Goal: Task Accomplishment & Management: Manage account settings

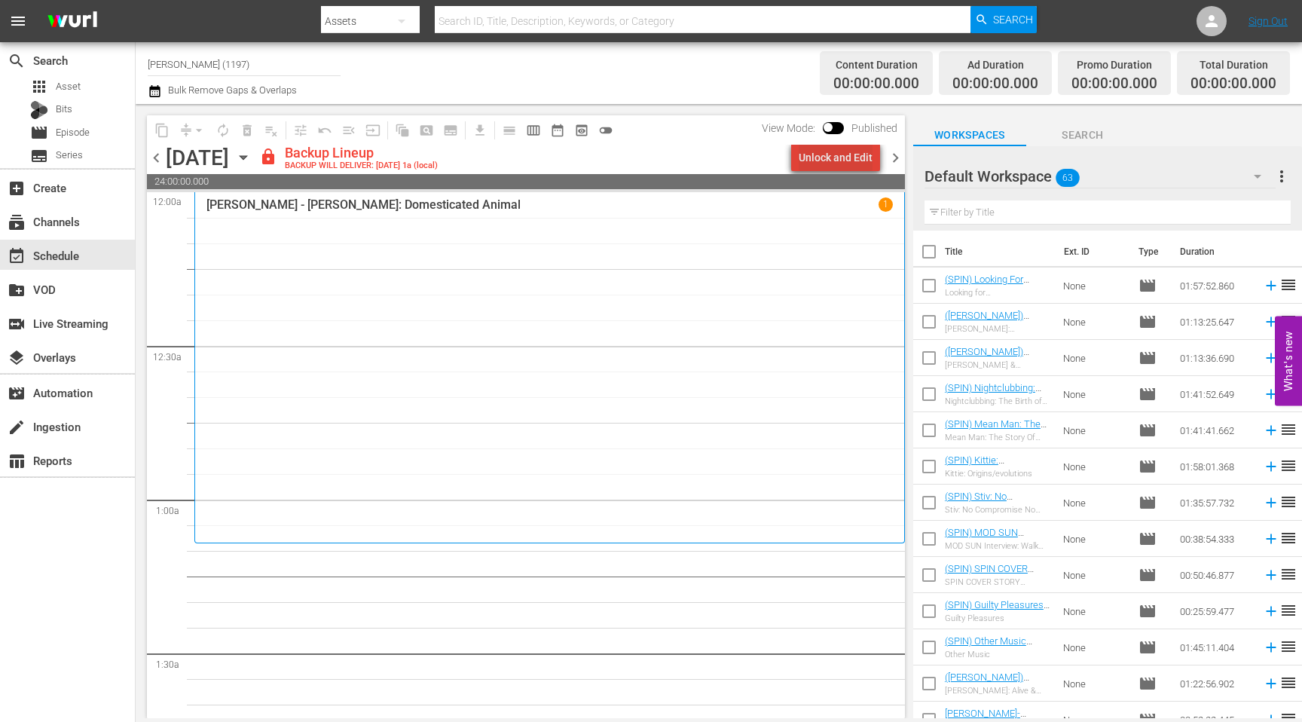
click at [713, 153] on div "Unlock and Edit" at bounding box center [835, 157] width 74 height 27
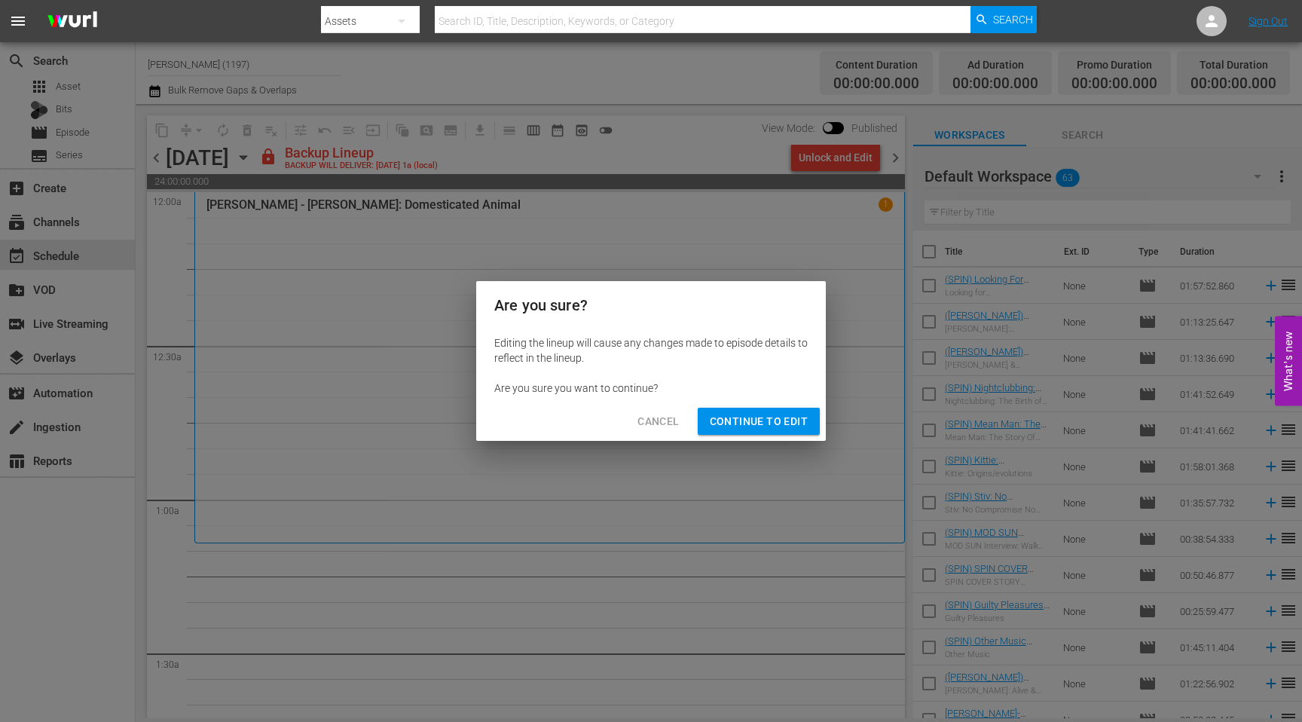
click at [713, 417] on span "Continue to Edit" at bounding box center [759, 421] width 98 height 19
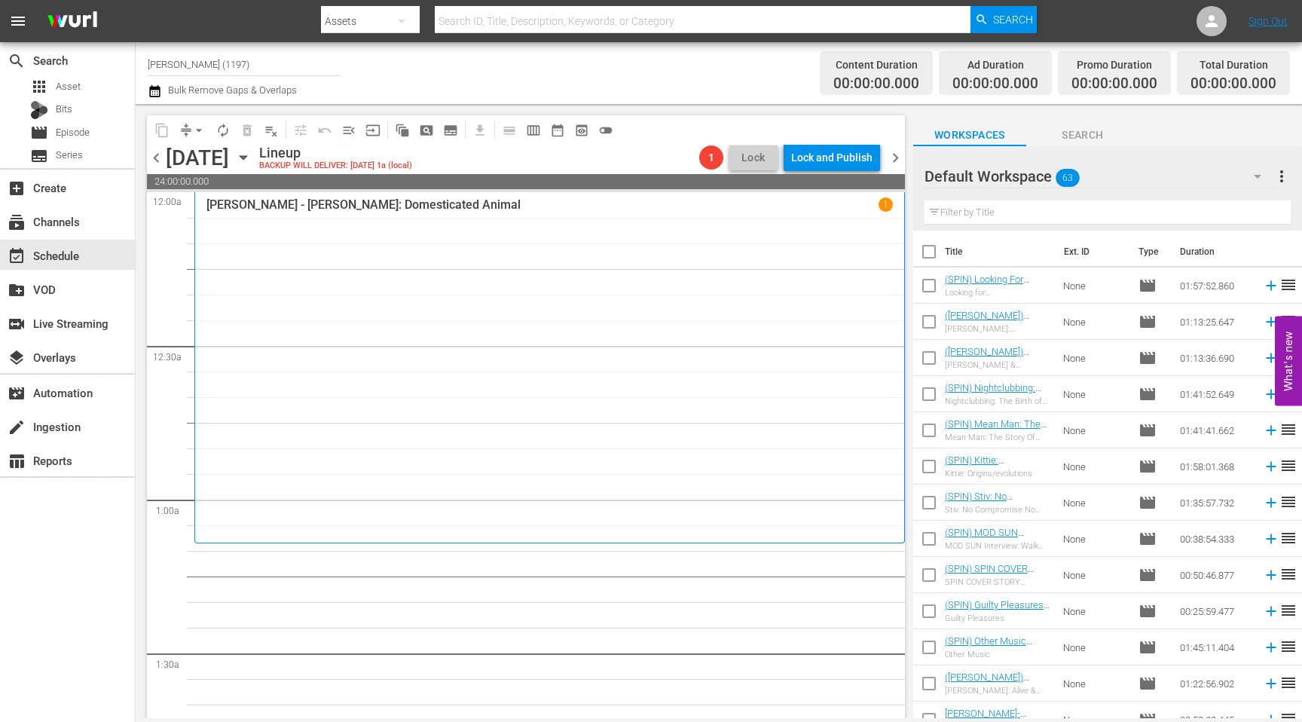
click at [713, 156] on span "chevron_right" at bounding box center [895, 157] width 19 height 19
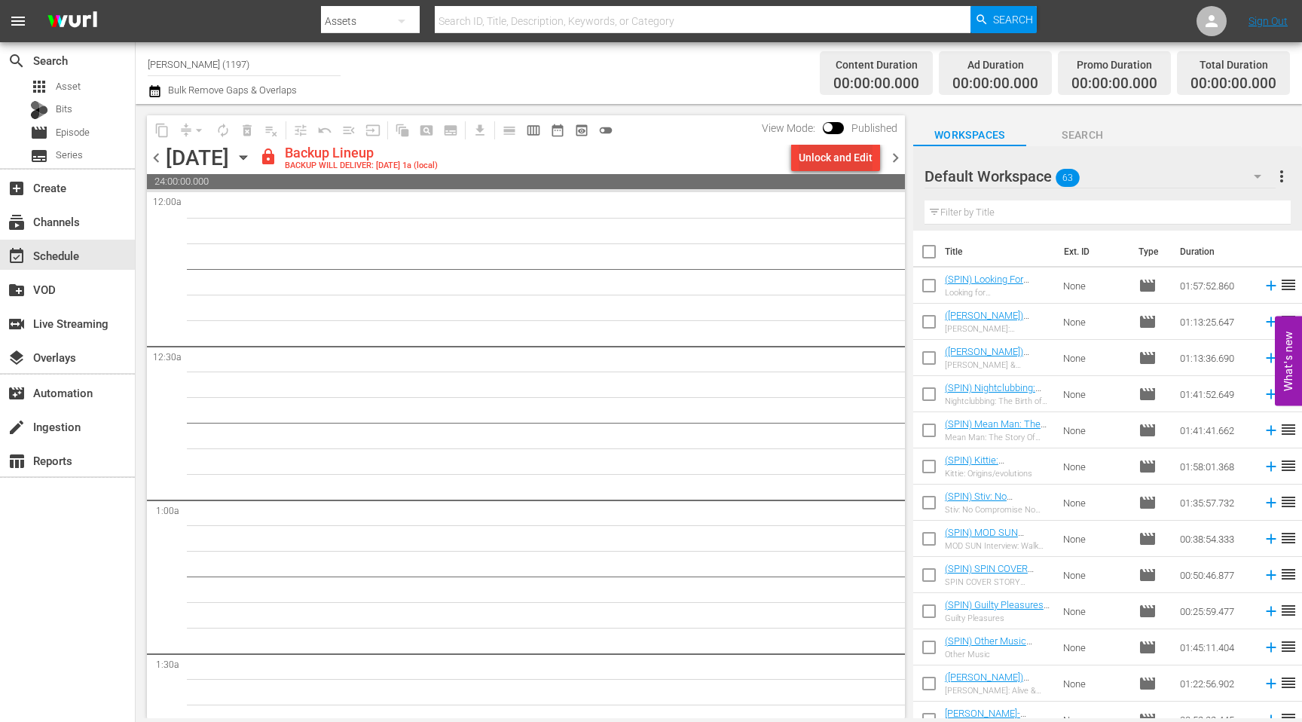
click at [713, 163] on div "Unlock and Edit" at bounding box center [835, 157] width 74 height 27
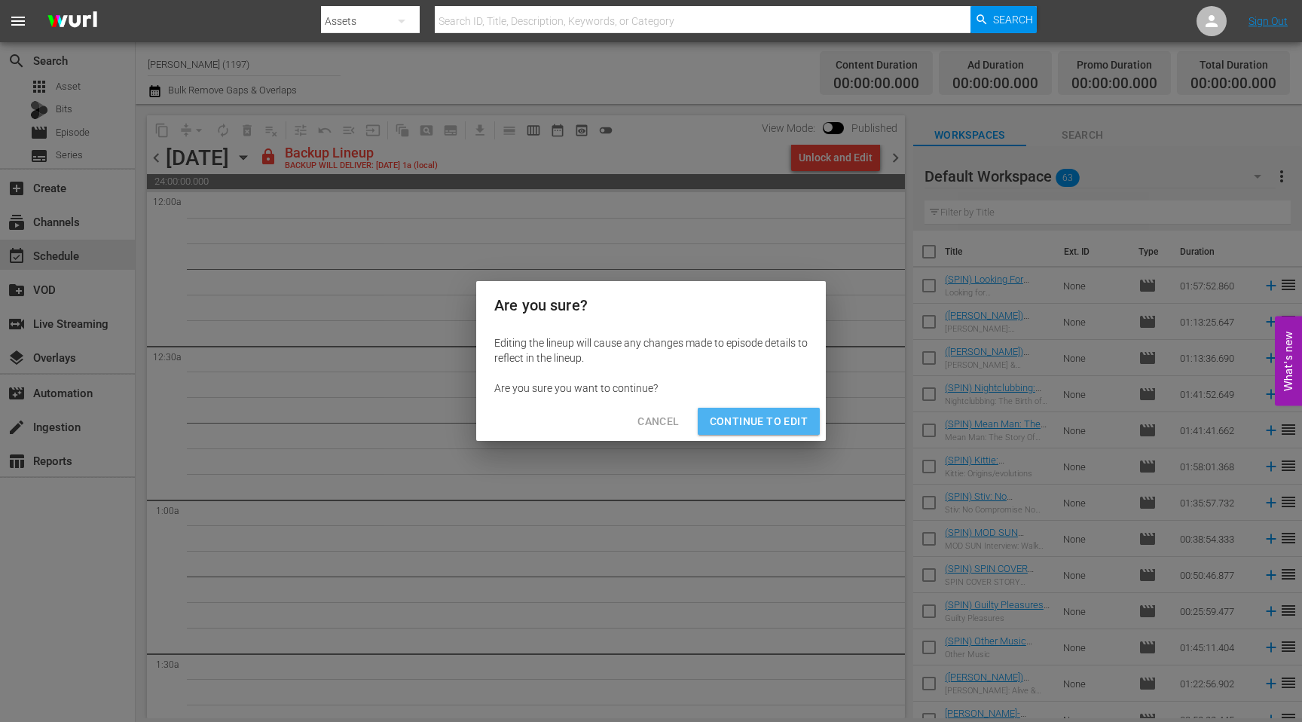
click at [713, 423] on span "Continue to Edit" at bounding box center [759, 421] width 98 height 19
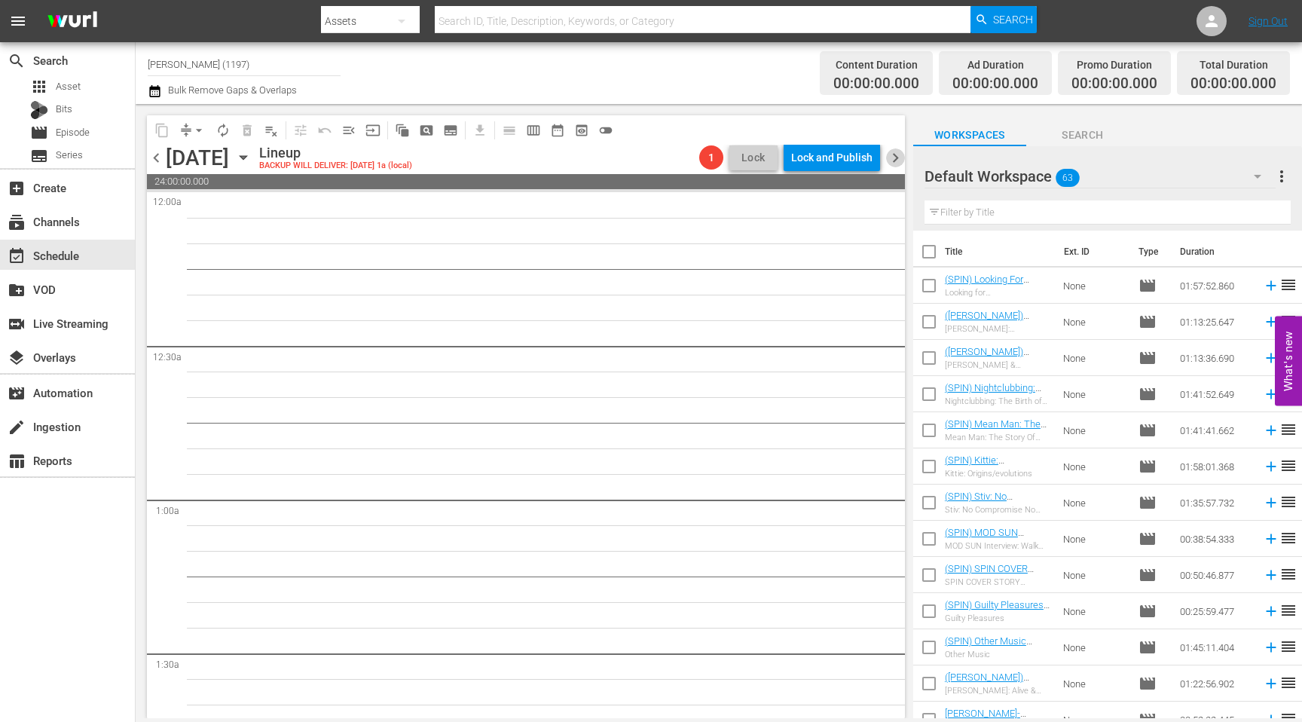
click at [713, 162] on span "chevron_right" at bounding box center [895, 157] width 19 height 19
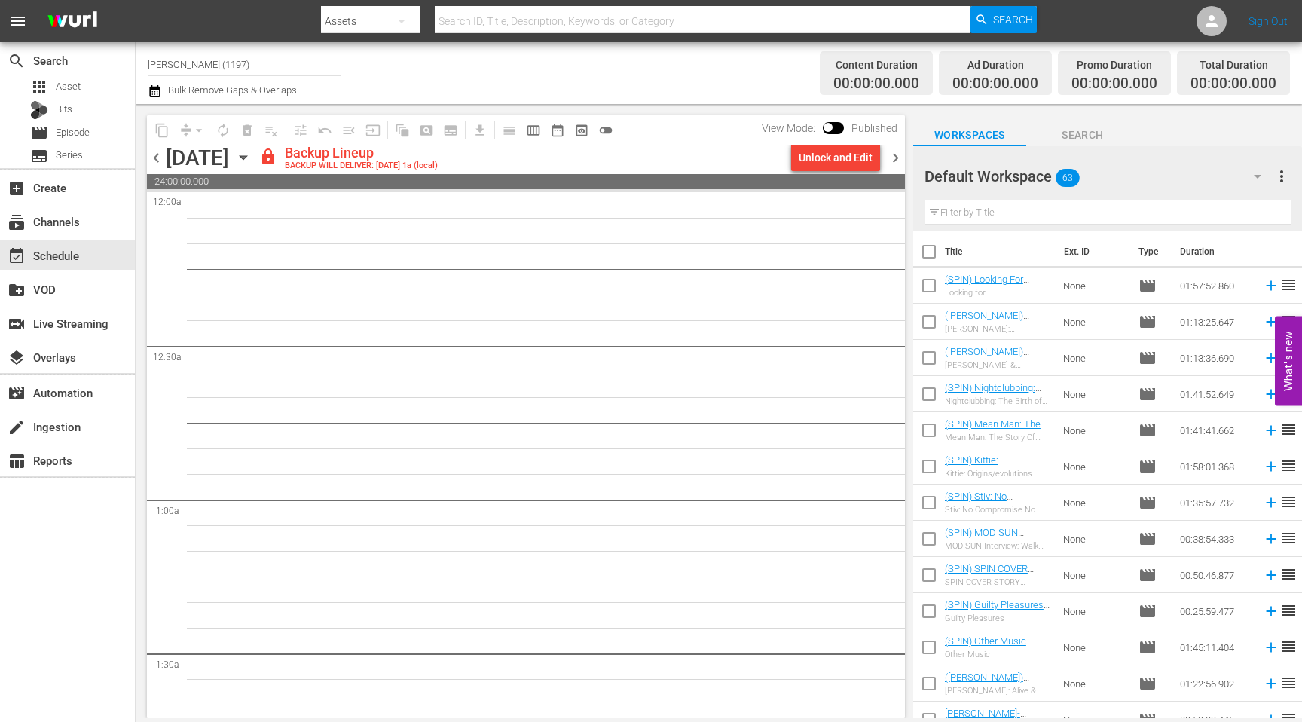
click at [713, 159] on div "Unlock and Edit" at bounding box center [835, 157] width 74 height 27
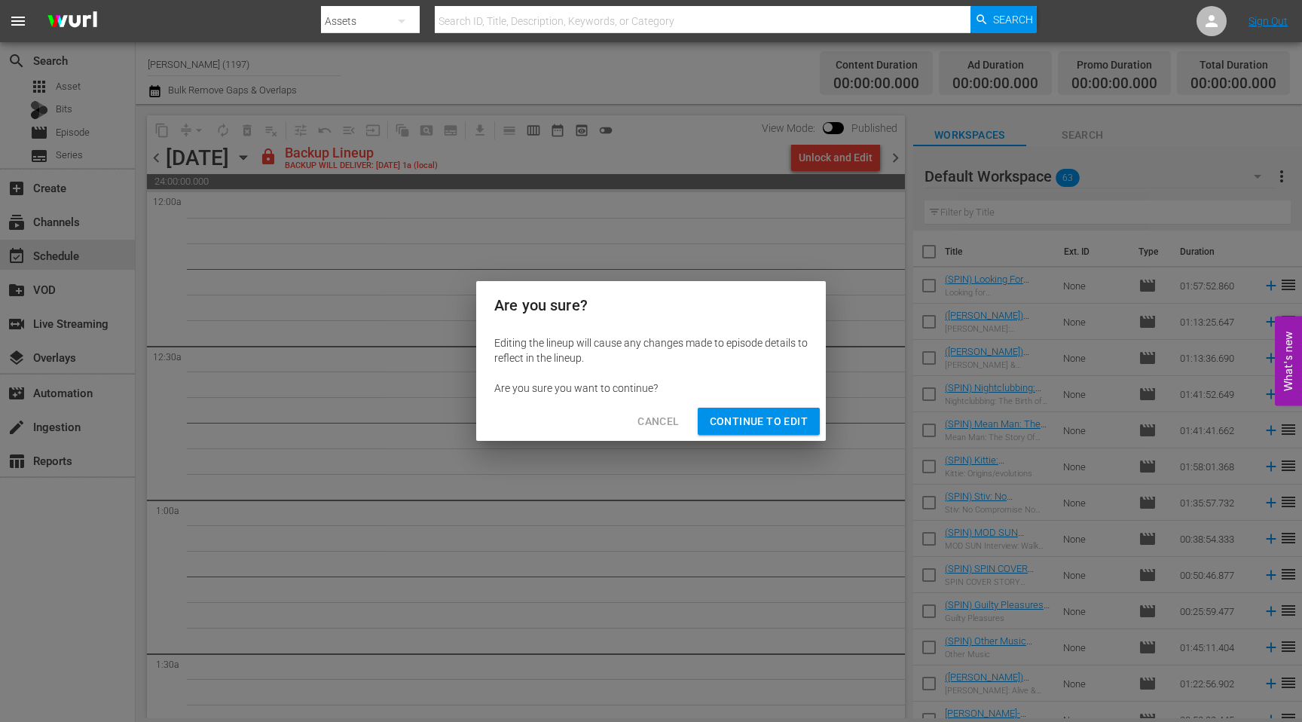
click at [713, 422] on span "Continue to Edit" at bounding box center [759, 421] width 98 height 19
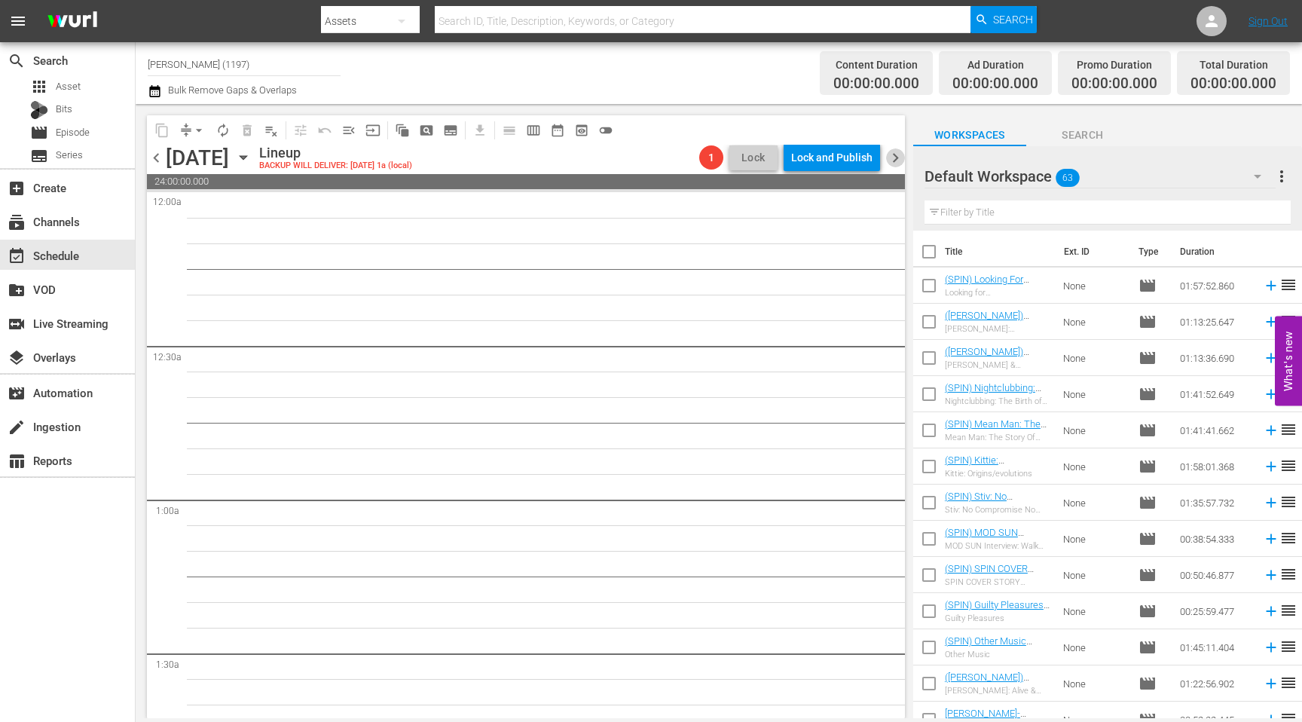
click at [713, 152] on span "chevron_right" at bounding box center [895, 157] width 19 height 19
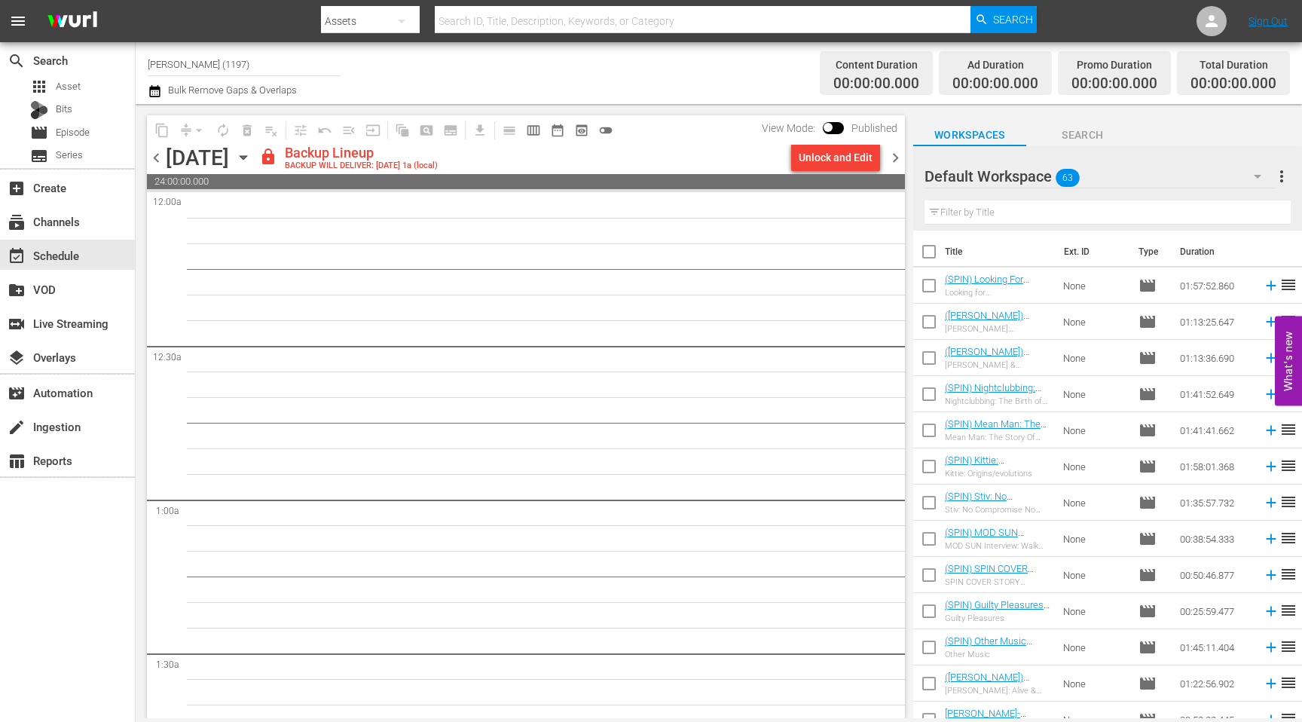
click at [713, 165] on div "Unlock and Edit" at bounding box center [835, 157] width 74 height 27
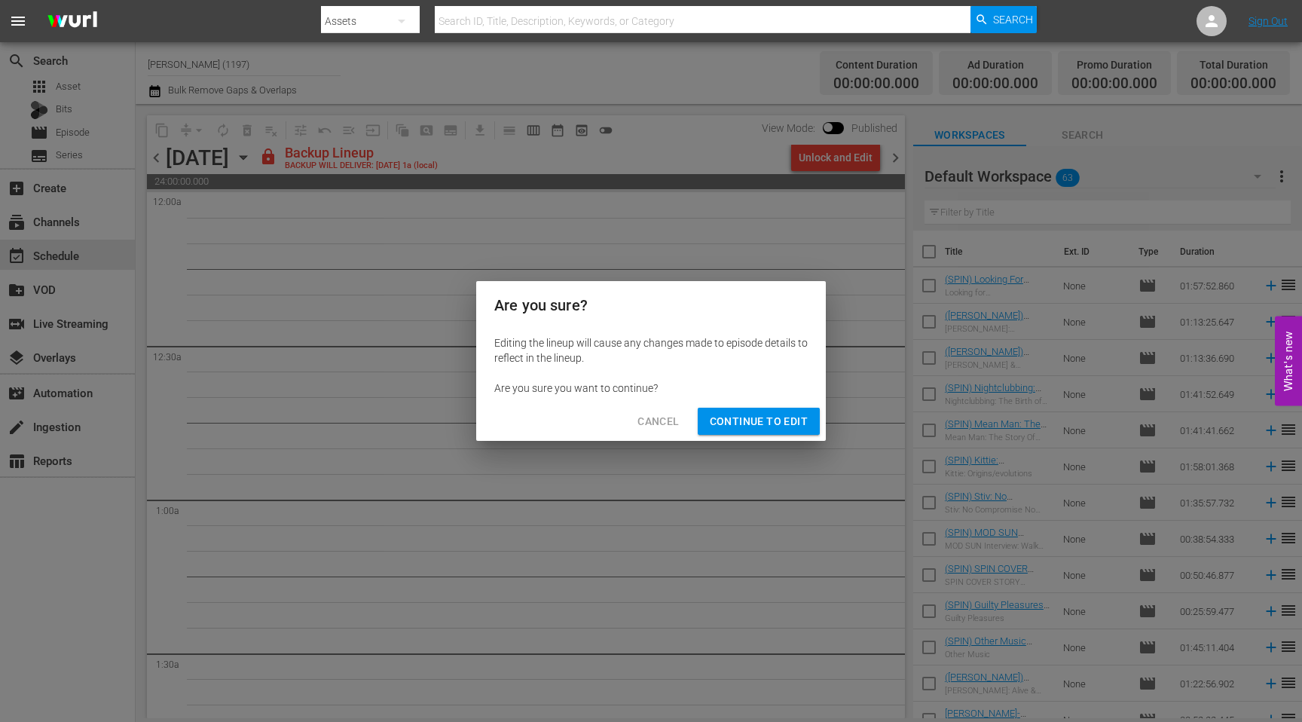
click at [713, 431] on button "Continue to Edit" at bounding box center [758, 421] width 122 height 28
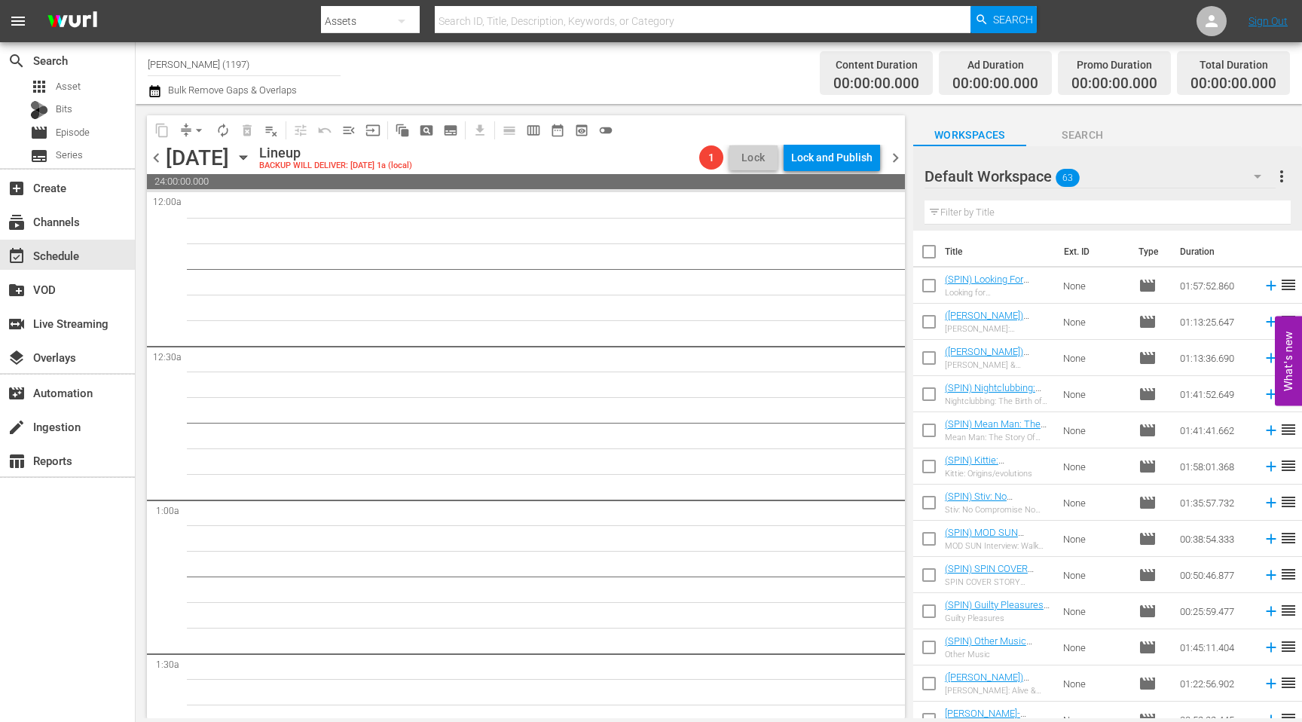
click at [713, 158] on span "chevron_right" at bounding box center [895, 157] width 19 height 19
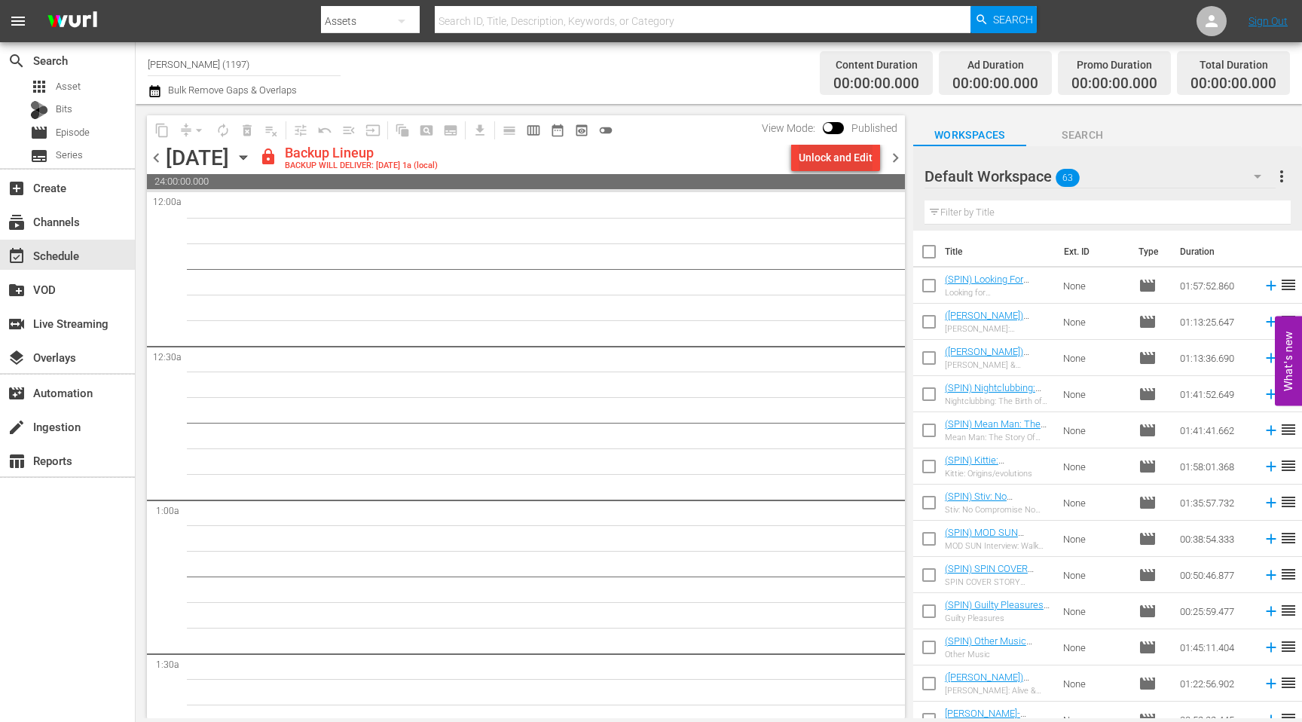
click at [713, 154] on div "Unlock and Edit" at bounding box center [835, 157] width 74 height 27
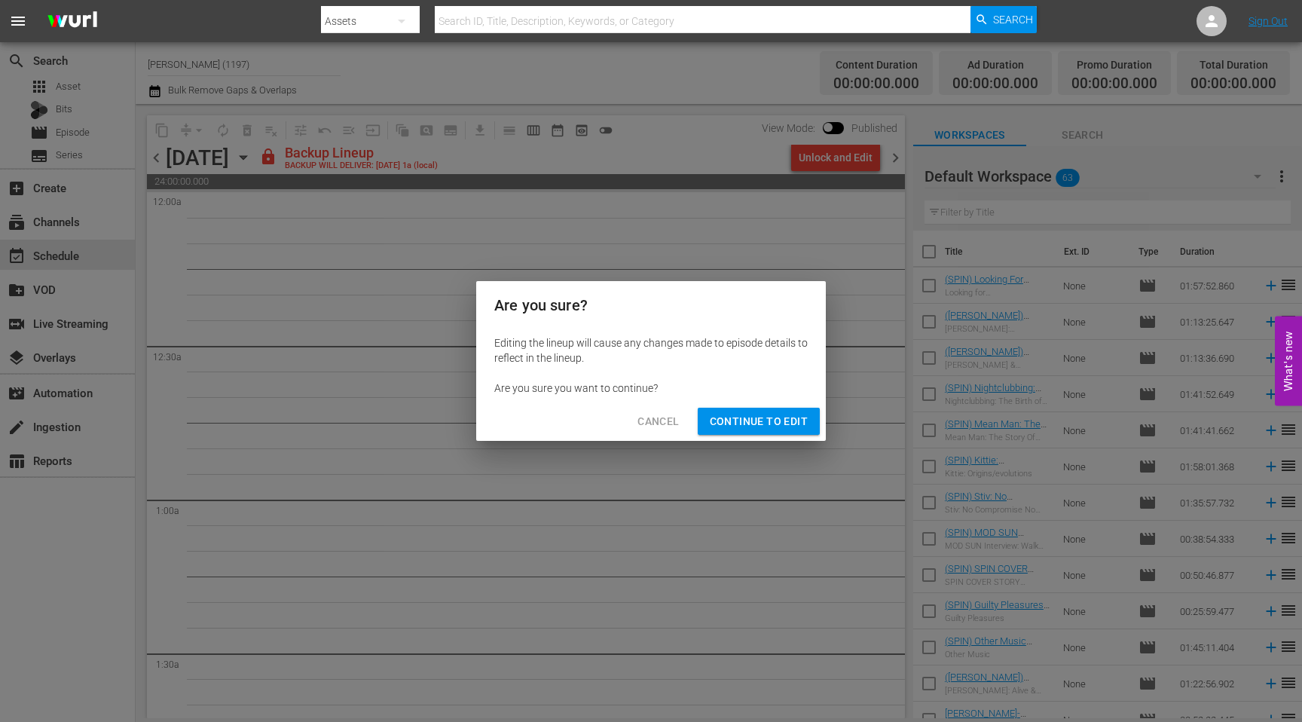
drag, startPoint x: 786, startPoint y: 428, endPoint x: 756, endPoint y: 414, distance: 33.4
click at [713, 429] on span "Continue to Edit" at bounding box center [759, 421] width 98 height 19
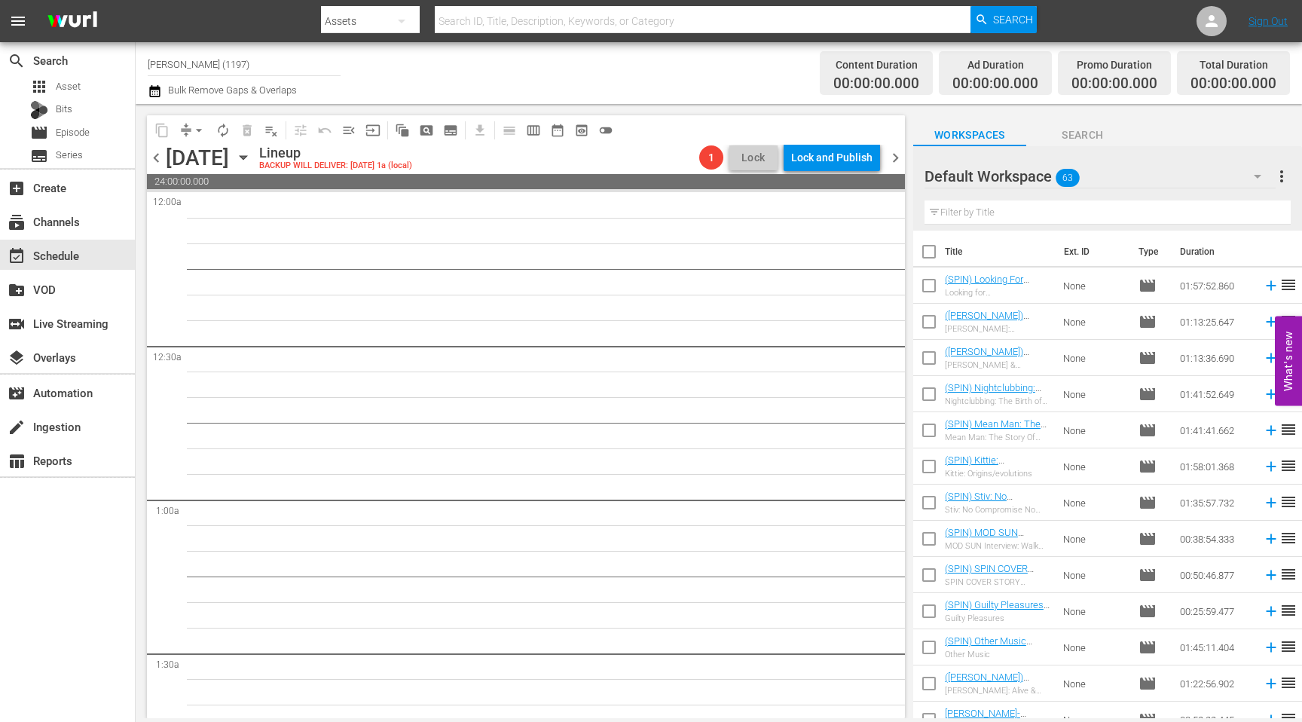
click at [162, 158] on span "chevron_left" at bounding box center [156, 157] width 19 height 19
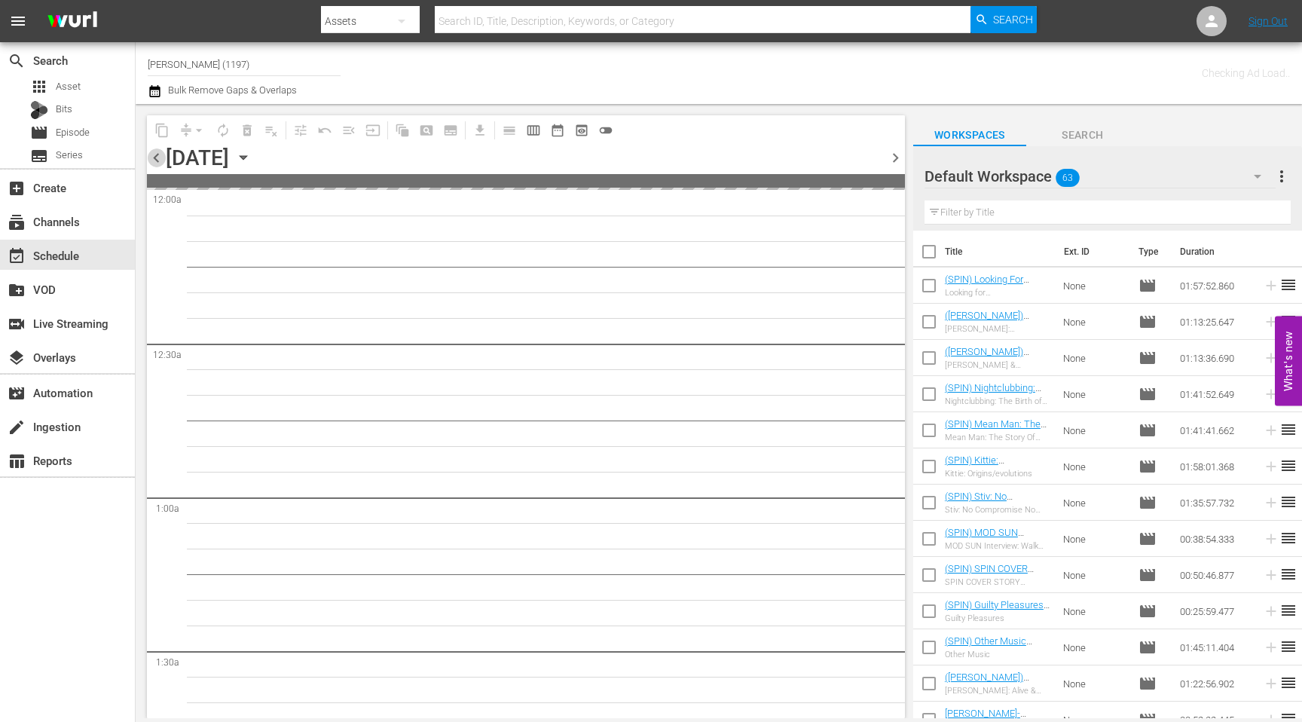
click at [162, 158] on span "chevron_left" at bounding box center [156, 157] width 19 height 19
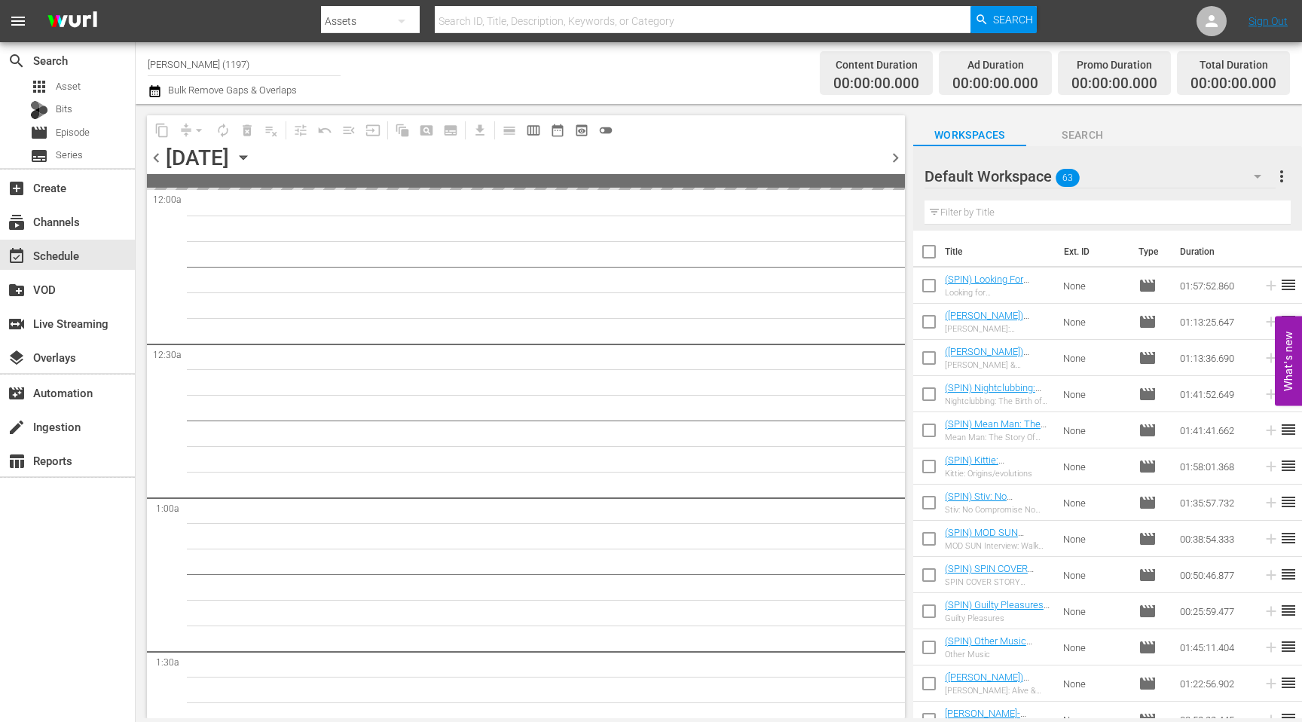
click at [252, 160] on icon "button" at bounding box center [243, 157] width 17 height 17
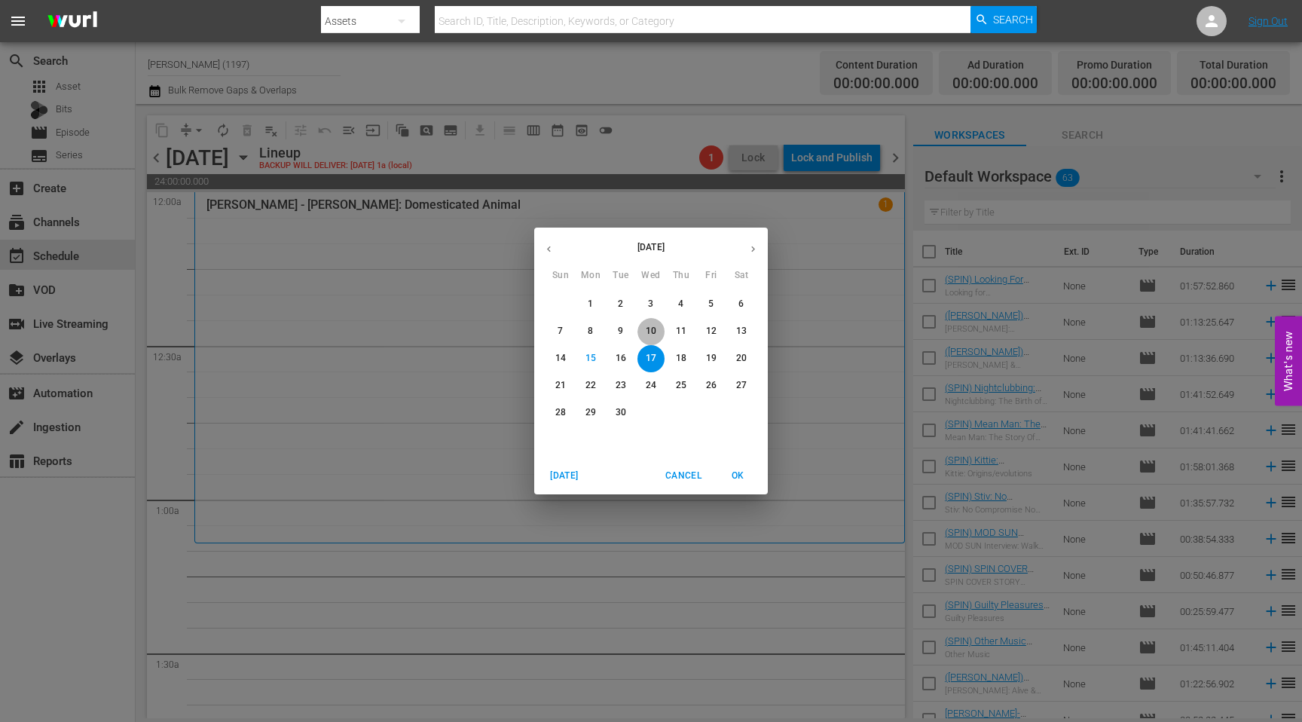
click at [648, 332] on p "10" at bounding box center [651, 331] width 11 height 13
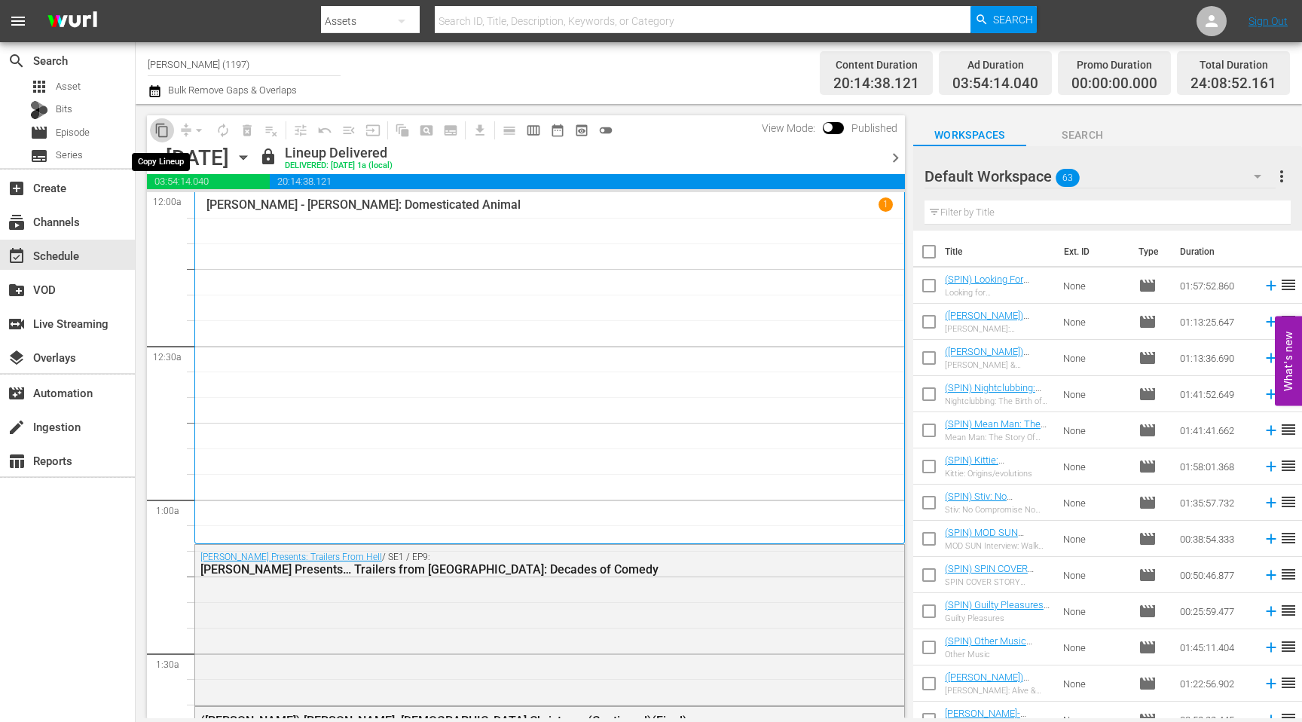
click at [163, 133] on span "content_copy" at bounding box center [161, 130] width 15 height 15
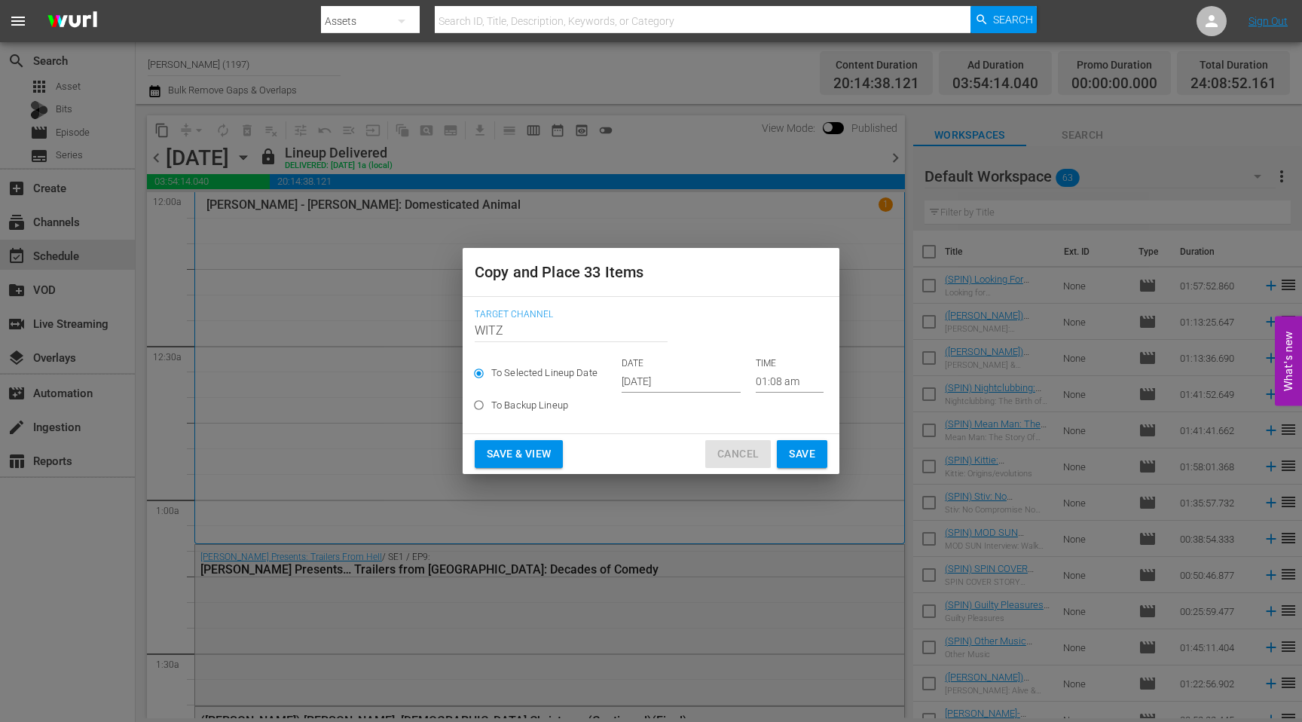
click at [713, 458] on span "Cancel" at bounding box center [737, 453] width 41 height 19
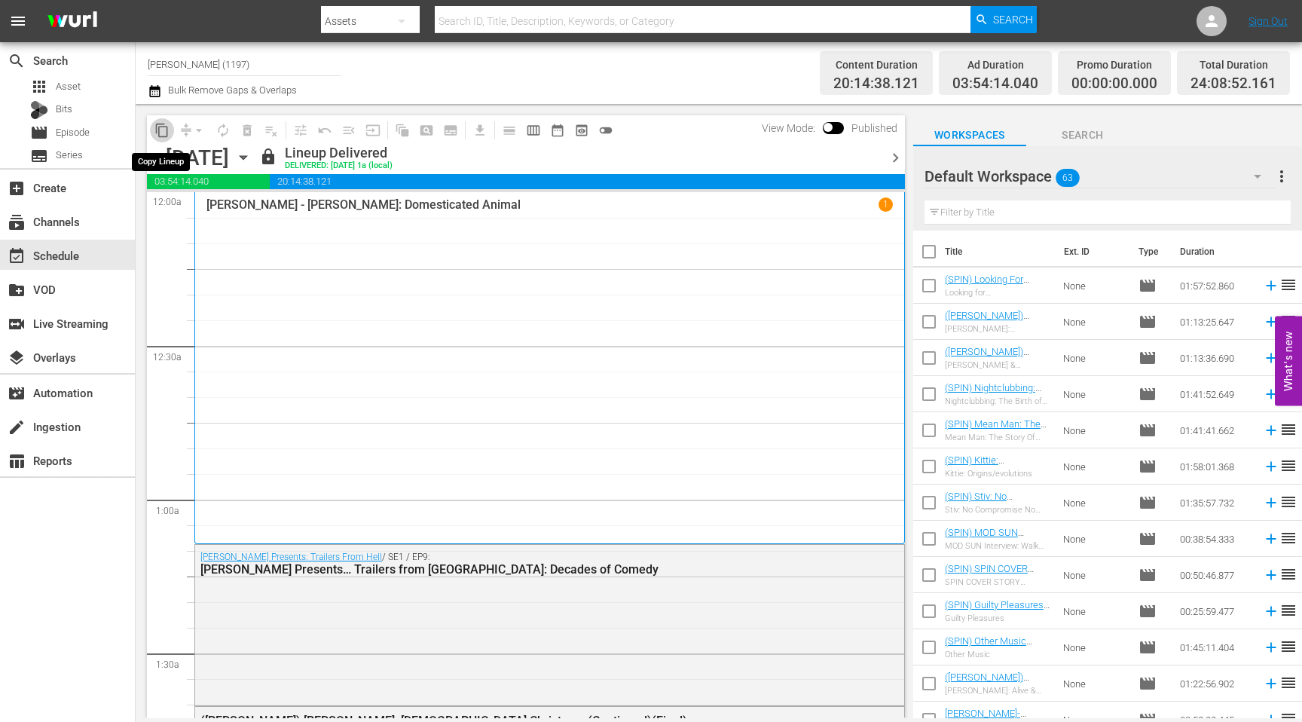
click at [164, 127] on span "content_copy" at bounding box center [161, 130] width 15 height 15
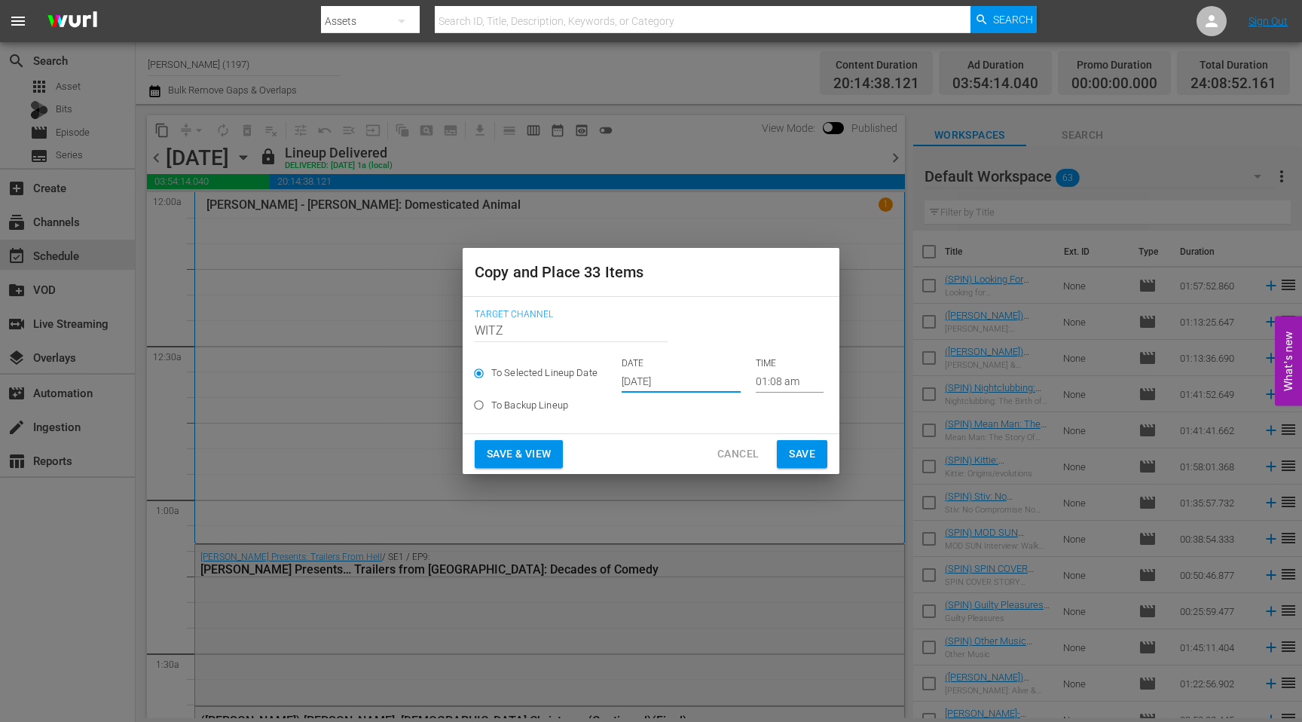
click at [667, 384] on input "[DATE]" at bounding box center [680, 381] width 119 height 23
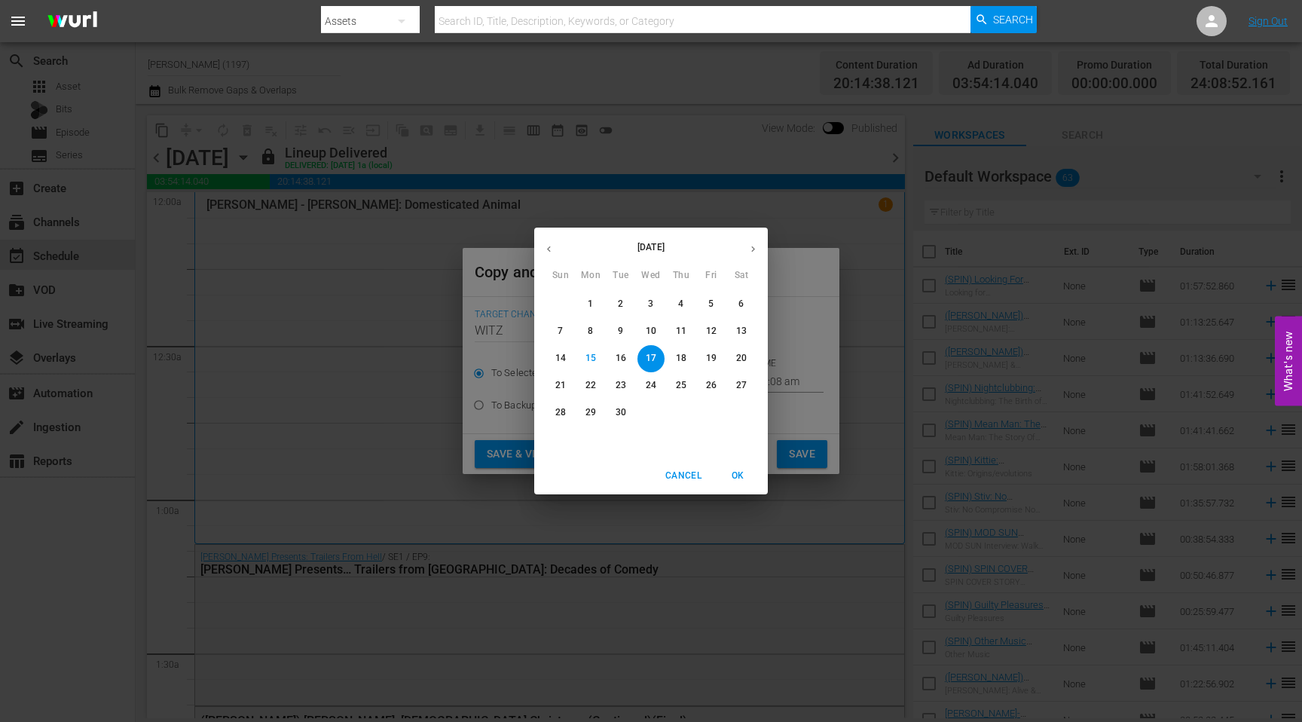
click at [713, 478] on span "OK" at bounding box center [737, 476] width 36 height 16
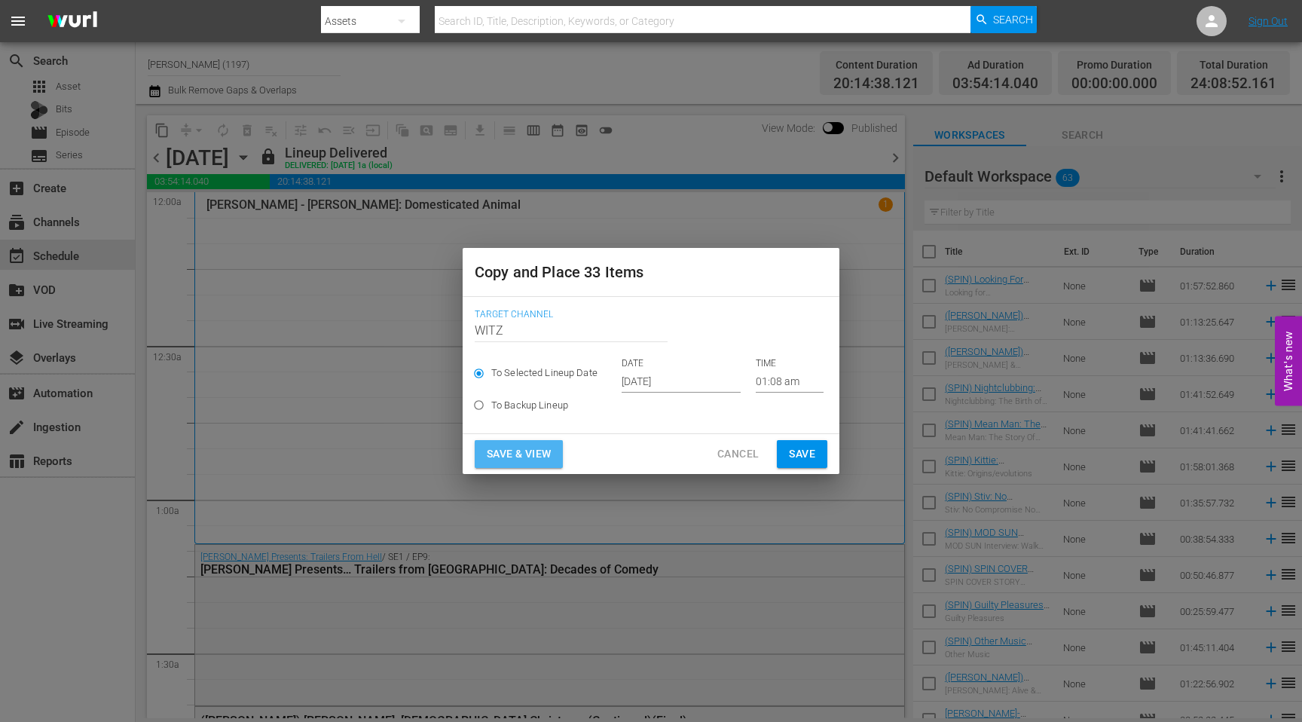
click at [518, 448] on span "Save & View" at bounding box center [519, 453] width 64 height 19
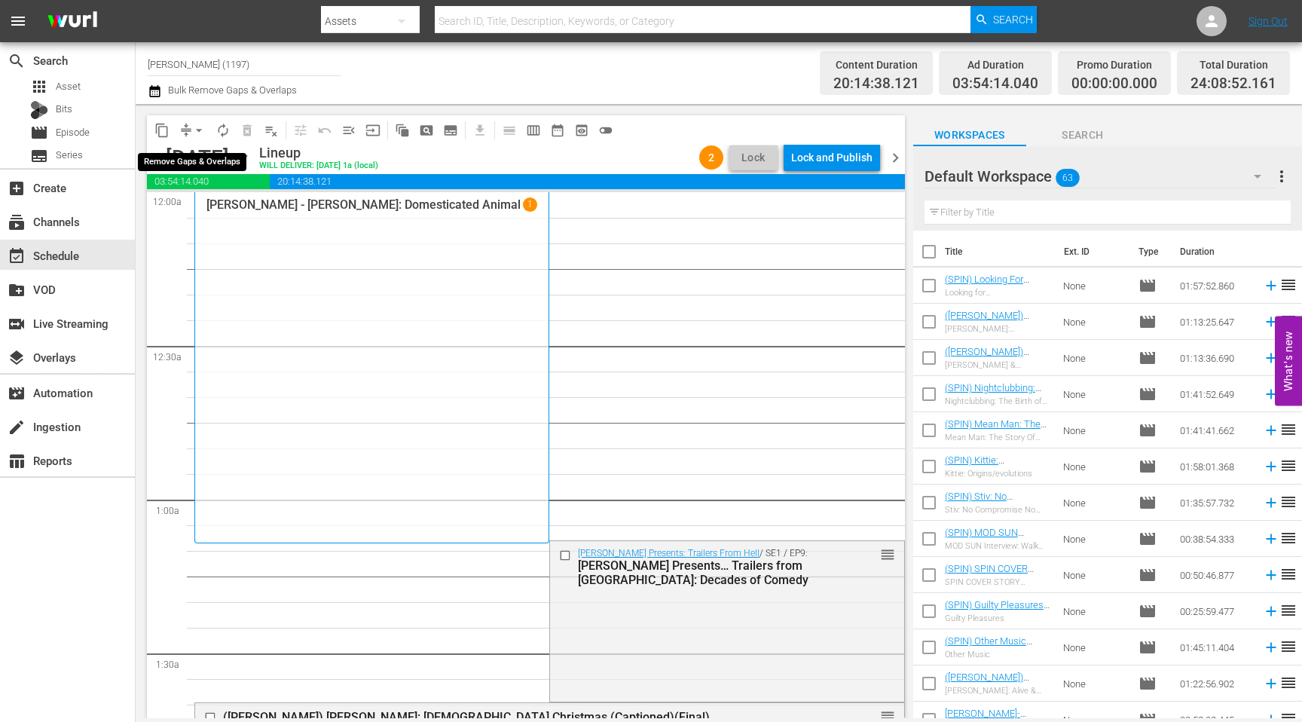
click at [191, 126] on button "arrow_drop_down" at bounding box center [199, 130] width 24 height 24
click at [224, 209] on li "Align to End of Previous Day" at bounding box center [200, 210] width 158 height 25
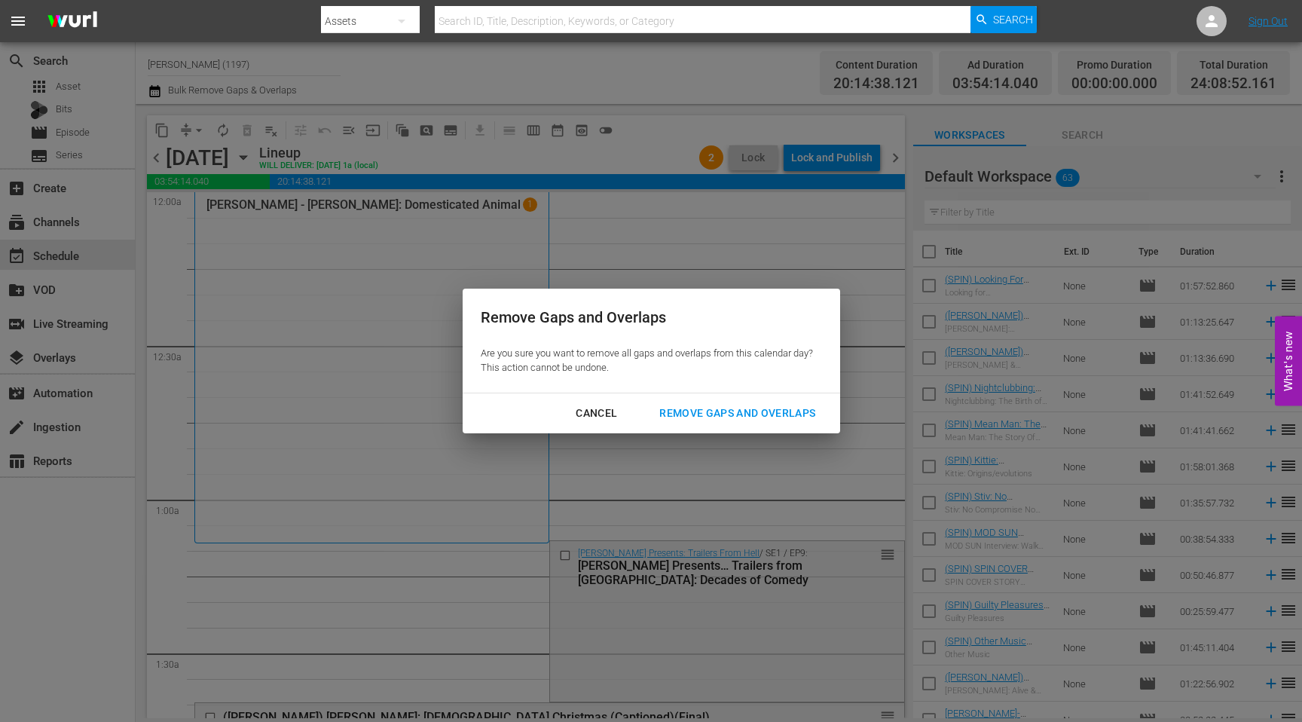
click at [713, 415] on div "Remove Gaps and Overlaps" at bounding box center [737, 413] width 180 height 19
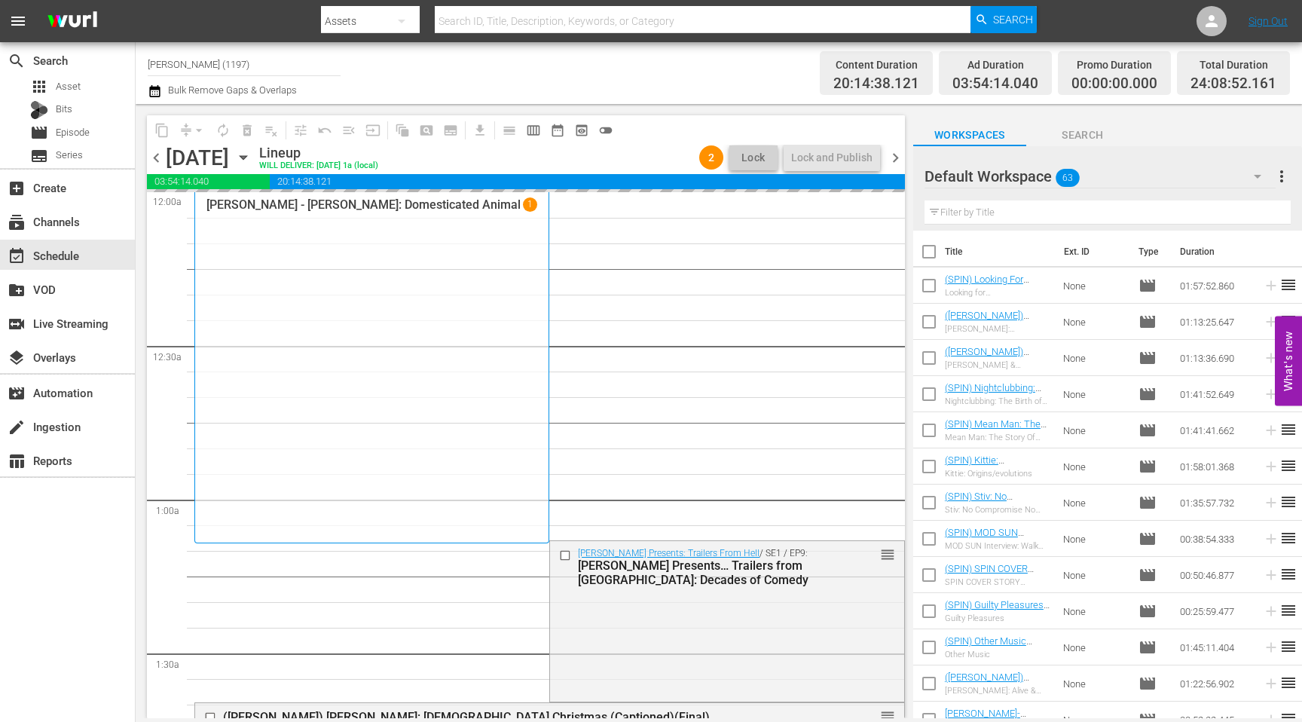
click at [246, 158] on icon "button" at bounding box center [243, 158] width 7 height 4
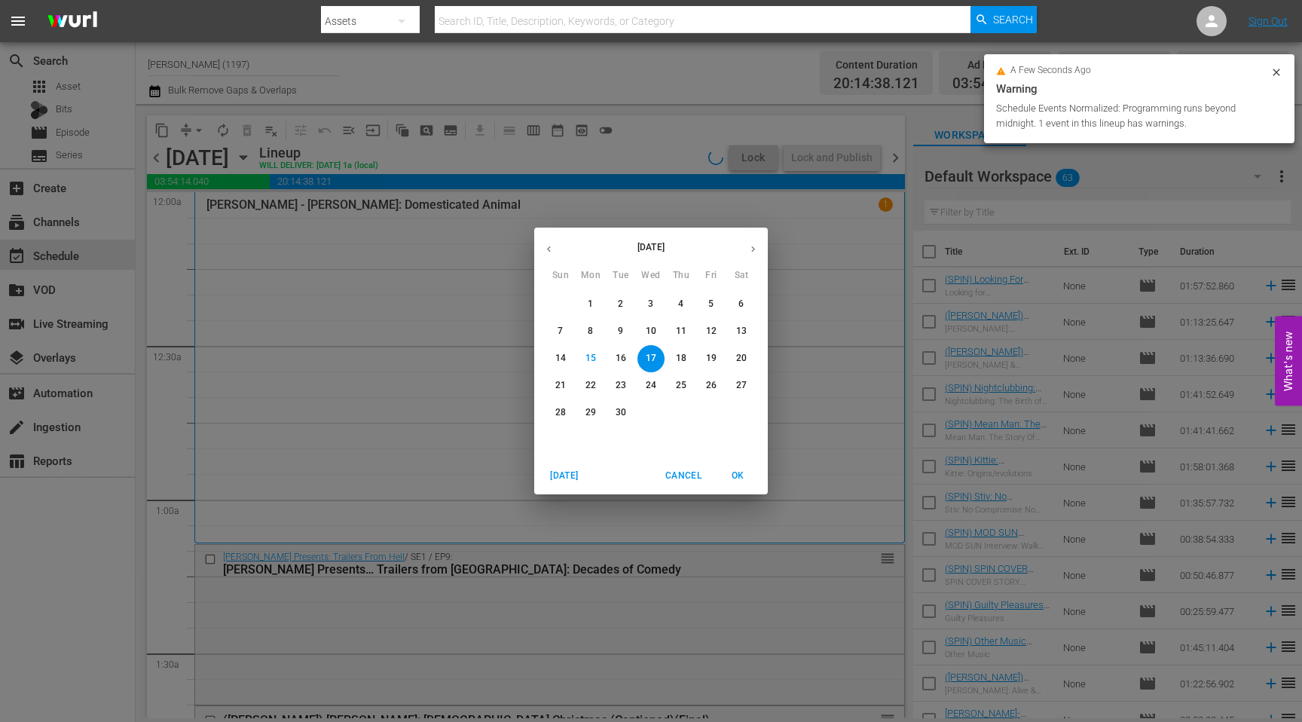
click at [681, 331] on p "11" at bounding box center [681, 331] width 11 height 13
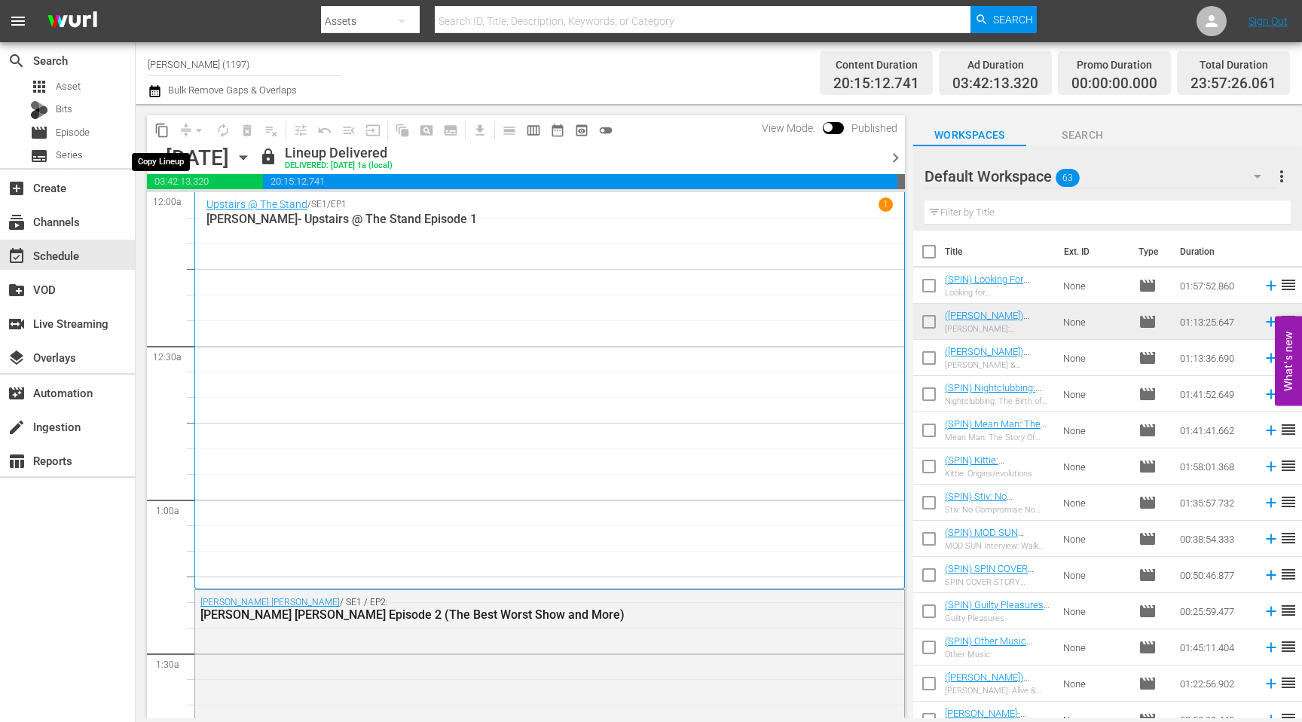
click at [166, 135] on span "content_copy" at bounding box center [161, 130] width 15 height 15
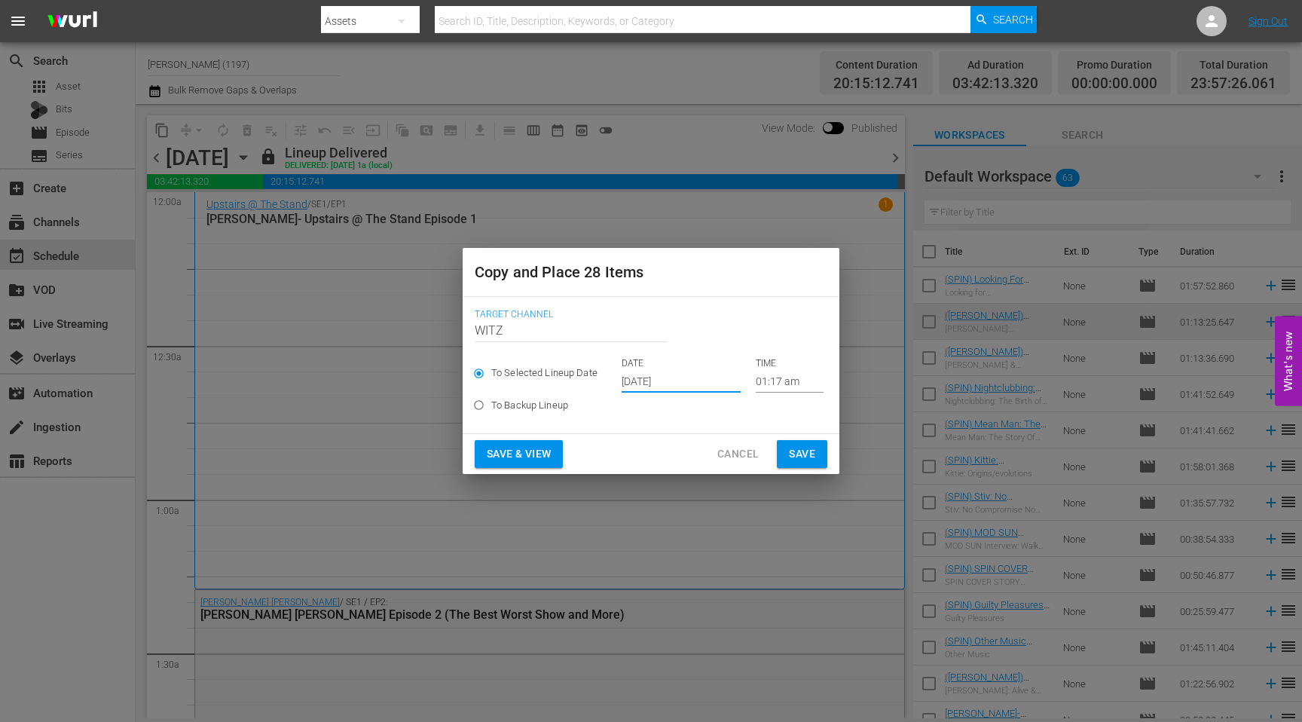
click at [682, 382] on input "[DATE]" at bounding box center [680, 381] width 119 height 23
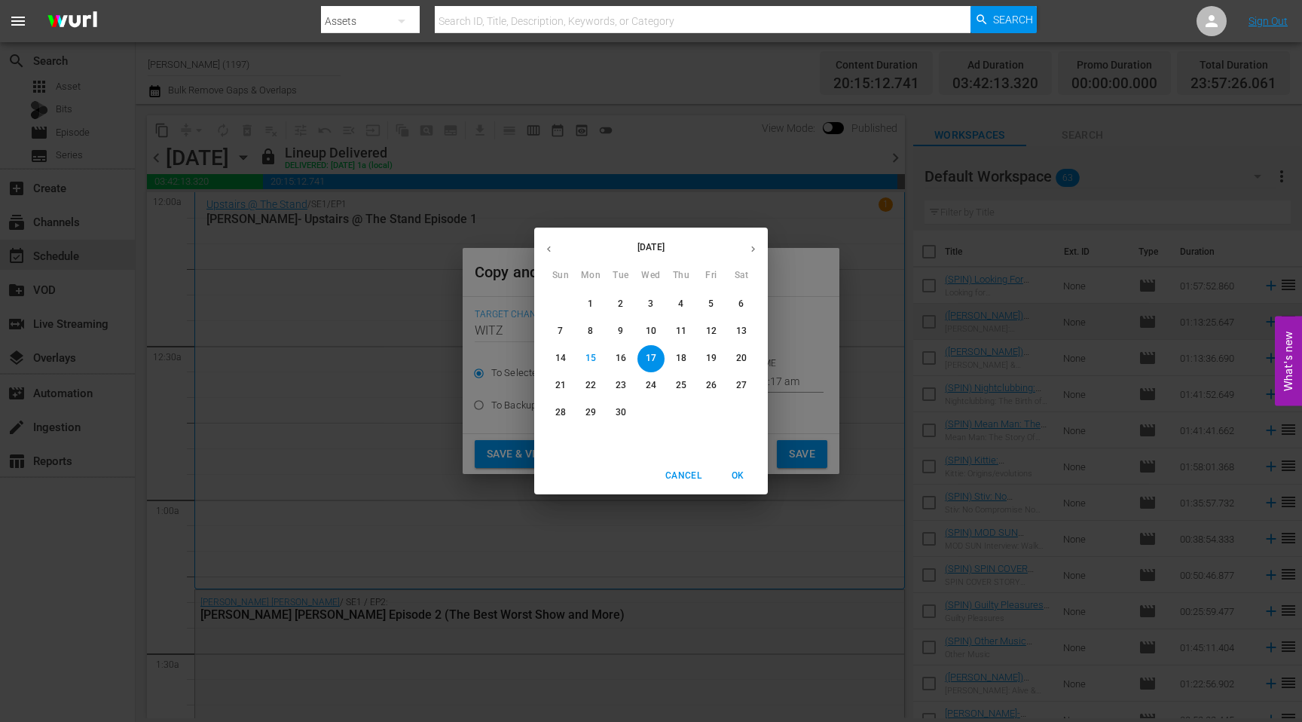
click at [676, 362] on p "18" at bounding box center [681, 358] width 11 height 13
type input "[DATE]"
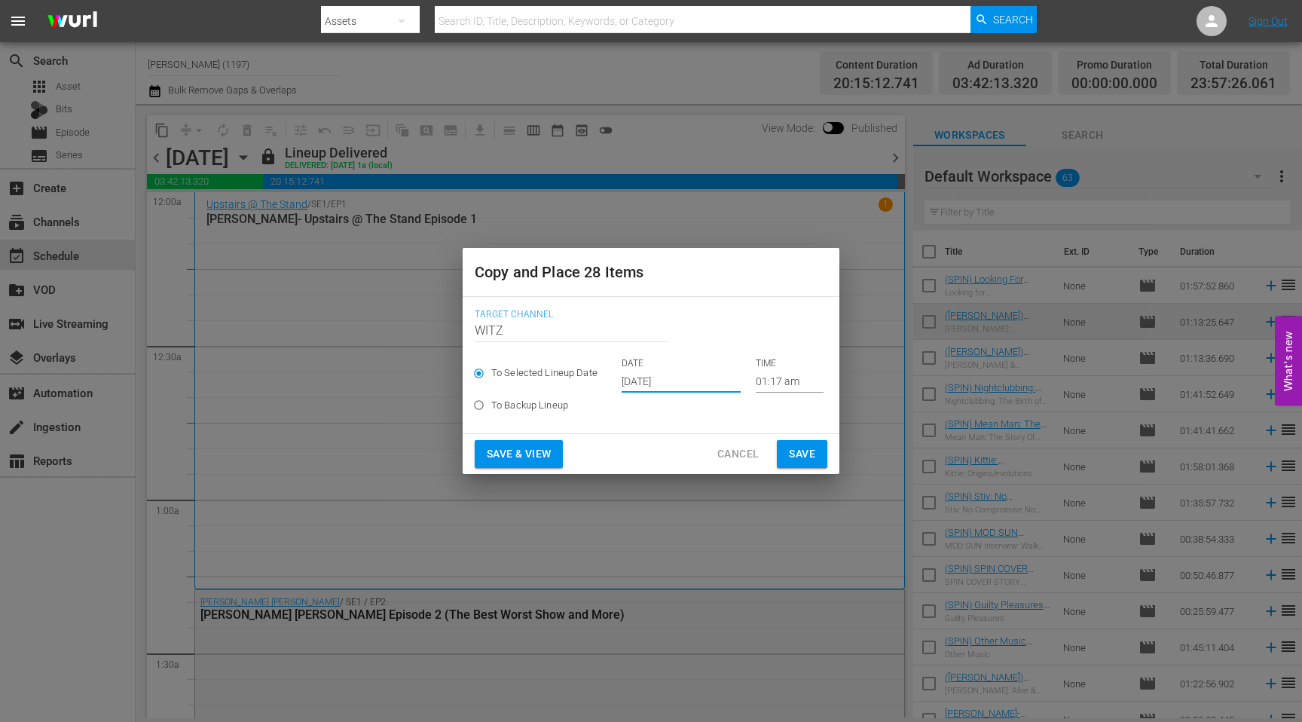
drag, startPoint x: 808, startPoint y: 457, endPoint x: 798, endPoint y: 457, distance: 9.8
click at [713, 457] on span "Save" at bounding box center [802, 453] width 26 height 19
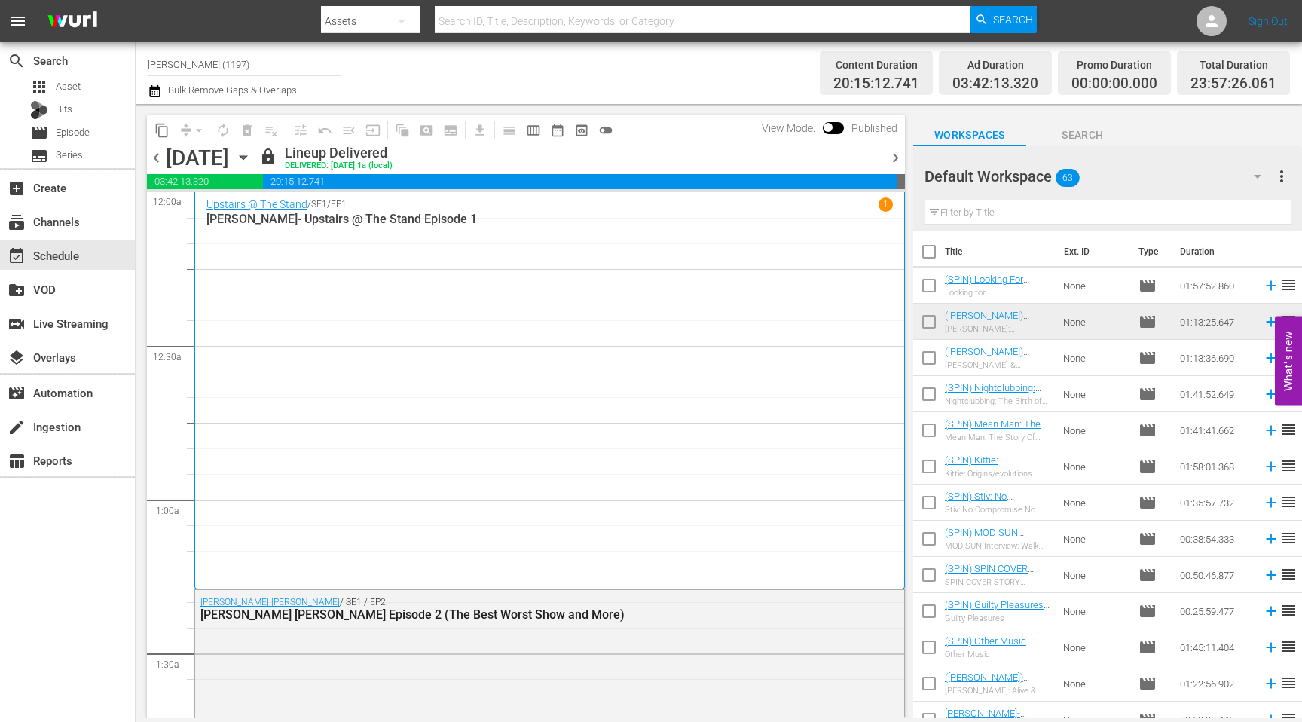
click at [713, 151] on span "chevron_right" at bounding box center [895, 157] width 19 height 19
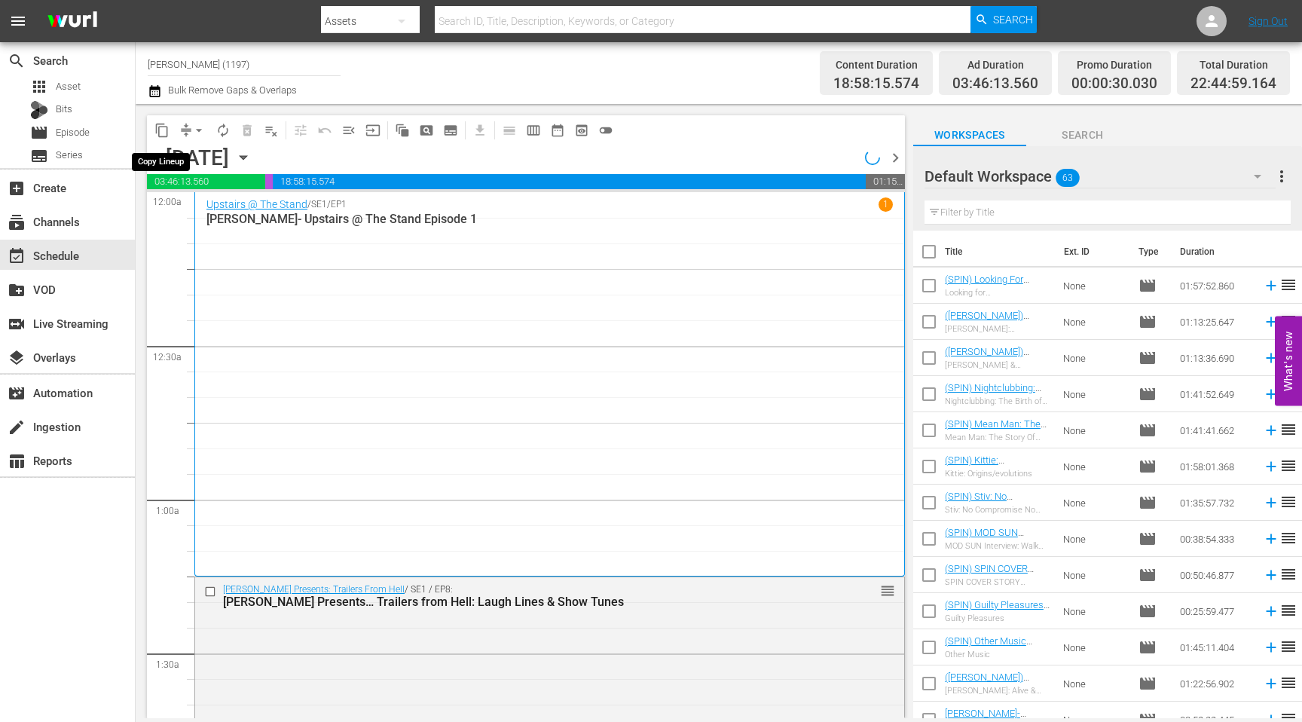
click at [161, 130] on span "content_copy" at bounding box center [161, 130] width 15 height 15
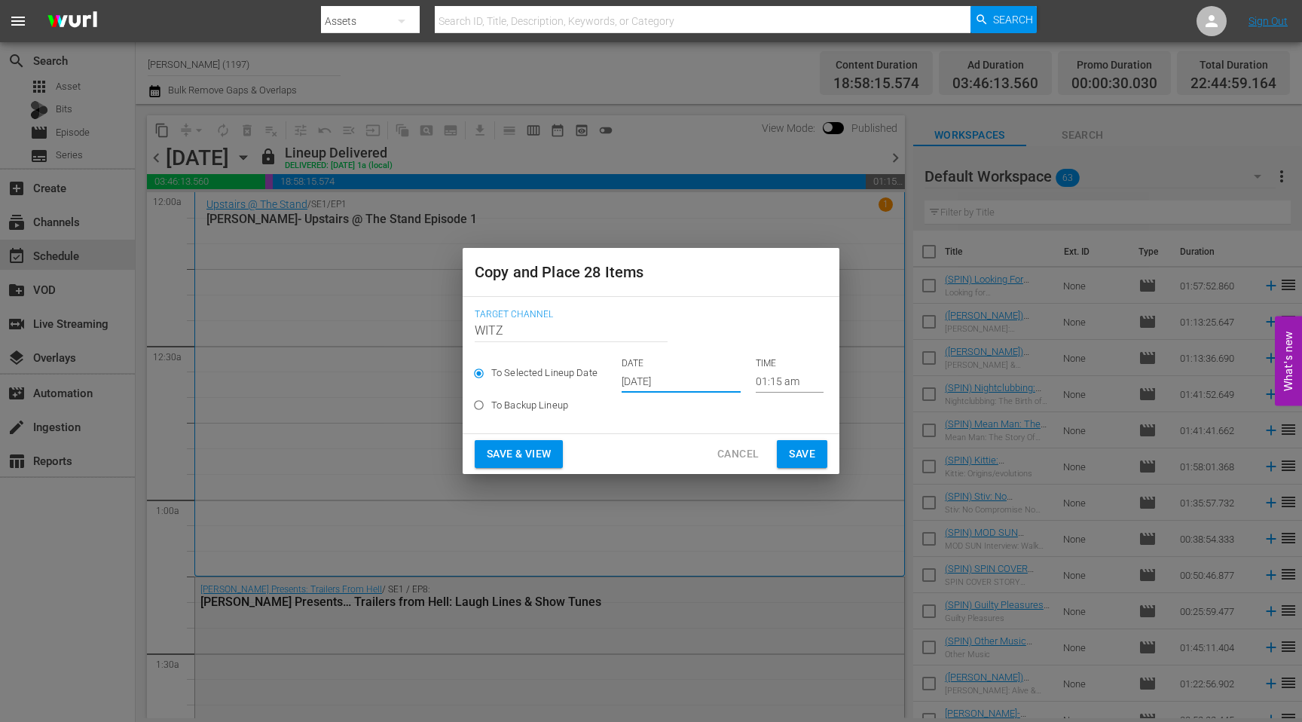
click at [633, 381] on input "[DATE]" at bounding box center [680, 381] width 119 height 23
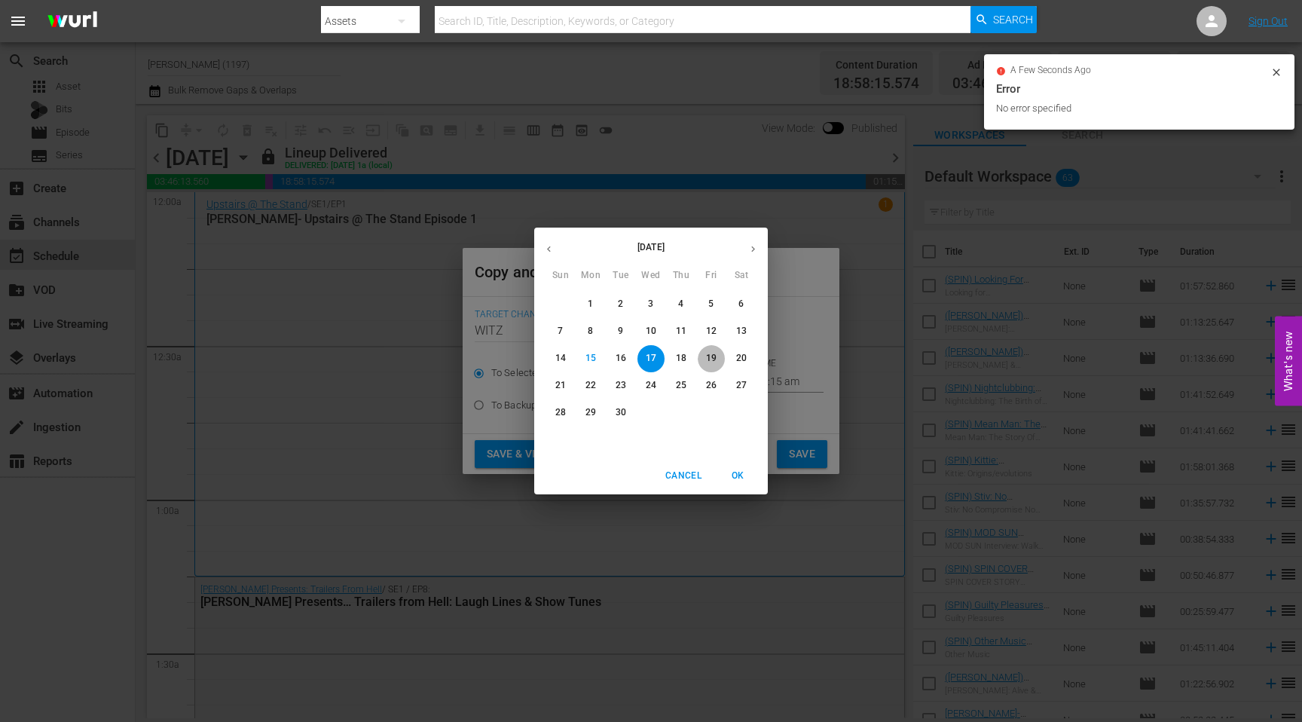
click at [711, 359] on p "19" at bounding box center [711, 358] width 11 height 13
type input "[DATE]"
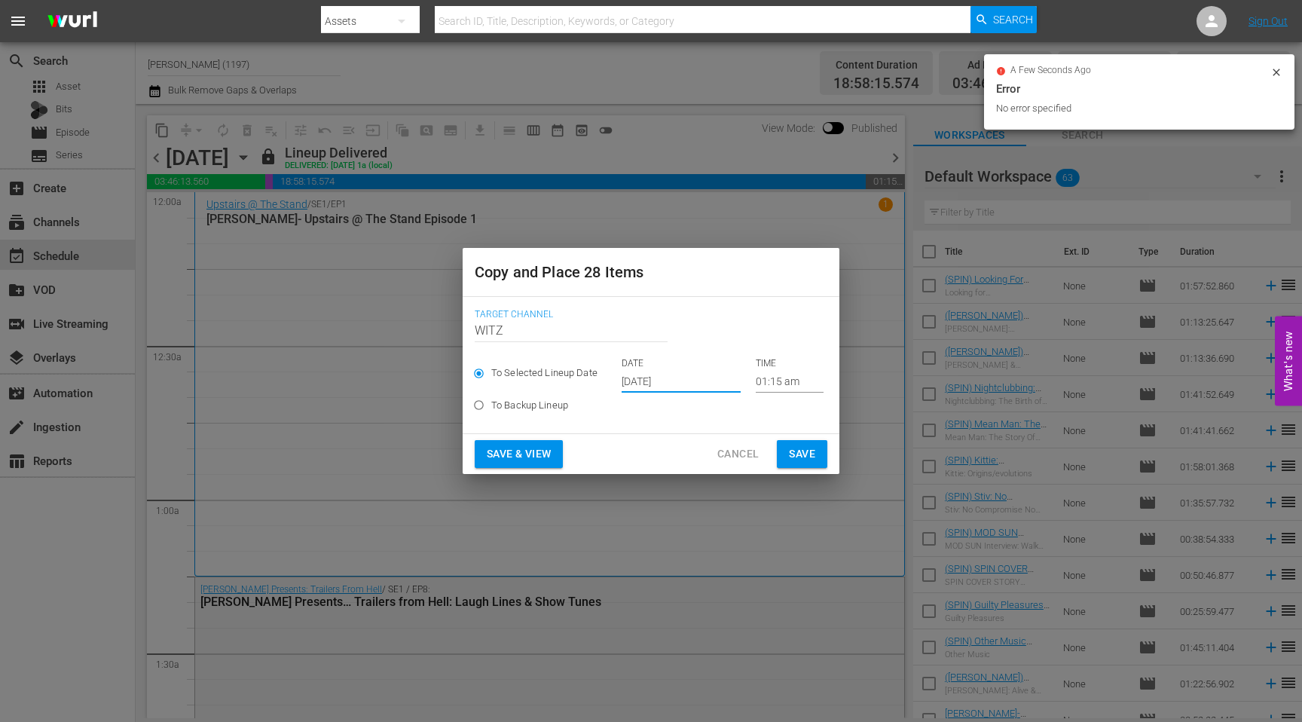
click at [713, 450] on span "Save" at bounding box center [802, 453] width 26 height 19
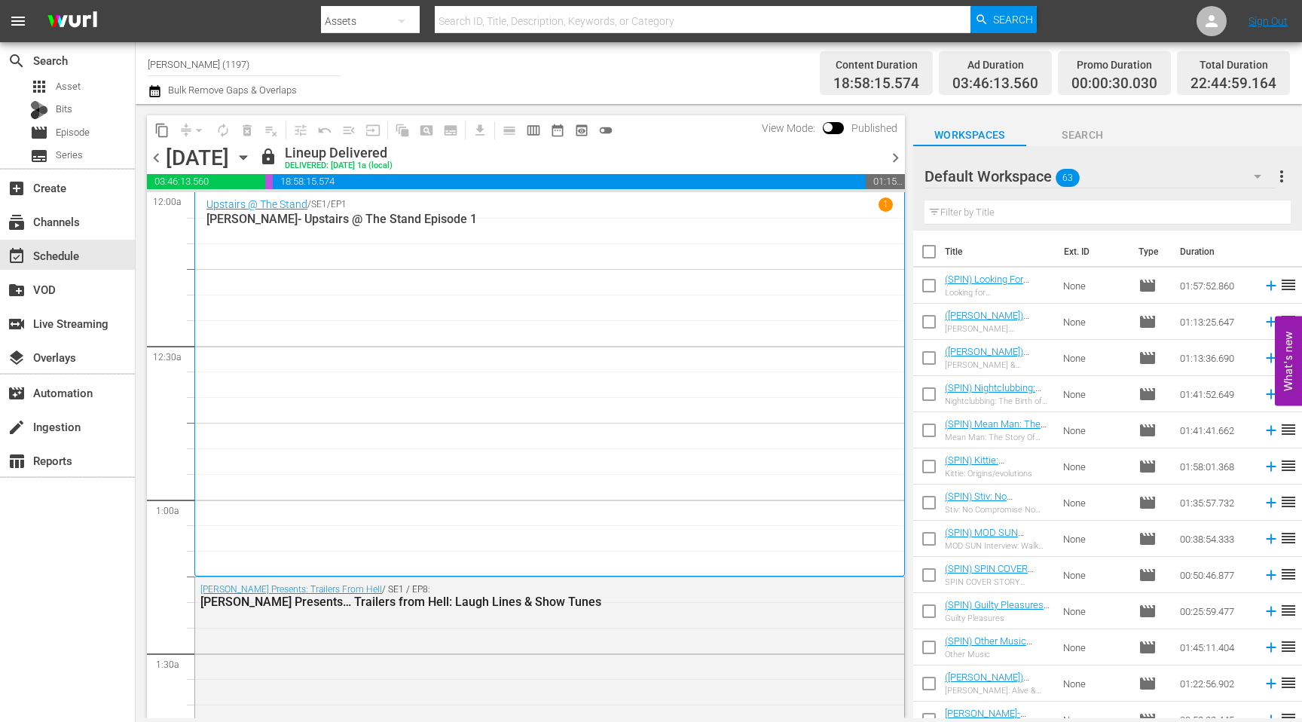
click at [713, 159] on span "chevron_right" at bounding box center [895, 157] width 19 height 19
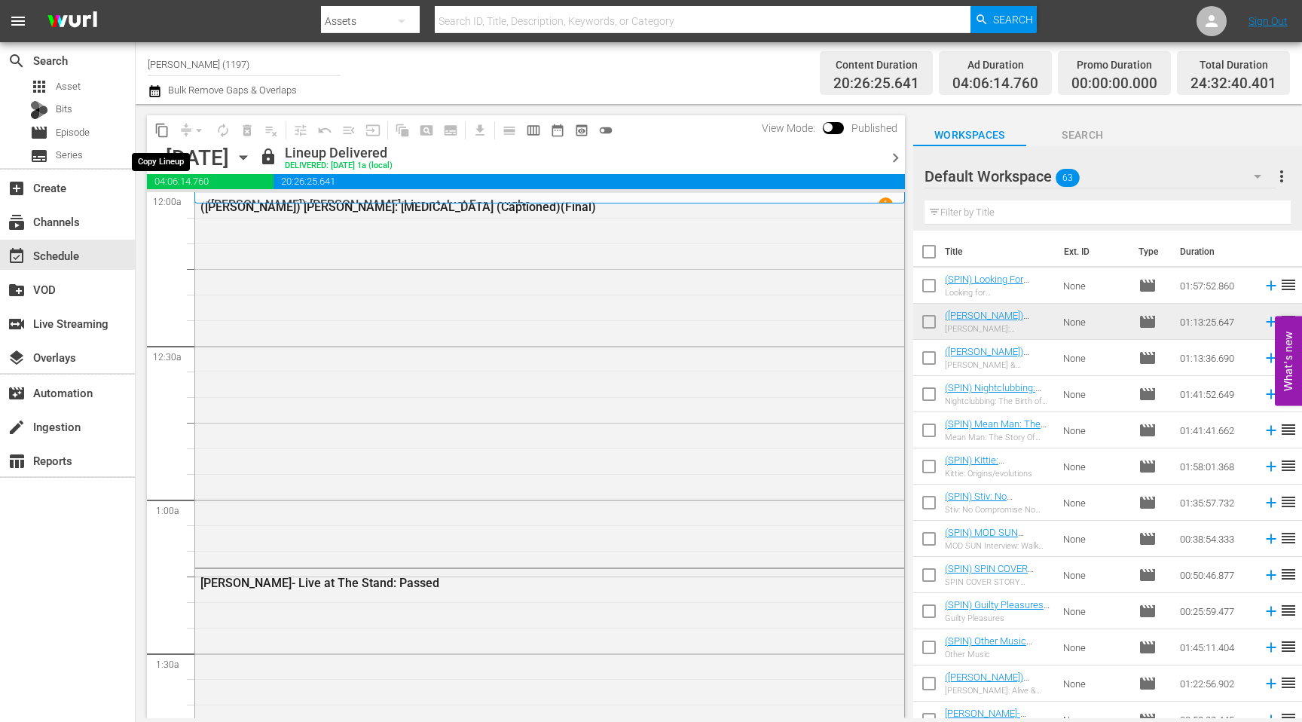
click at [164, 128] on span "content_copy" at bounding box center [161, 130] width 15 height 15
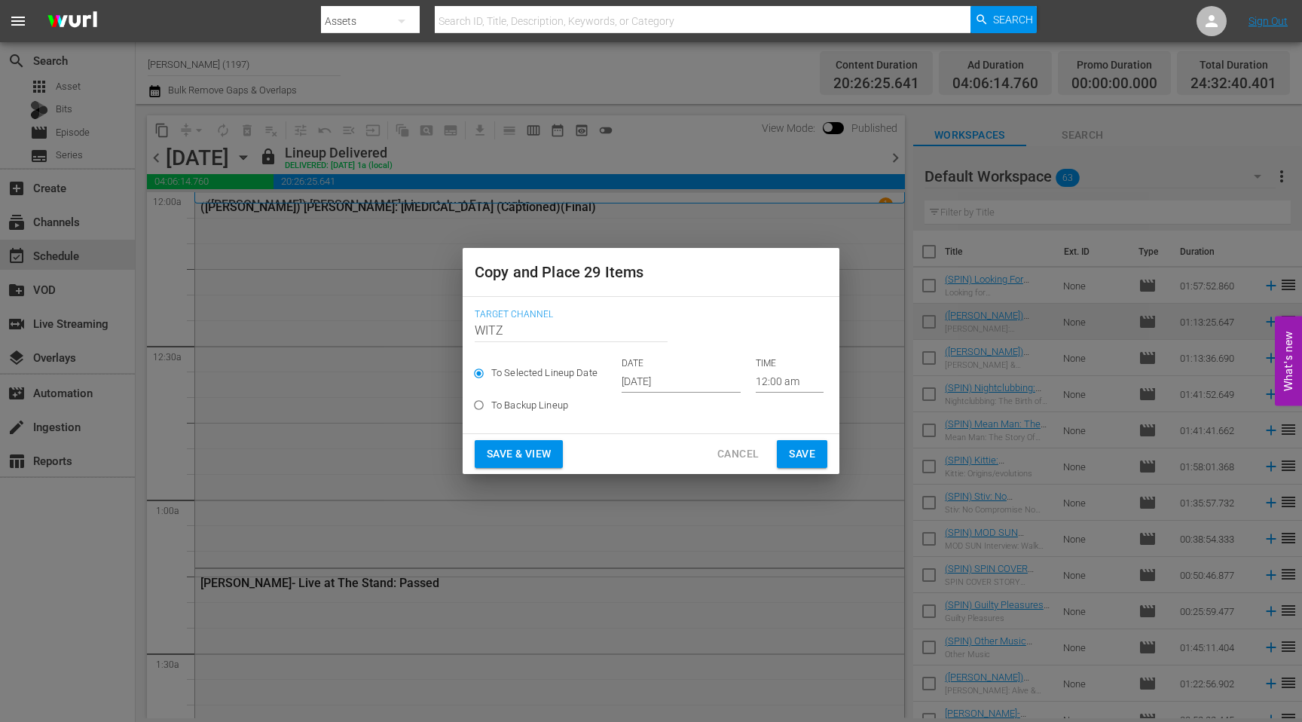
click at [627, 377] on input "[DATE]" at bounding box center [680, 381] width 119 height 23
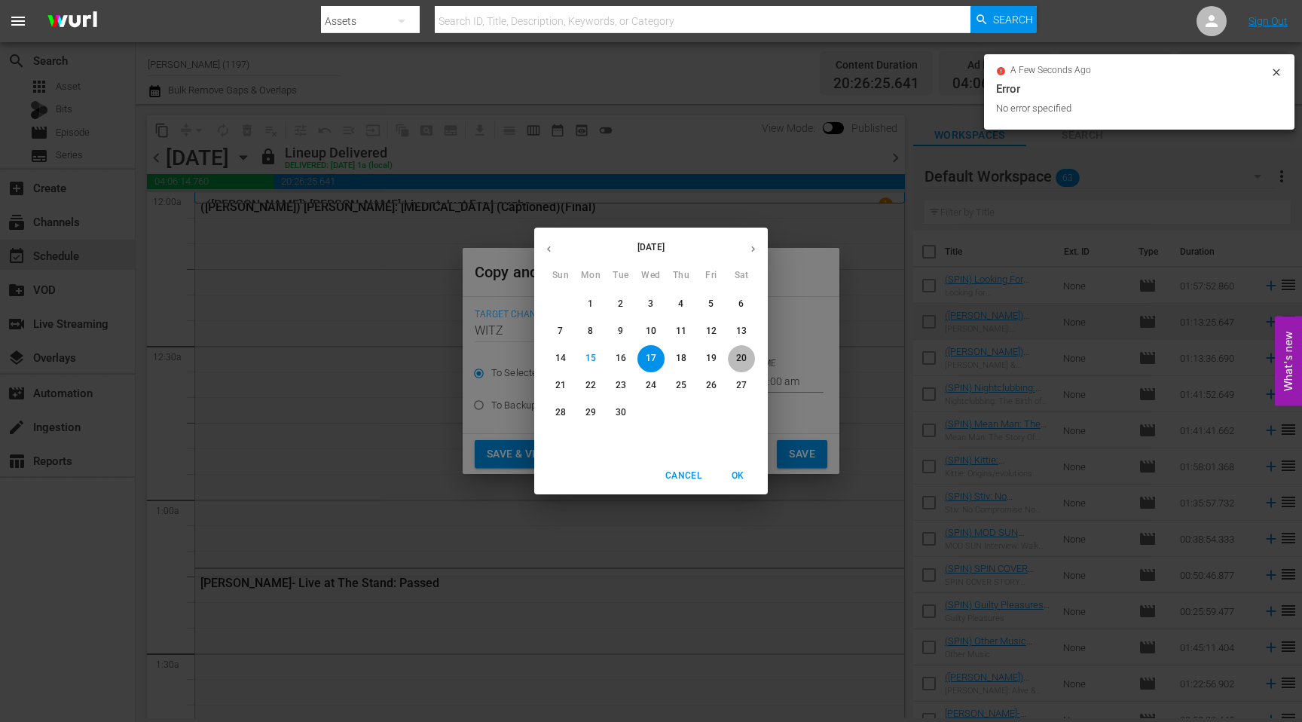
click at [713, 355] on p "20" at bounding box center [741, 358] width 11 height 13
type input "[DATE]"
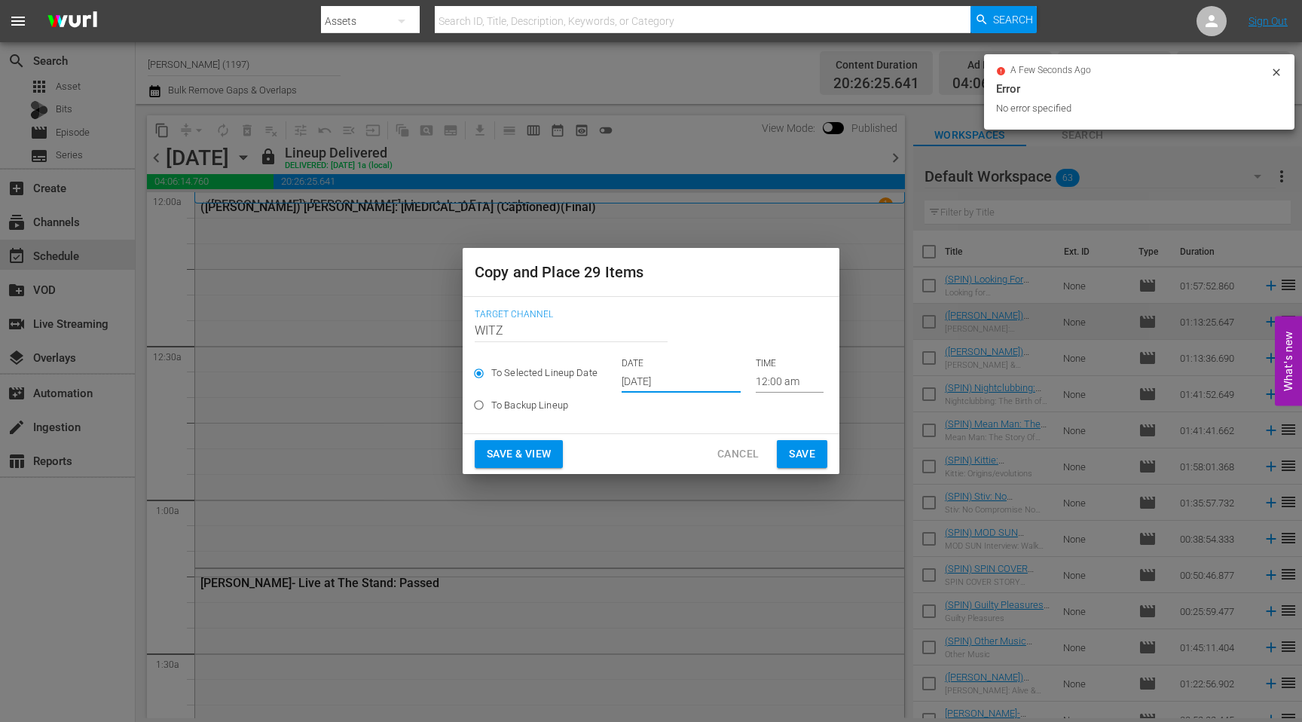
click at [713, 450] on span "Save" at bounding box center [802, 453] width 26 height 19
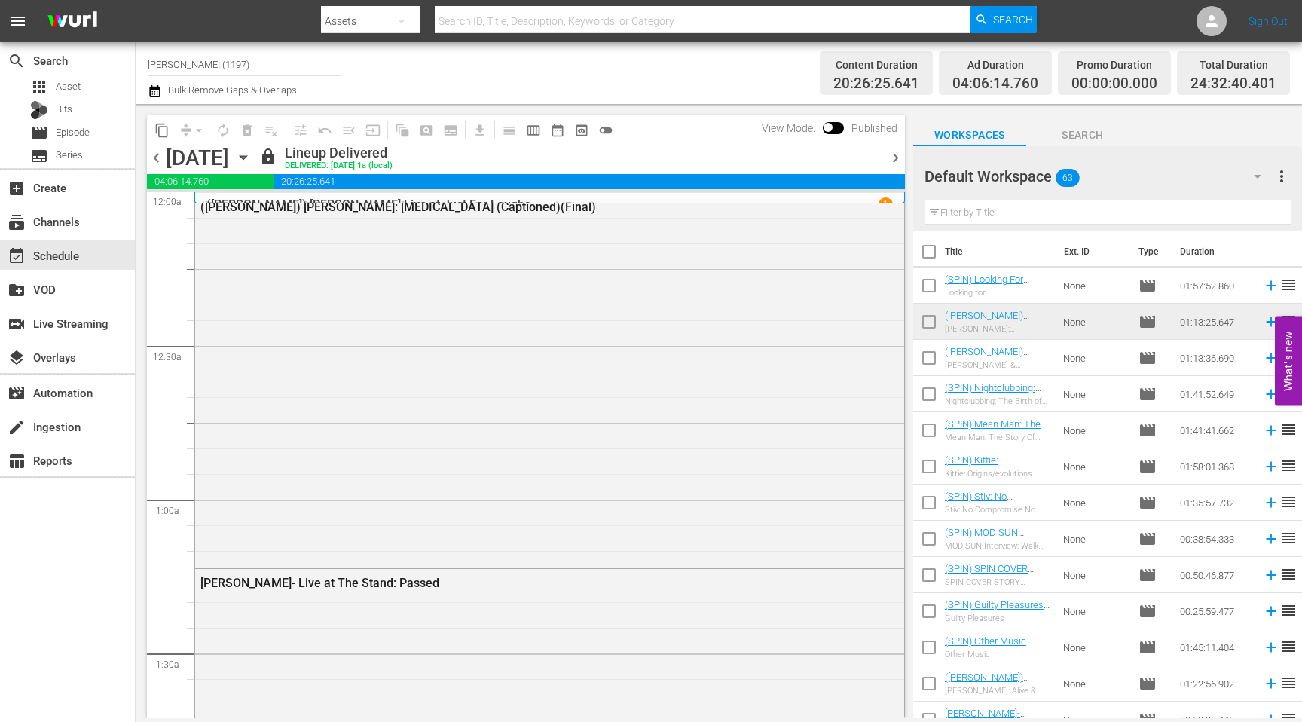
click at [713, 154] on span "chevron_right" at bounding box center [895, 157] width 19 height 19
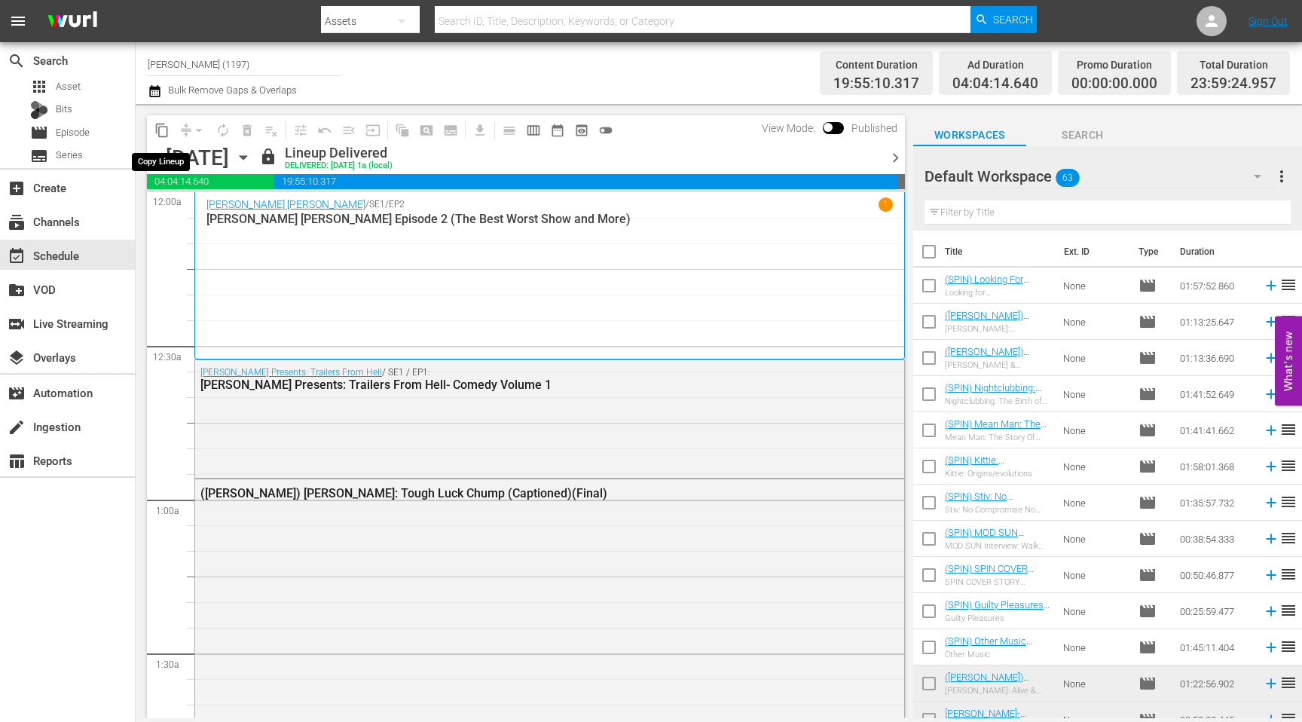
click at [156, 127] on span "content_copy" at bounding box center [161, 130] width 15 height 15
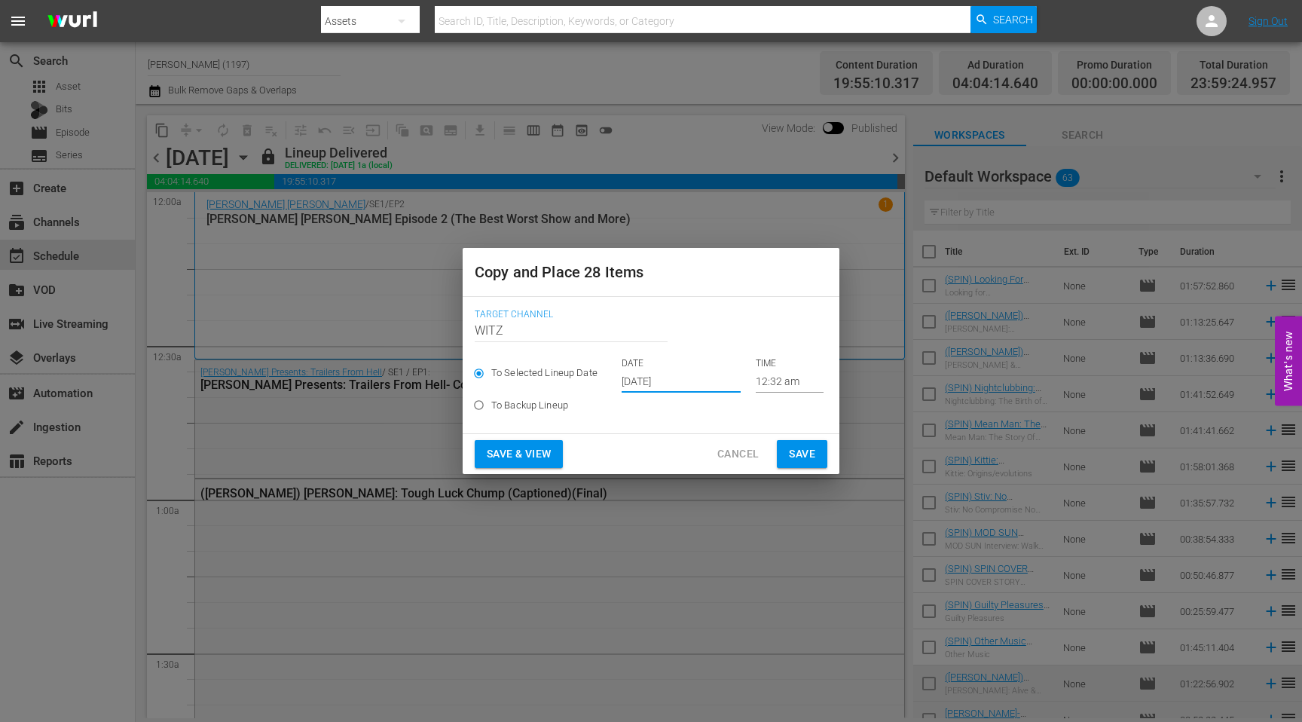
click at [639, 376] on input "[DATE]" at bounding box center [680, 381] width 119 height 23
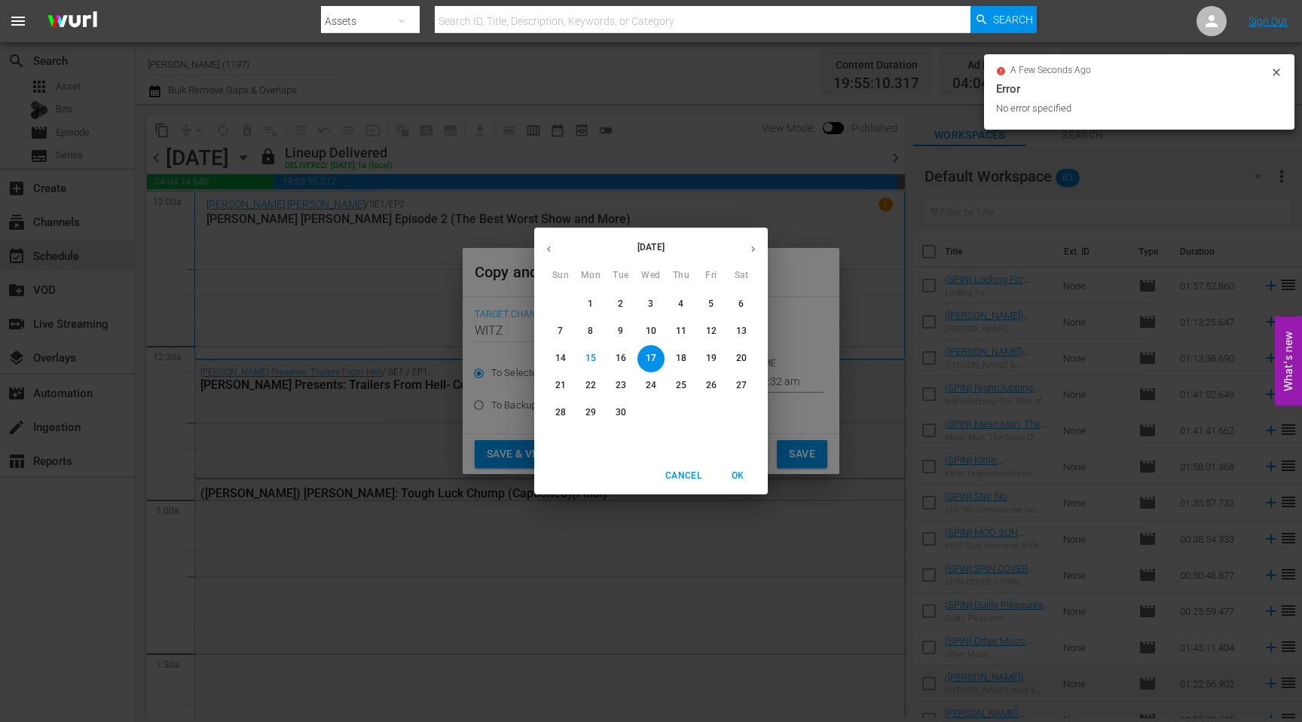
click at [557, 387] on p "21" at bounding box center [560, 385] width 11 height 13
type input "[DATE]"
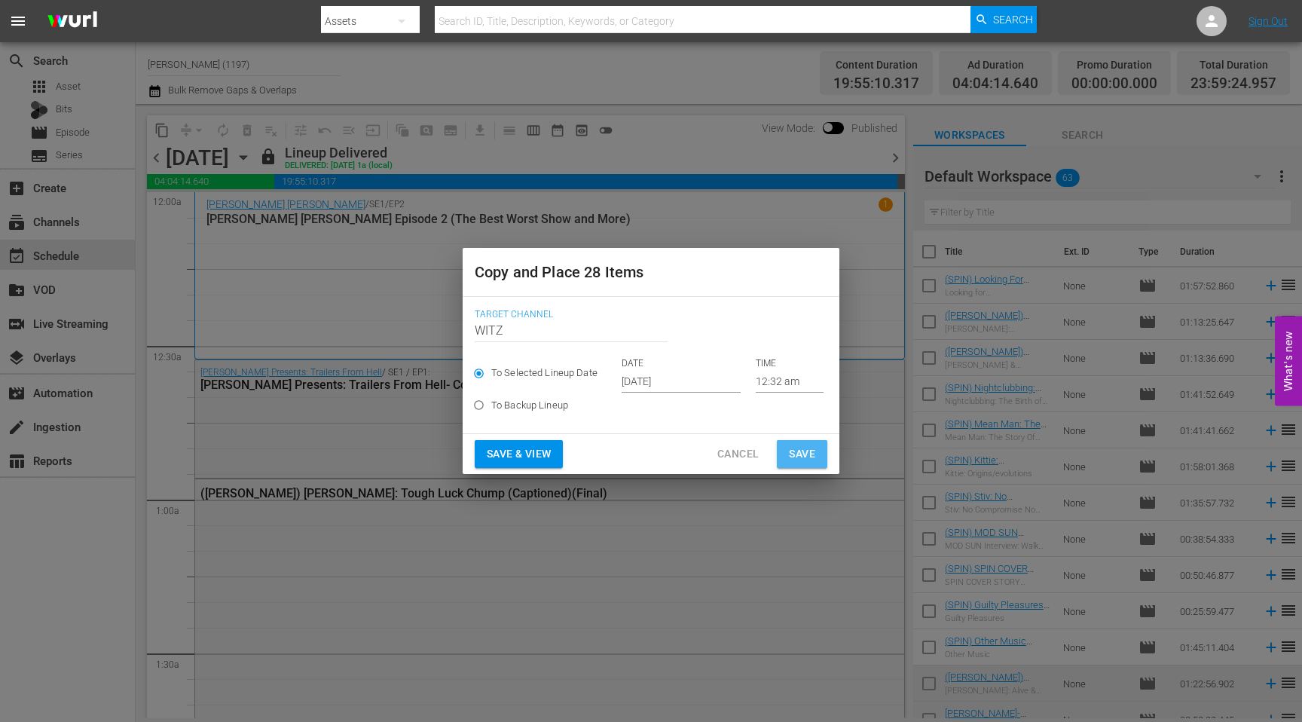
click at [713, 453] on span "Save" at bounding box center [802, 453] width 26 height 19
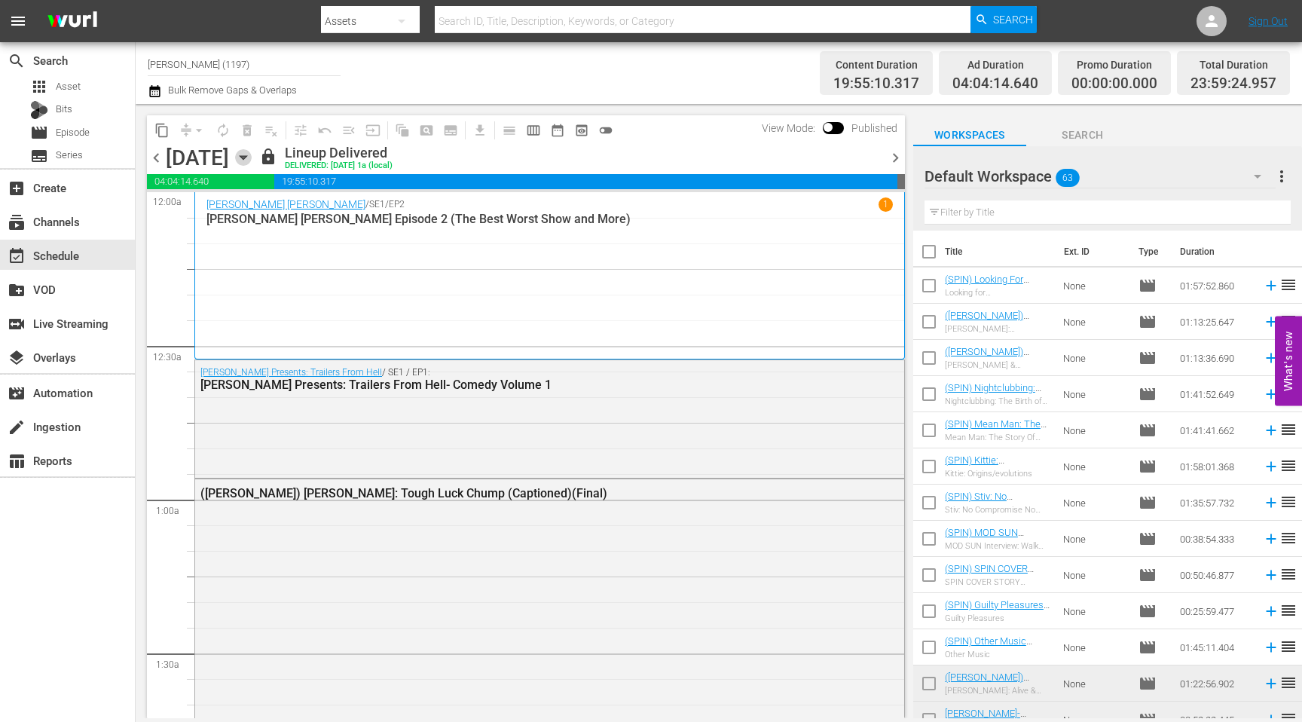
click at [252, 161] on icon "button" at bounding box center [243, 157] width 17 height 17
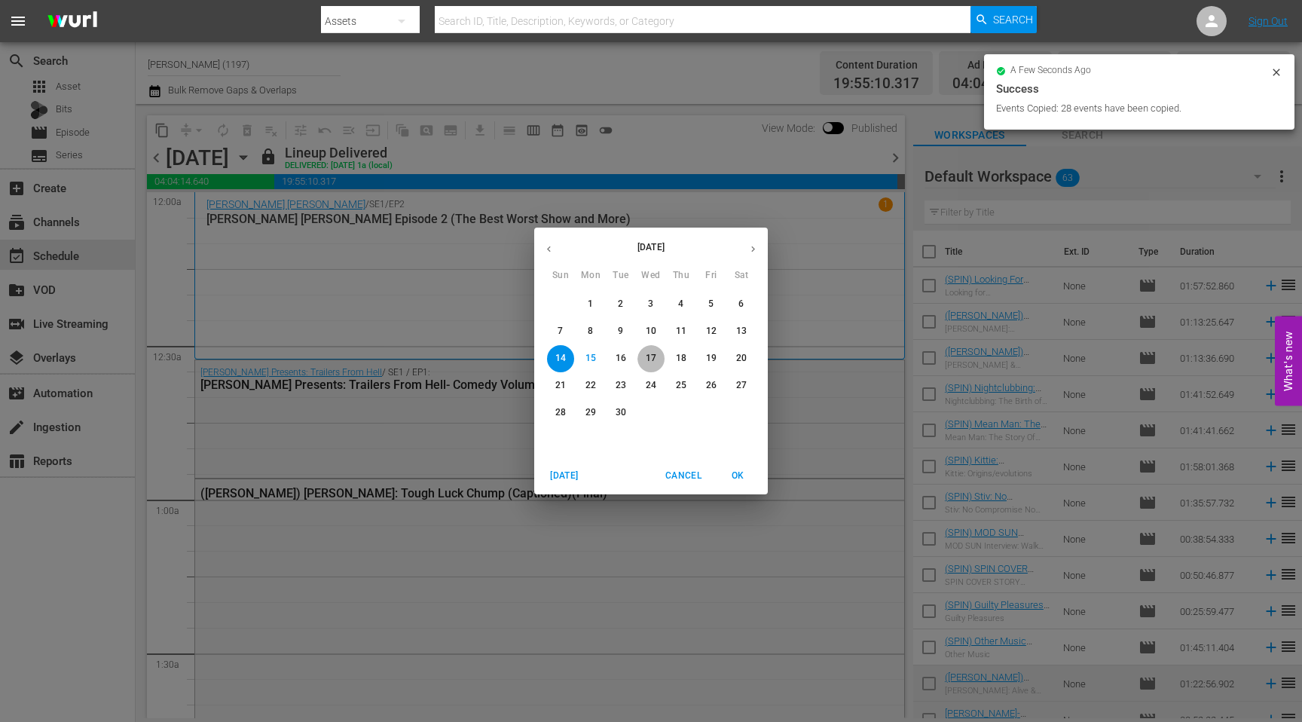
click at [652, 363] on p "17" at bounding box center [651, 358] width 11 height 13
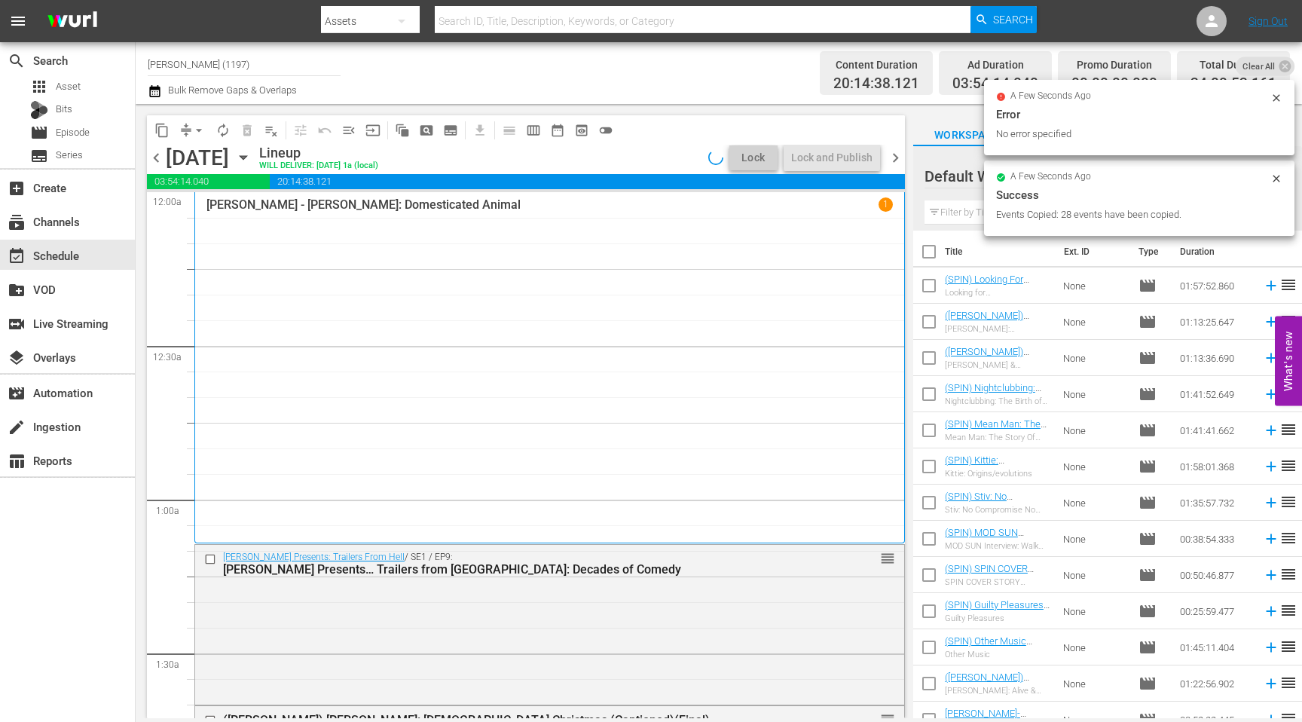
click at [713, 160] on span "chevron_right" at bounding box center [895, 157] width 19 height 19
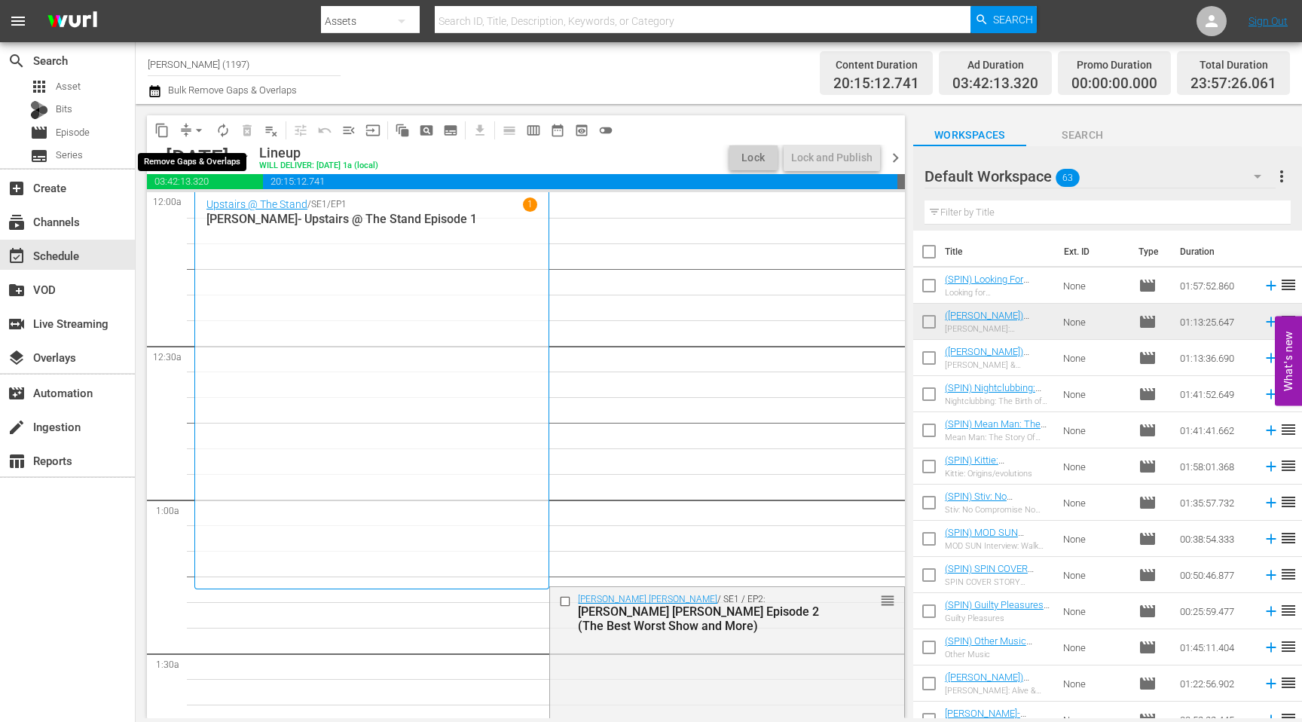
click at [192, 133] on span "arrow_drop_down" at bounding box center [198, 130] width 15 height 15
click at [230, 212] on li "Align to End of Previous Day" at bounding box center [200, 210] width 158 height 25
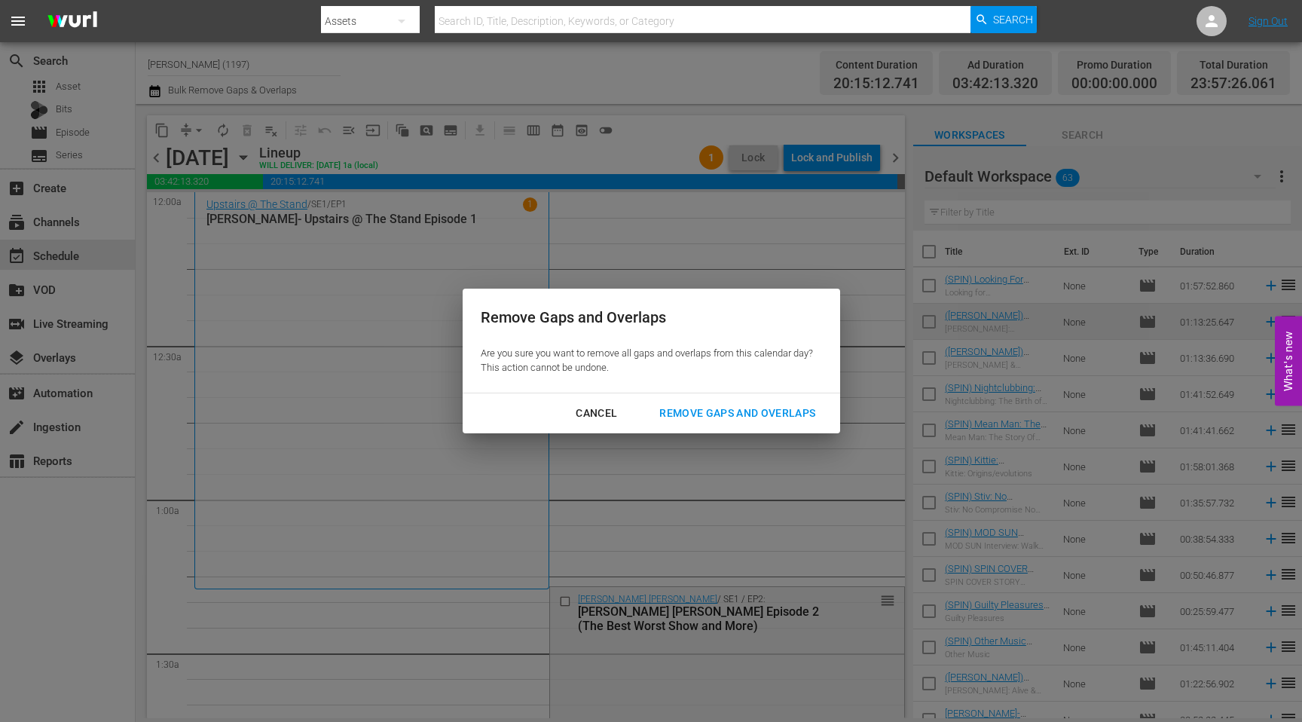
click at [713, 423] on button "Remove Gaps and Overlaps" at bounding box center [737, 413] width 192 height 28
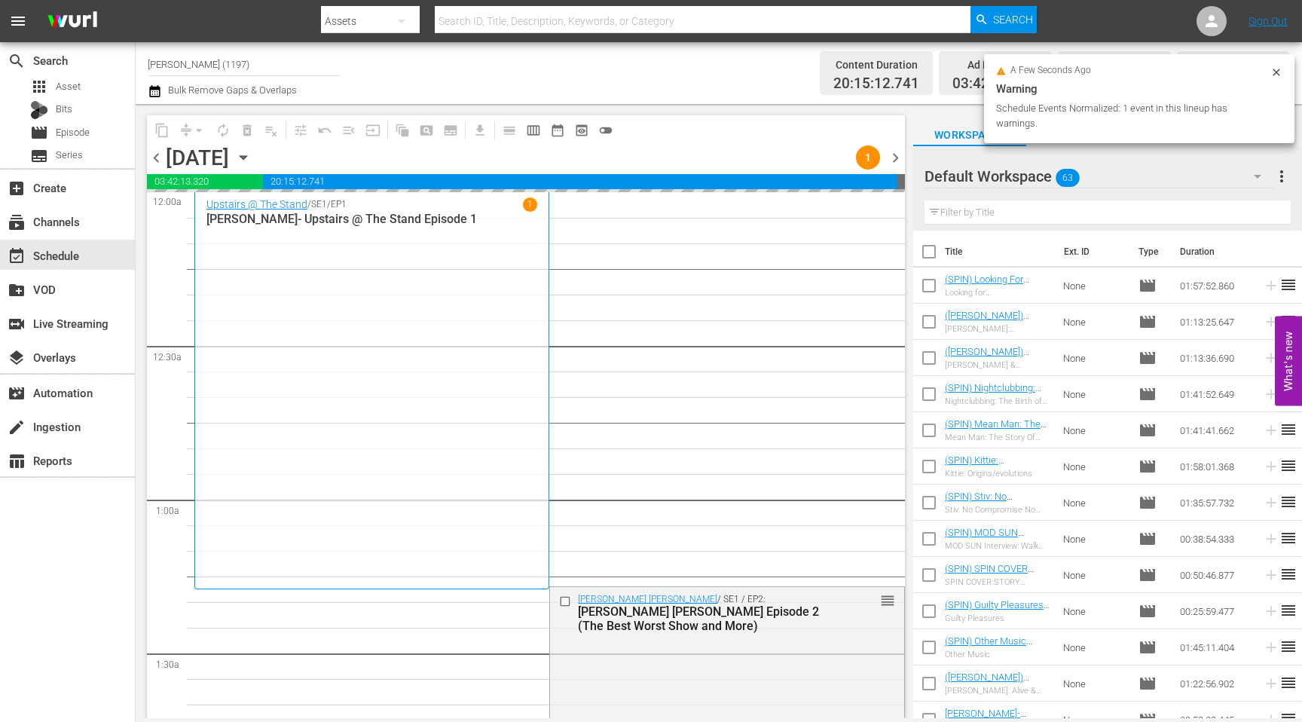
click at [713, 162] on span "chevron_right" at bounding box center [895, 157] width 19 height 19
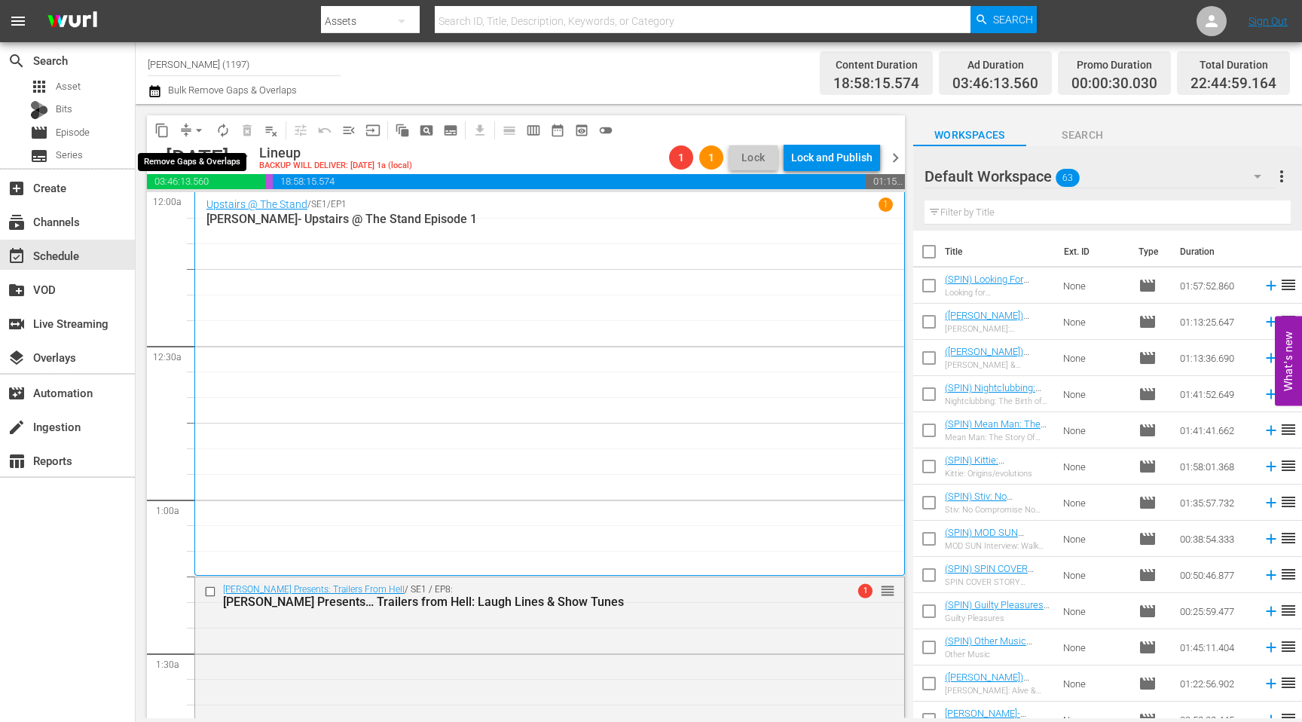
click at [191, 134] on button "arrow_drop_down" at bounding box center [199, 130] width 24 height 24
drag, startPoint x: 167, startPoint y: 316, endPoint x: 161, endPoint y: 248, distance: 68.8
click at [160, 156] on span "chevron_left" at bounding box center [156, 157] width 19 height 19
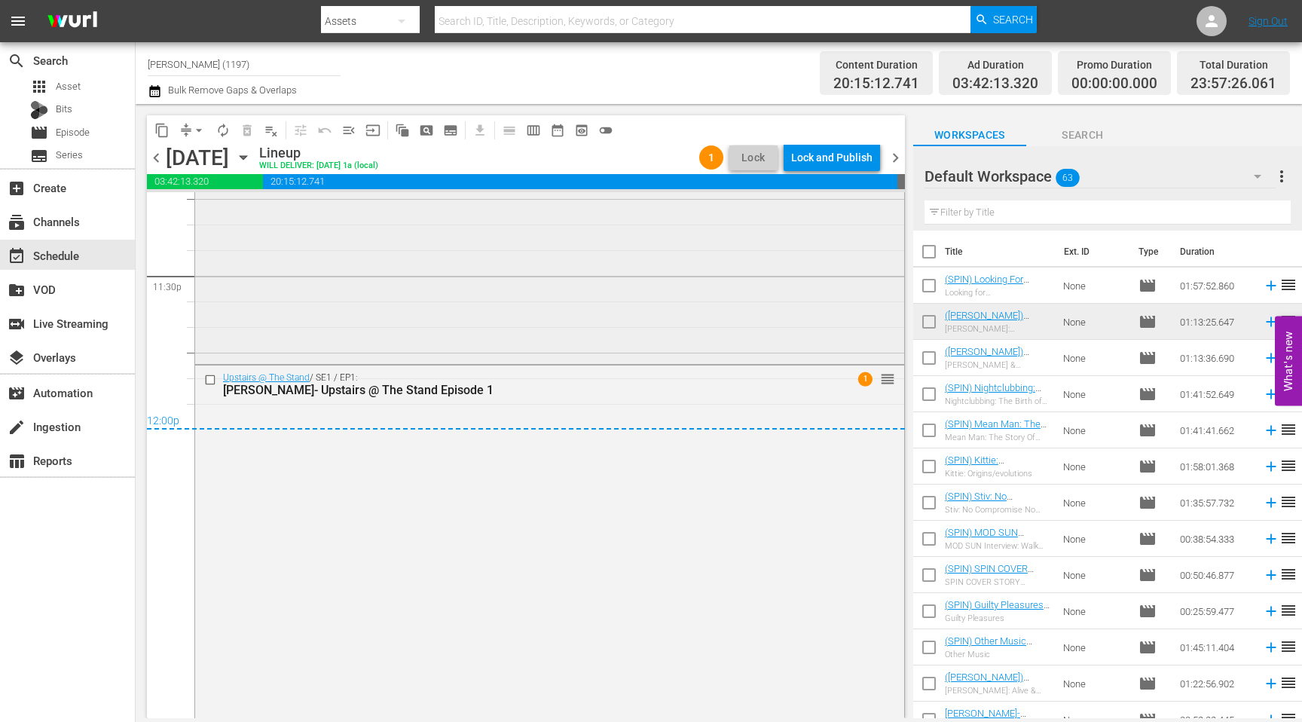
scroll to position [7232, 0]
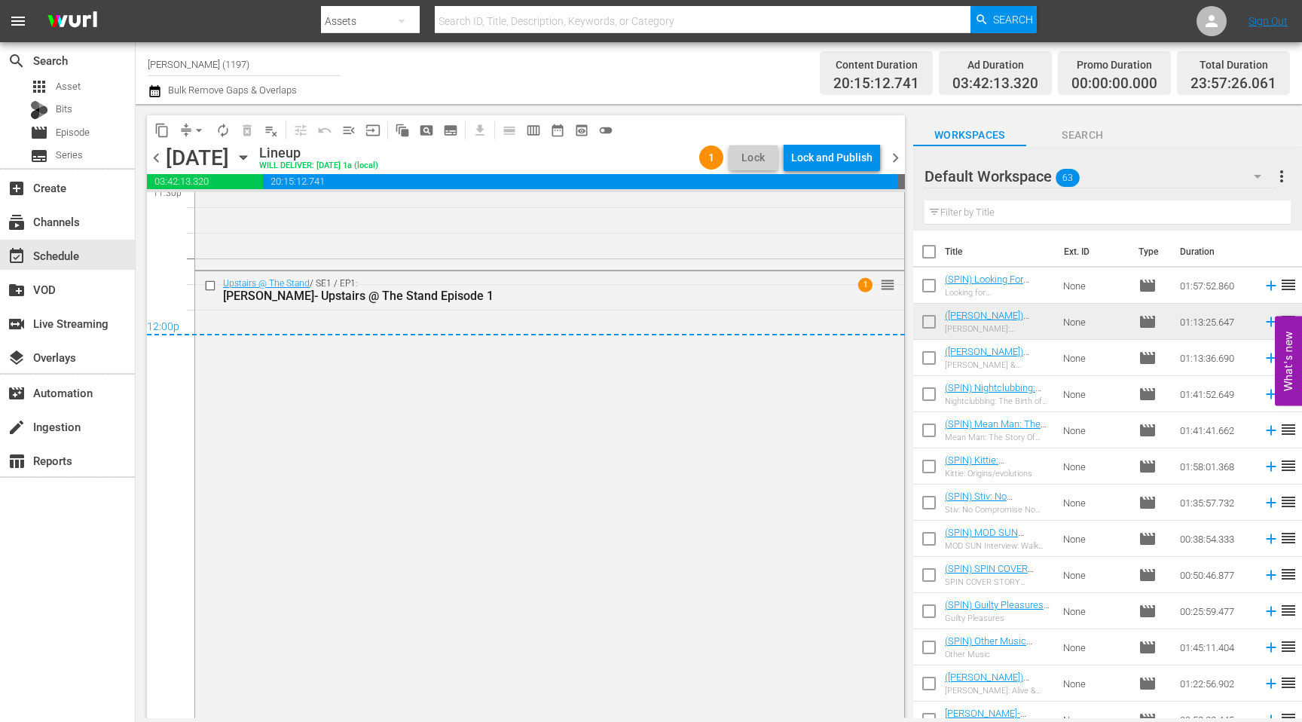
click at [713, 153] on span "chevron_right" at bounding box center [895, 157] width 19 height 19
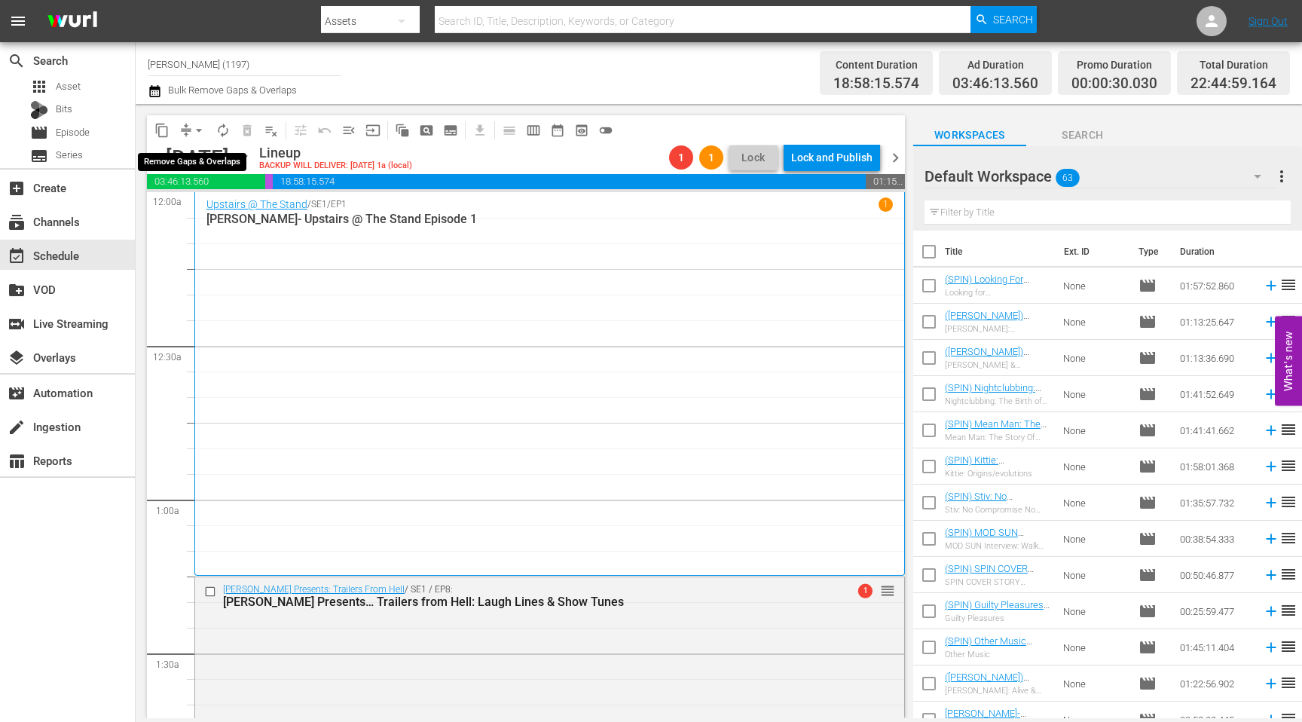
click at [195, 129] on span "arrow_drop_down" at bounding box center [198, 130] width 15 height 15
click at [235, 212] on li "Align to End of Previous Day" at bounding box center [200, 210] width 158 height 25
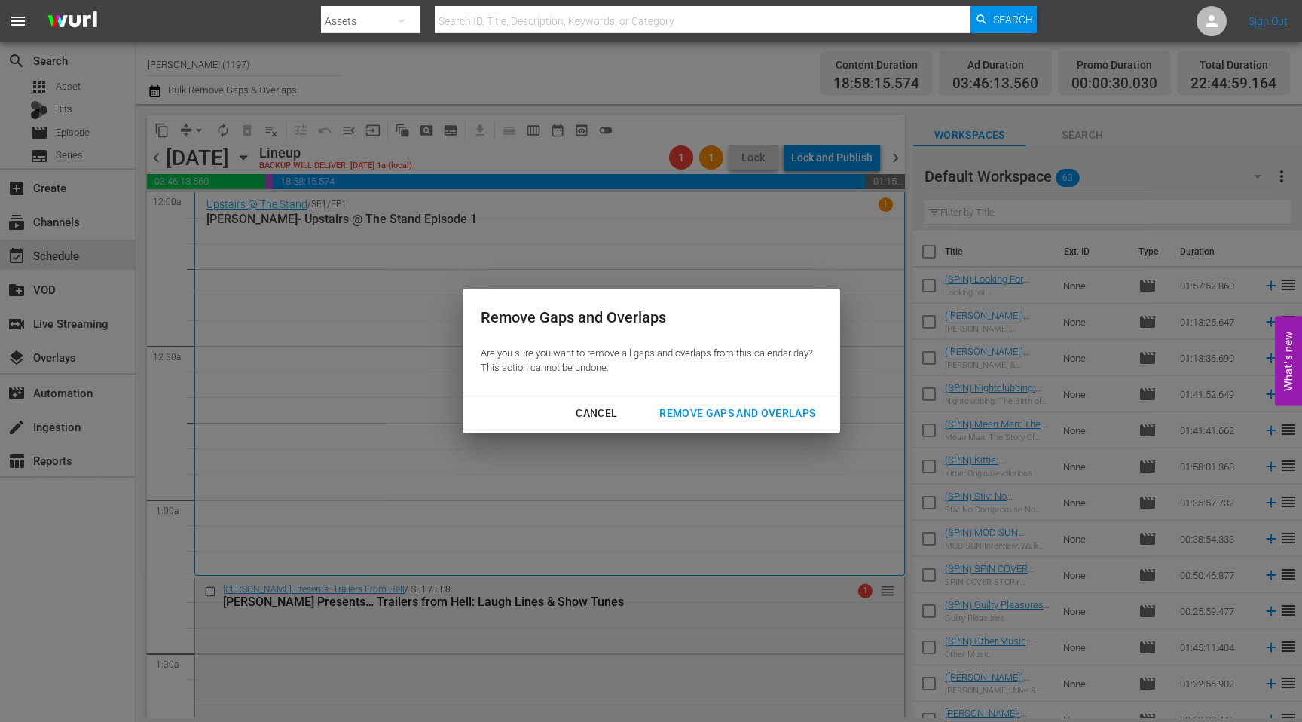
click at [682, 396] on div "Cancel Remove Gaps and Overlaps" at bounding box center [650, 413] width 377 height 40
click at [684, 413] on div "Remove Gaps and Overlaps" at bounding box center [737, 413] width 180 height 19
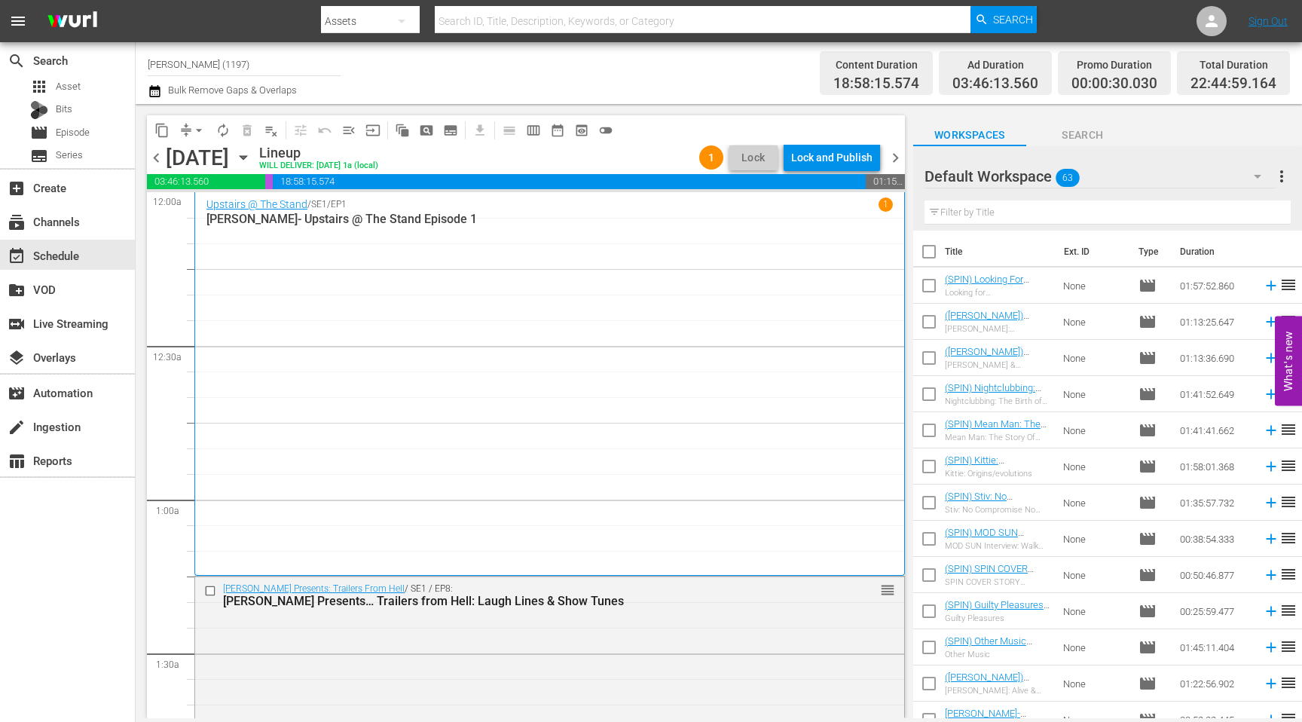
click at [713, 159] on span "chevron_right" at bounding box center [895, 157] width 19 height 19
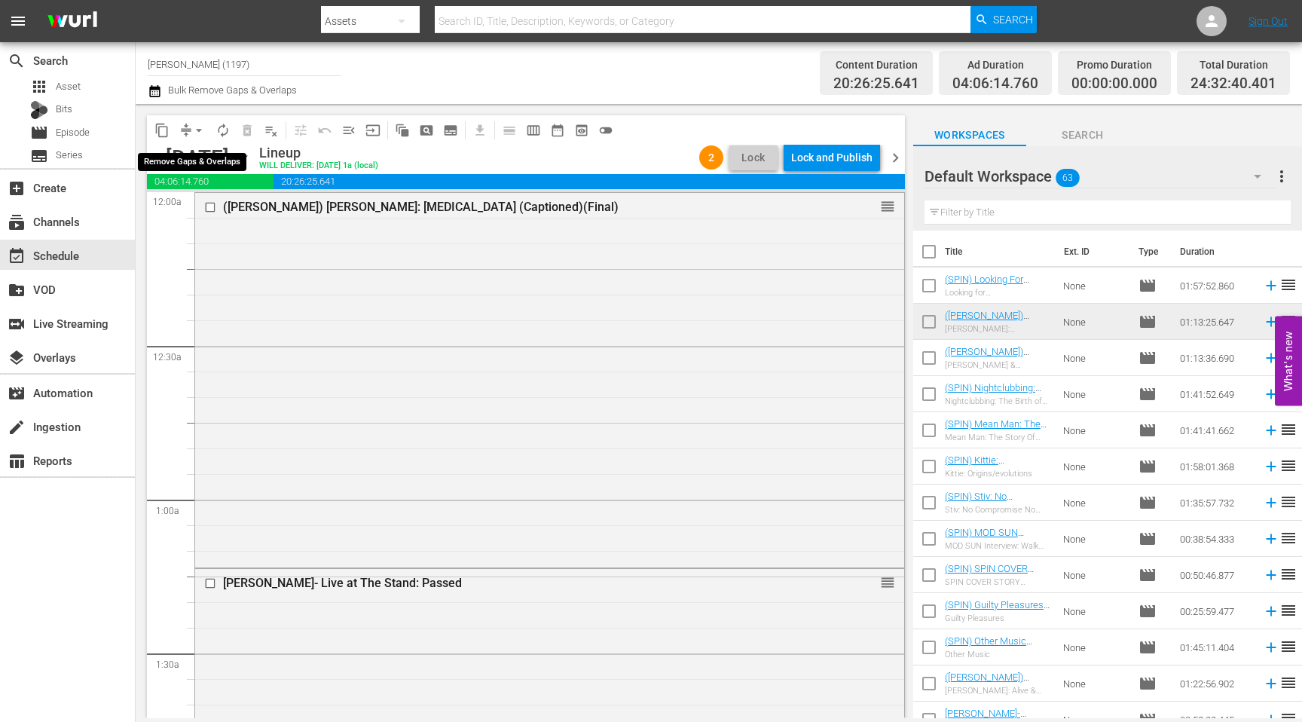
drag, startPoint x: 197, startPoint y: 133, endPoint x: 201, endPoint y: 139, distance: 8.1
click at [197, 133] on span "arrow_drop_down" at bounding box center [198, 130] width 15 height 15
click at [237, 188] on li "Align to First Episode" at bounding box center [199, 185] width 124 height 25
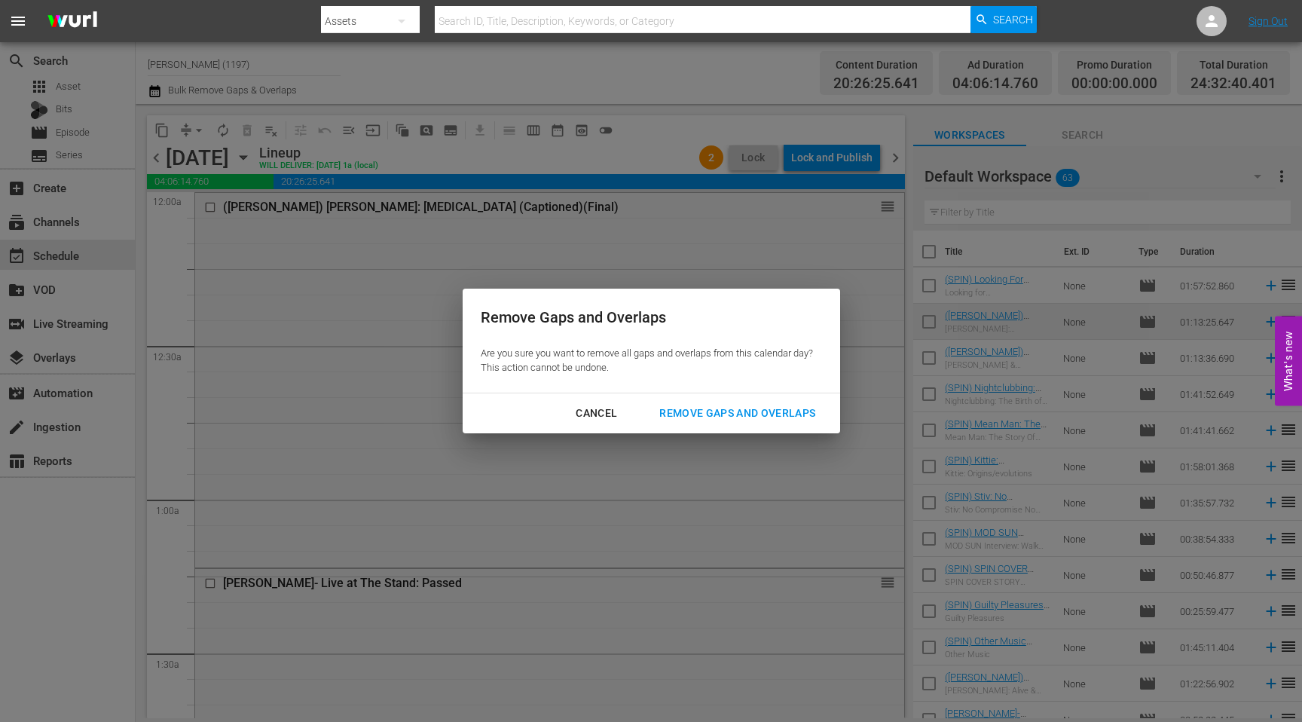
click at [713, 419] on div "Remove Gaps and Overlaps" at bounding box center [737, 413] width 180 height 19
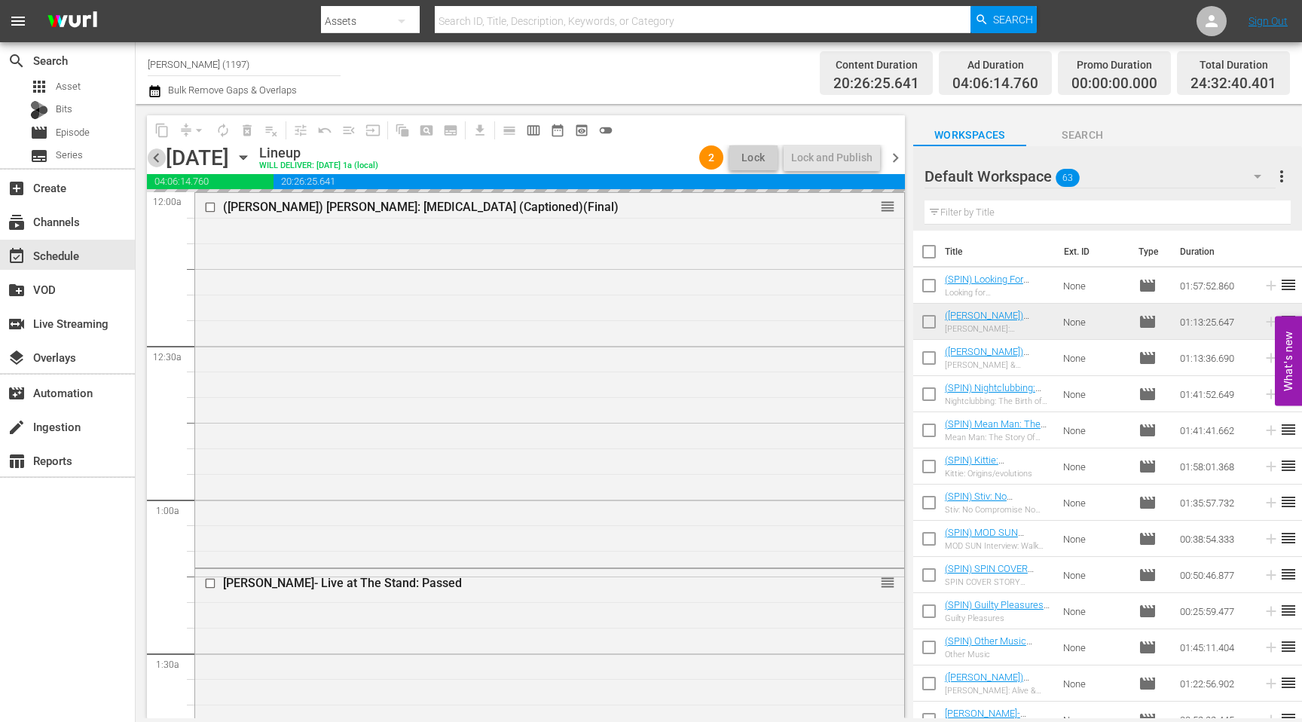
click at [154, 159] on span "chevron_left" at bounding box center [156, 157] width 19 height 19
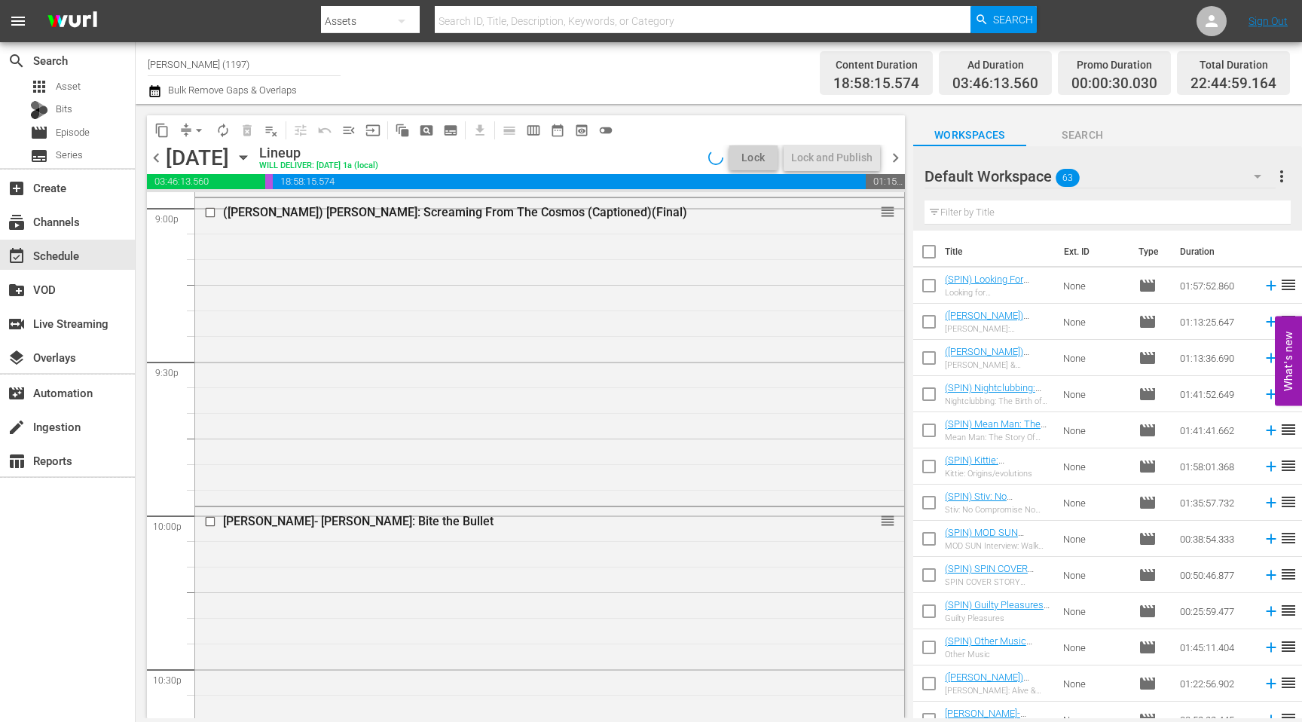
scroll to position [6849, 0]
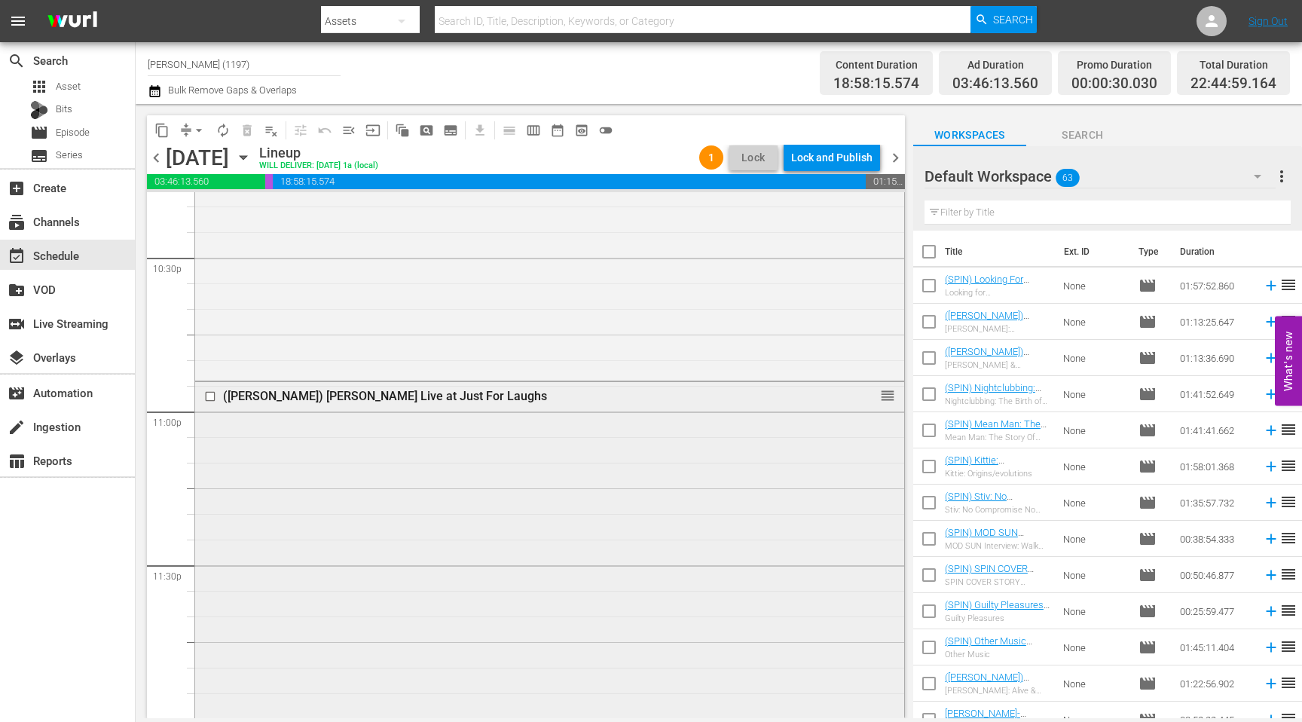
click at [554, 508] on div "([PERSON_NAME]) [PERSON_NAME] Live at Just For Laughs reorder" at bounding box center [549, 548] width 709 height 332
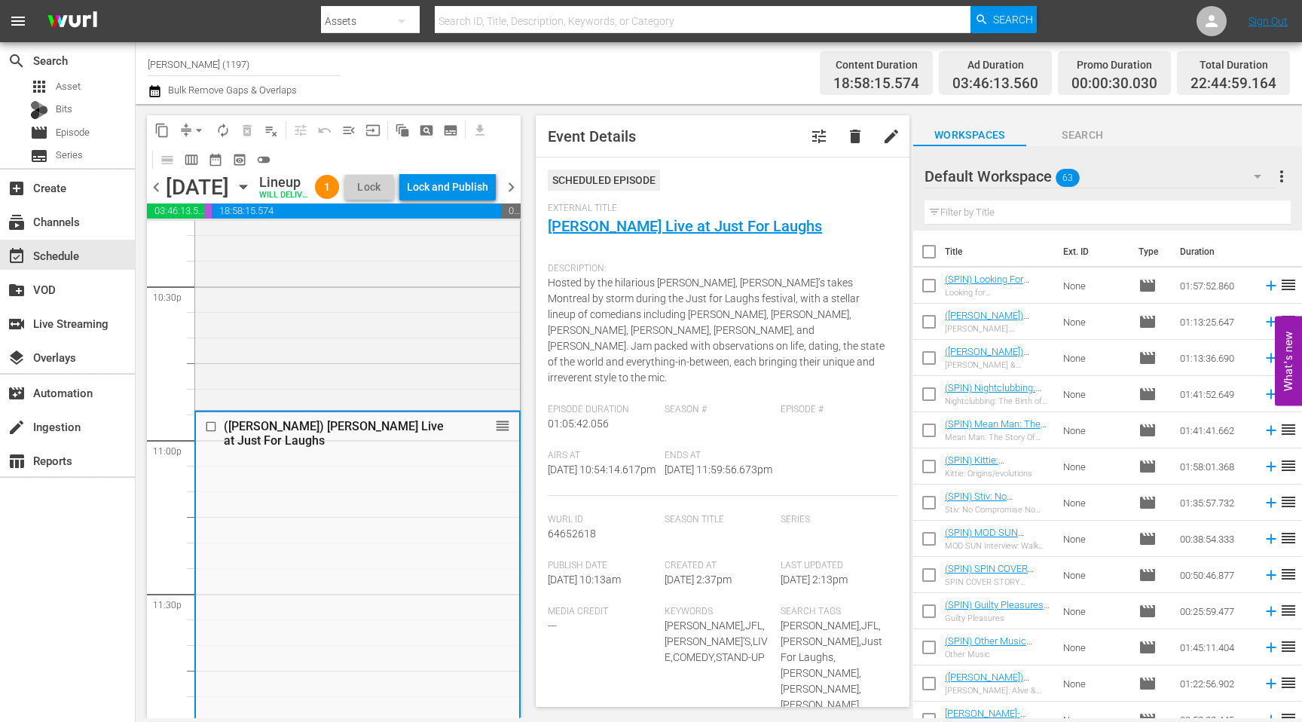
click at [160, 197] on span "chevron_left" at bounding box center [156, 187] width 19 height 19
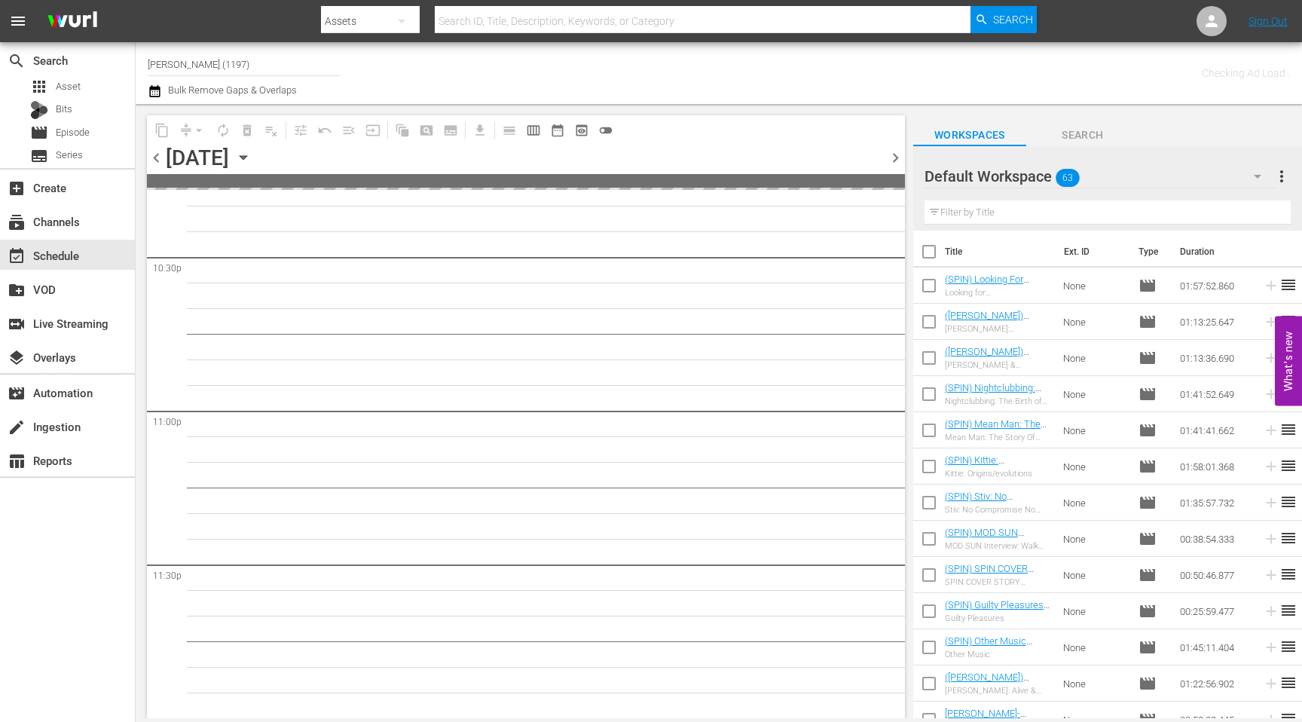
scroll to position [6848, 0]
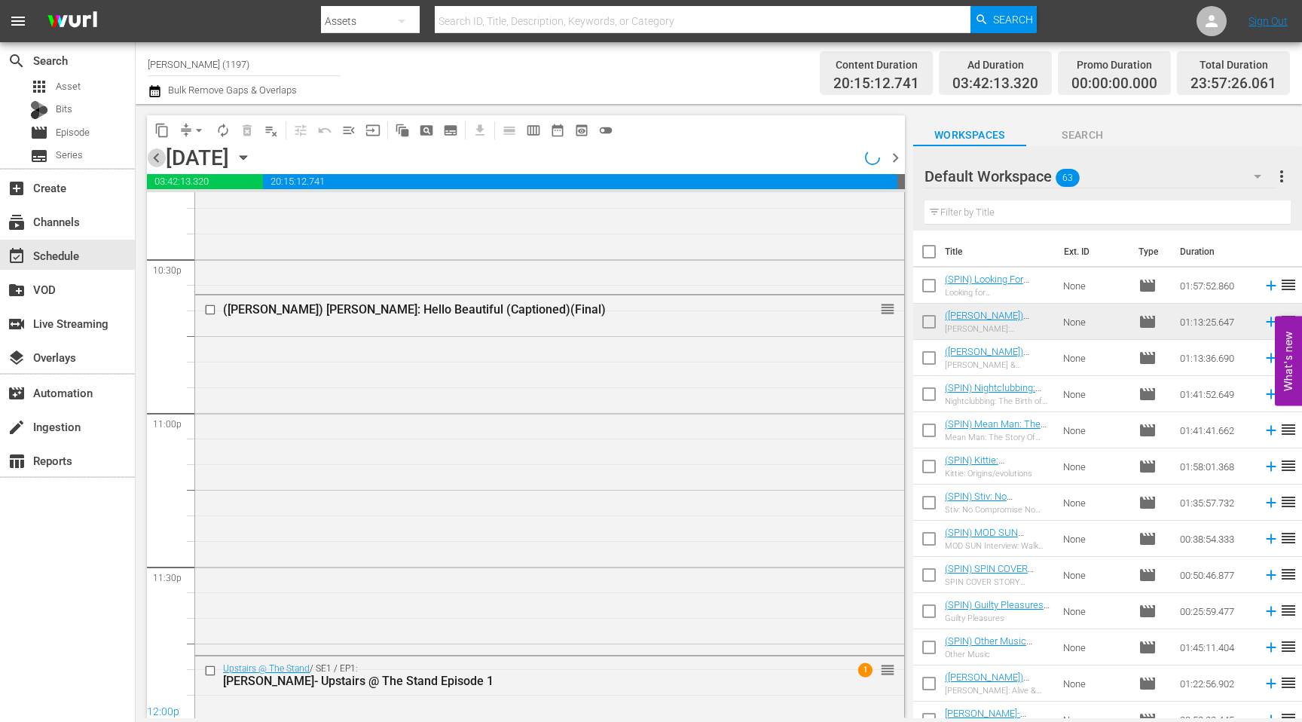
click at [160, 163] on span "chevron_left" at bounding box center [156, 157] width 19 height 19
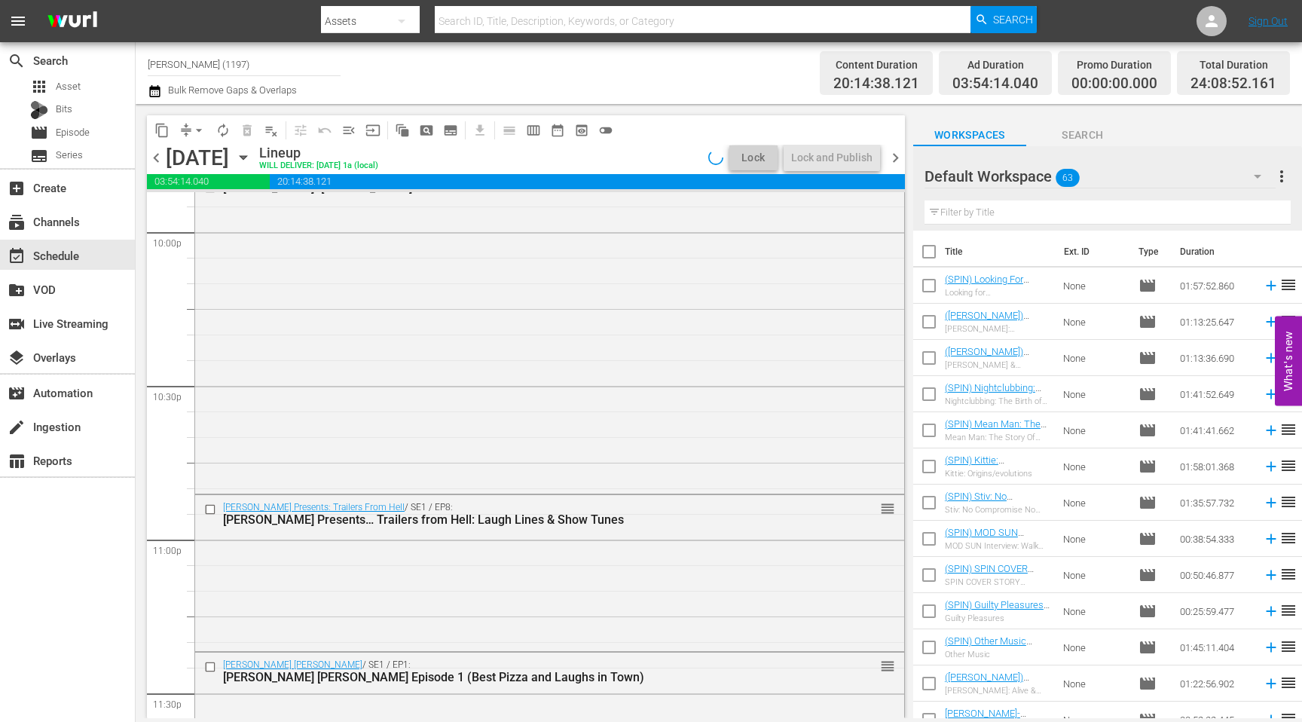
click at [160, 163] on span "chevron_left" at bounding box center [156, 157] width 19 height 19
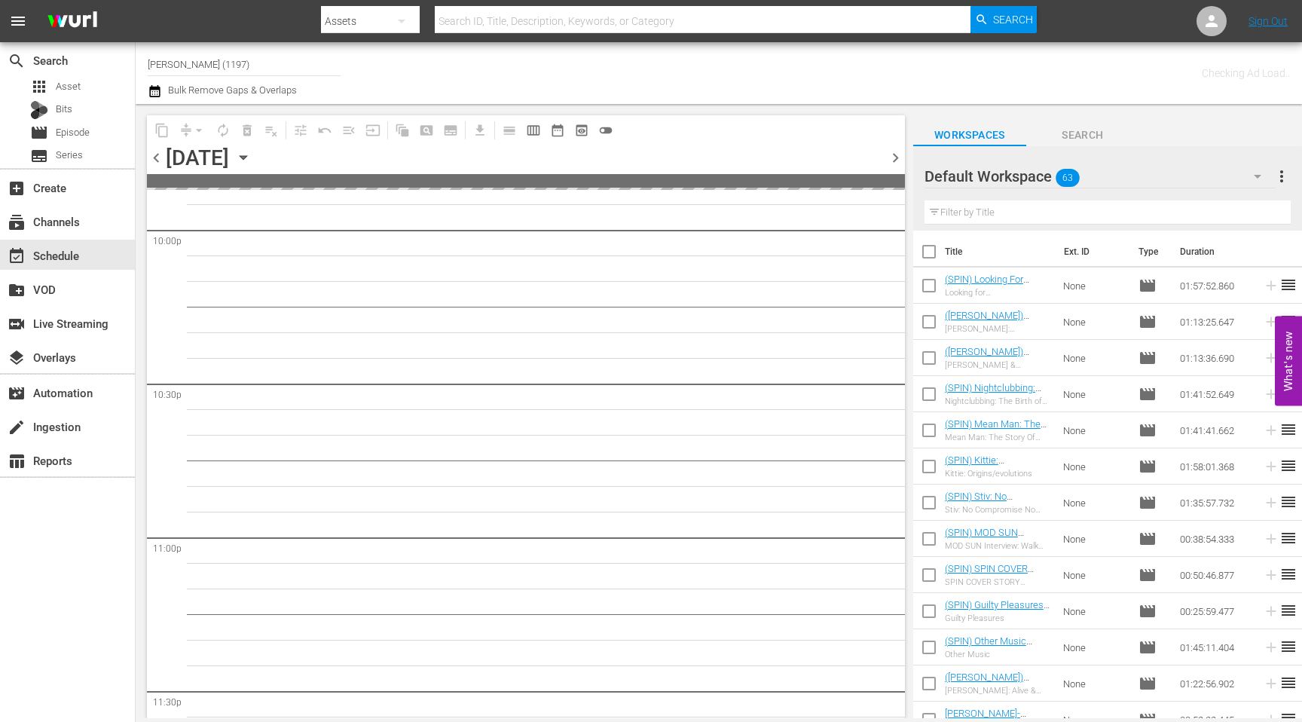
scroll to position [6848, 0]
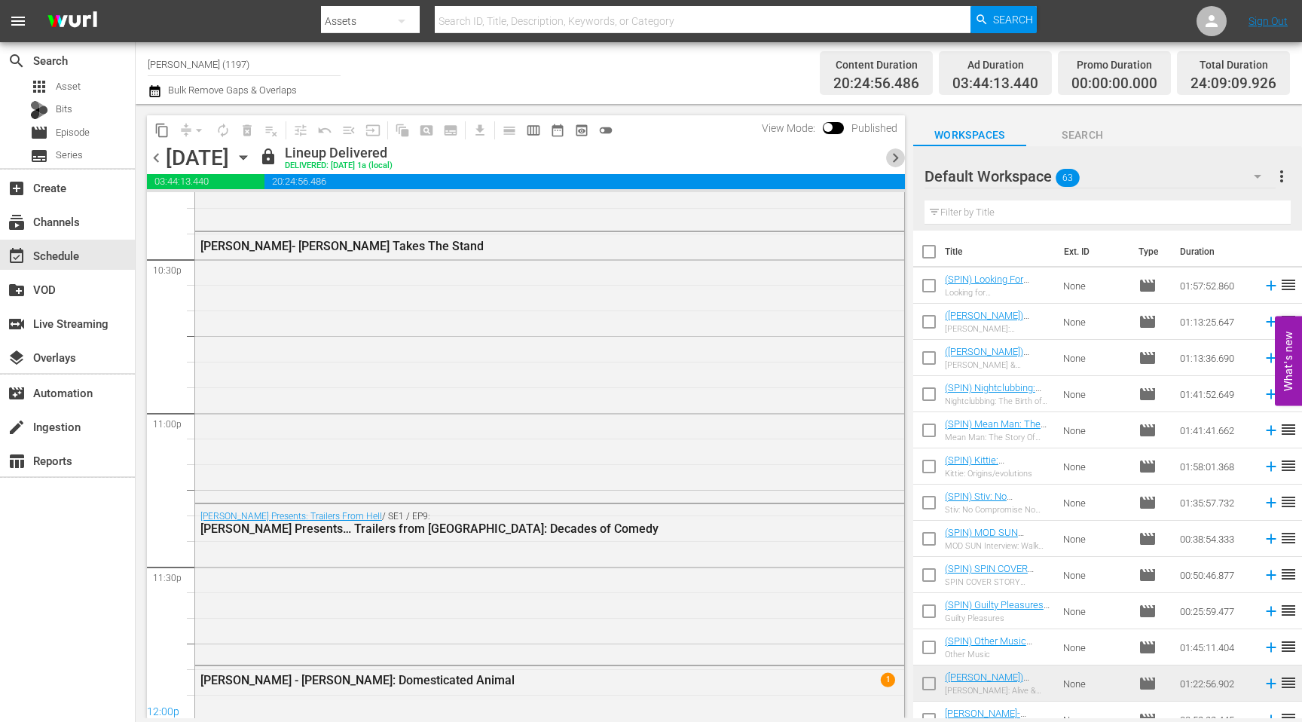
click at [713, 160] on span "chevron_right" at bounding box center [895, 157] width 19 height 19
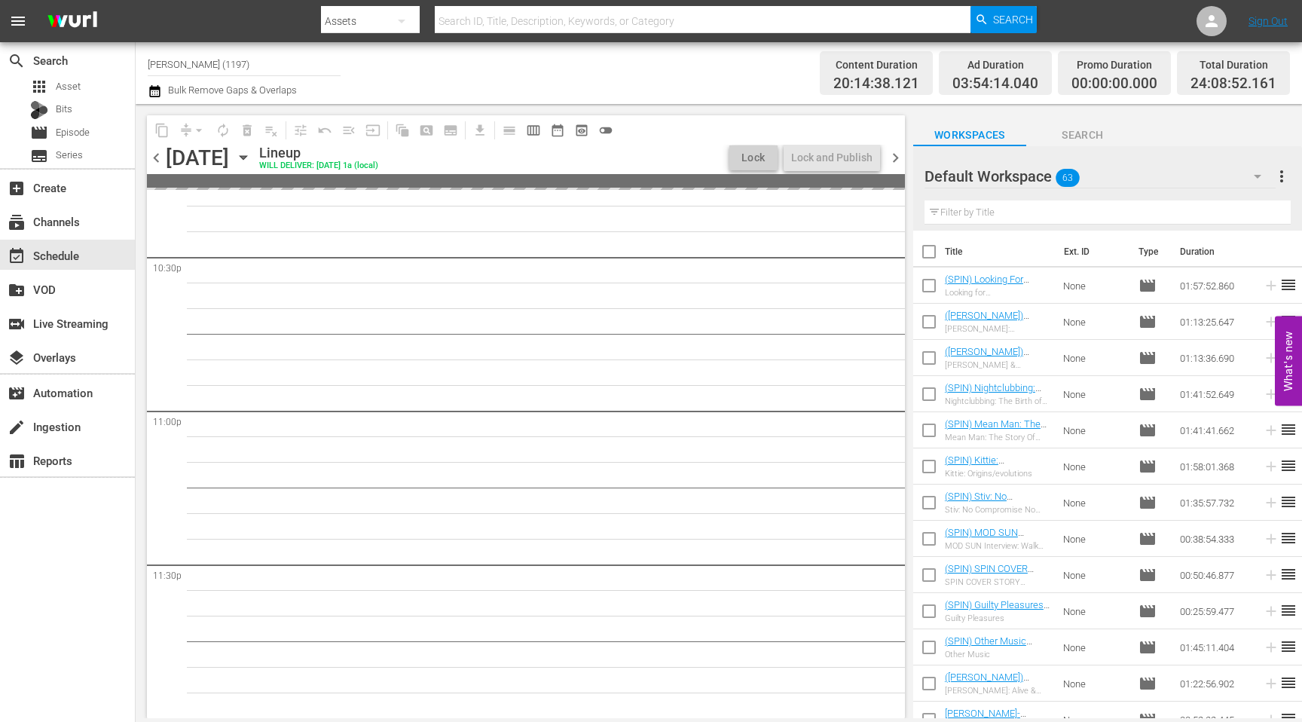
scroll to position [6387, 0]
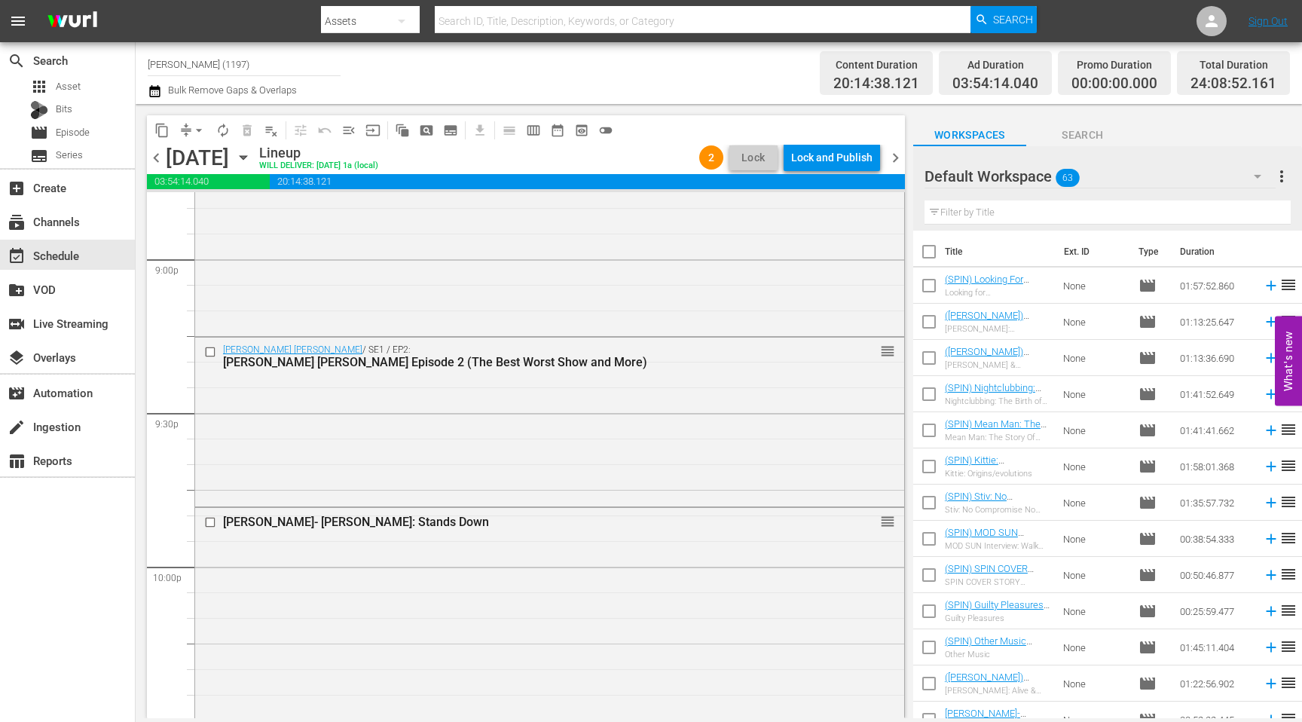
click at [713, 158] on div "Lock and Publish" at bounding box center [831, 157] width 81 height 27
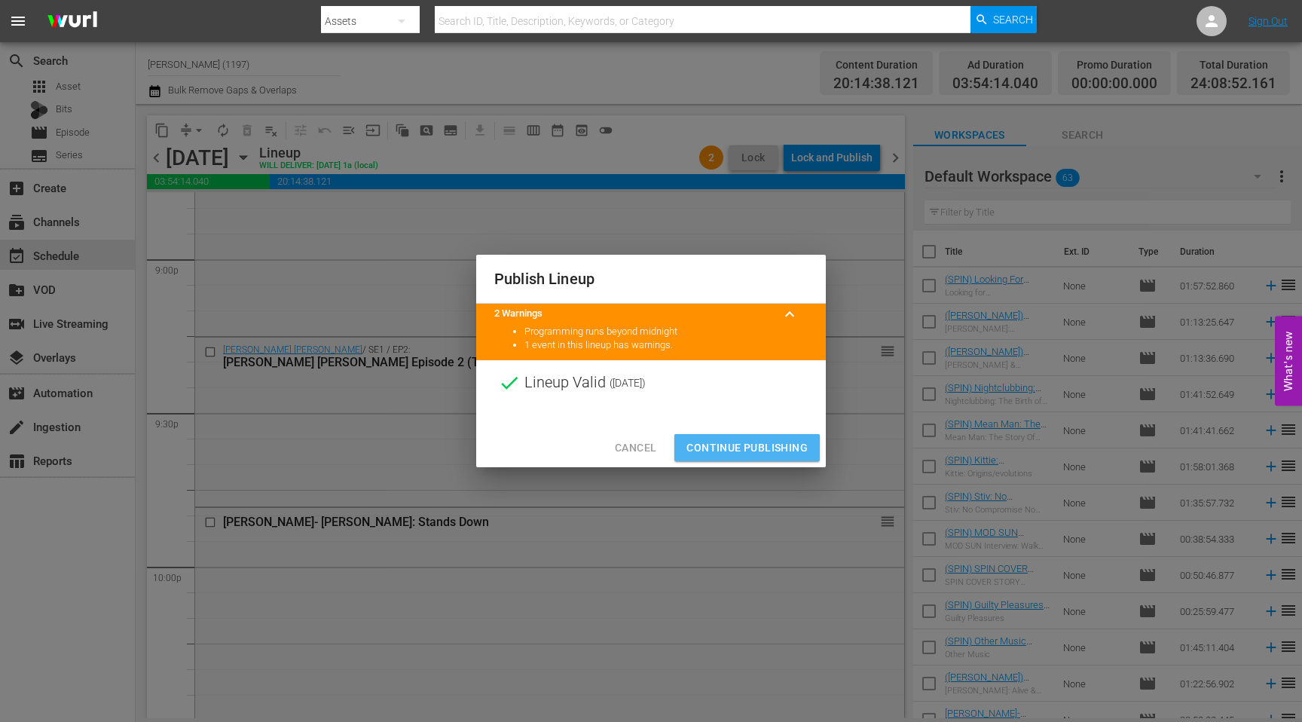
click at [713, 456] on button "Continue Publishing" at bounding box center [746, 448] width 145 height 28
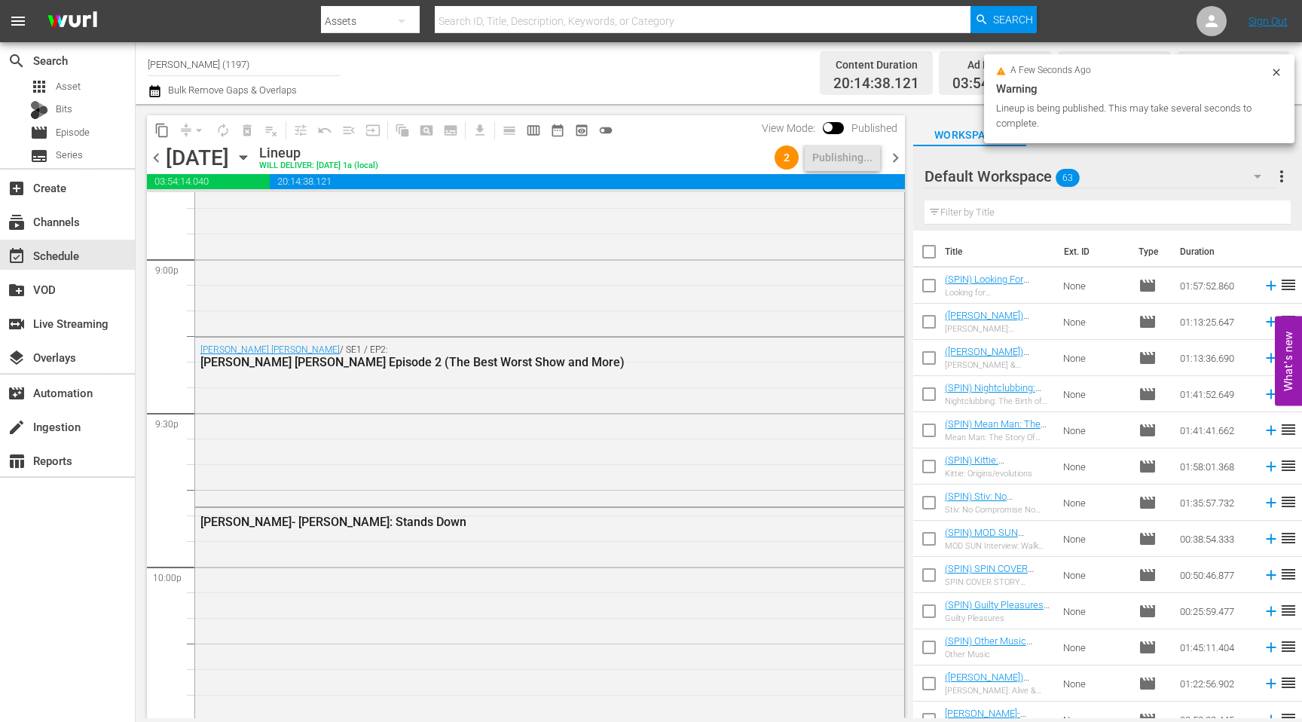
click at [713, 158] on span "chevron_right" at bounding box center [895, 157] width 19 height 19
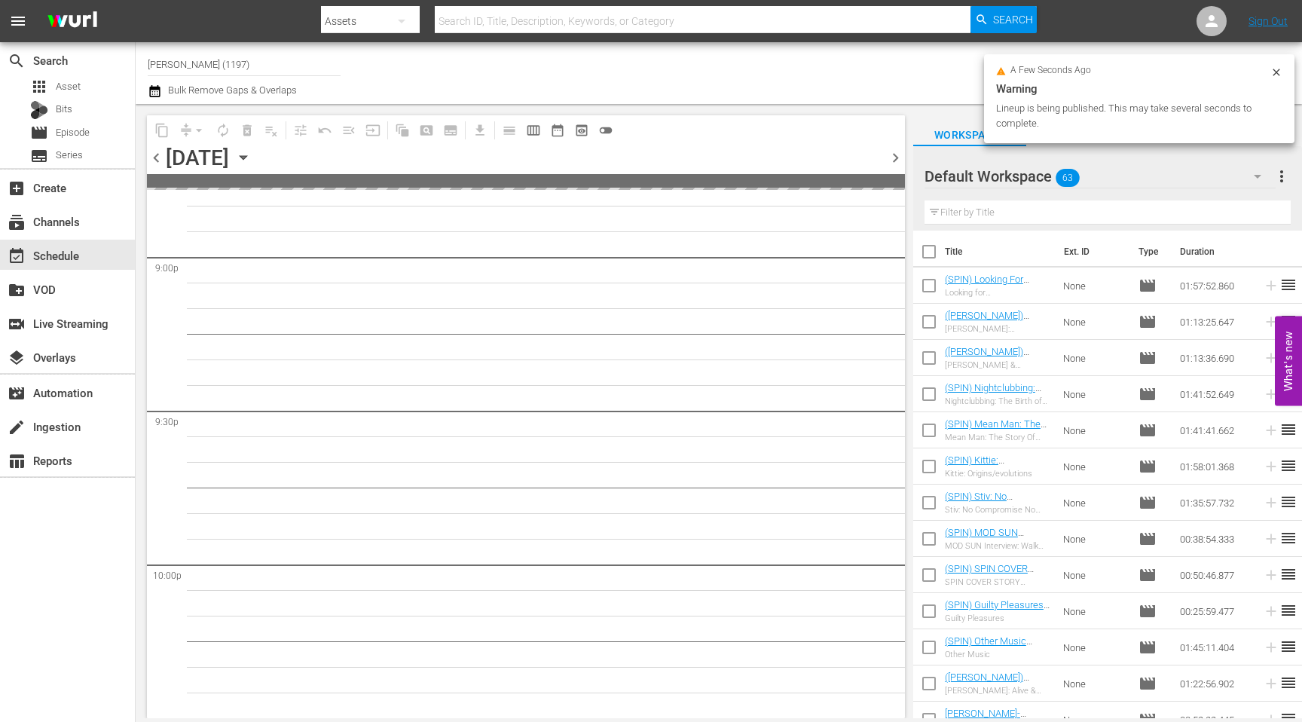
scroll to position [6848, 0]
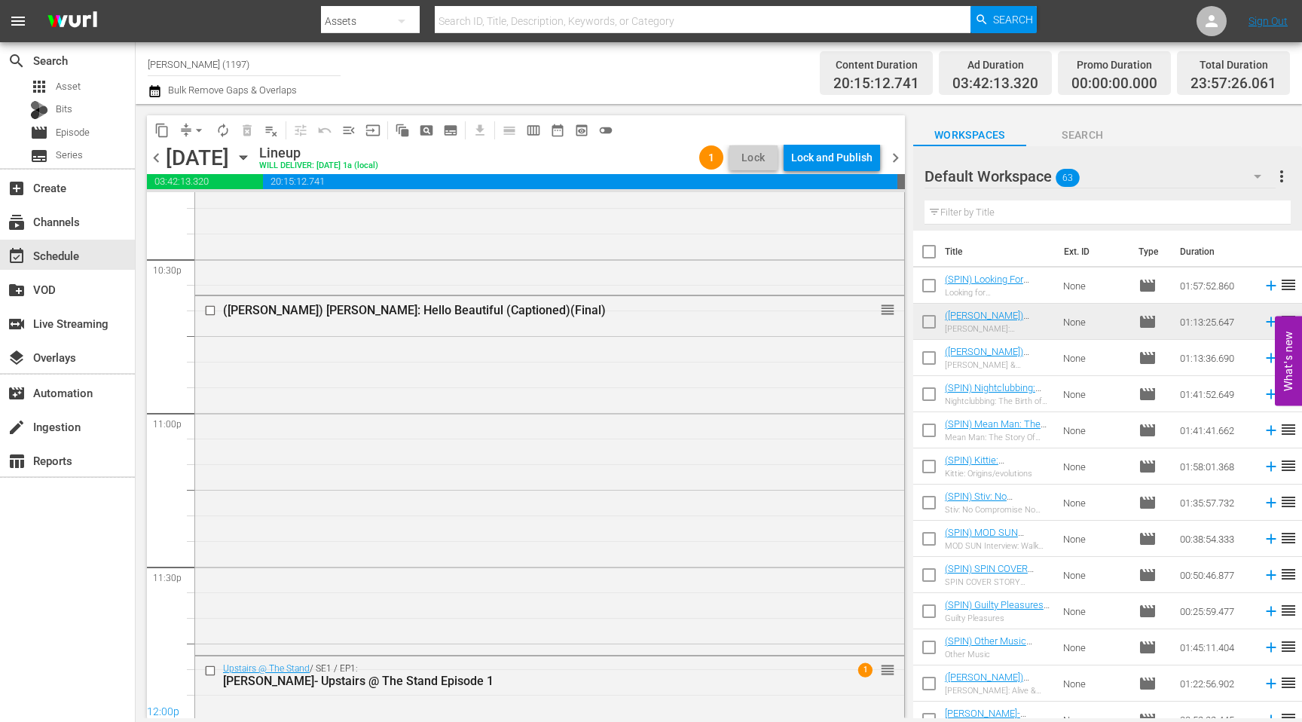
click at [713, 164] on div "Lock and Publish" at bounding box center [831, 157] width 81 height 27
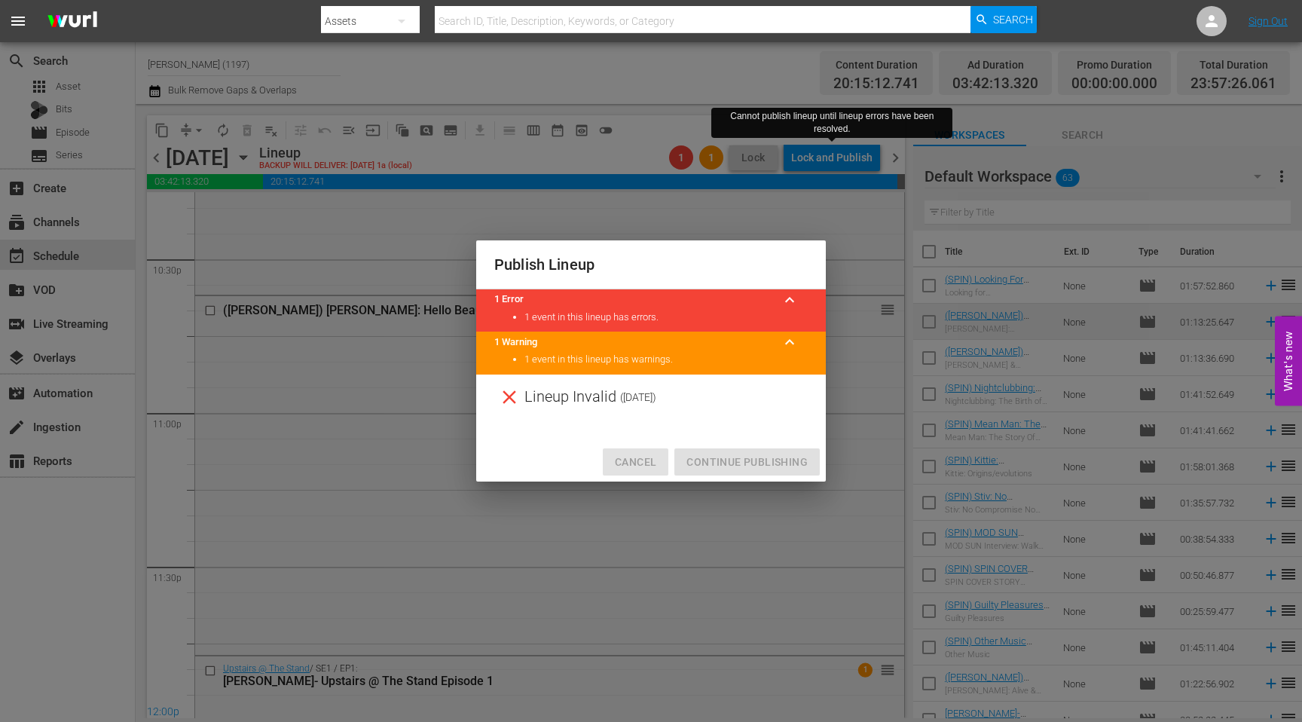
click at [632, 456] on span "Cancel" at bounding box center [635, 462] width 41 height 19
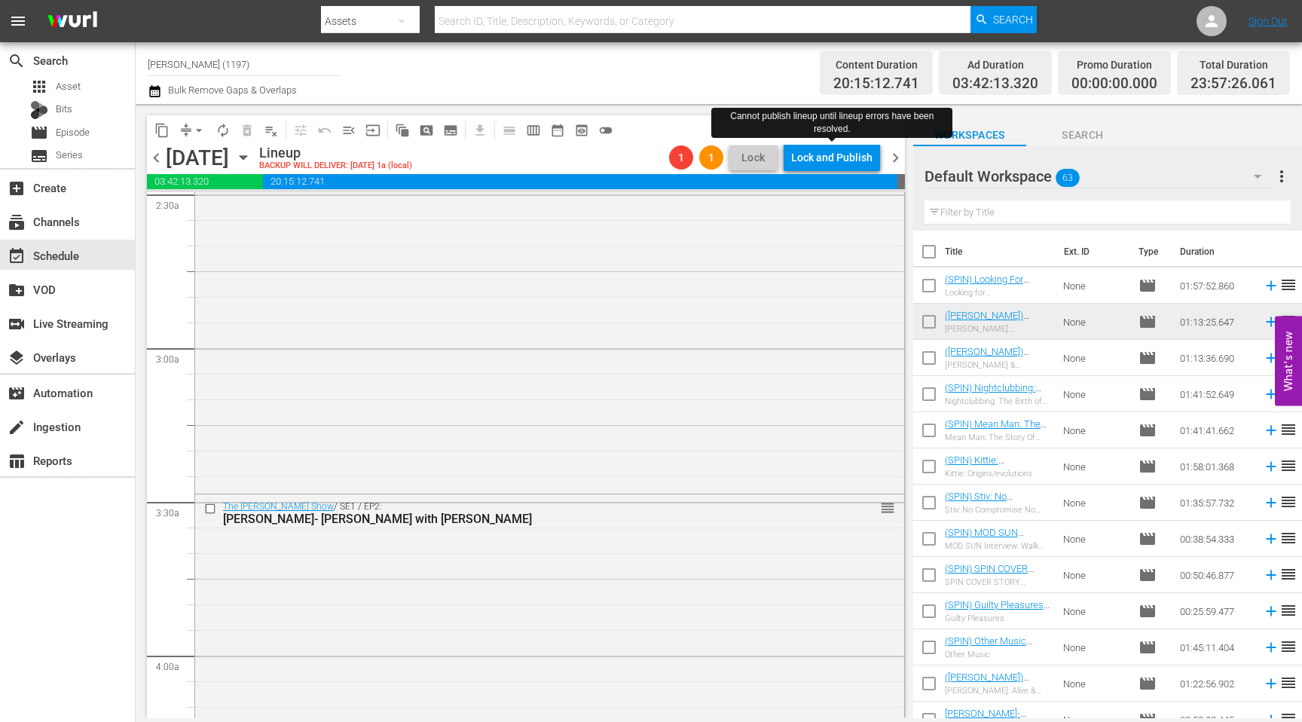
scroll to position [0, 0]
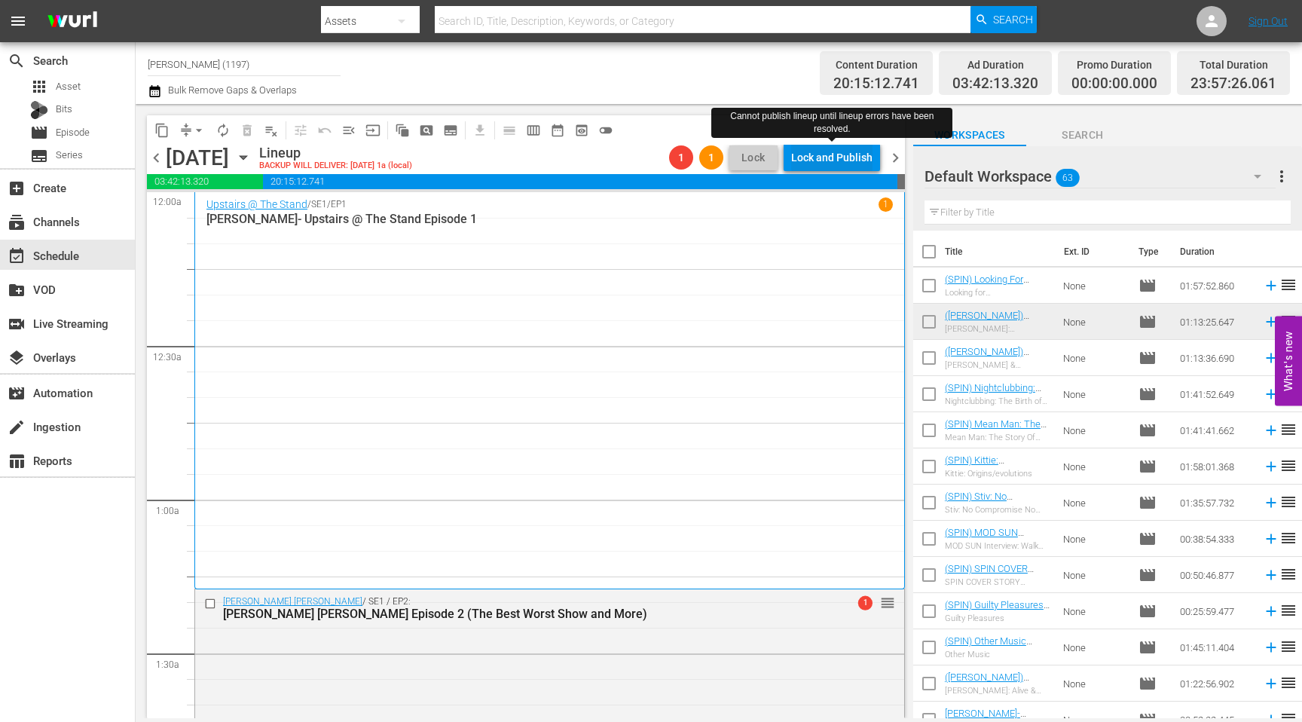
click at [713, 151] on div "Lock and Publish" at bounding box center [831, 157] width 81 height 27
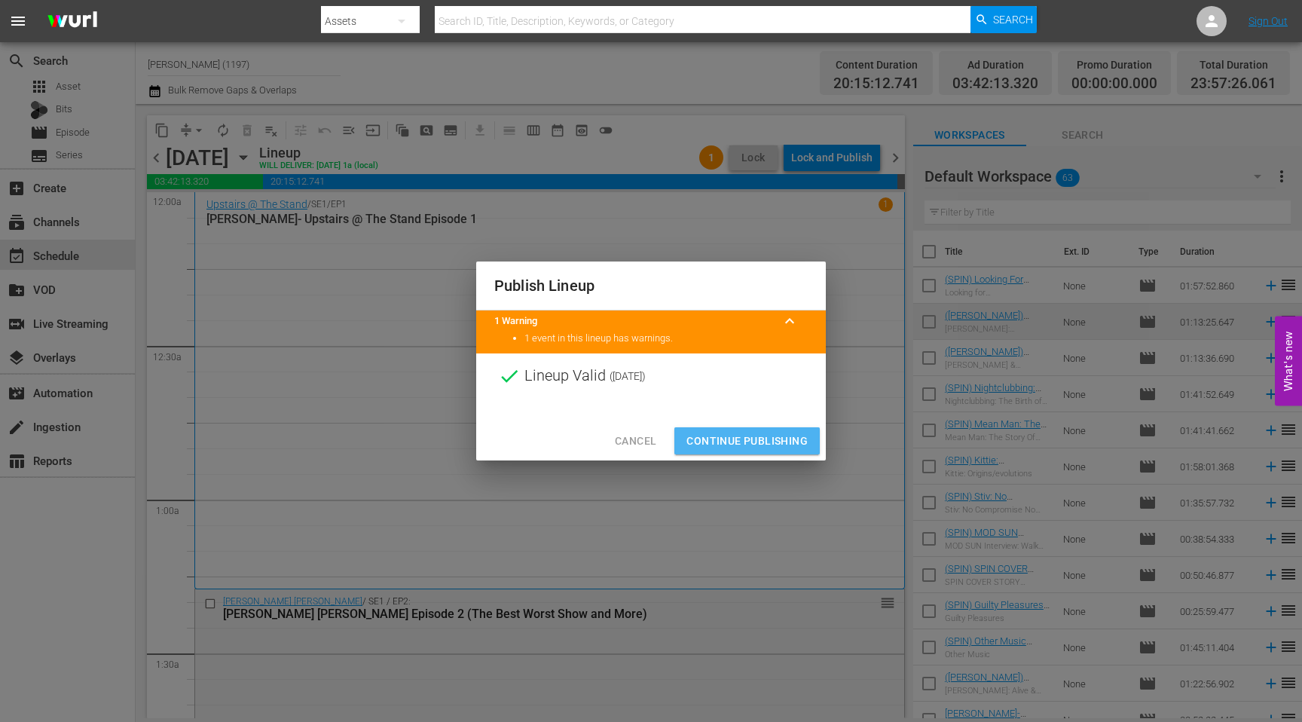
click at [713, 438] on span "Continue Publishing" at bounding box center [746, 441] width 121 height 19
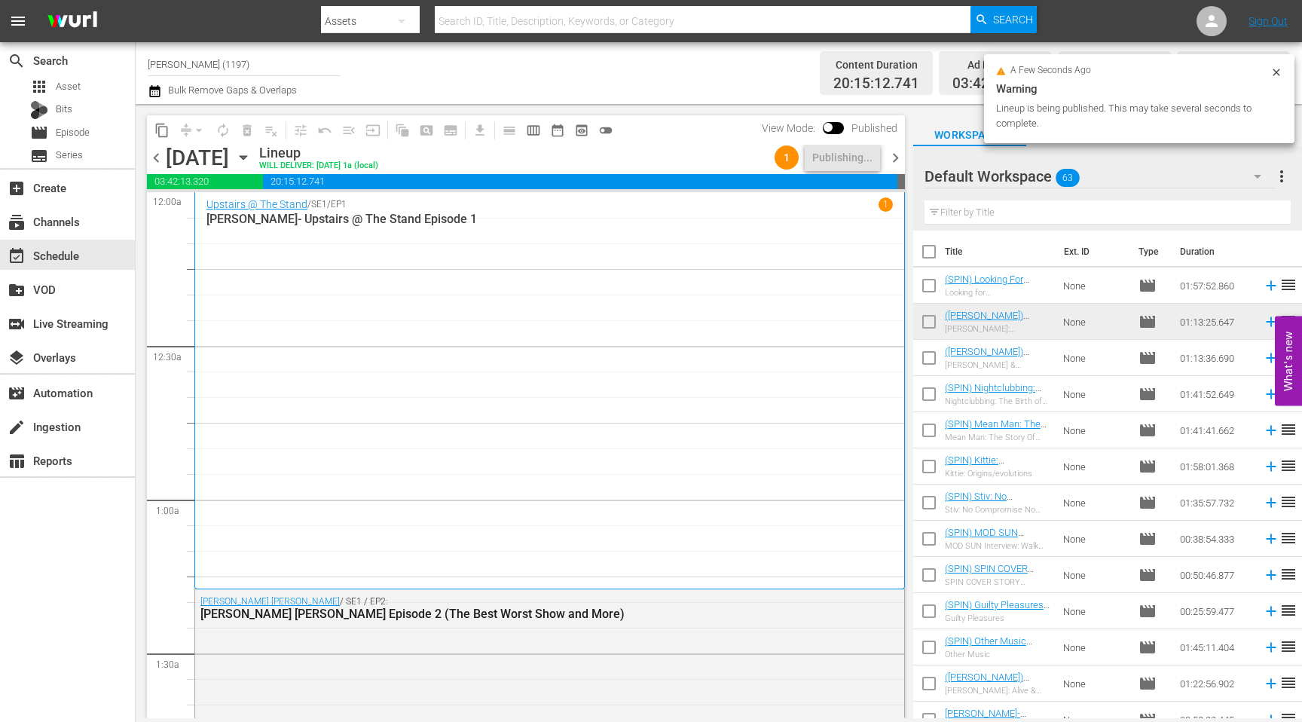
click at [713, 154] on span "chevron_right" at bounding box center [895, 157] width 19 height 19
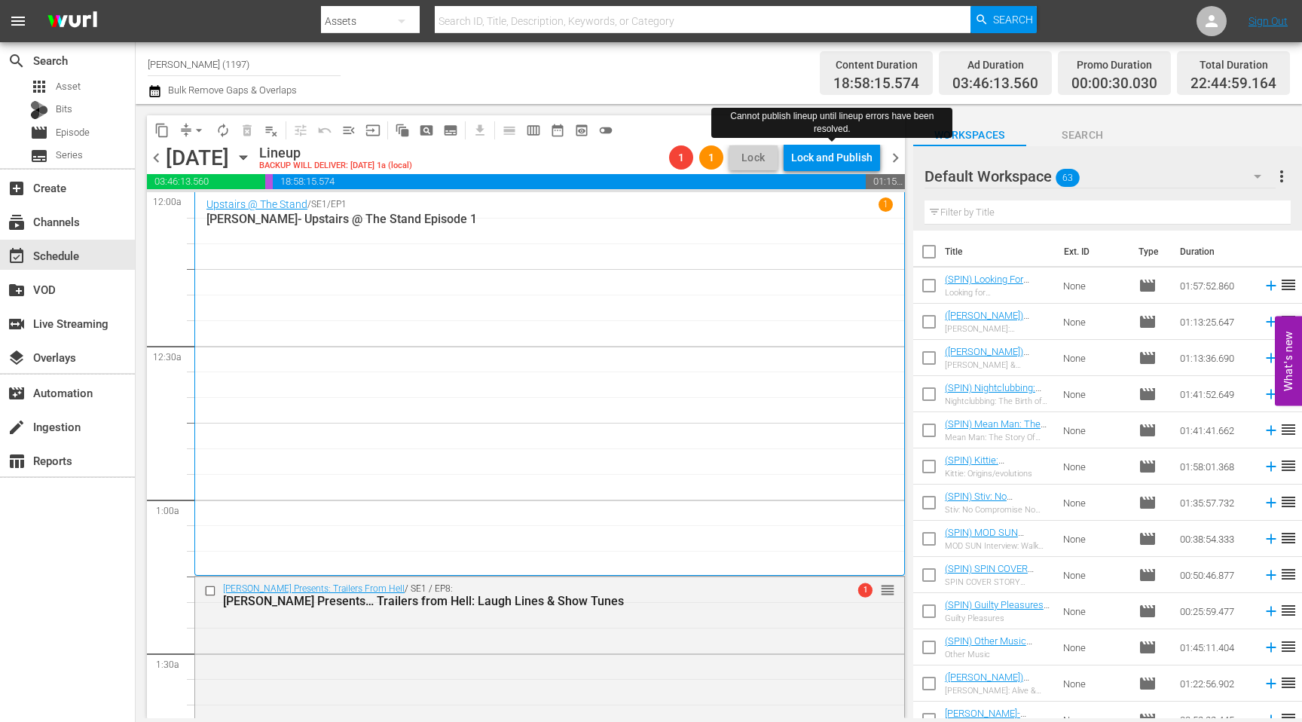
click at [713, 158] on div "Lock and Publish" at bounding box center [831, 157] width 81 height 27
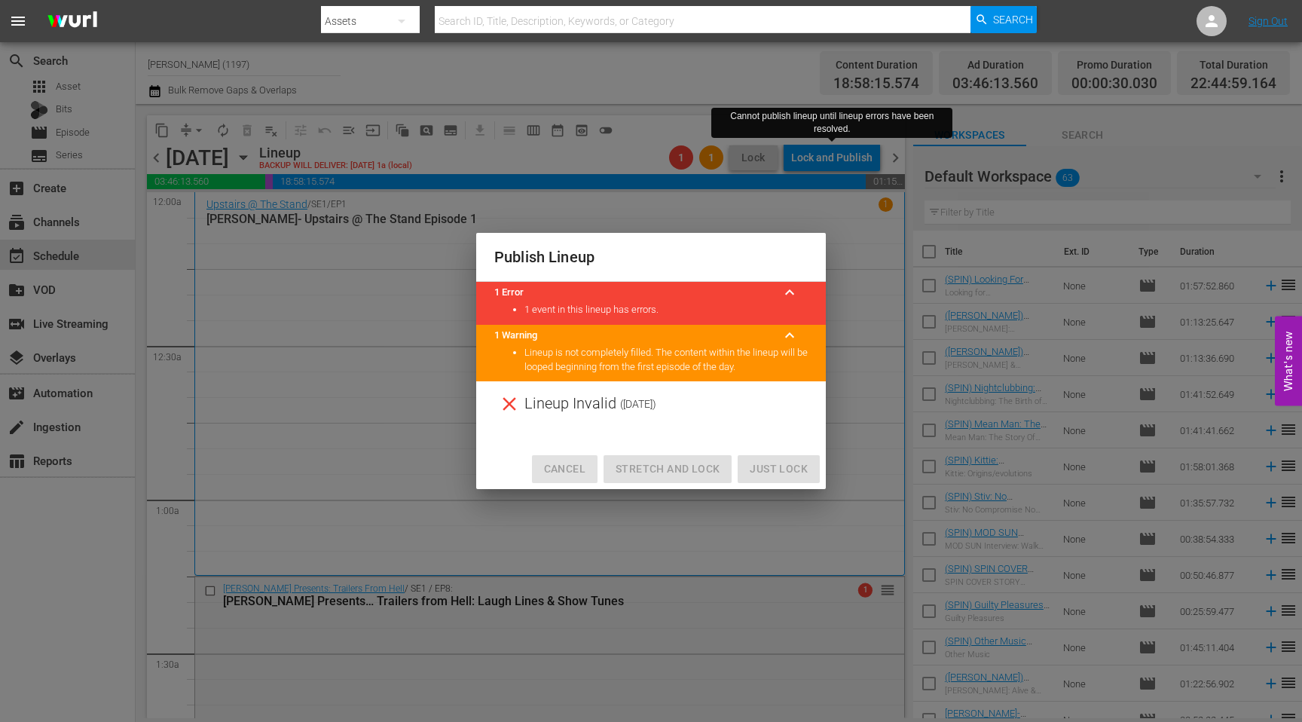
click at [575, 472] on span "Cancel" at bounding box center [564, 468] width 41 height 19
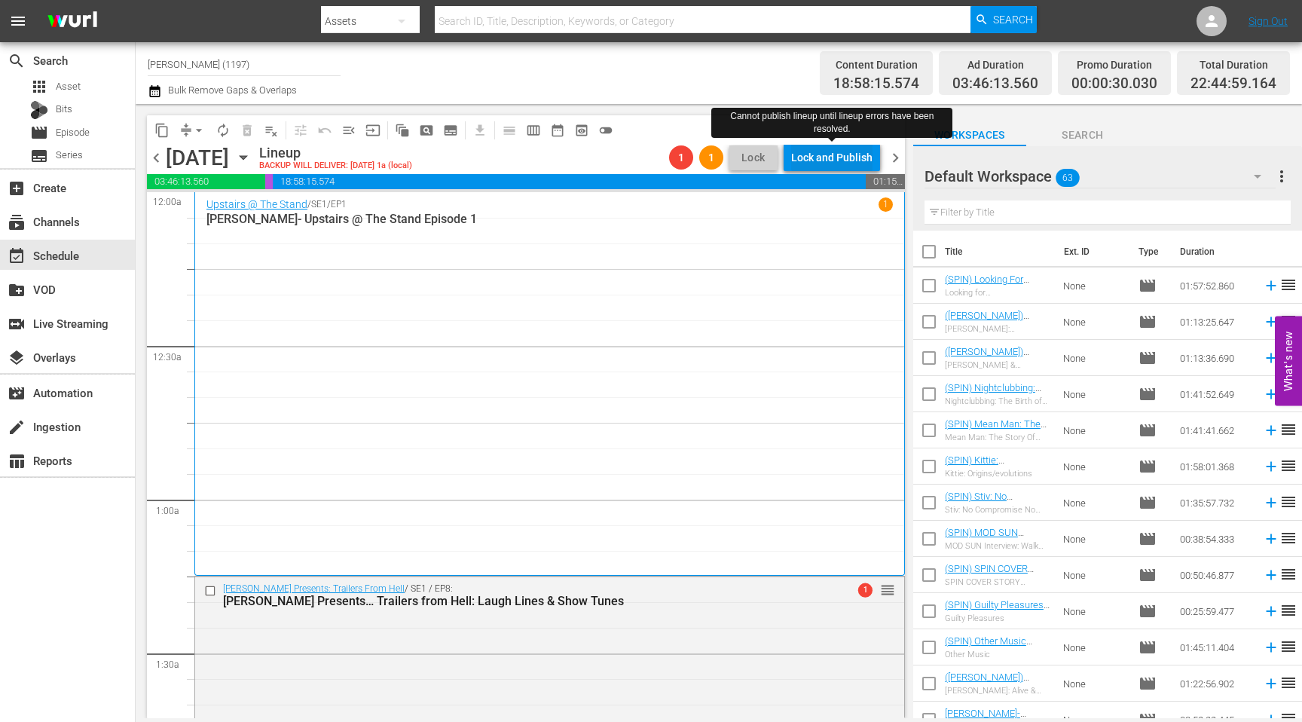
click at [713, 161] on div "Lock and Publish" at bounding box center [831, 157] width 81 height 27
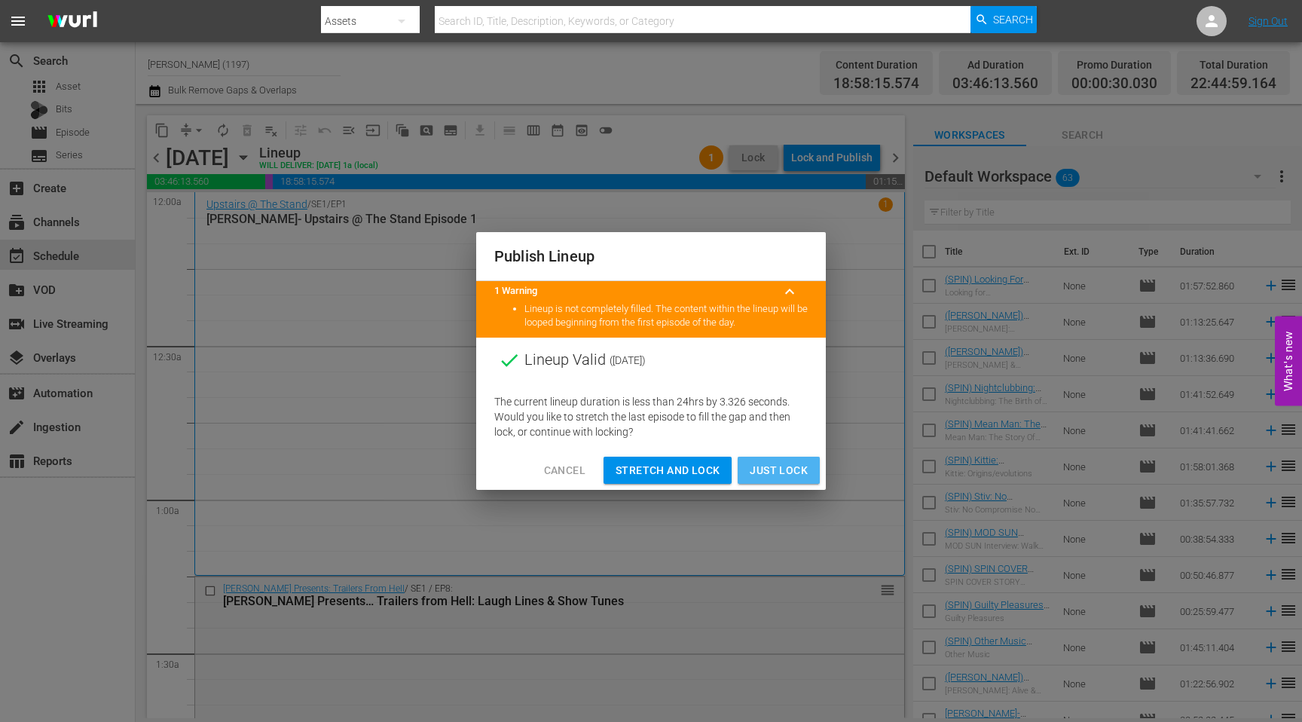
click at [713, 464] on span "Just Lock" at bounding box center [778, 470] width 58 height 19
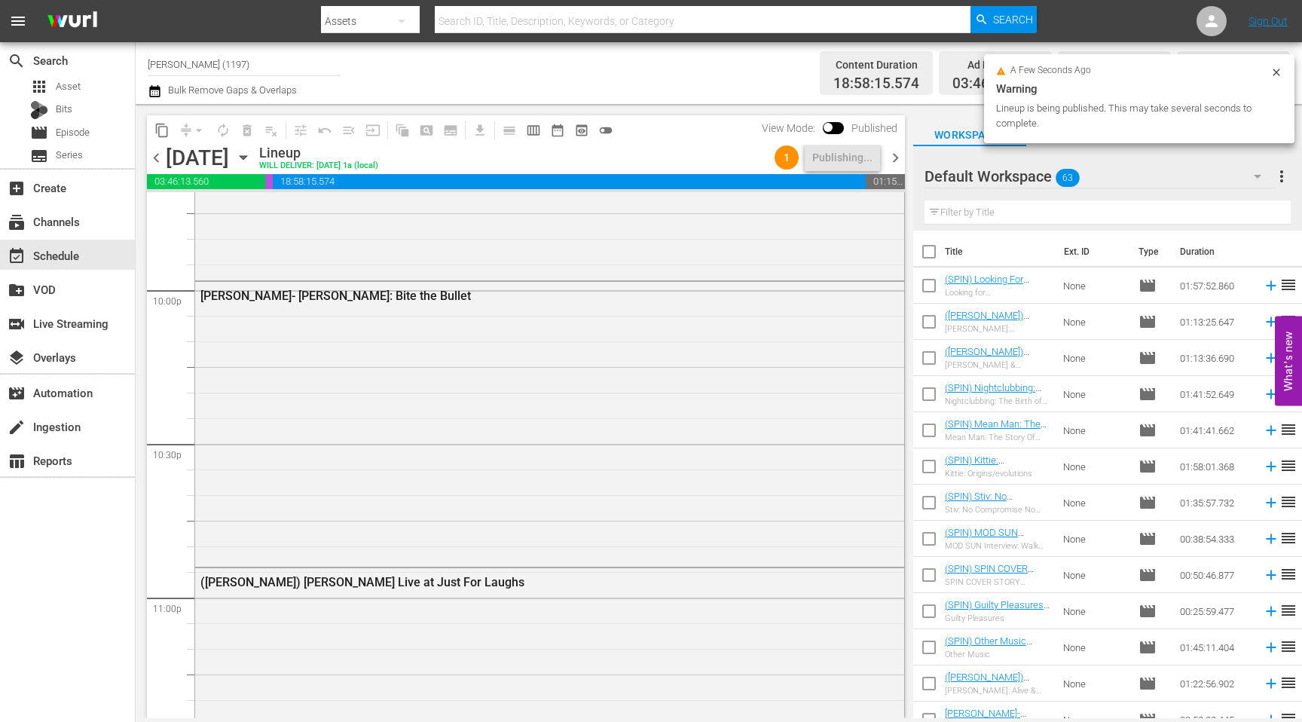
scroll to position [6878, 0]
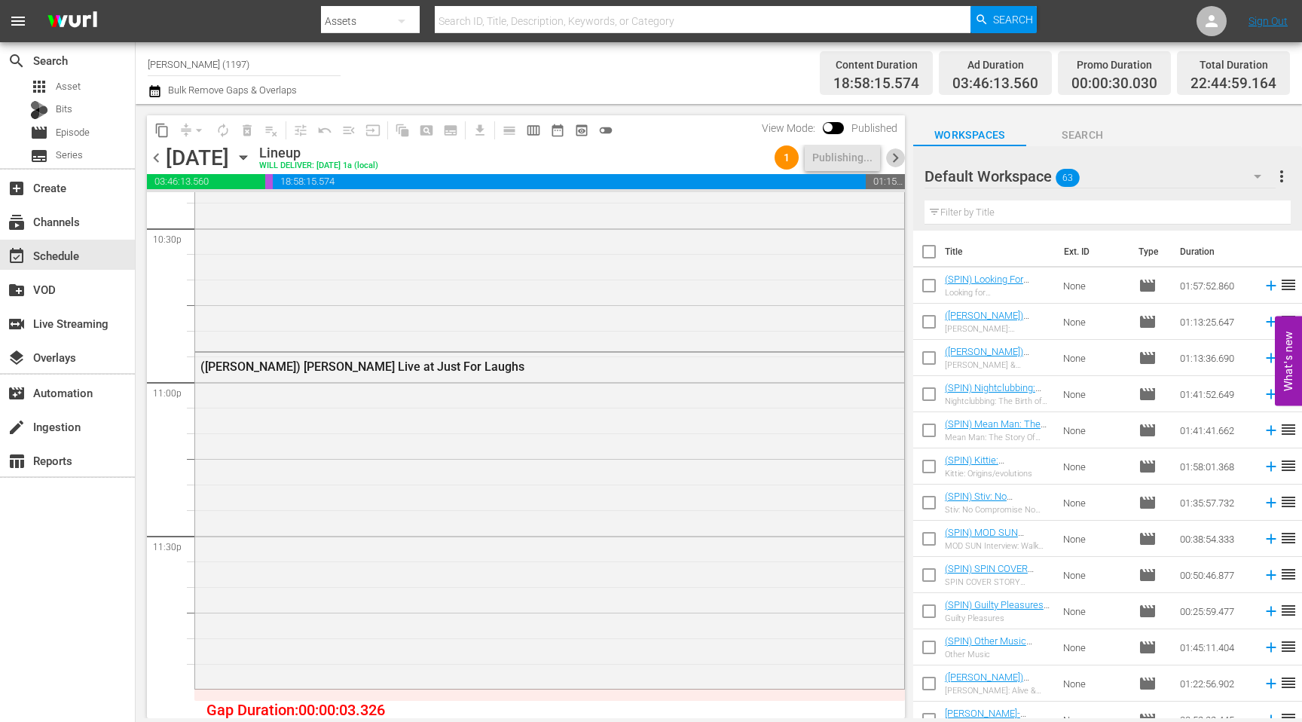
click at [713, 161] on span "chevron_right" at bounding box center [895, 157] width 19 height 19
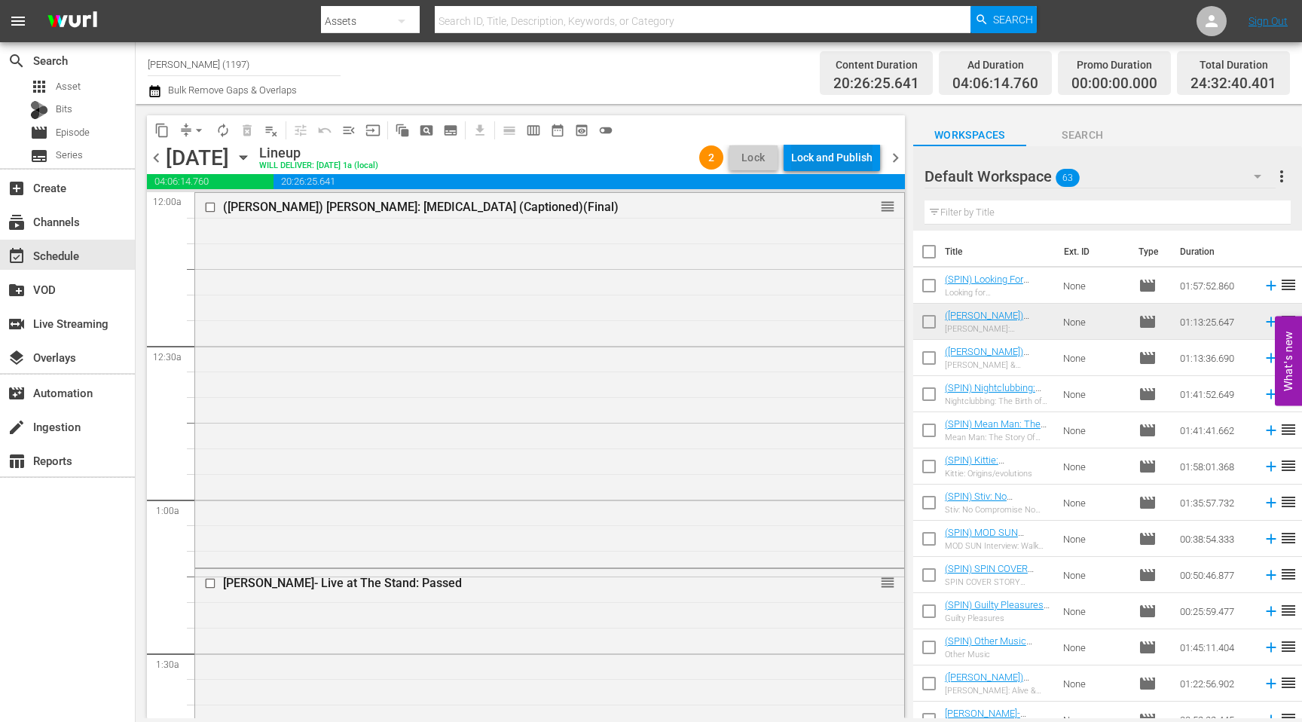
click at [713, 157] on div "Lock and Publish" at bounding box center [831, 157] width 81 height 27
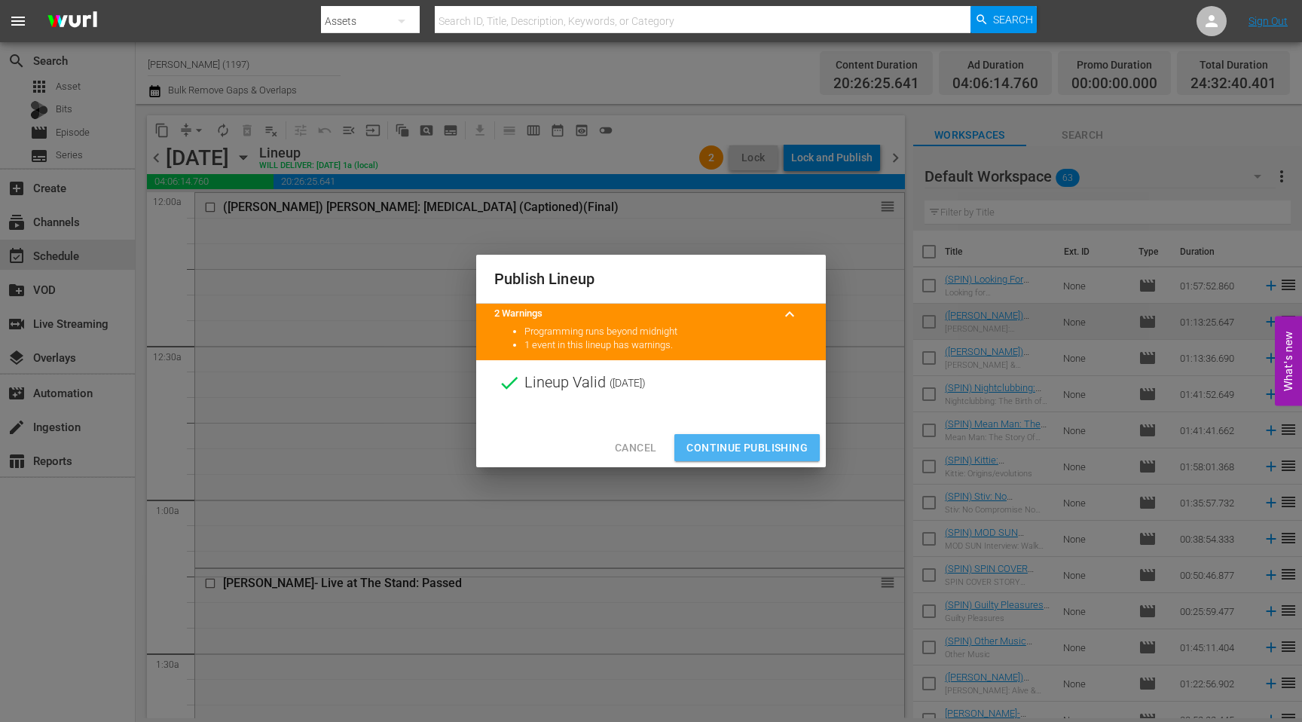
click at [713, 440] on span "Continue Publishing" at bounding box center [746, 447] width 121 height 19
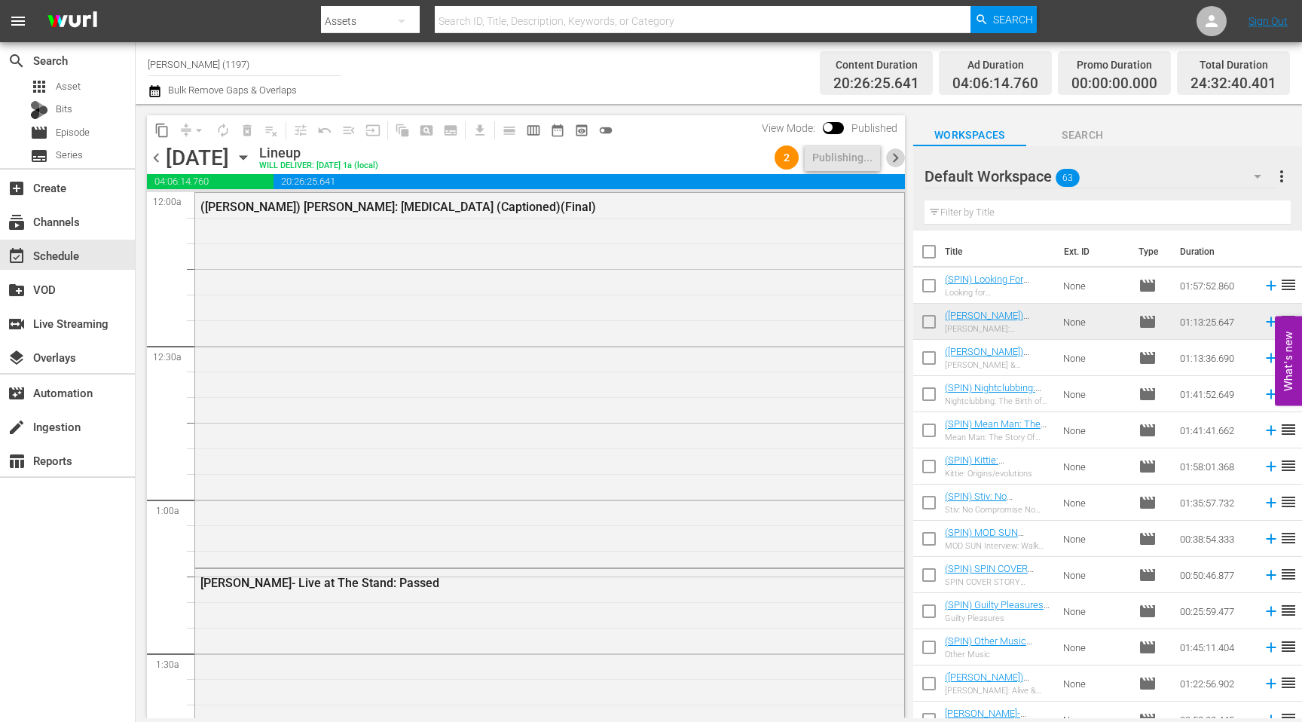
click at [713, 159] on span "chevron_right" at bounding box center [895, 157] width 19 height 19
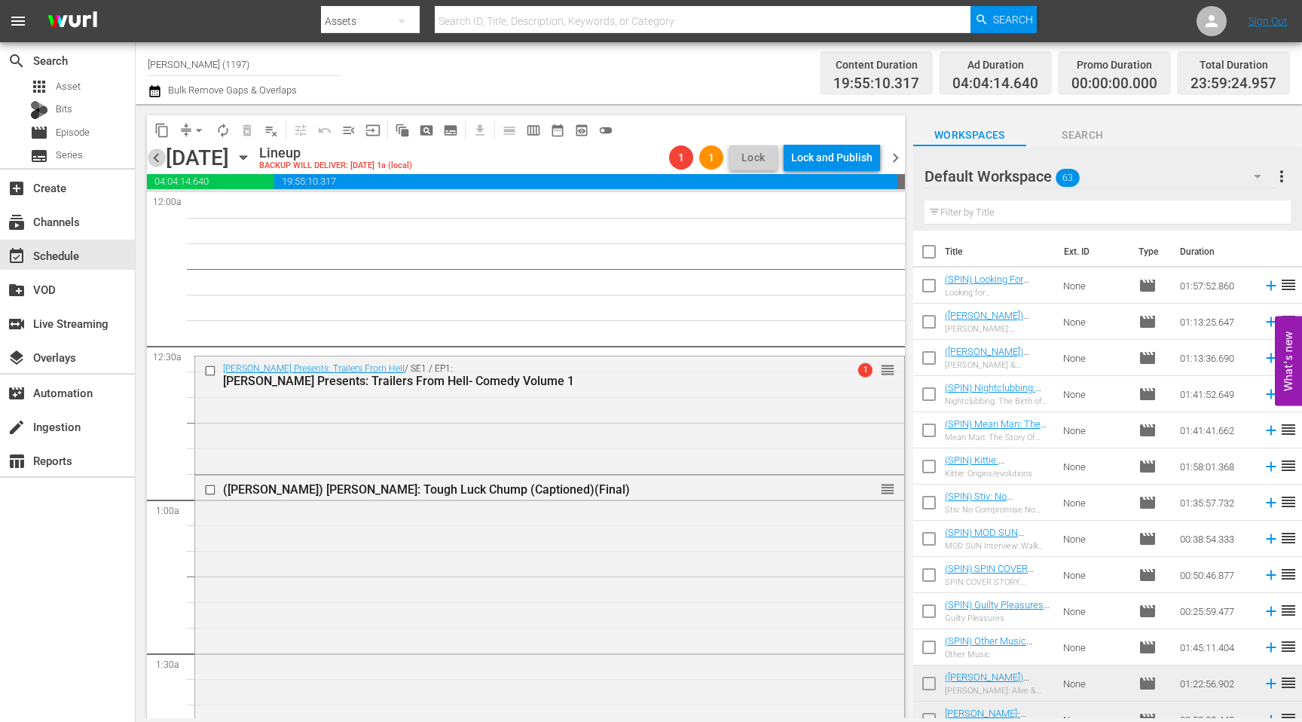
drag, startPoint x: 157, startPoint y: 157, endPoint x: 166, endPoint y: 165, distance: 11.2
click at [157, 157] on span "chevron_left" at bounding box center [156, 157] width 19 height 19
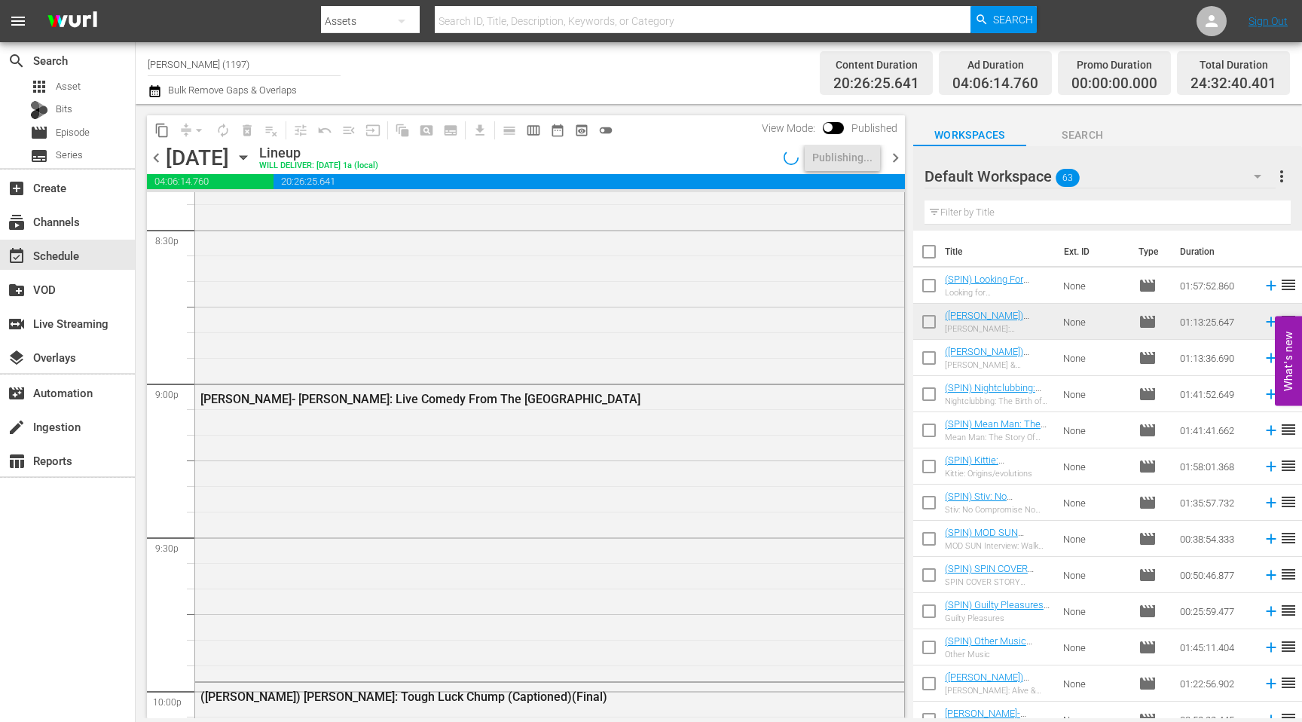
scroll to position [7017, 0]
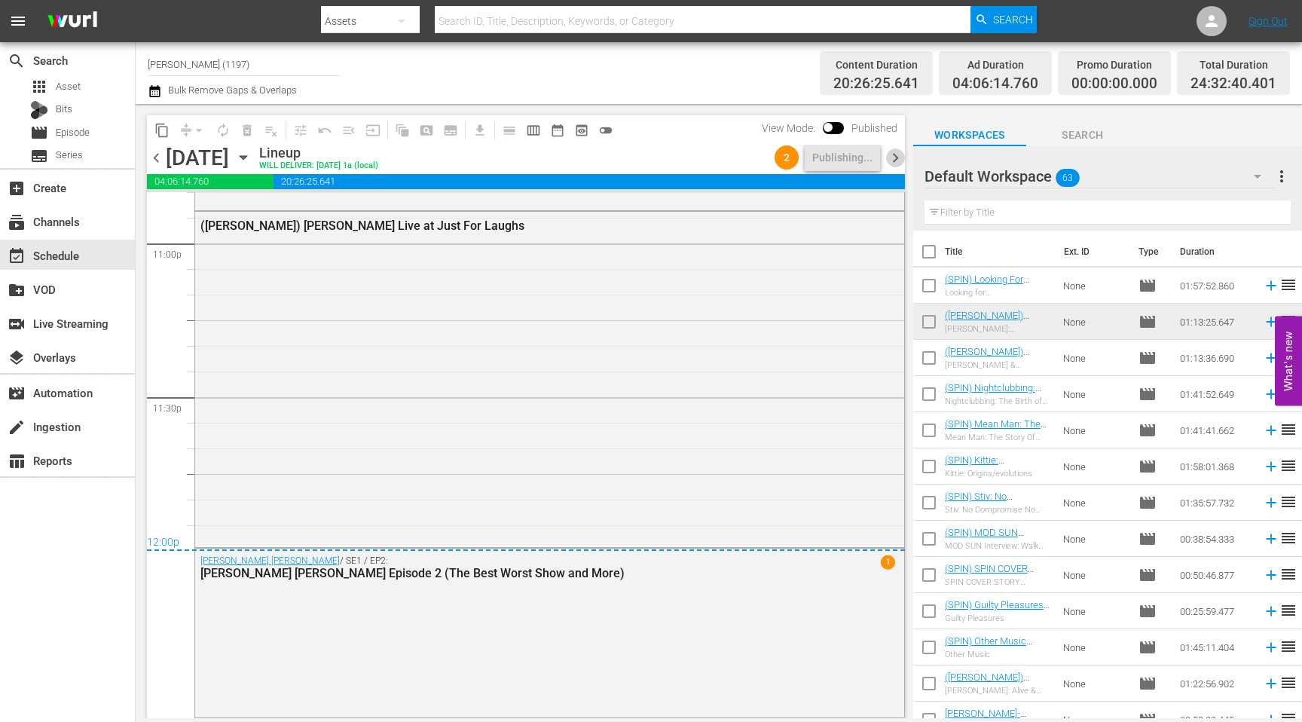
click at [713, 158] on span "chevron_right" at bounding box center [895, 157] width 19 height 19
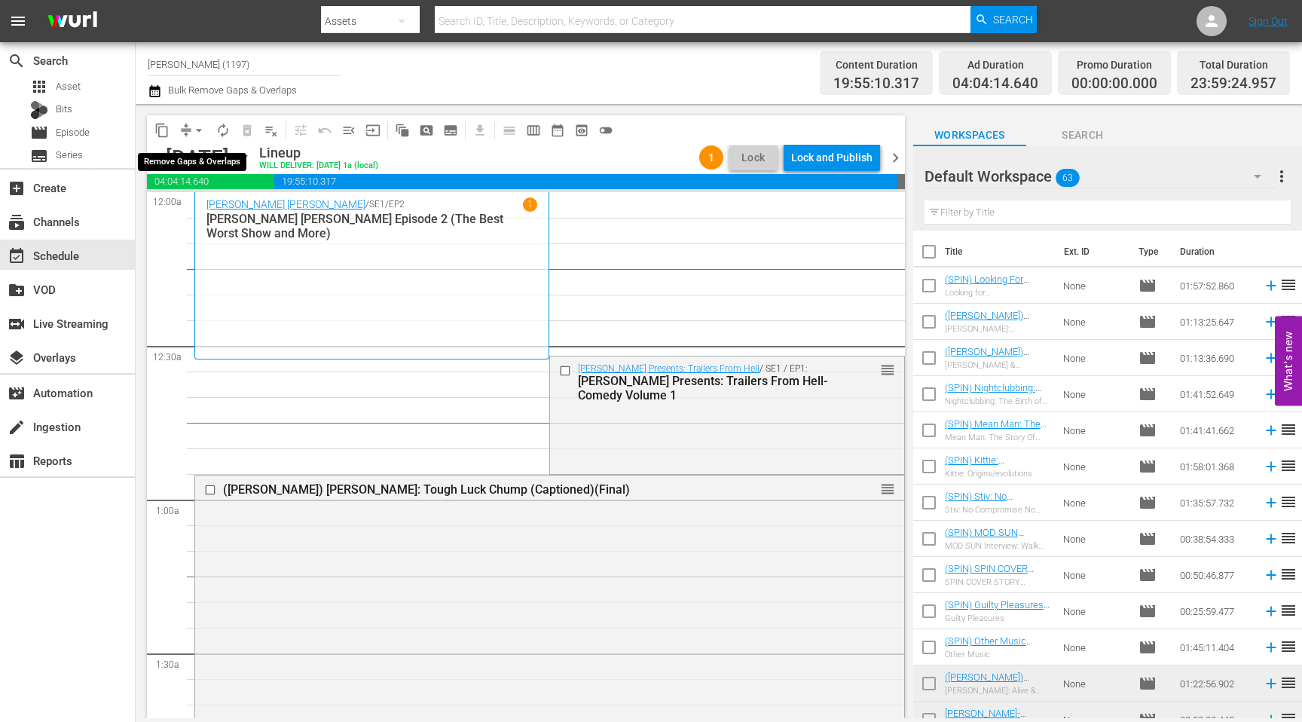
click at [187, 130] on button "arrow_drop_down" at bounding box center [199, 130] width 24 height 24
click at [213, 206] on li "Align to End of Previous Day" at bounding box center [200, 210] width 158 height 25
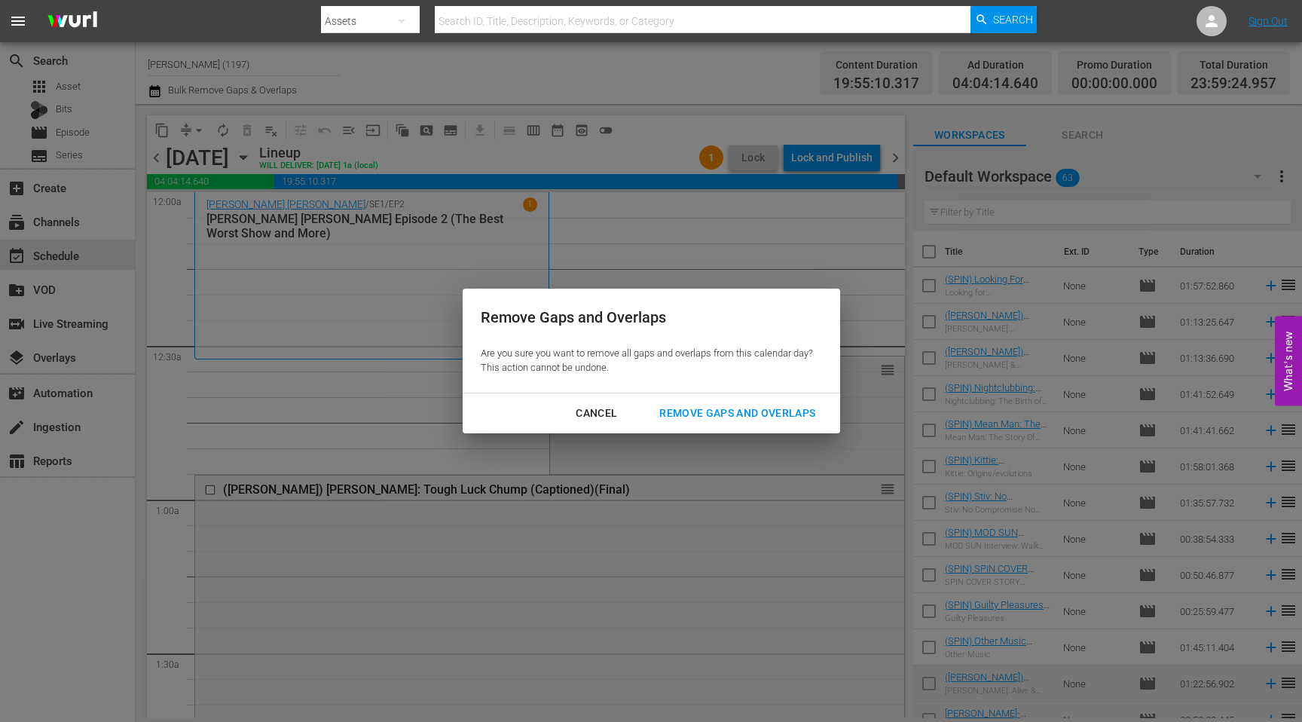
click at [713, 411] on div "Remove Gaps and Overlaps" at bounding box center [737, 413] width 180 height 19
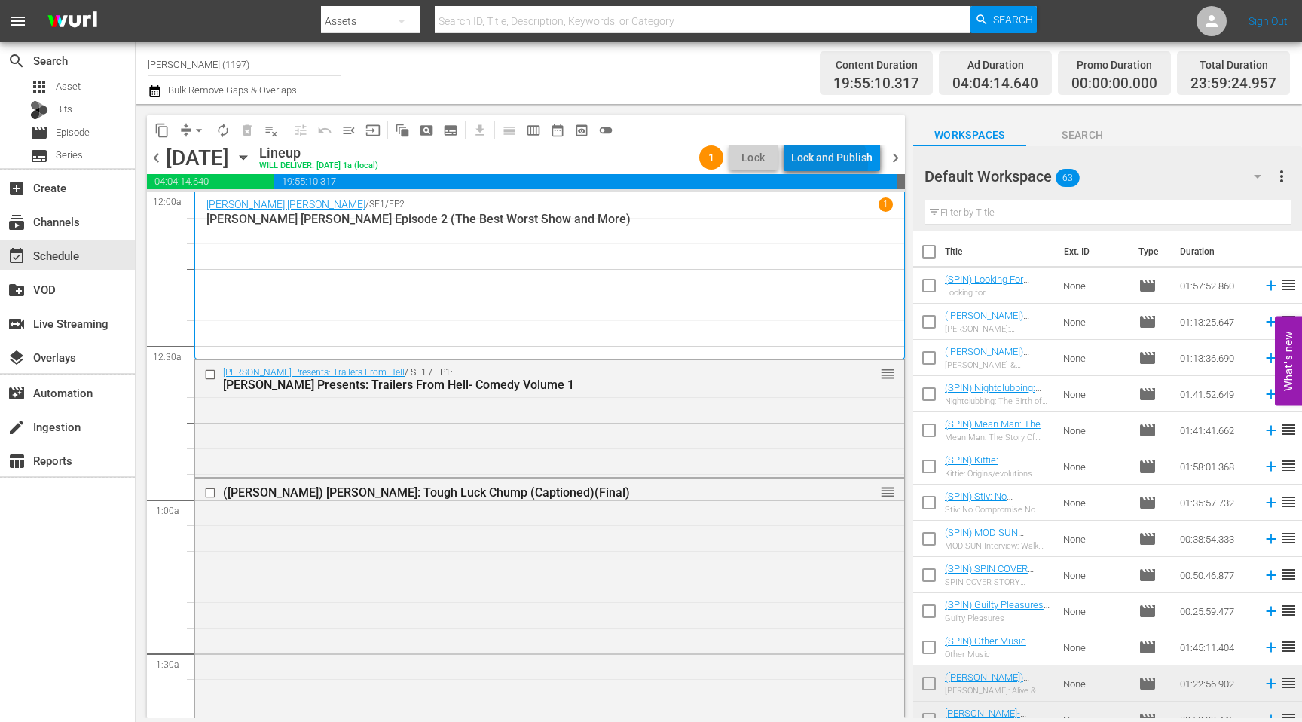
click at [713, 164] on div "Lock and Publish" at bounding box center [831, 157] width 81 height 27
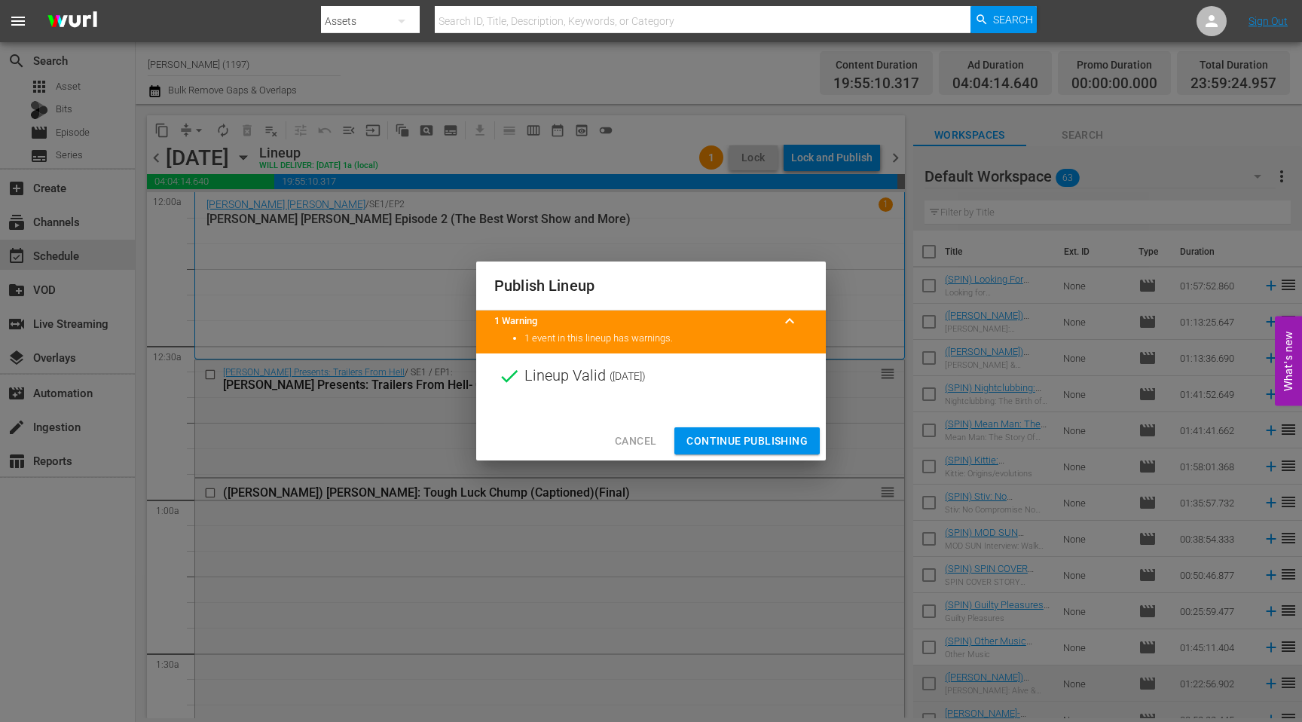
click at [713, 437] on span "Continue Publishing" at bounding box center [746, 441] width 121 height 19
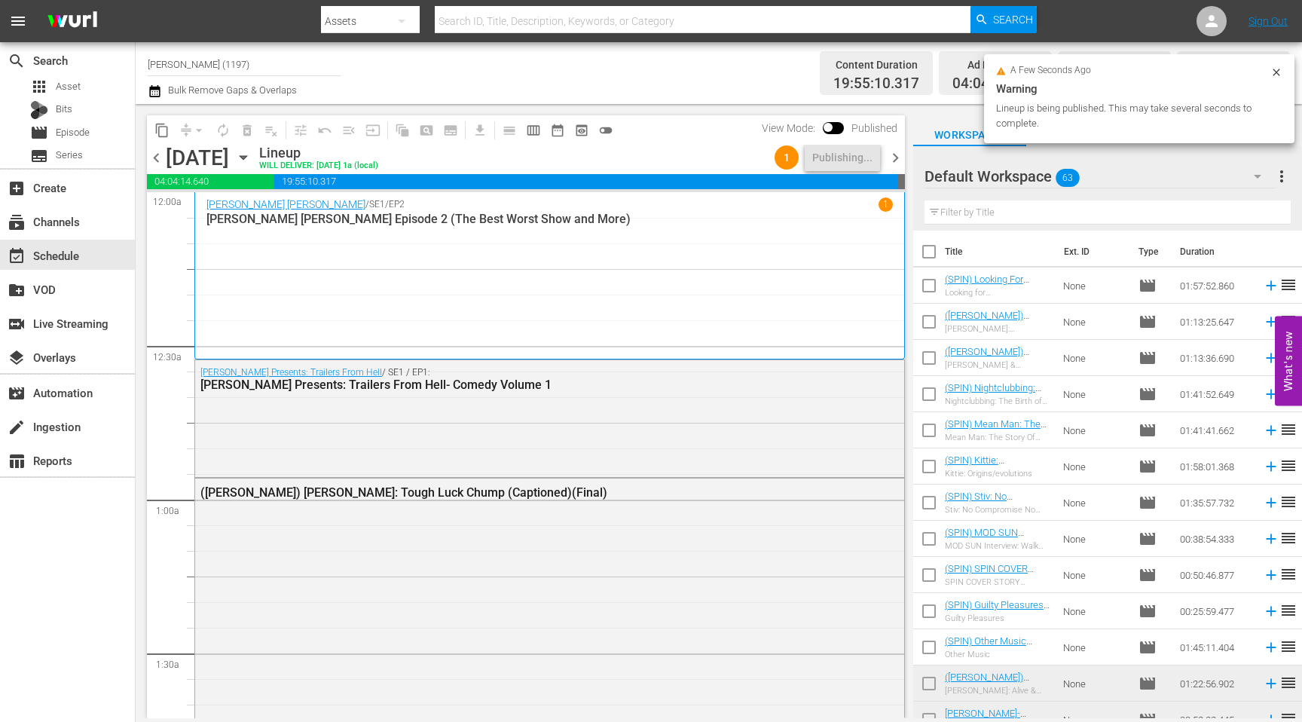
click at [258, 69] on input "[PERSON_NAME] (1197)" at bounding box center [244, 64] width 193 height 36
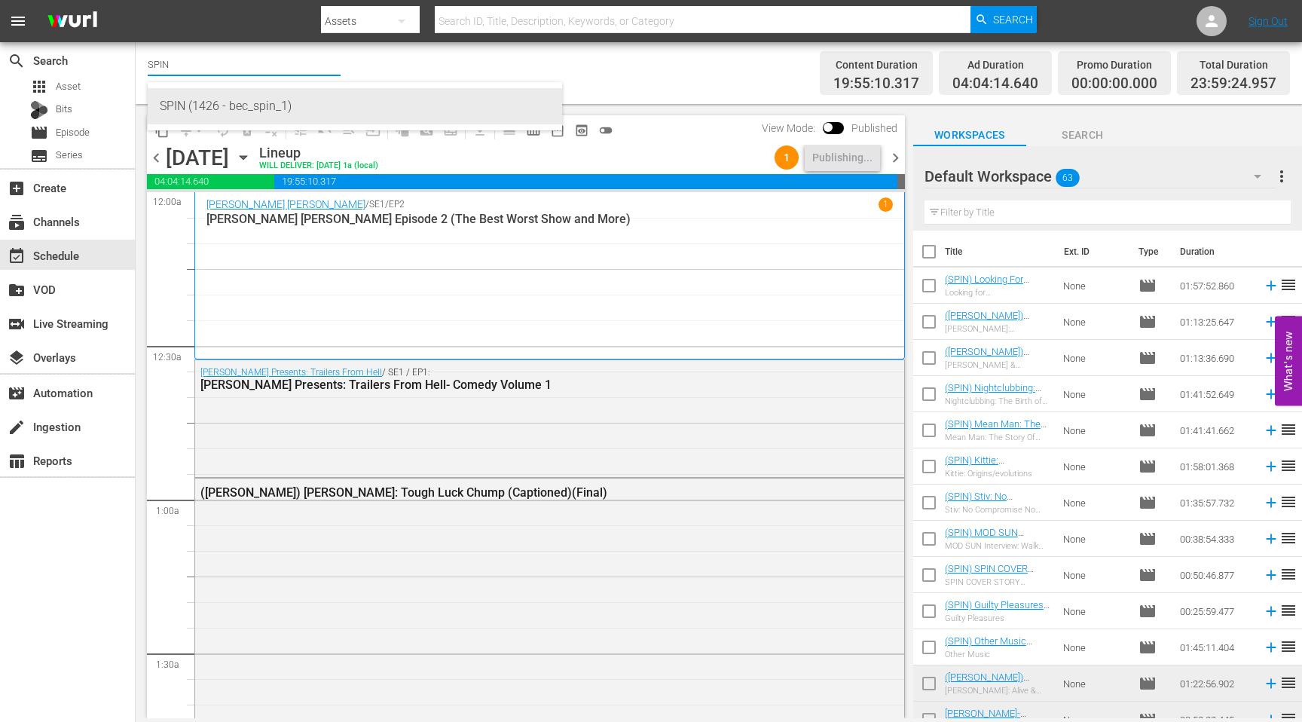
click at [273, 96] on div "SPIN (1426 - bec_spin_1)" at bounding box center [355, 106] width 390 height 36
type input "SPIN (1426 - bec_spin_1)"
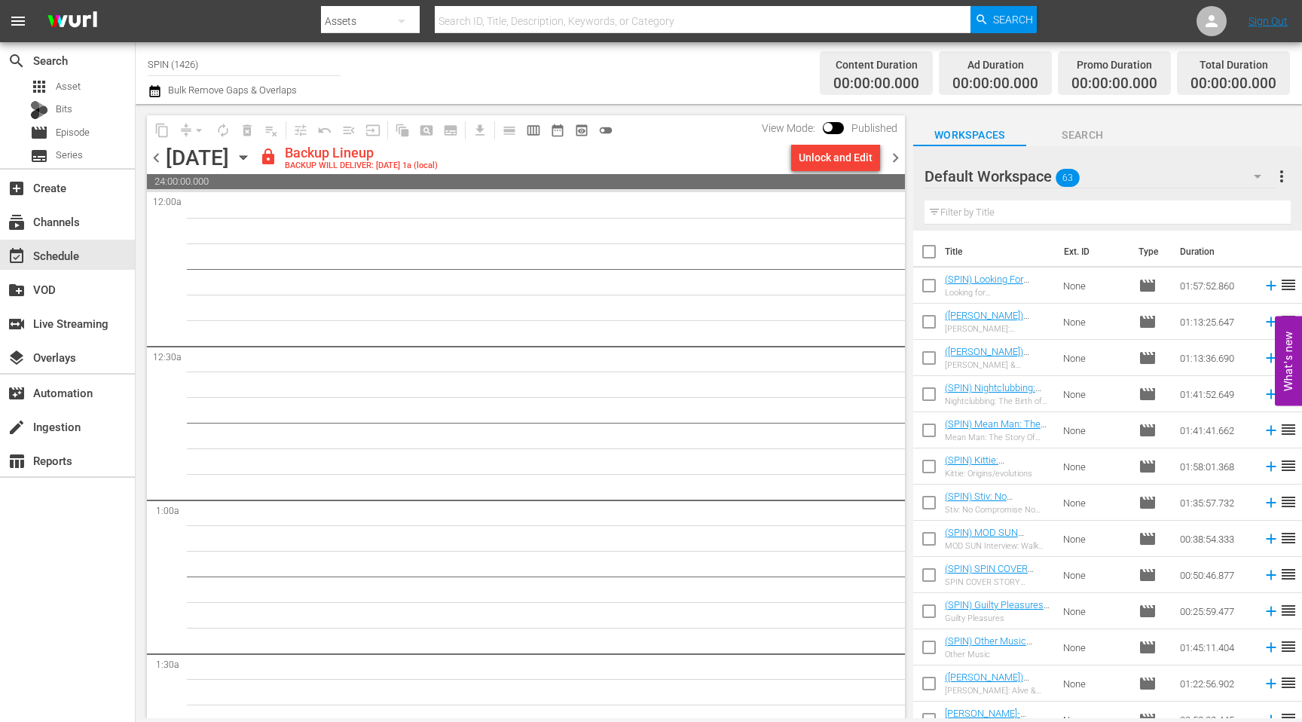
click at [151, 154] on span "chevron_left" at bounding box center [156, 157] width 19 height 19
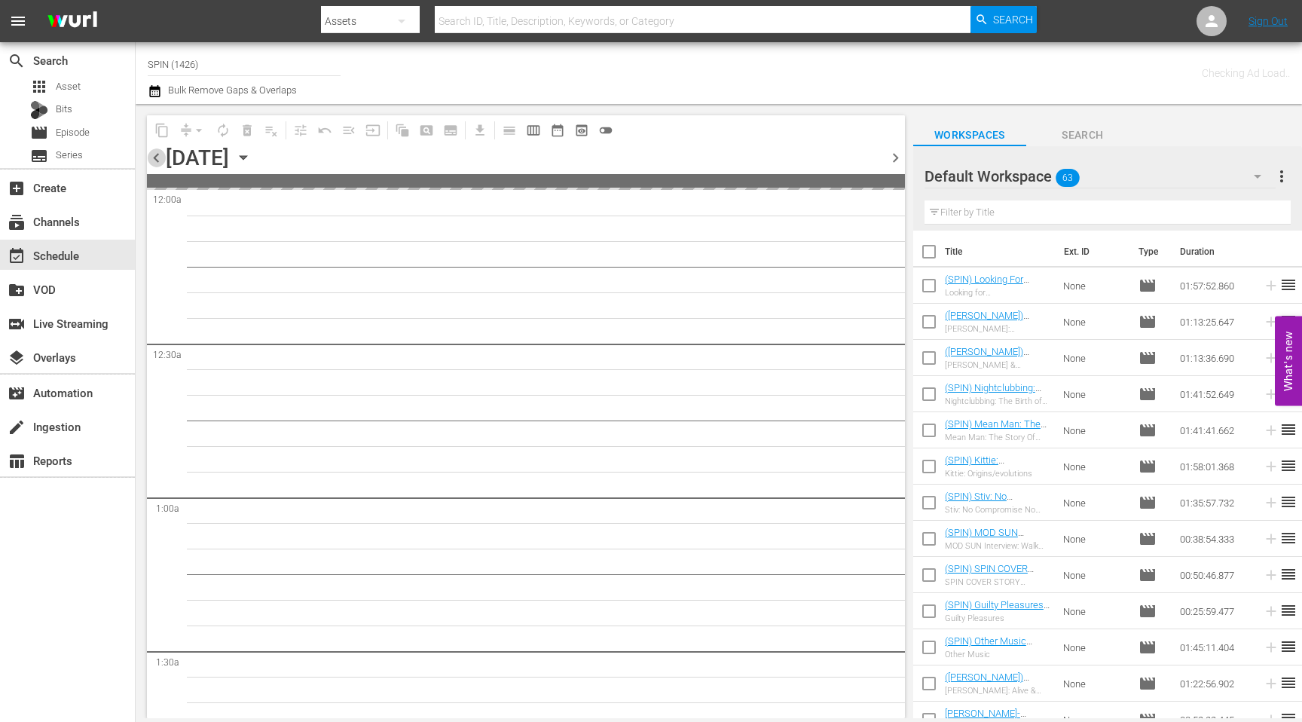
click at [151, 154] on span "chevron_left" at bounding box center [156, 157] width 19 height 19
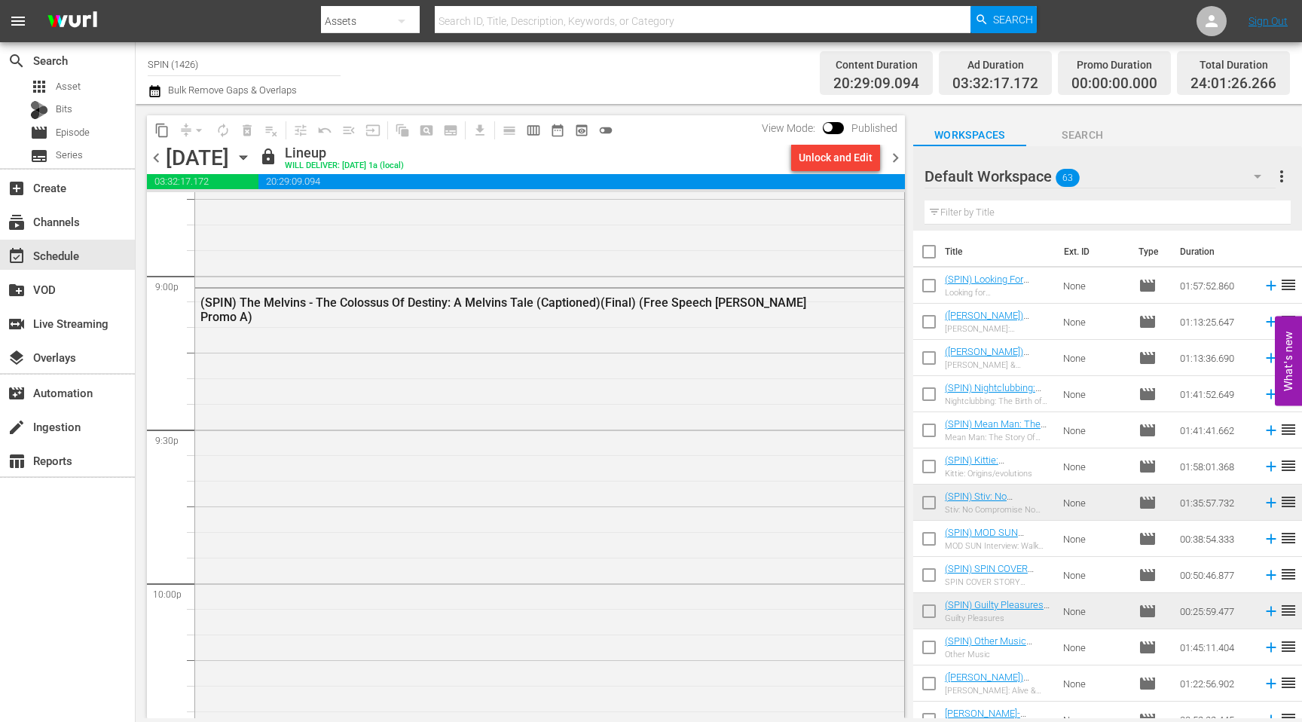
scroll to position [6866, 0]
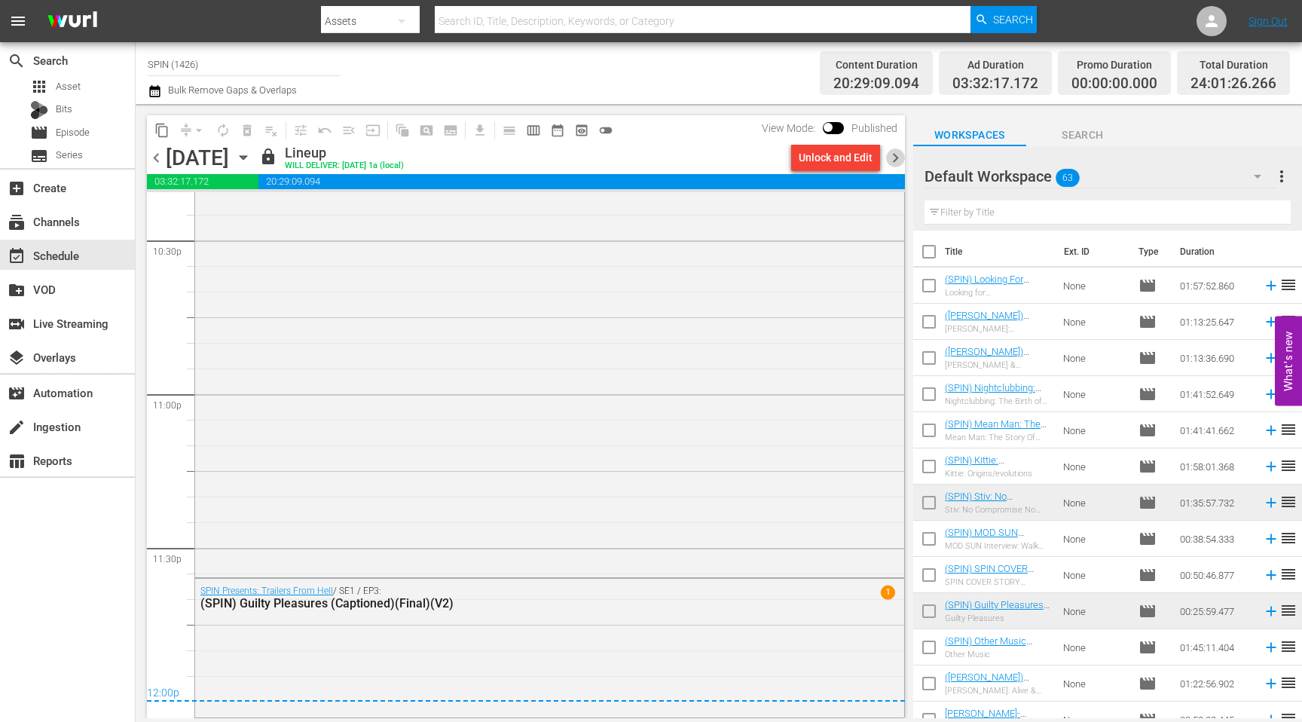
click at [713, 158] on span "chevron_right" at bounding box center [895, 157] width 19 height 19
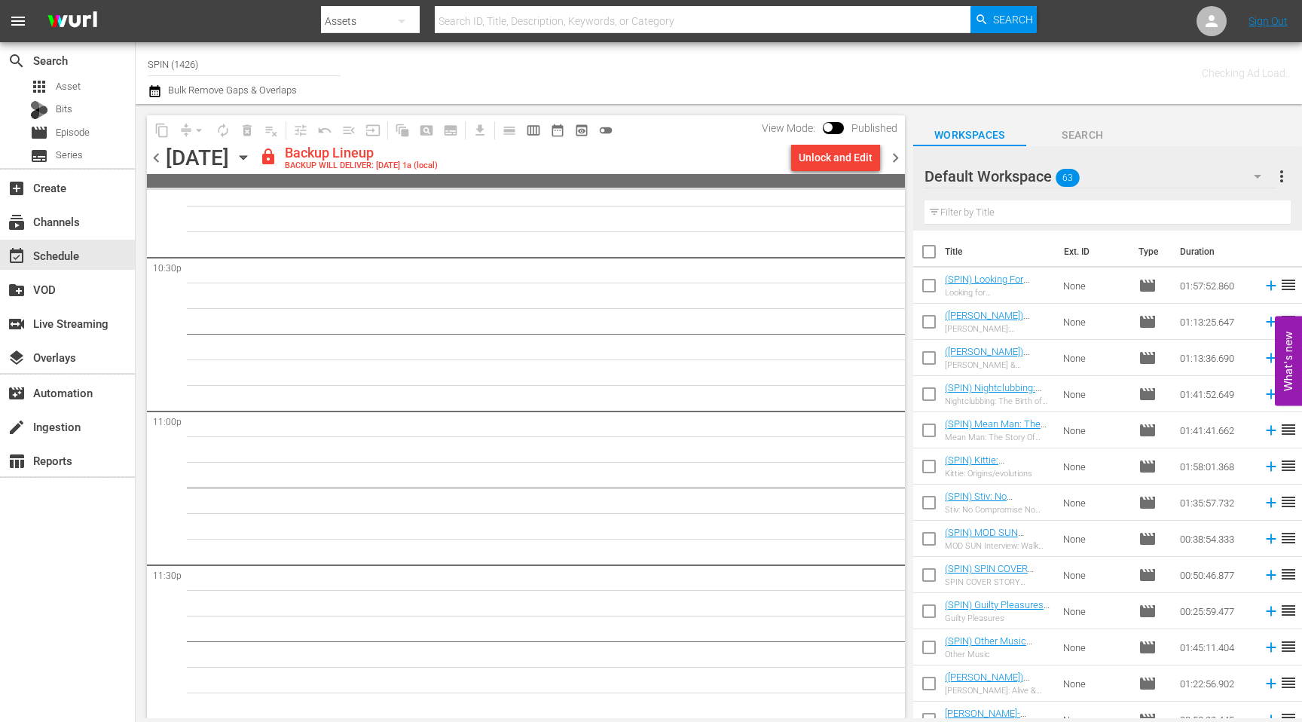
scroll to position [6849, 0]
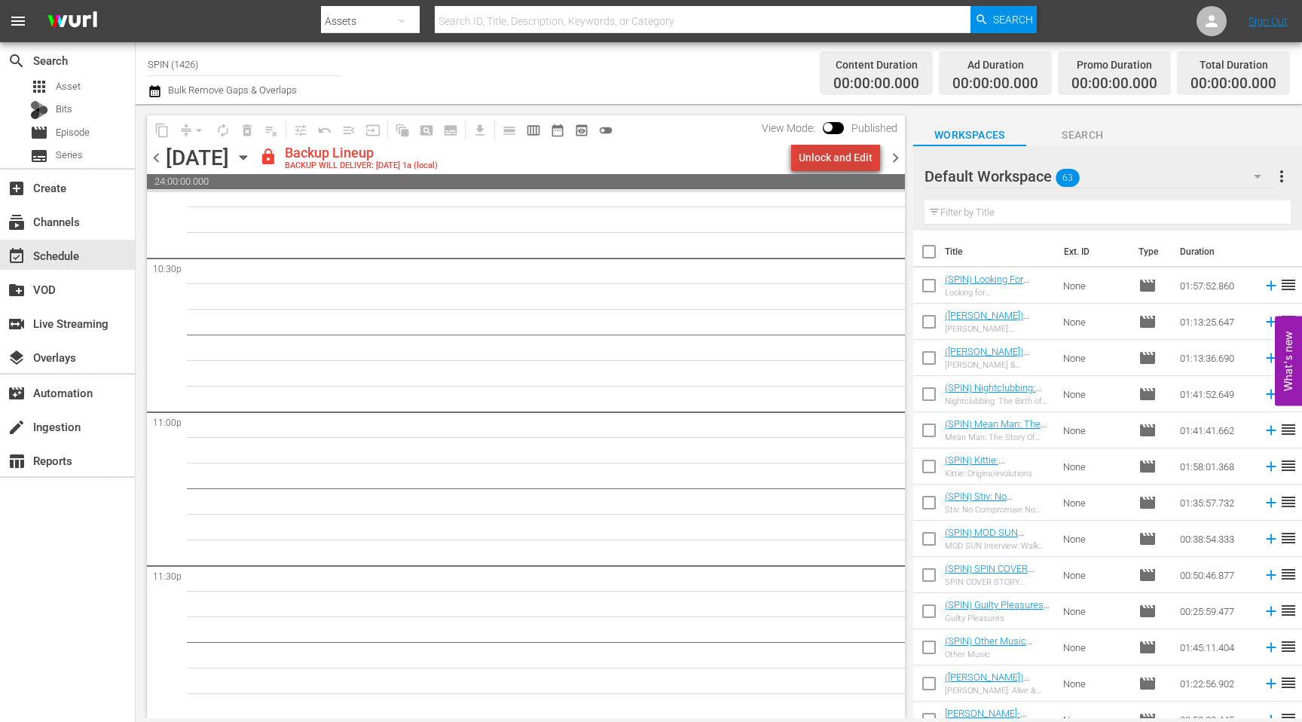
click at [713, 156] on div "Unlock and Edit" at bounding box center [835, 157] width 74 height 27
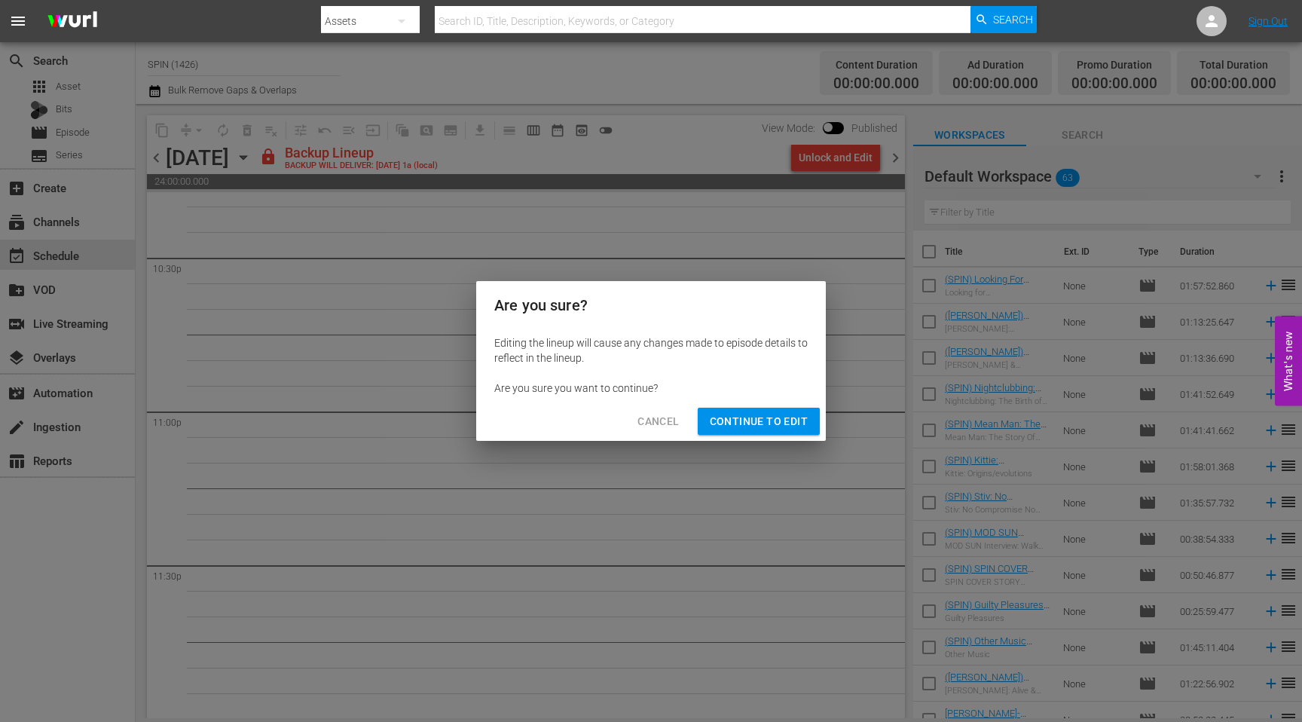
click at [713, 403] on div "Cancel Continue to Edit" at bounding box center [650, 421] width 349 height 40
click at [713, 422] on span "Continue to Edit" at bounding box center [759, 421] width 98 height 19
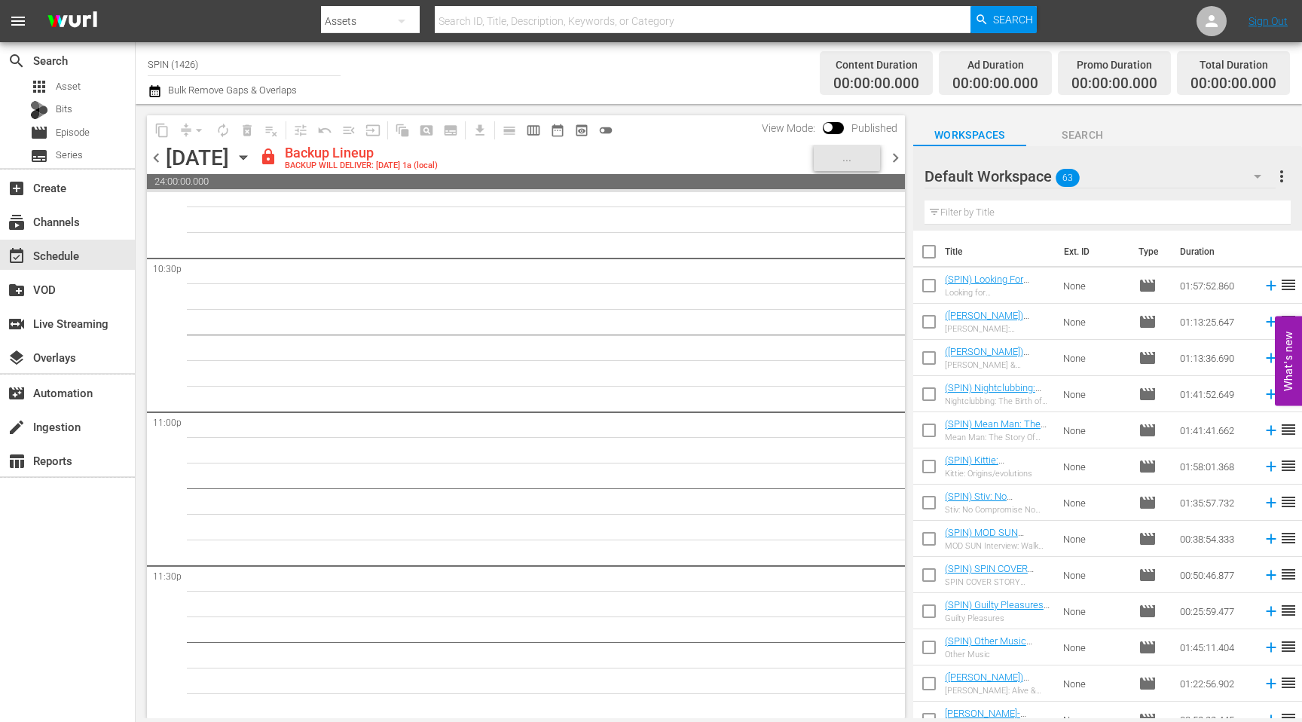
click at [713, 156] on span "chevron_right" at bounding box center [895, 157] width 19 height 19
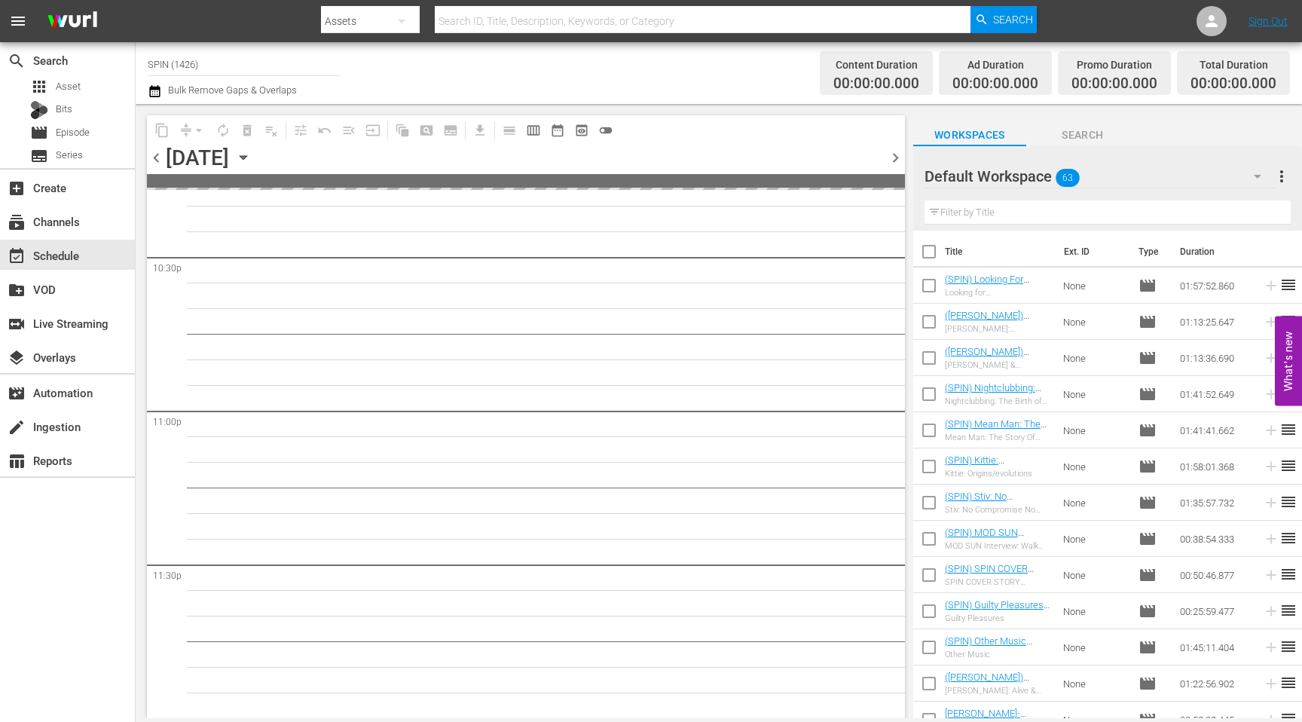
scroll to position [6849, 0]
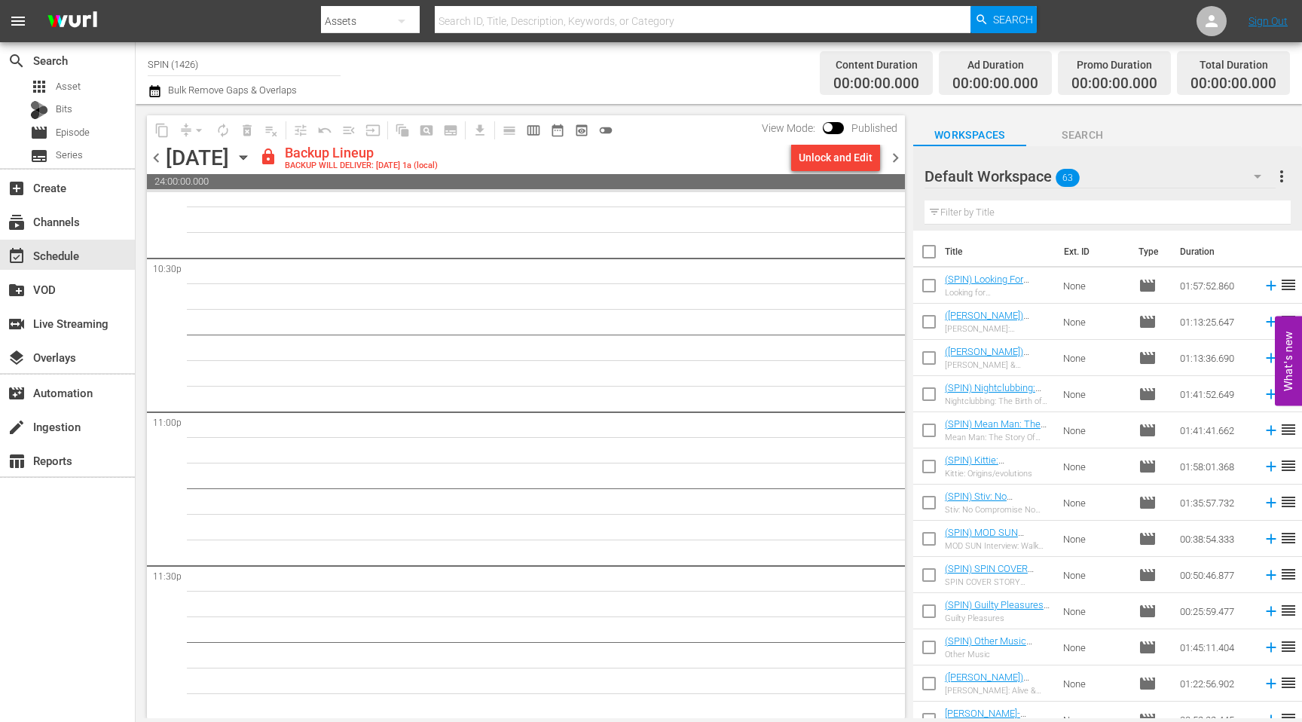
click at [713, 166] on div "Unlock and Edit" at bounding box center [835, 157] width 74 height 27
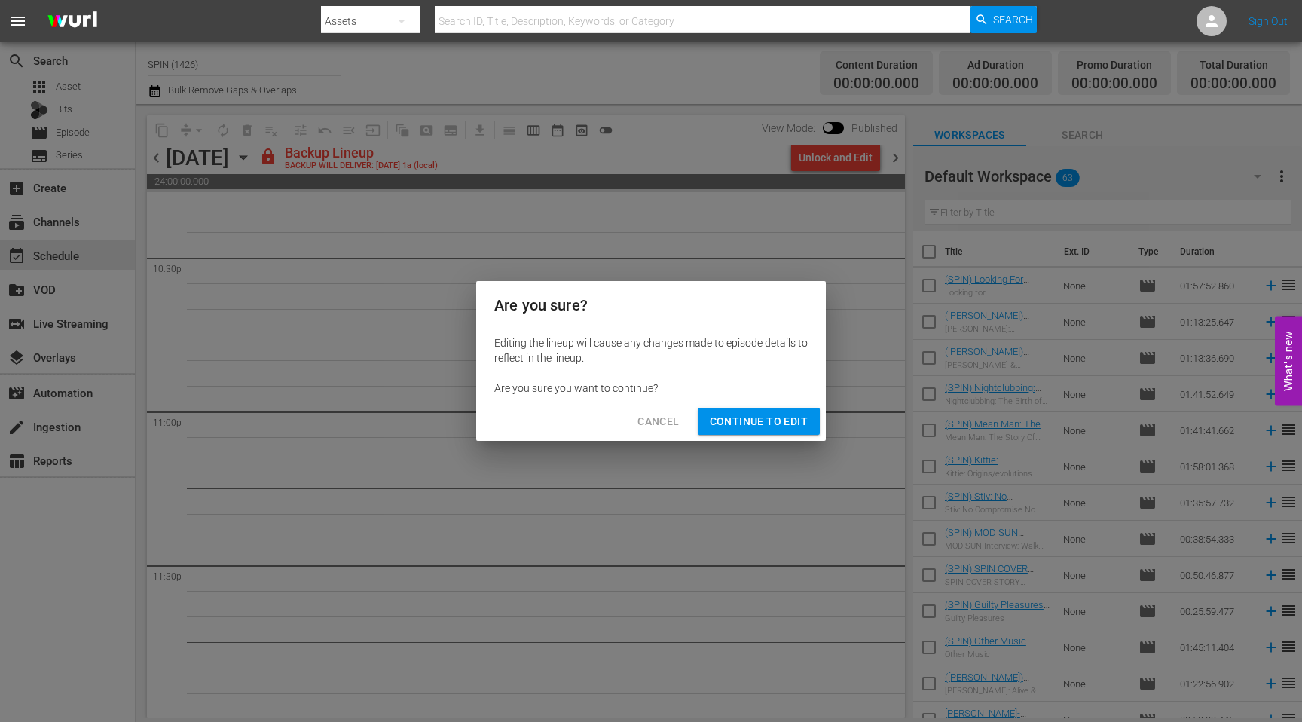
click at [713, 425] on span "Continue to Edit" at bounding box center [759, 421] width 98 height 19
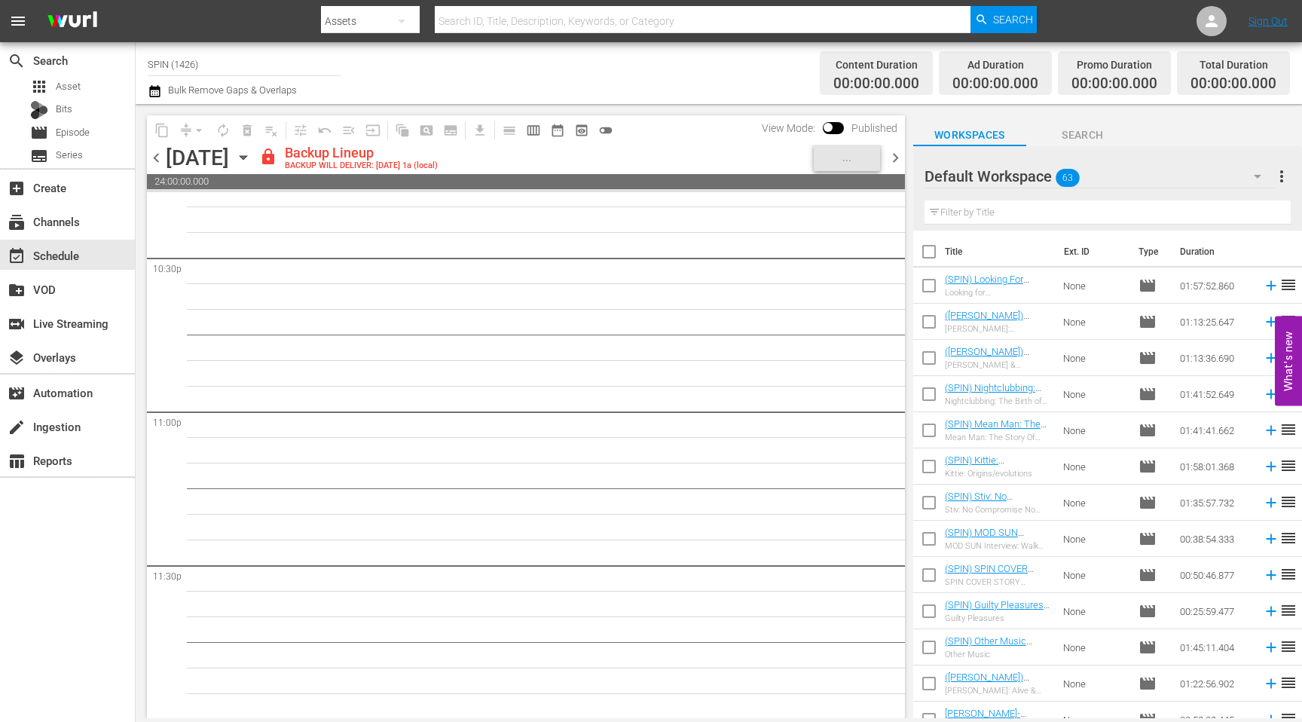
click at [713, 157] on span "chevron_right" at bounding box center [895, 157] width 19 height 19
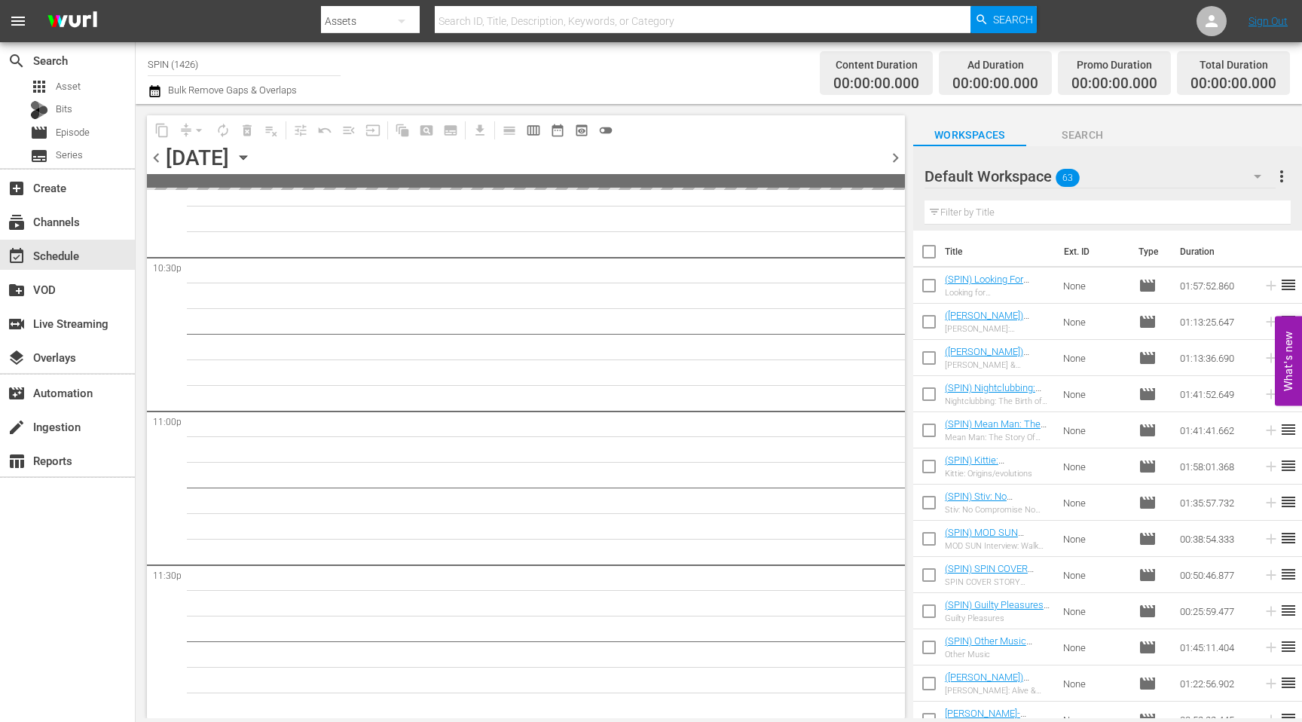
scroll to position [6849, 0]
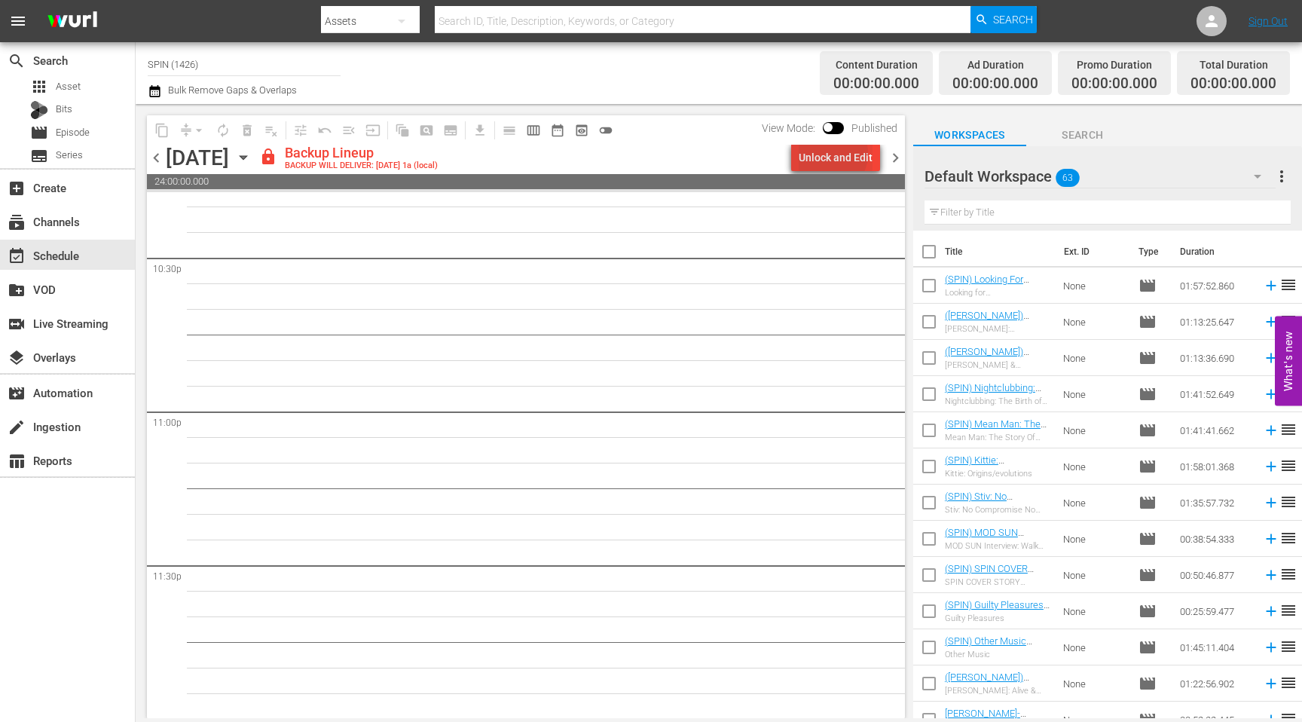
click at [713, 154] on div "Unlock and Edit" at bounding box center [835, 157] width 74 height 27
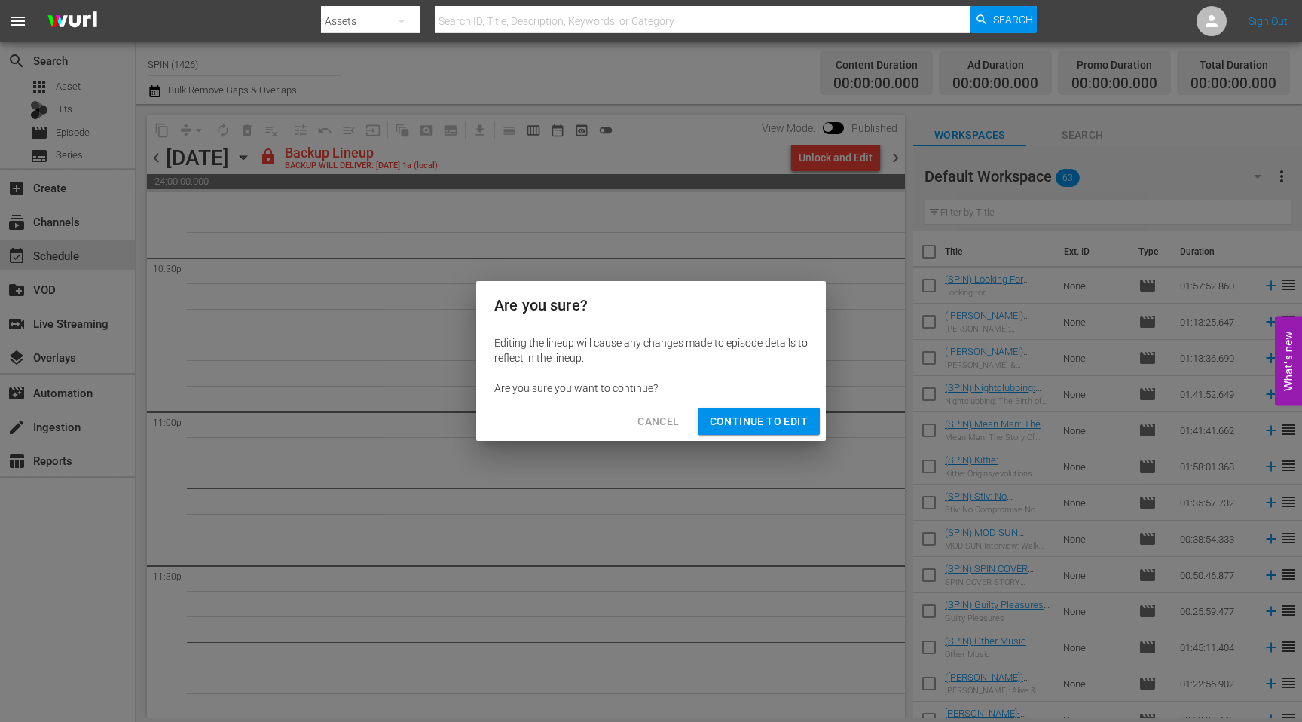
click at [713, 430] on button "Continue to Edit" at bounding box center [758, 421] width 122 height 28
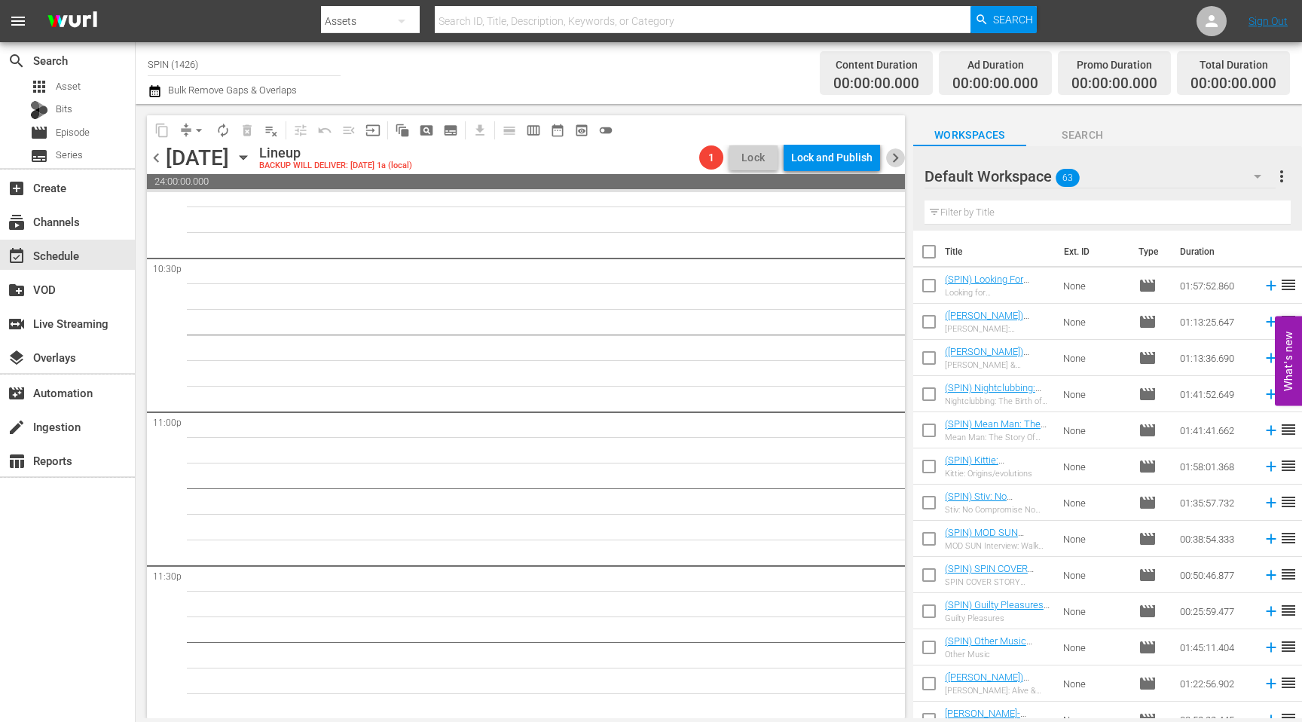
click at [713, 154] on span "chevron_right" at bounding box center [895, 157] width 19 height 19
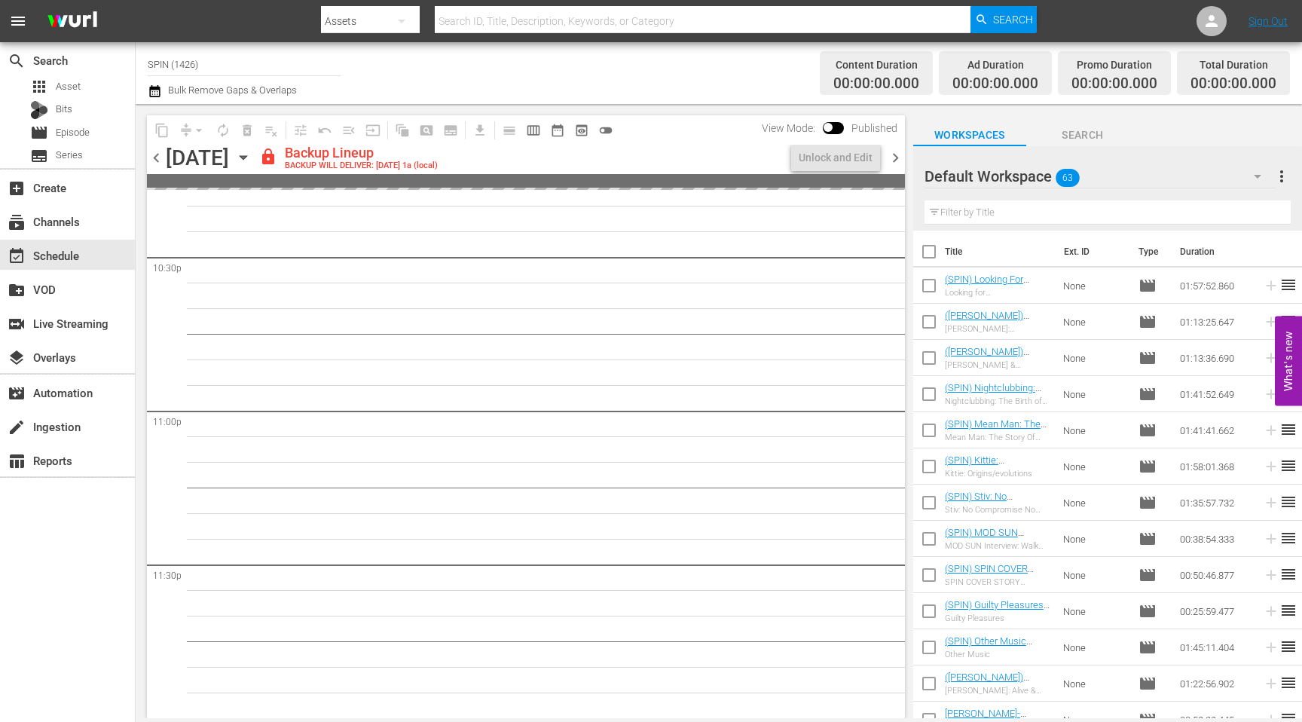
scroll to position [6849, 0]
click at [713, 156] on div "Unlock and Edit" at bounding box center [835, 157] width 74 height 27
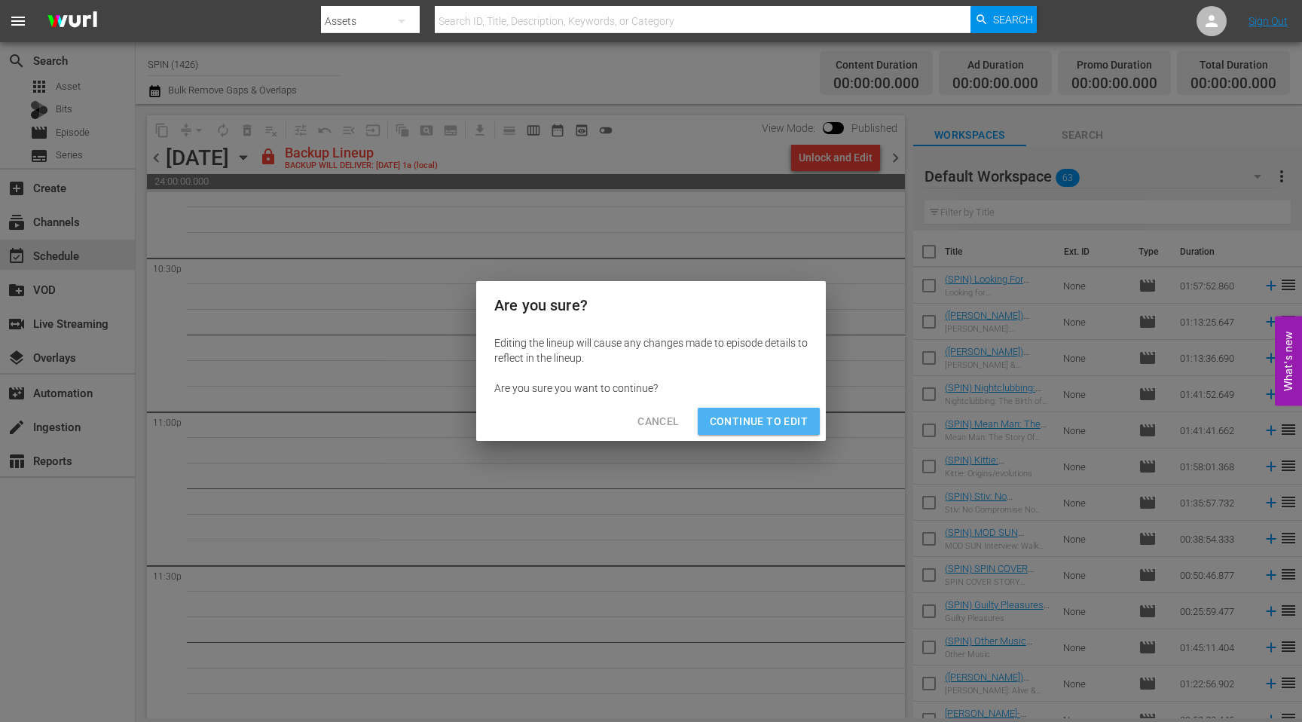
click at [713, 410] on button "Continue to Edit" at bounding box center [758, 421] width 122 height 28
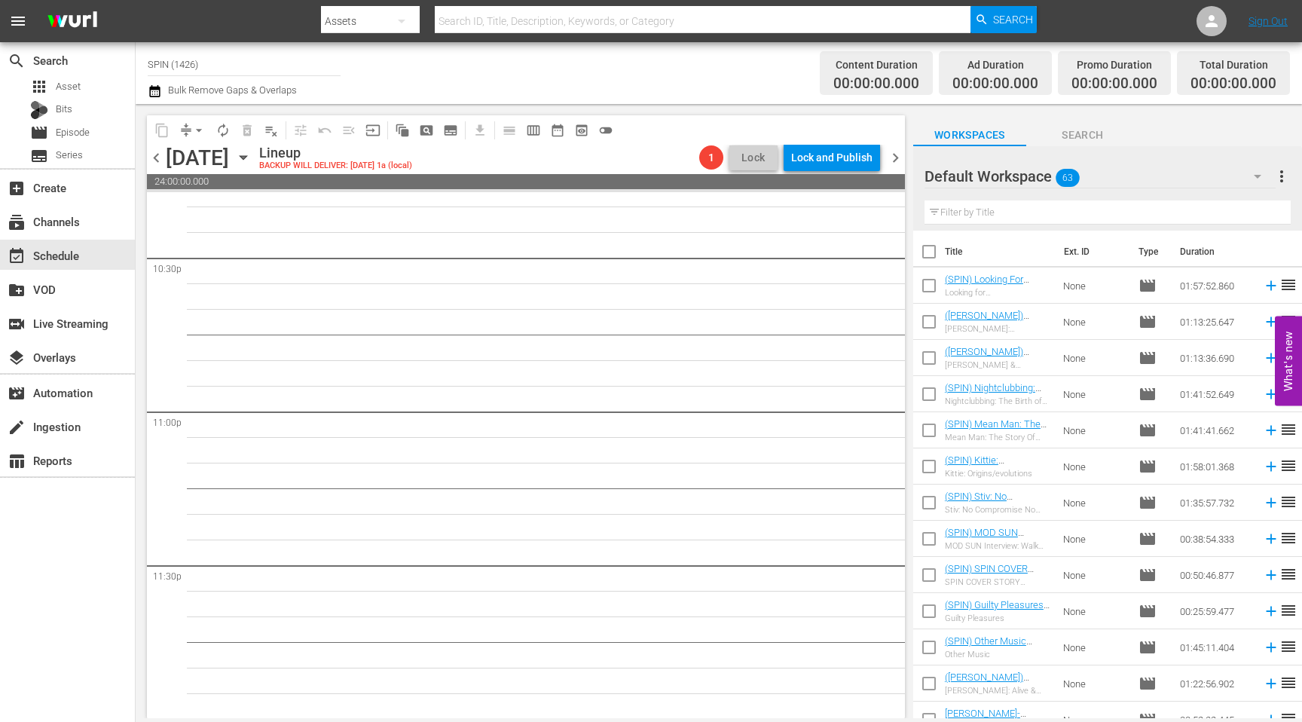
click at [155, 163] on span "chevron_left" at bounding box center [156, 157] width 19 height 19
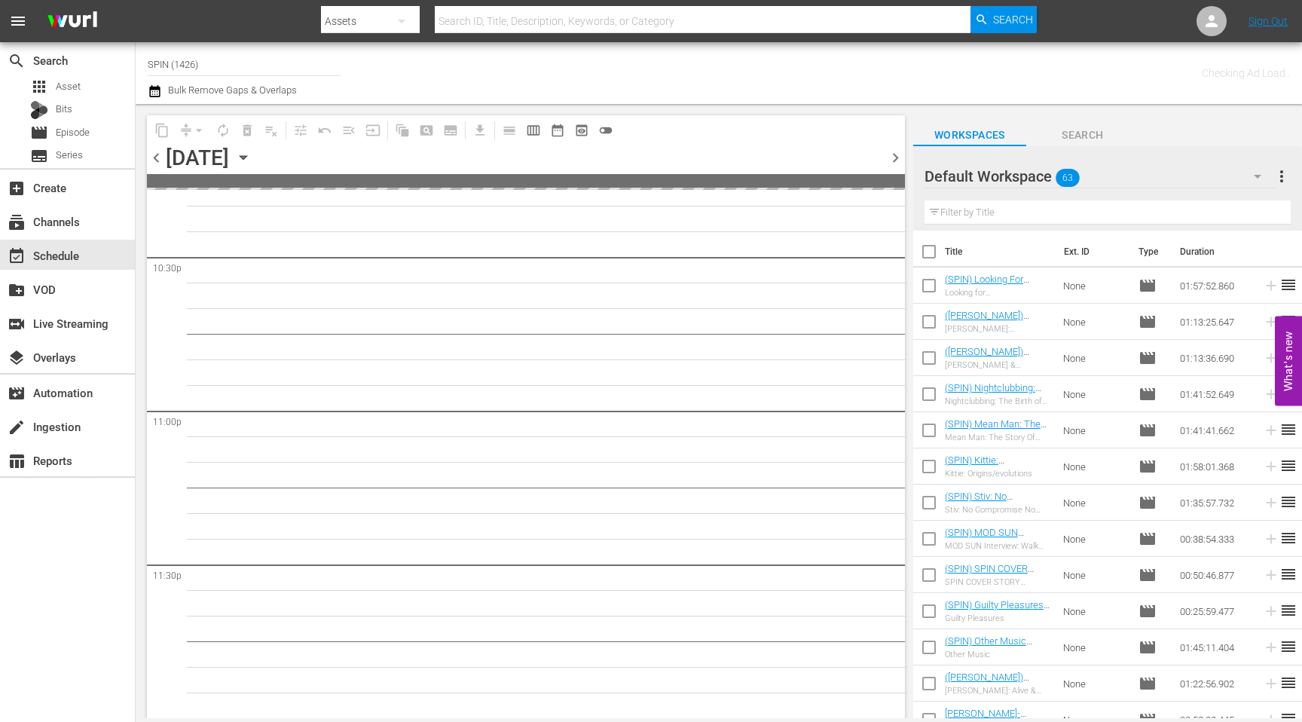
scroll to position [6848, 0]
click at [155, 163] on span "chevron_left" at bounding box center [156, 157] width 19 height 19
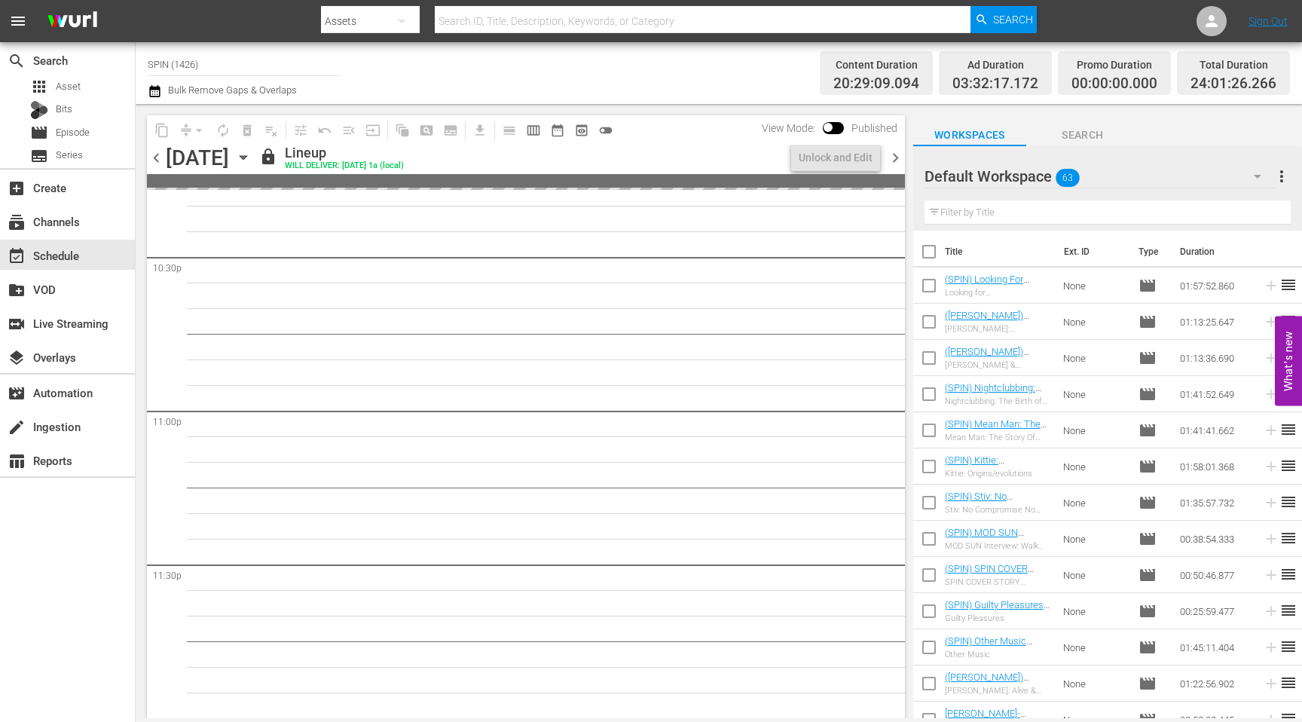
scroll to position [6866, 0]
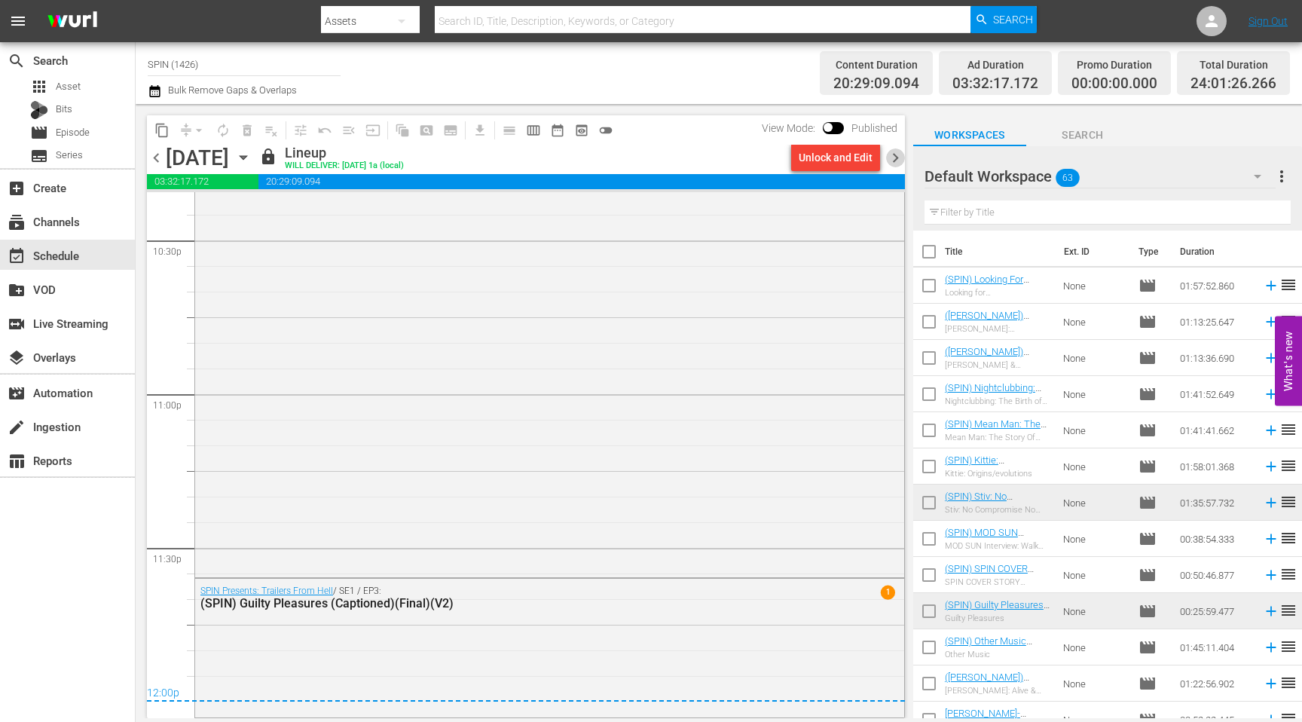
click at [713, 155] on span "chevron_right" at bounding box center [895, 157] width 19 height 19
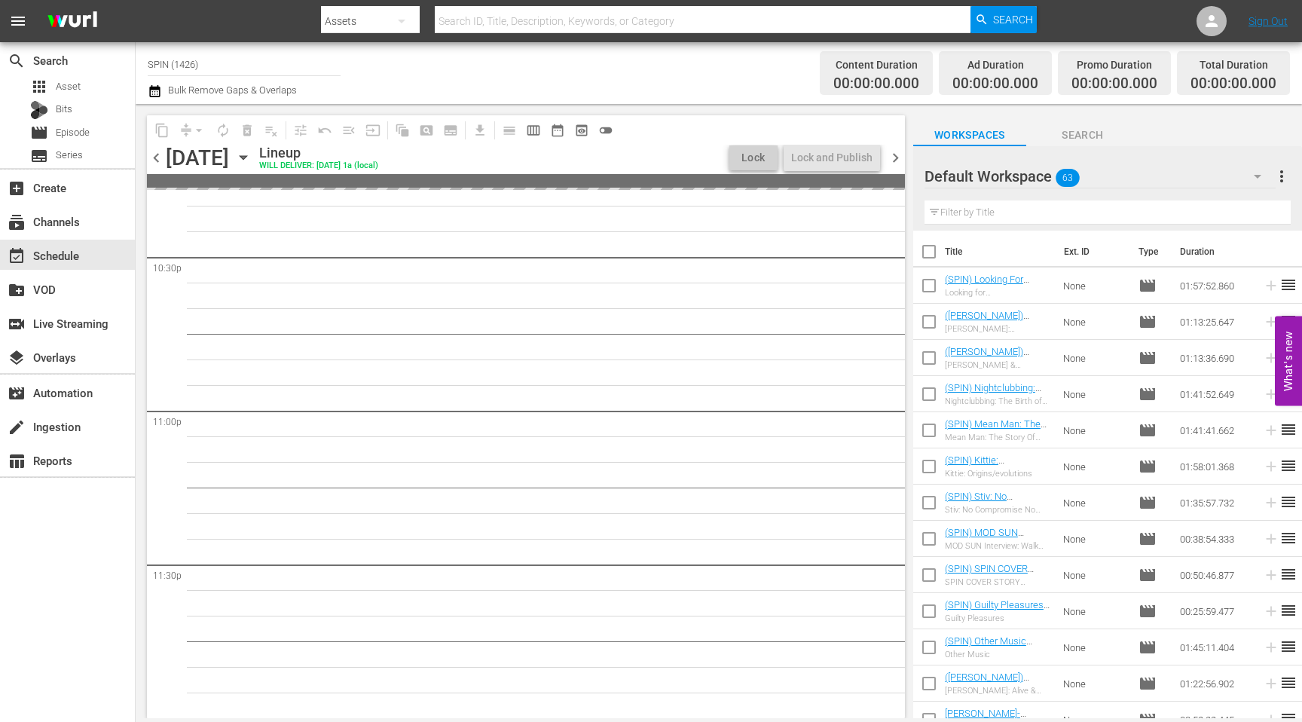
scroll to position [6849, 0]
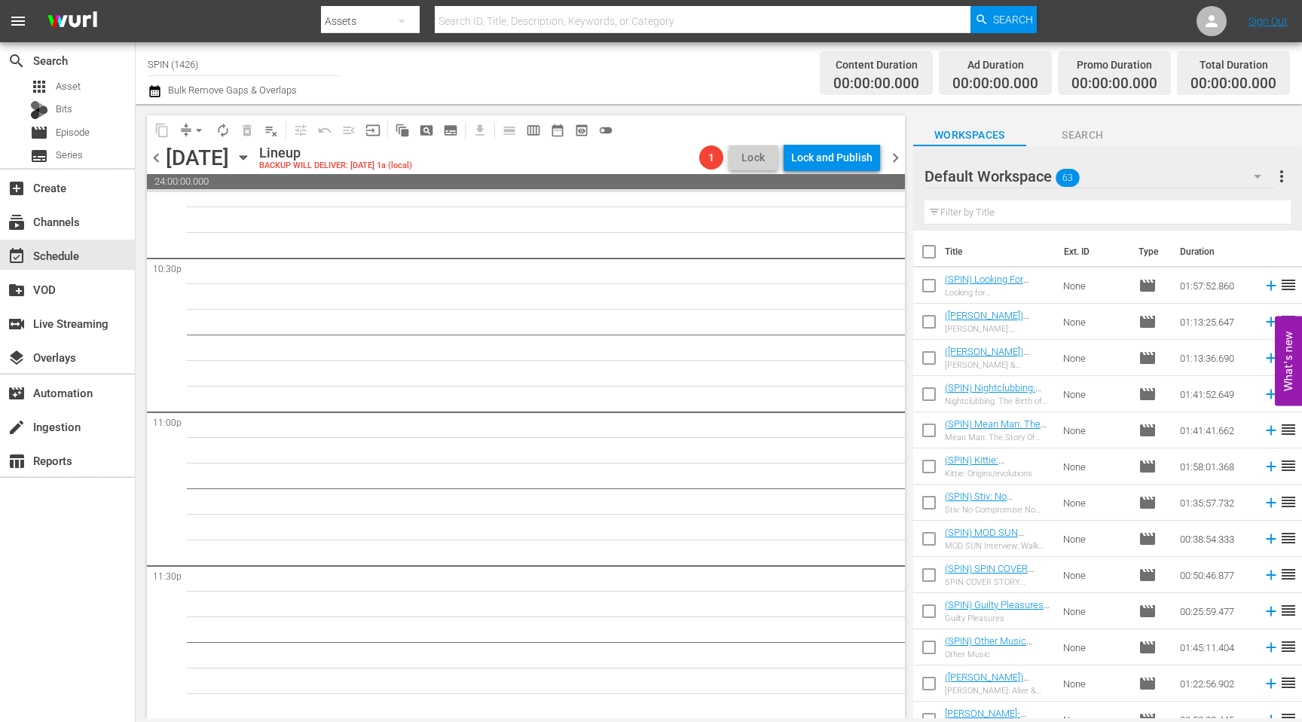
click at [255, 150] on div "[DATE] [DATE]" at bounding box center [211, 157] width 90 height 25
click at [252, 157] on icon "button" at bounding box center [243, 157] width 17 height 17
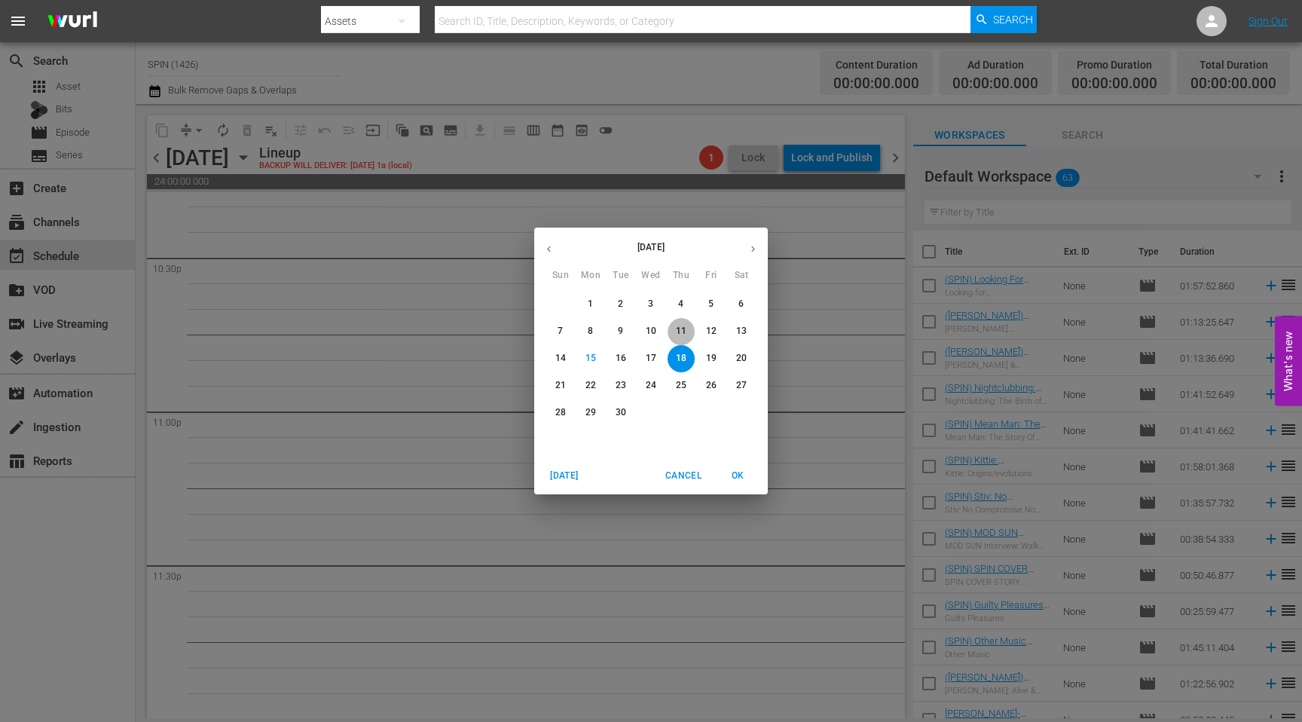
click at [684, 330] on p "11" at bounding box center [681, 331] width 11 height 13
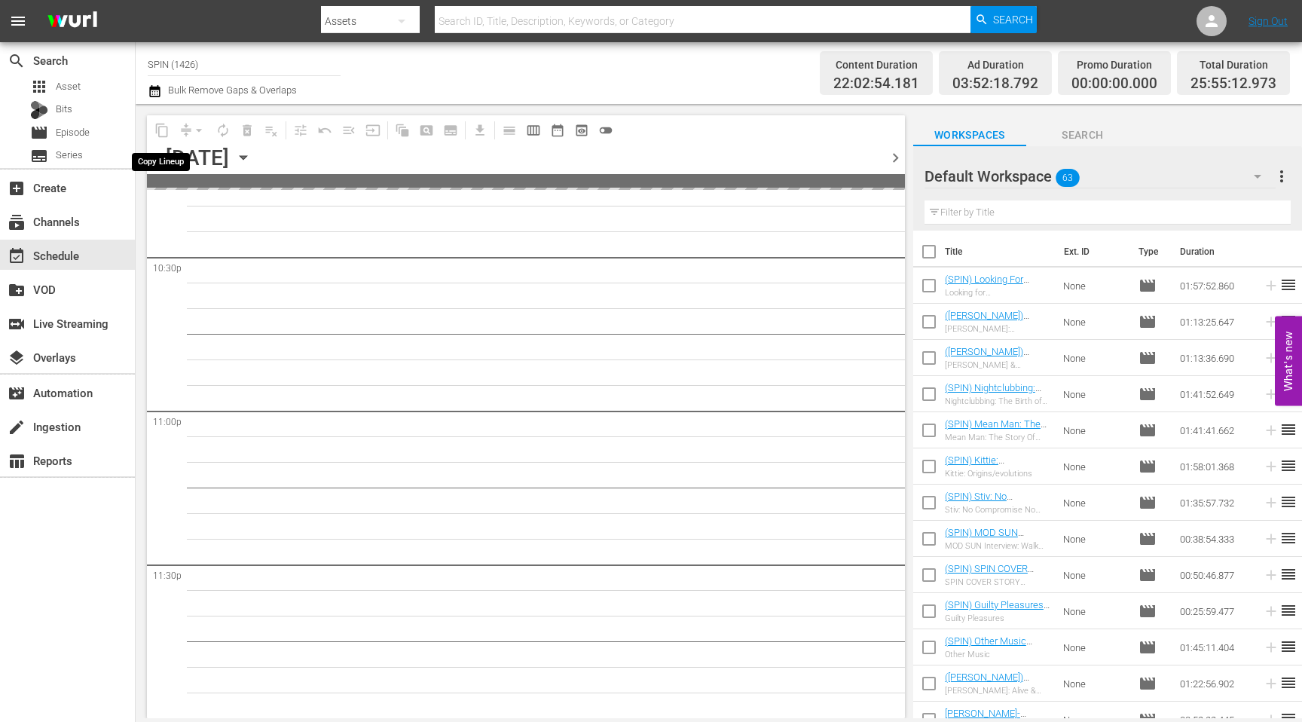
scroll to position [6969, 0]
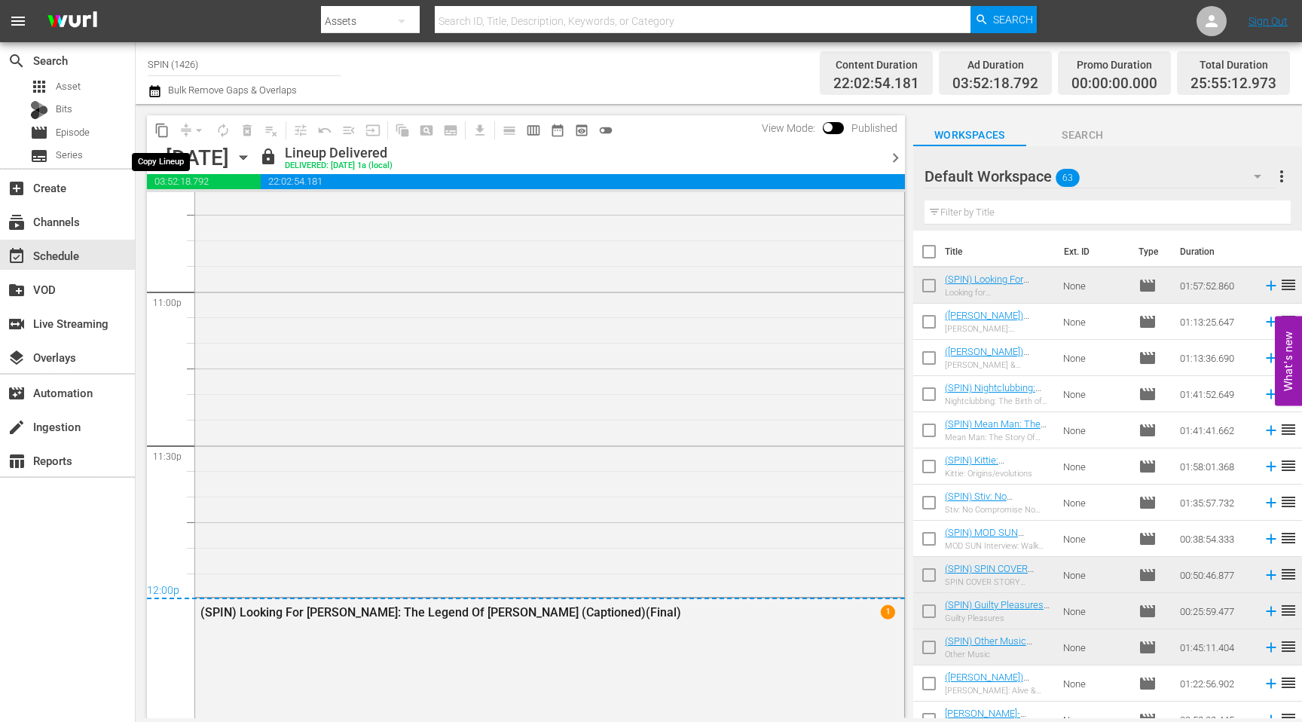
click at [166, 130] on span "content_copy" at bounding box center [161, 130] width 15 height 15
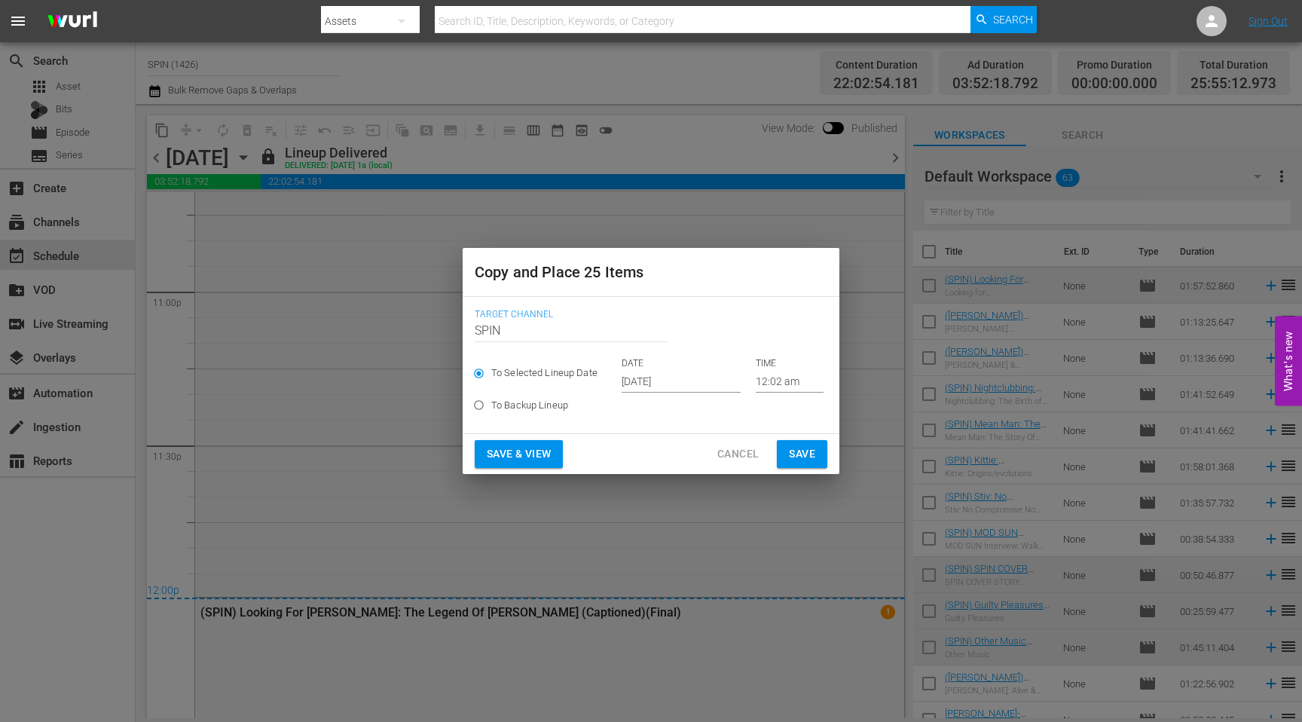
click at [671, 385] on input "[DATE]" at bounding box center [680, 381] width 119 height 23
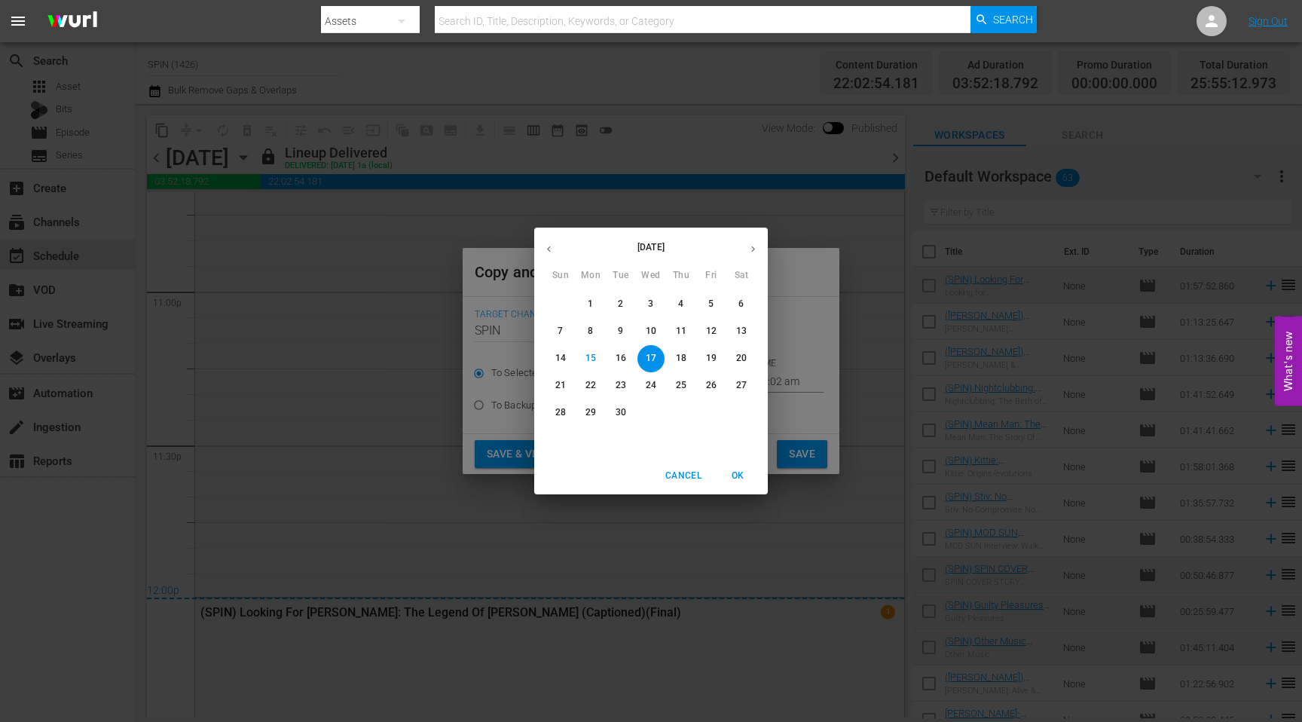
click at [682, 364] on p "18" at bounding box center [681, 358] width 11 height 13
type input "[DATE]"
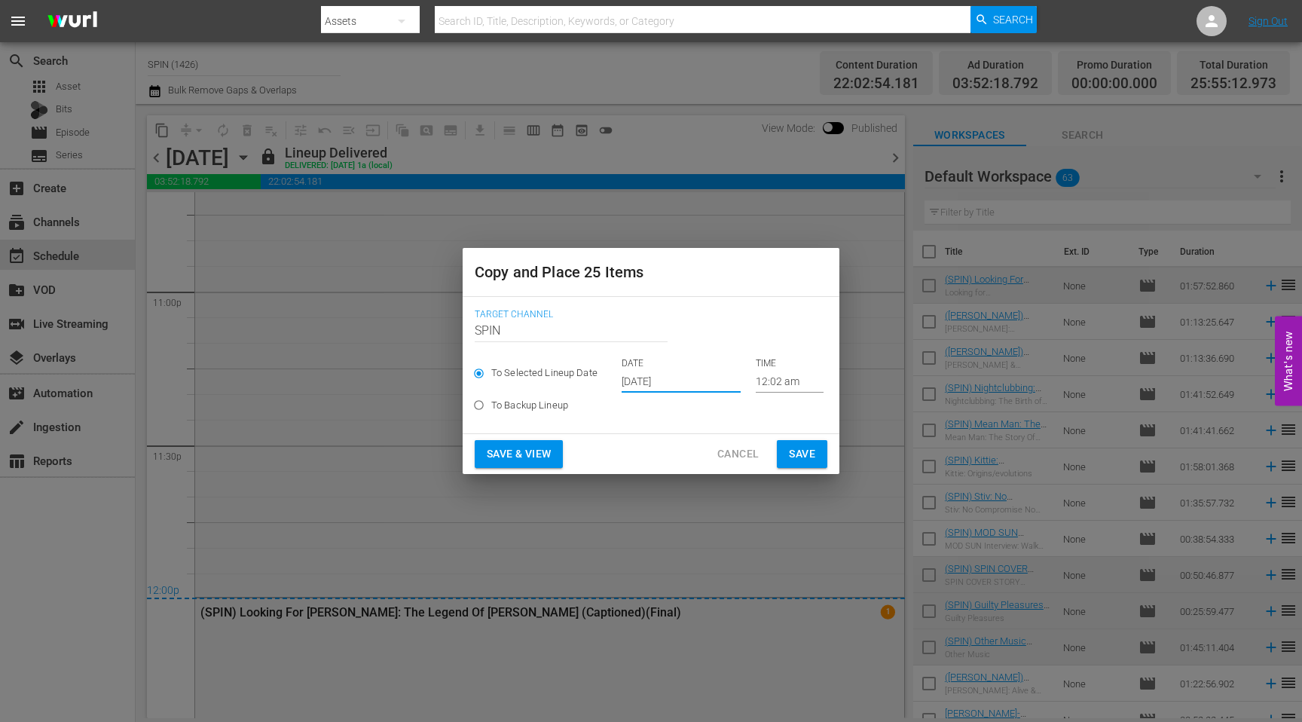
click at [549, 455] on span "Save & View" at bounding box center [519, 453] width 64 height 19
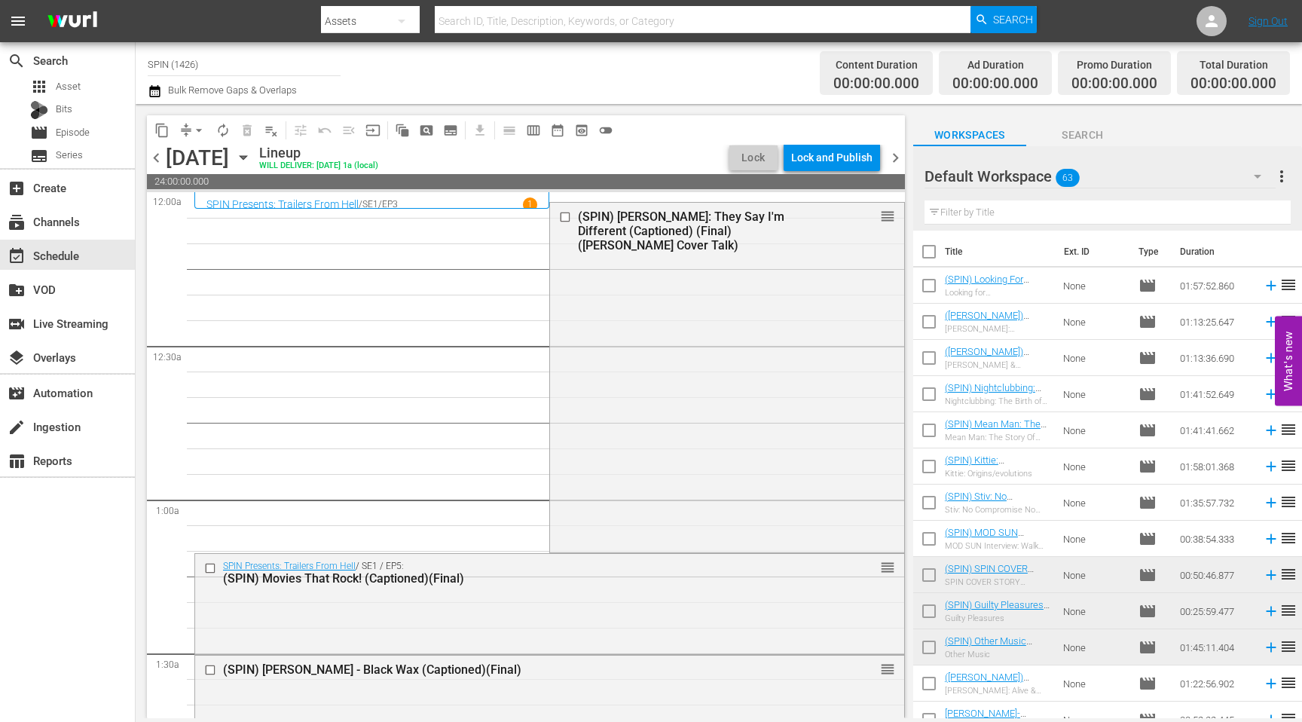
click at [194, 136] on span "arrow_drop_down" at bounding box center [198, 130] width 15 height 15
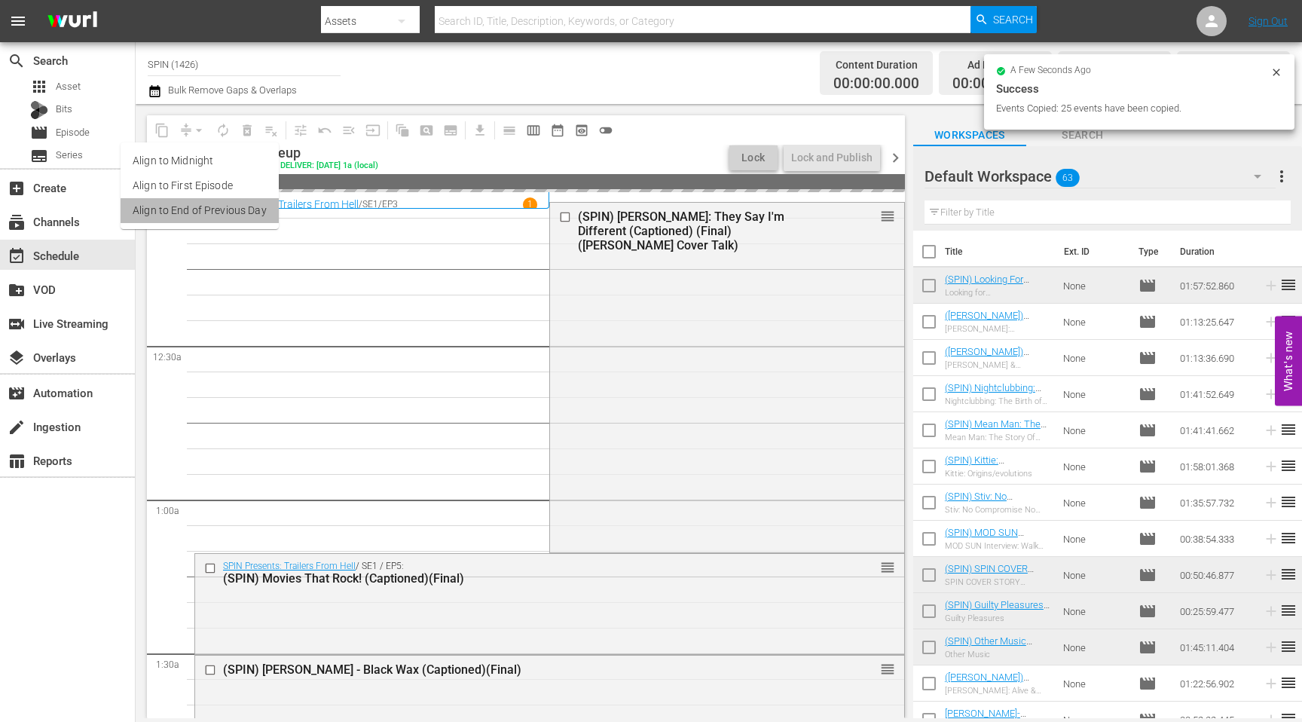
click at [213, 207] on li "Align to End of Previous Day" at bounding box center [200, 210] width 158 height 25
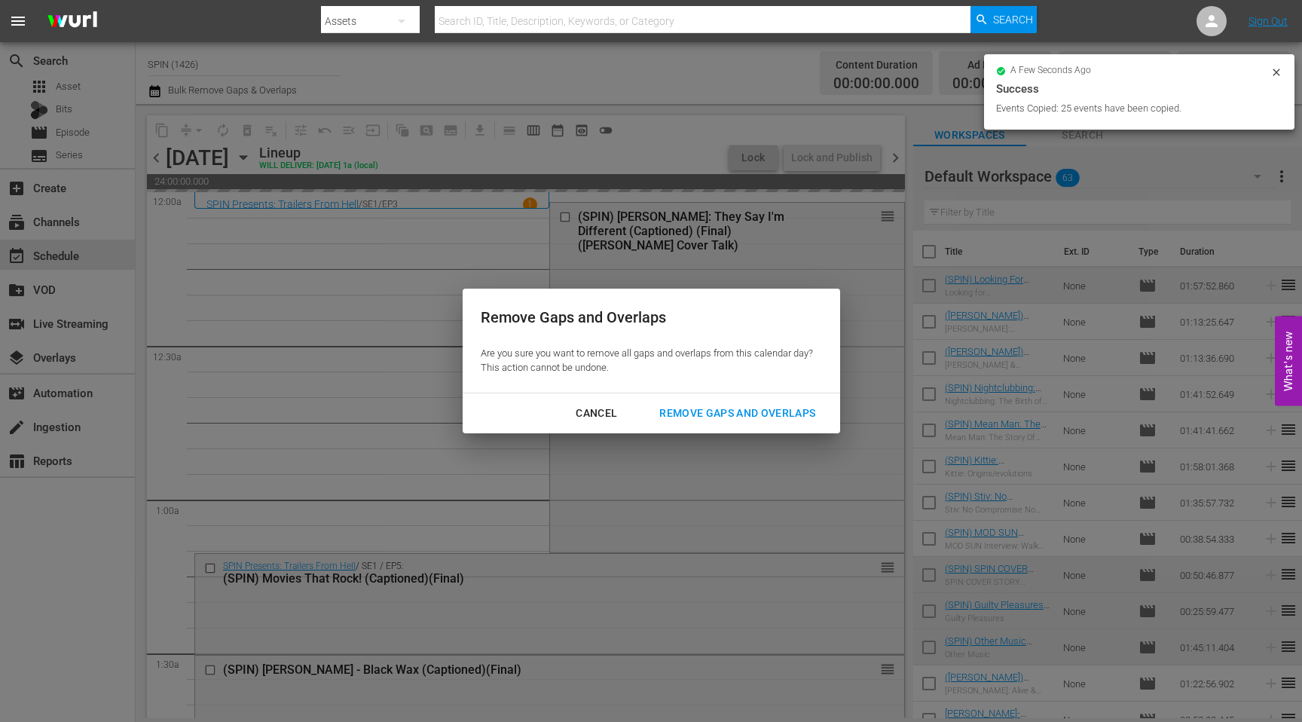
click at [713, 417] on div "Remove Gaps and Overlaps" at bounding box center [737, 413] width 180 height 19
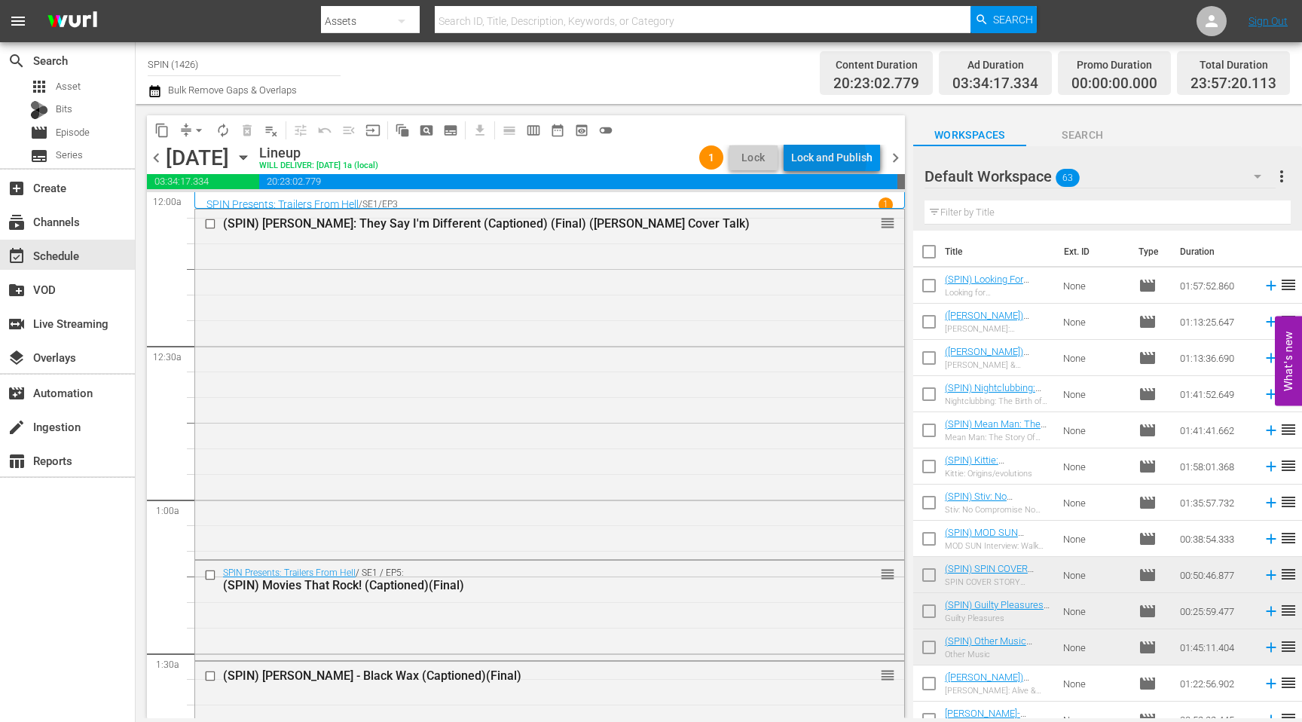
click at [713, 159] on div "Lock and Publish" at bounding box center [831, 157] width 81 height 27
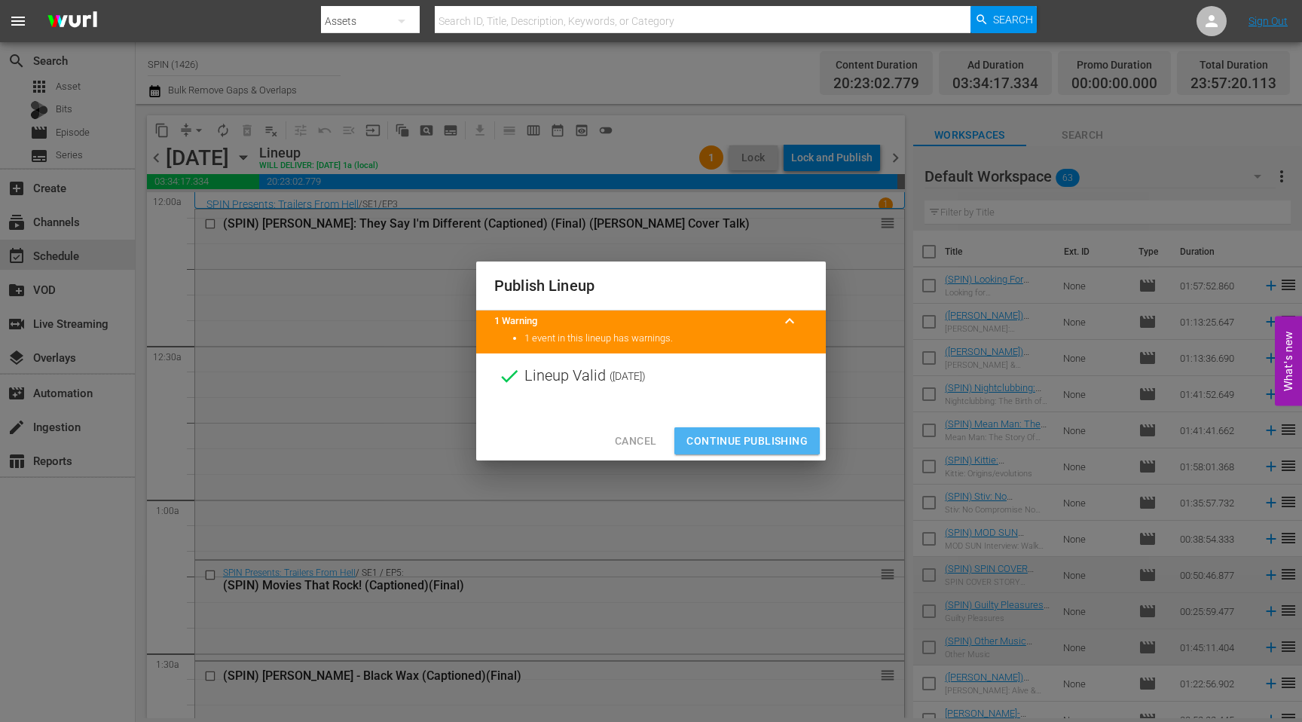
click at [713, 441] on span "Continue Publishing" at bounding box center [746, 441] width 121 height 19
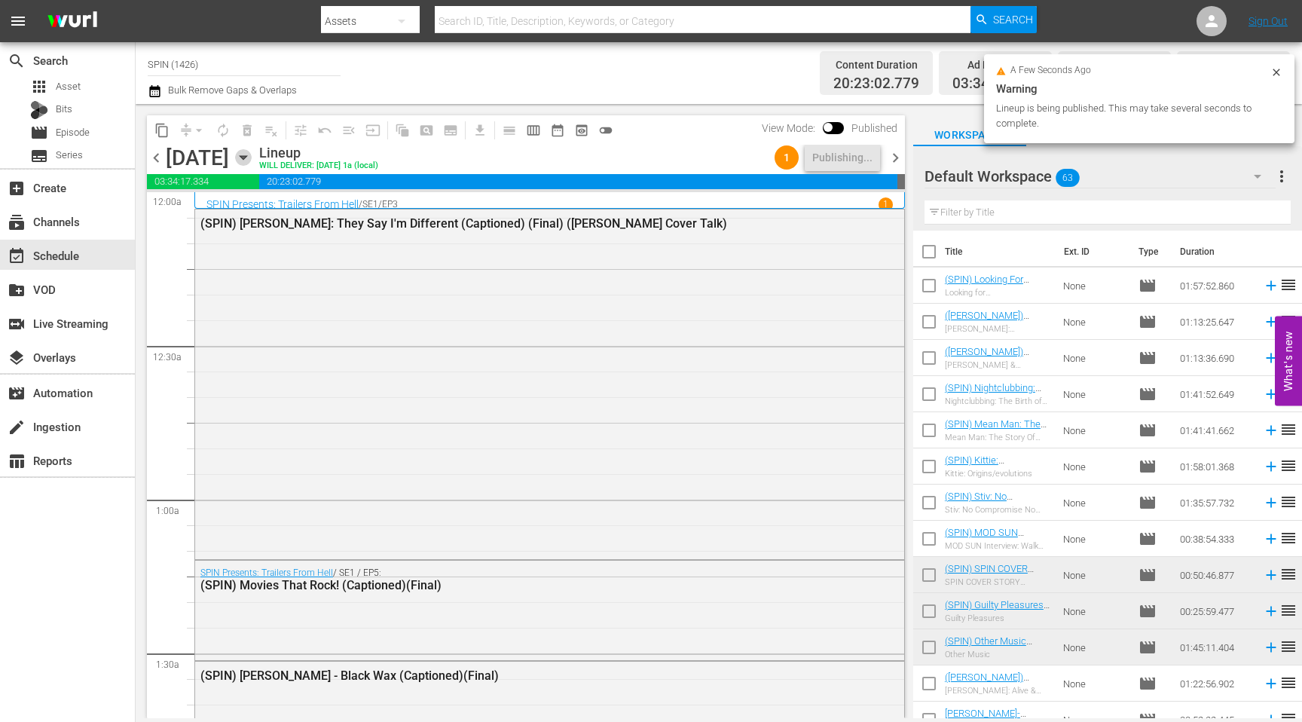
click at [246, 160] on icon "button" at bounding box center [243, 158] width 7 height 4
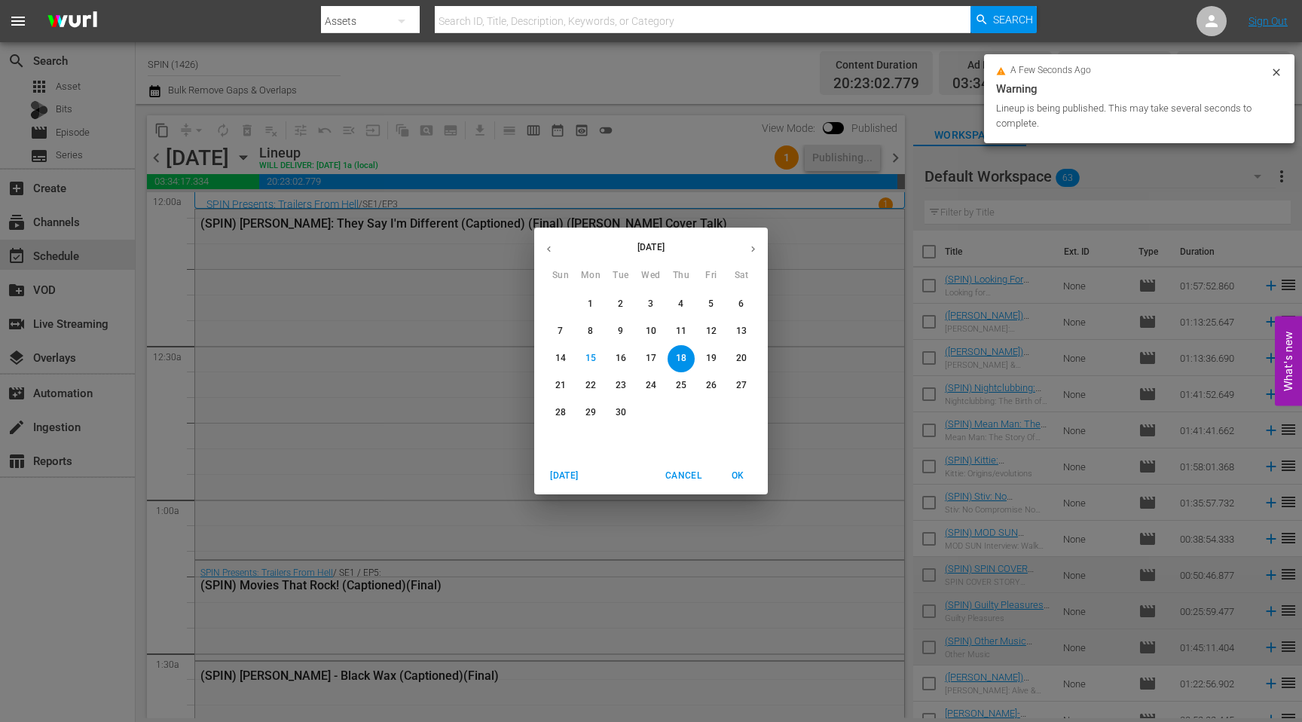
click at [710, 335] on p "12" at bounding box center [711, 331] width 11 height 13
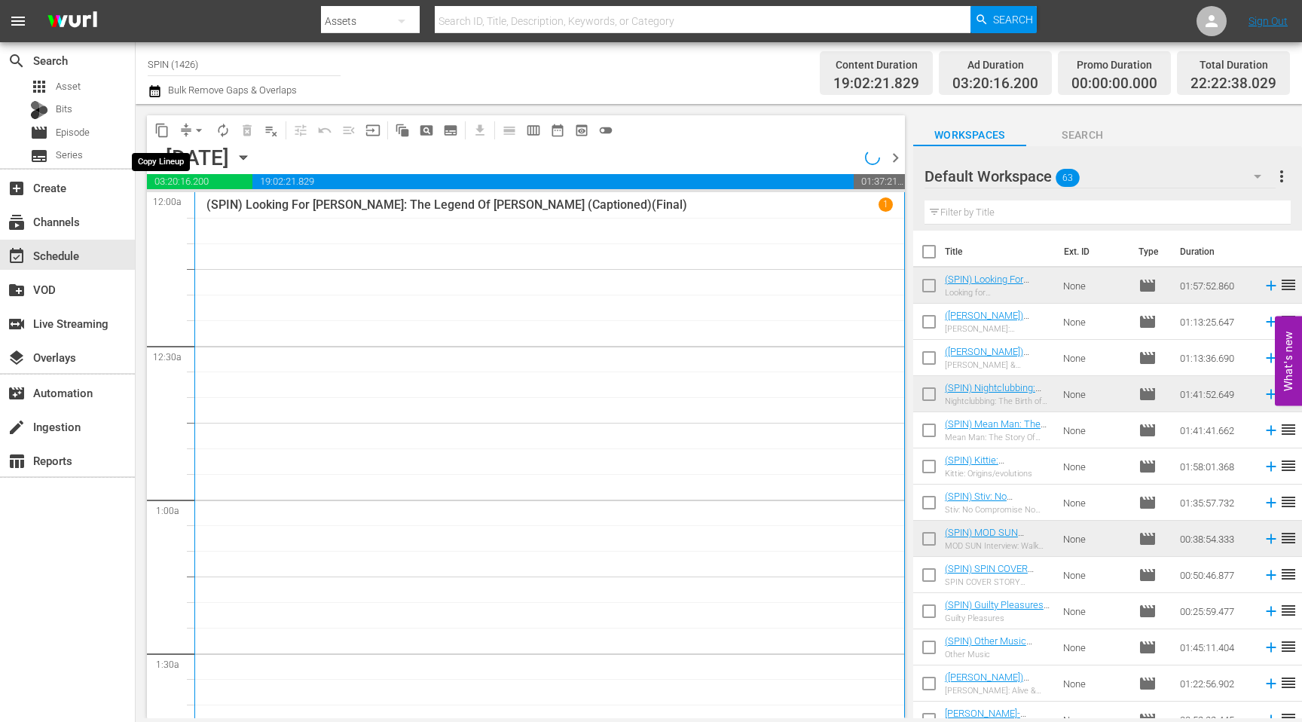
click at [163, 130] on span "content_copy" at bounding box center [161, 130] width 15 height 15
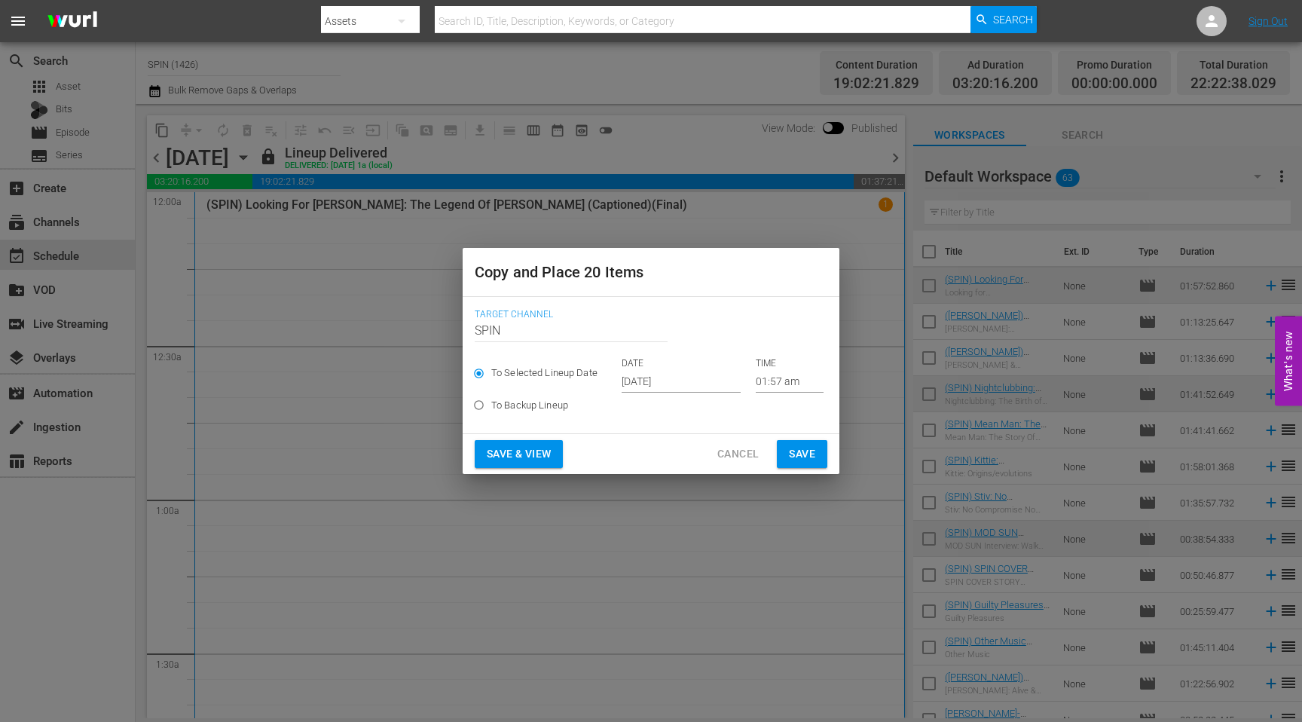
click at [664, 377] on input "[DATE]" at bounding box center [680, 381] width 119 height 23
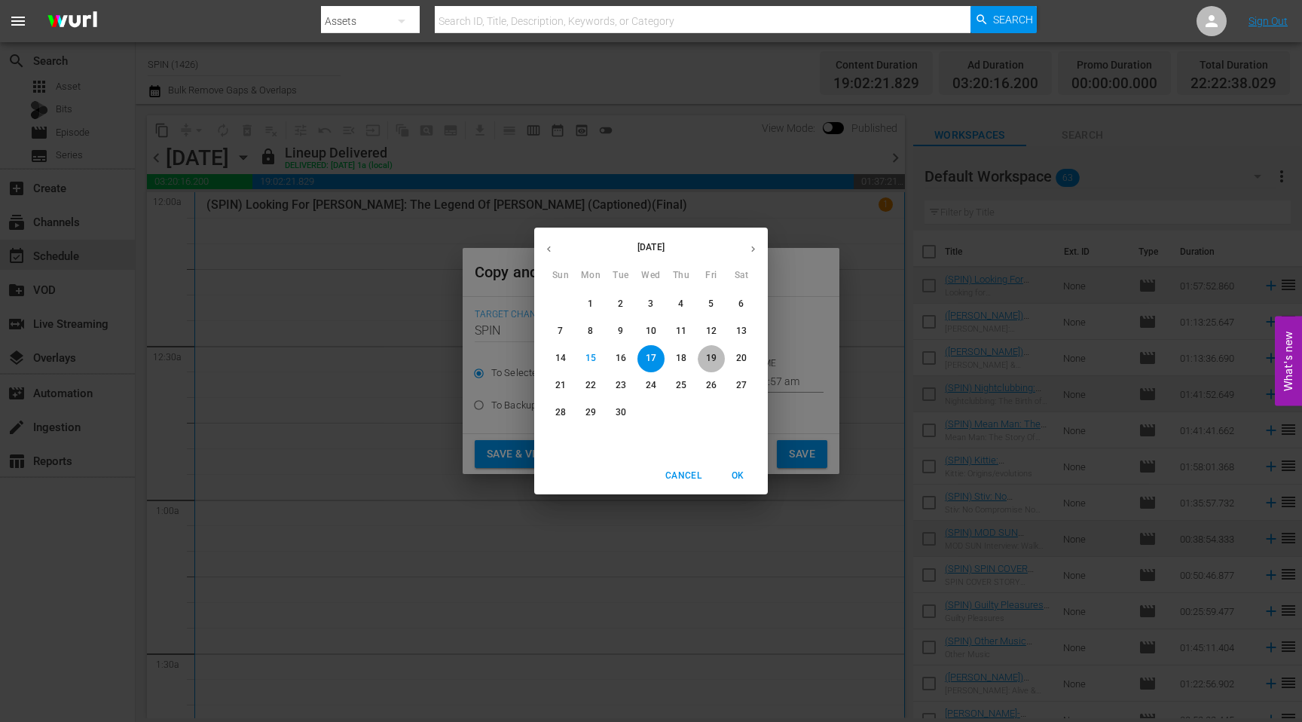
click at [712, 362] on p "19" at bounding box center [711, 358] width 11 height 13
type input "[DATE]"
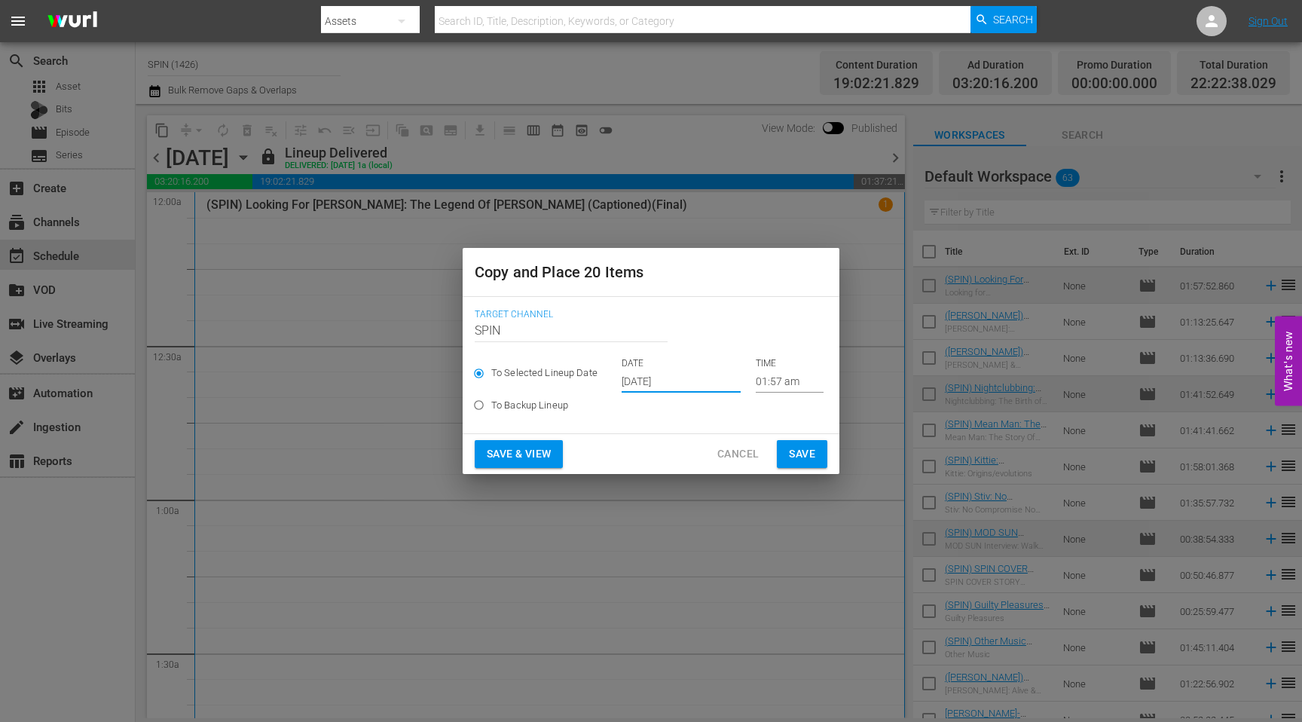
click at [512, 459] on span "Save & View" at bounding box center [519, 453] width 64 height 19
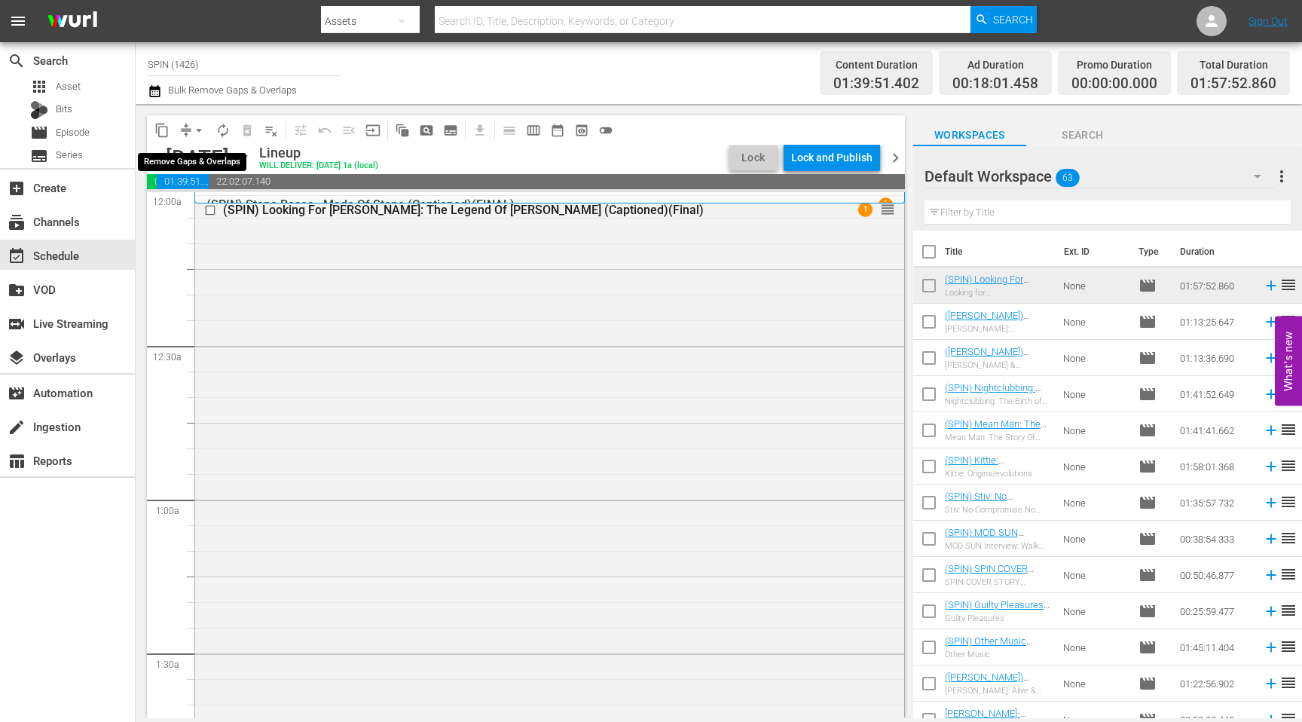
click at [191, 130] on span "arrow_drop_down" at bounding box center [198, 130] width 15 height 15
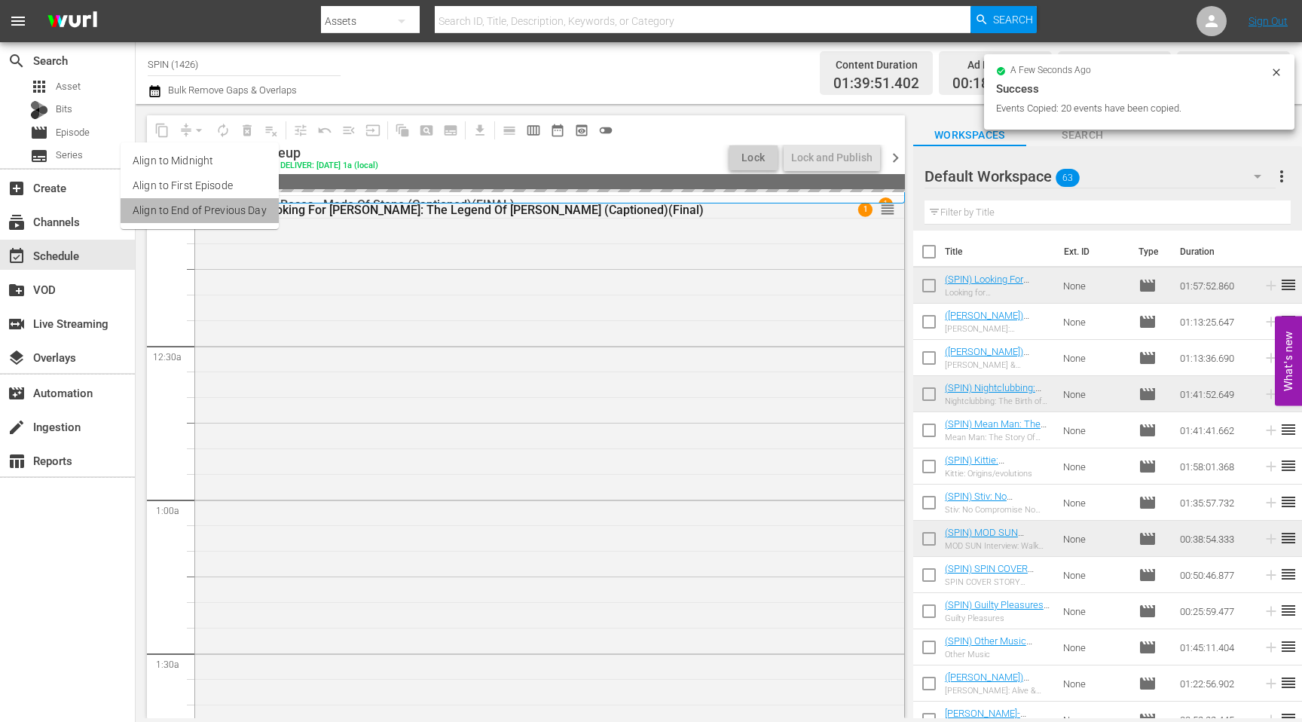
click at [230, 214] on li "Align to End of Previous Day" at bounding box center [200, 210] width 158 height 25
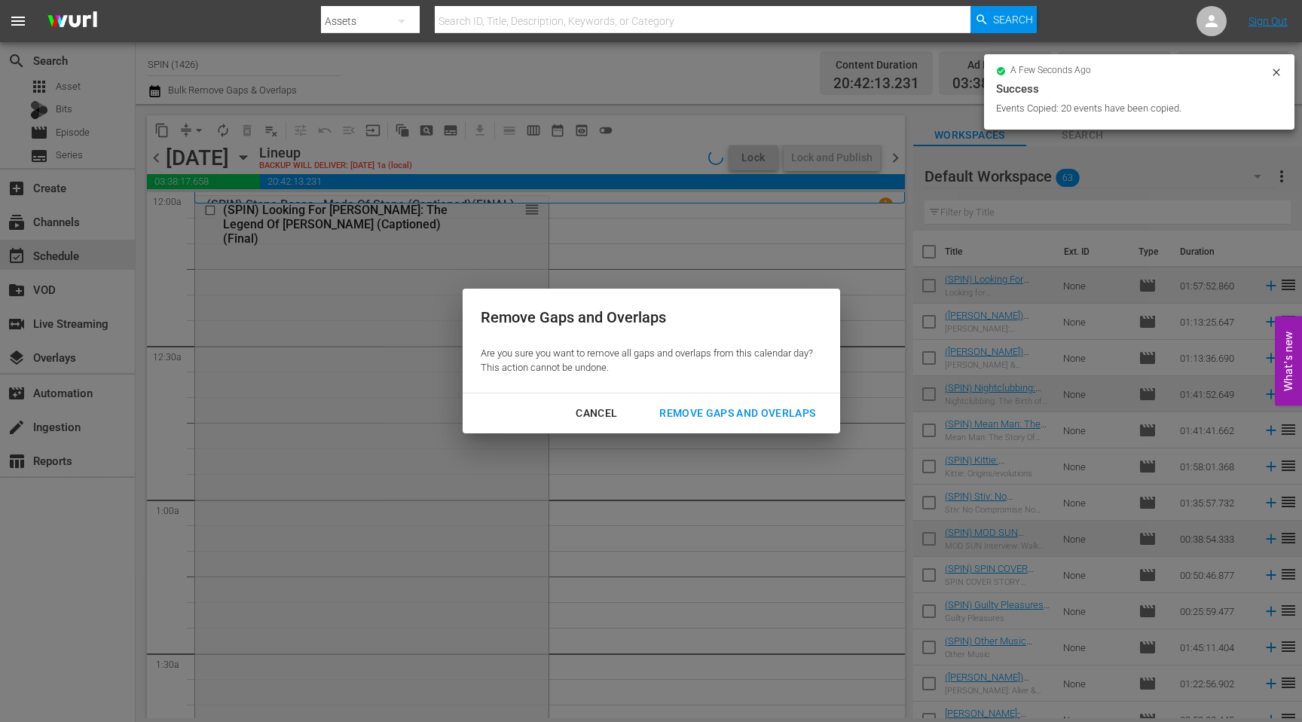
click at [713, 418] on div "Remove Gaps and Overlaps" at bounding box center [737, 413] width 180 height 19
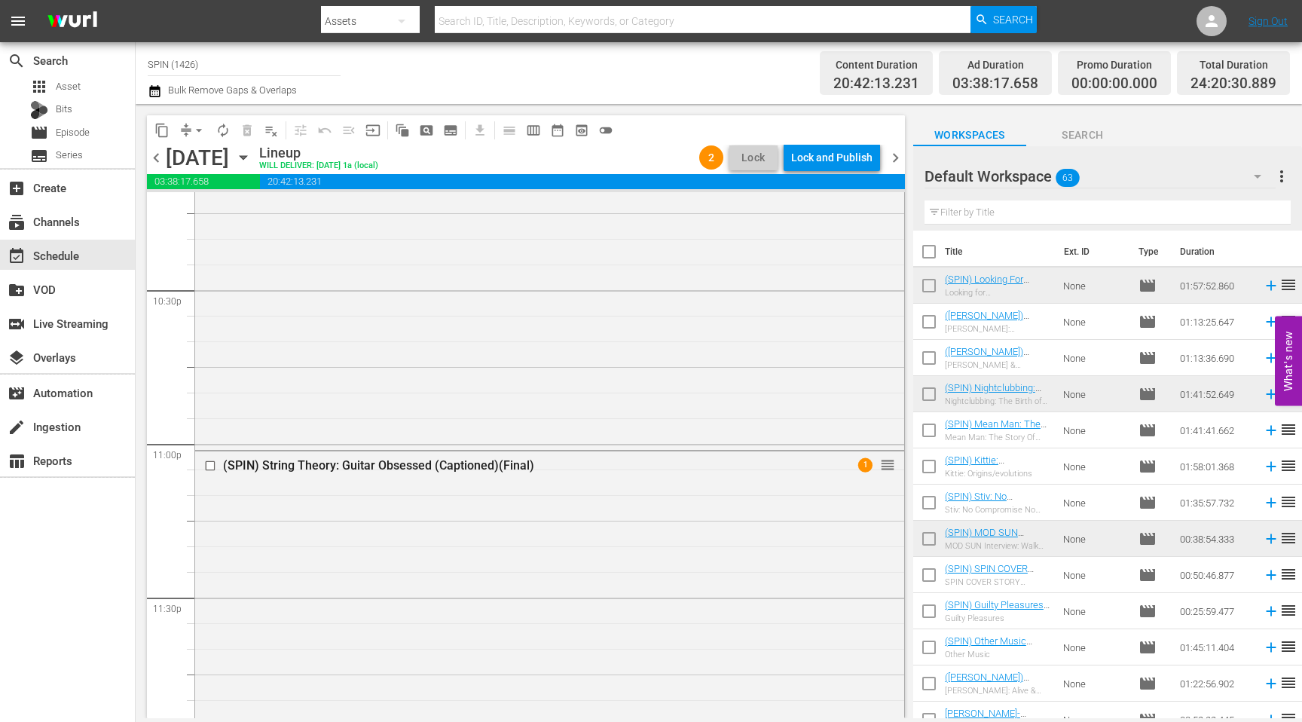
scroll to position [6957, 0]
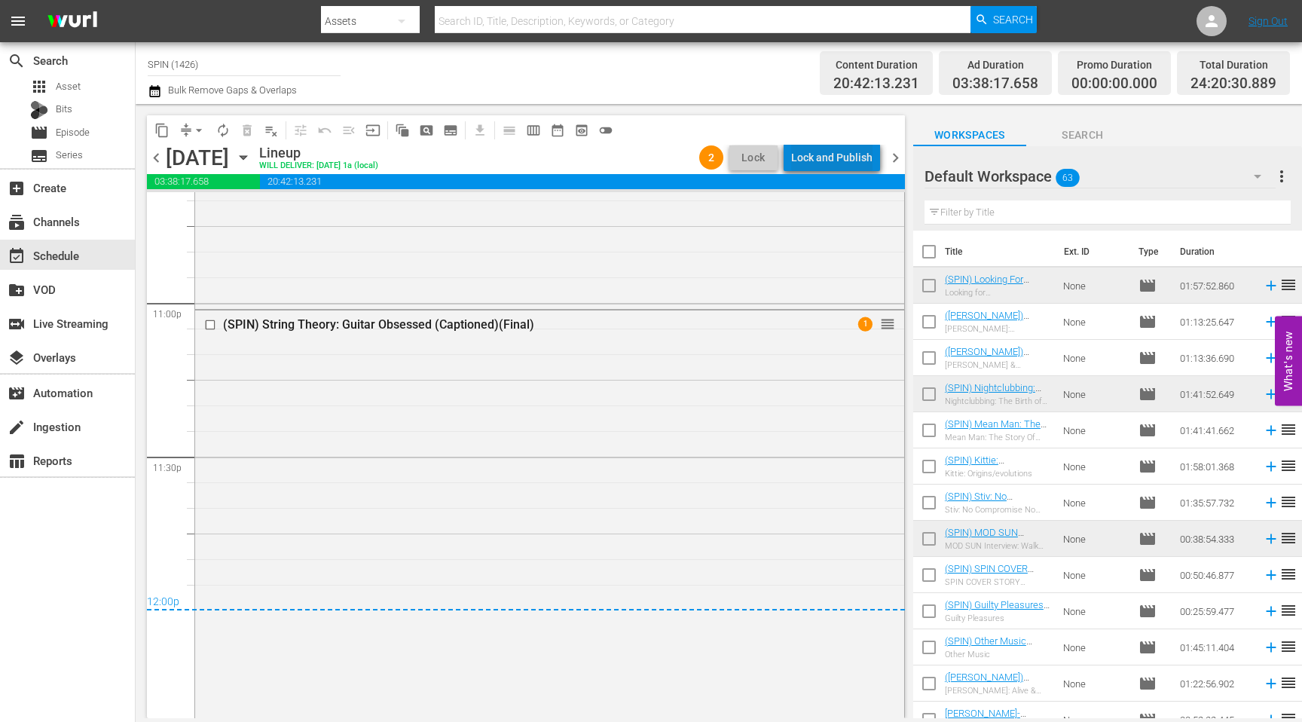
click at [713, 163] on div "Lock and Publish" at bounding box center [831, 157] width 81 height 27
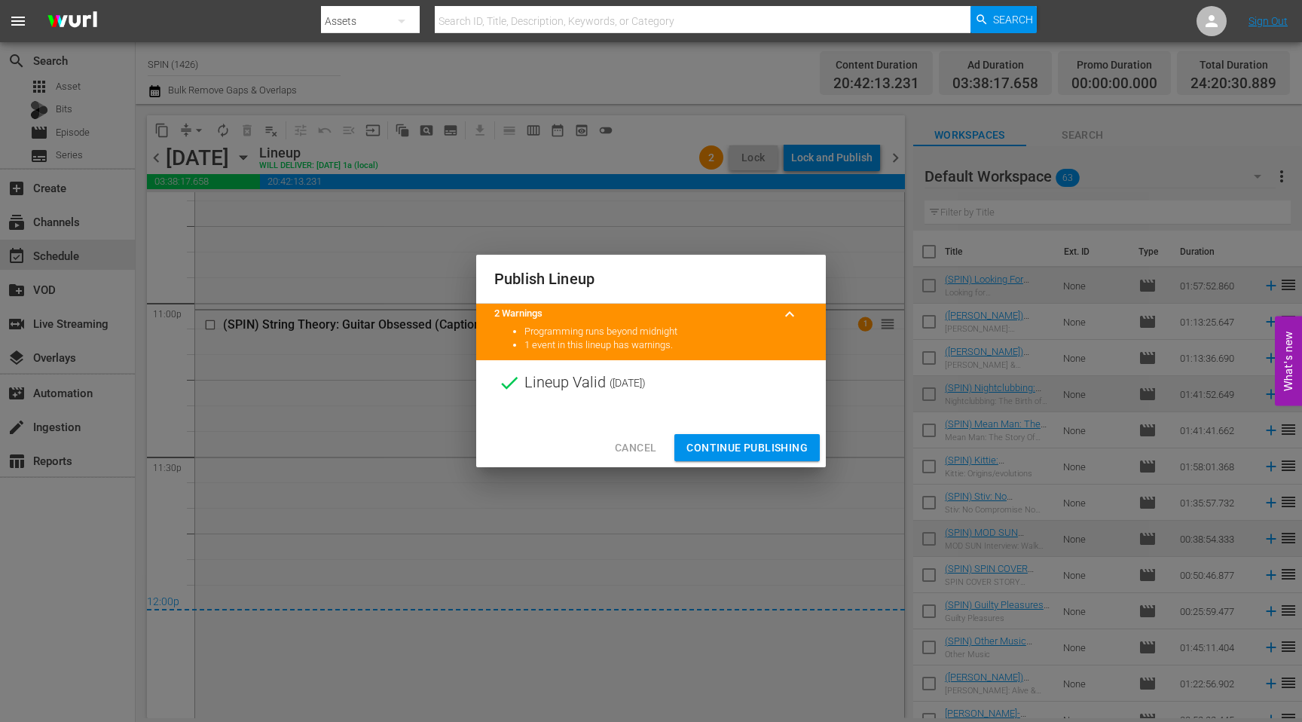
click at [689, 442] on span "Continue Publishing" at bounding box center [746, 447] width 121 height 19
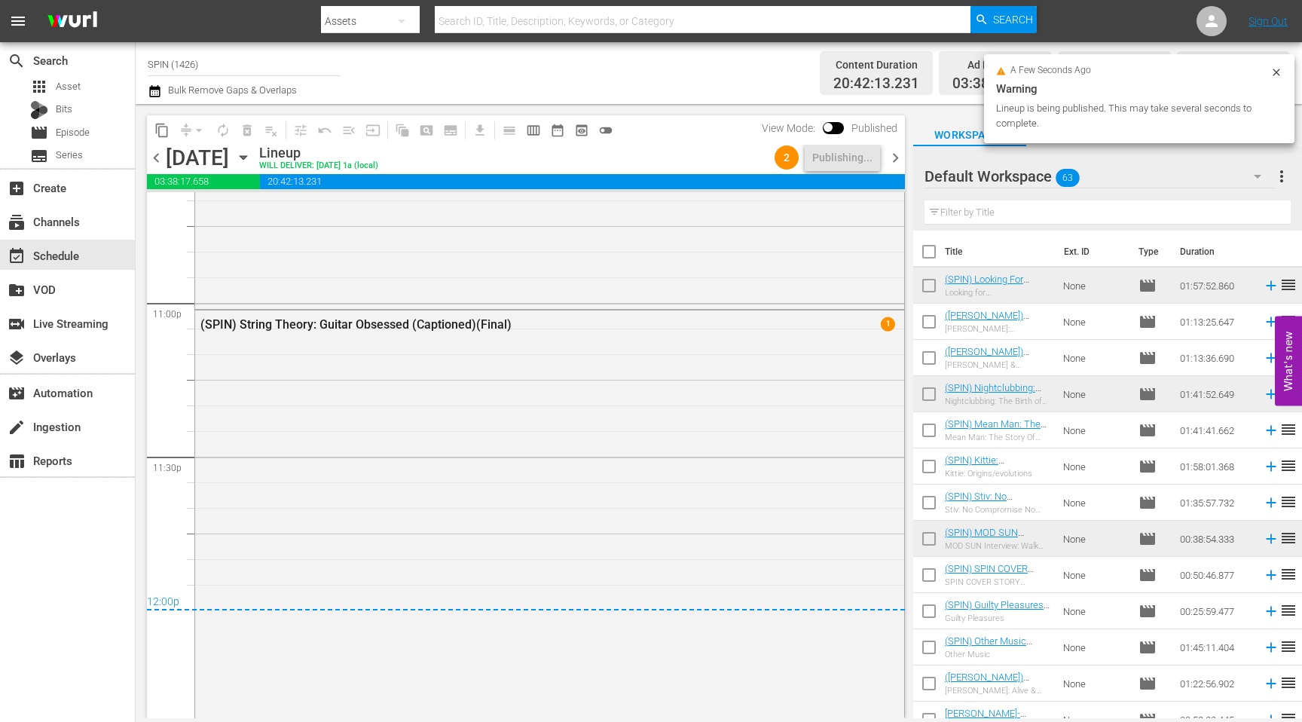
click at [160, 158] on span "chevron_left" at bounding box center [156, 157] width 19 height 19
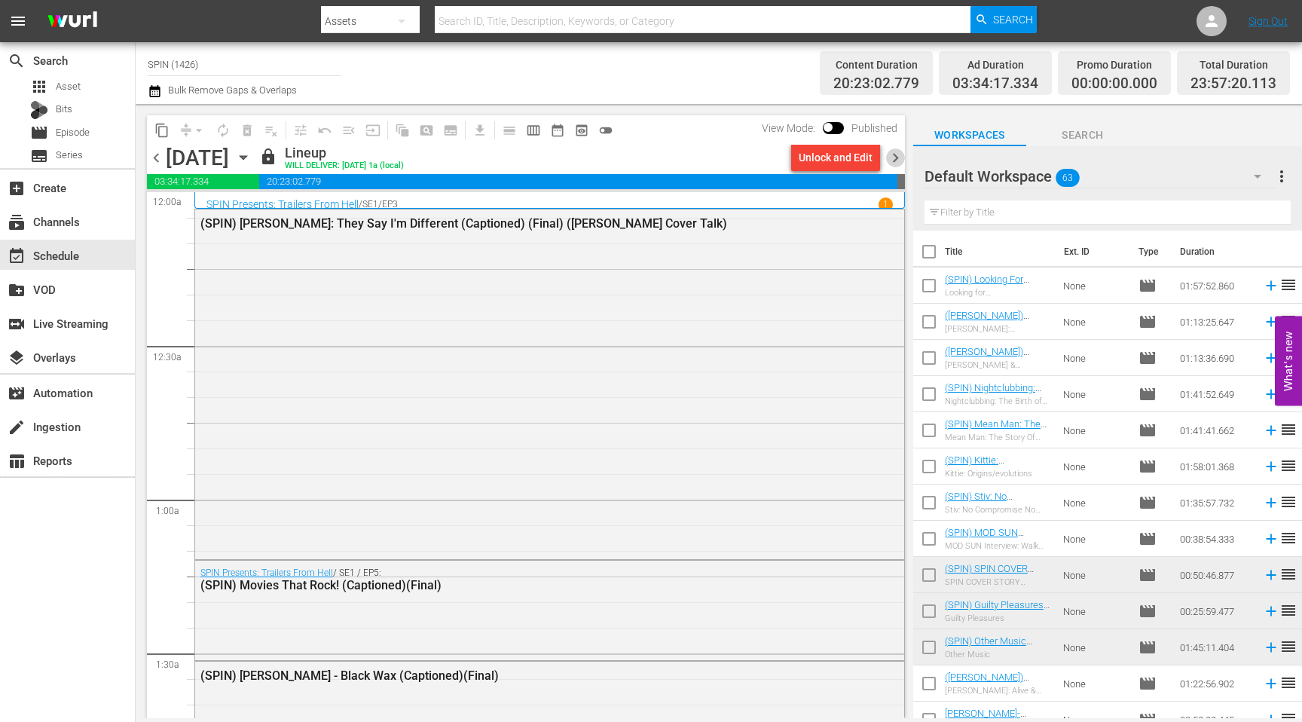
click at [713, 159] on span "chevron_right" at bounding box center [895, 157] width 19 height 19
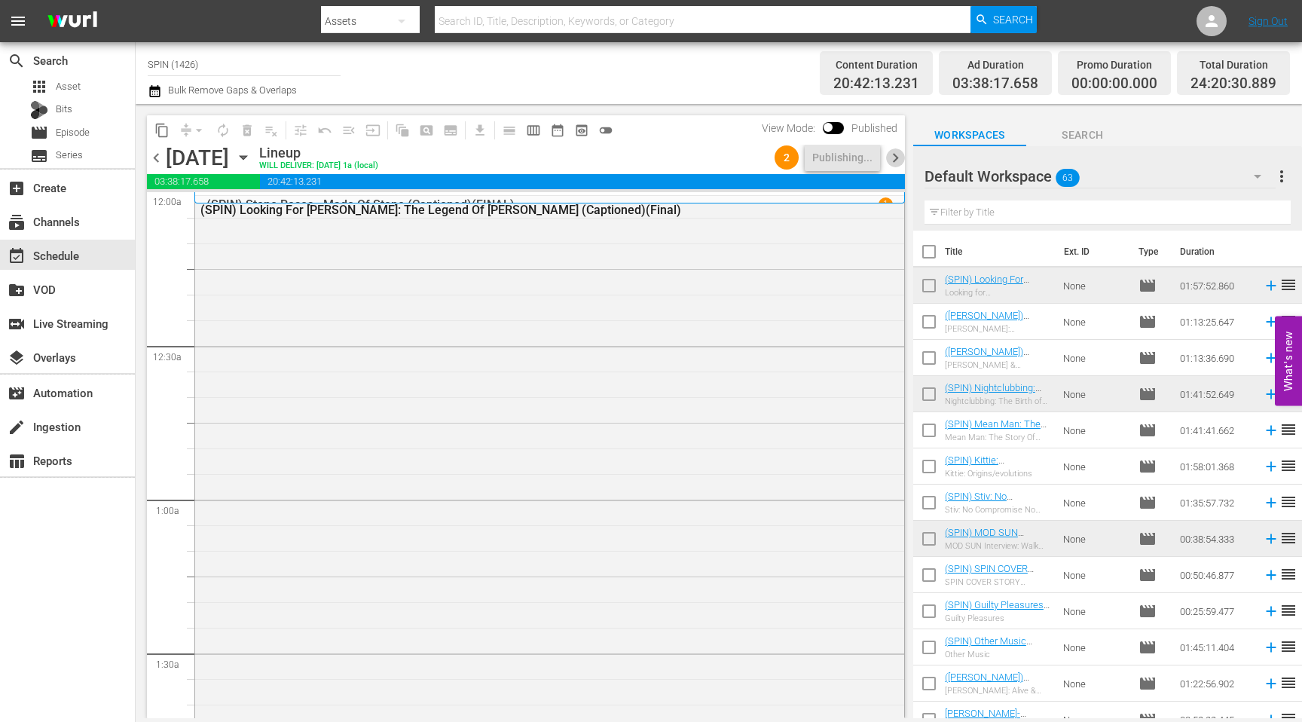
click at [713, 159] on span "chevron_right" at bounding box center [895, 157] width 19 height 19
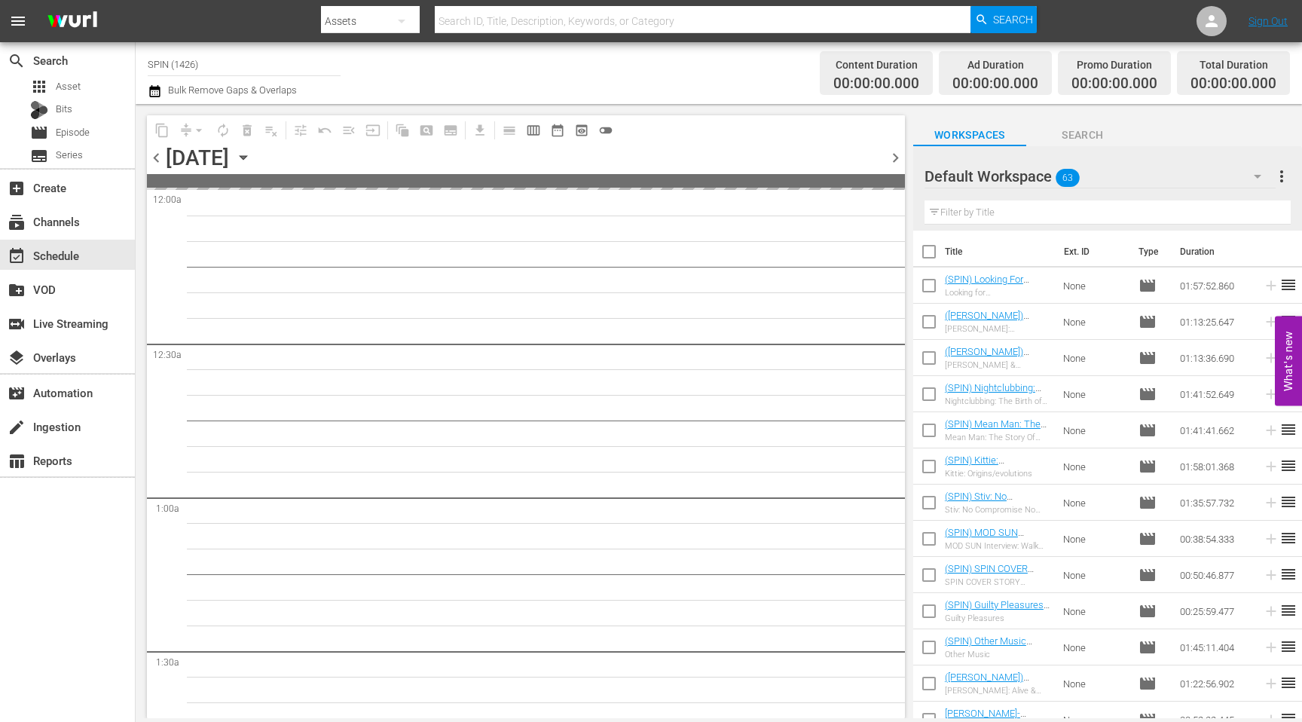
click at [246, 156] on icon "button" at bounding box center [243, 158] width 7 height 4
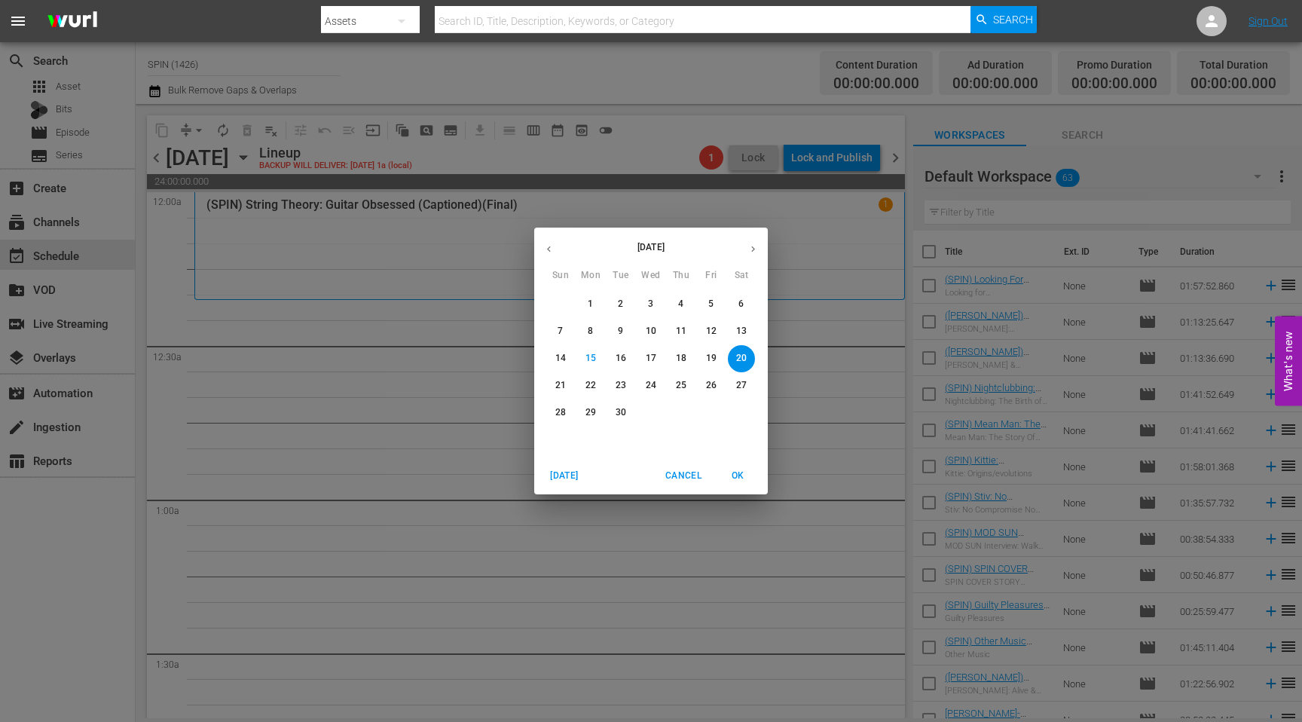
click at [713, 331] on p "13" at bounding box center [741, 331] width 11 height 13
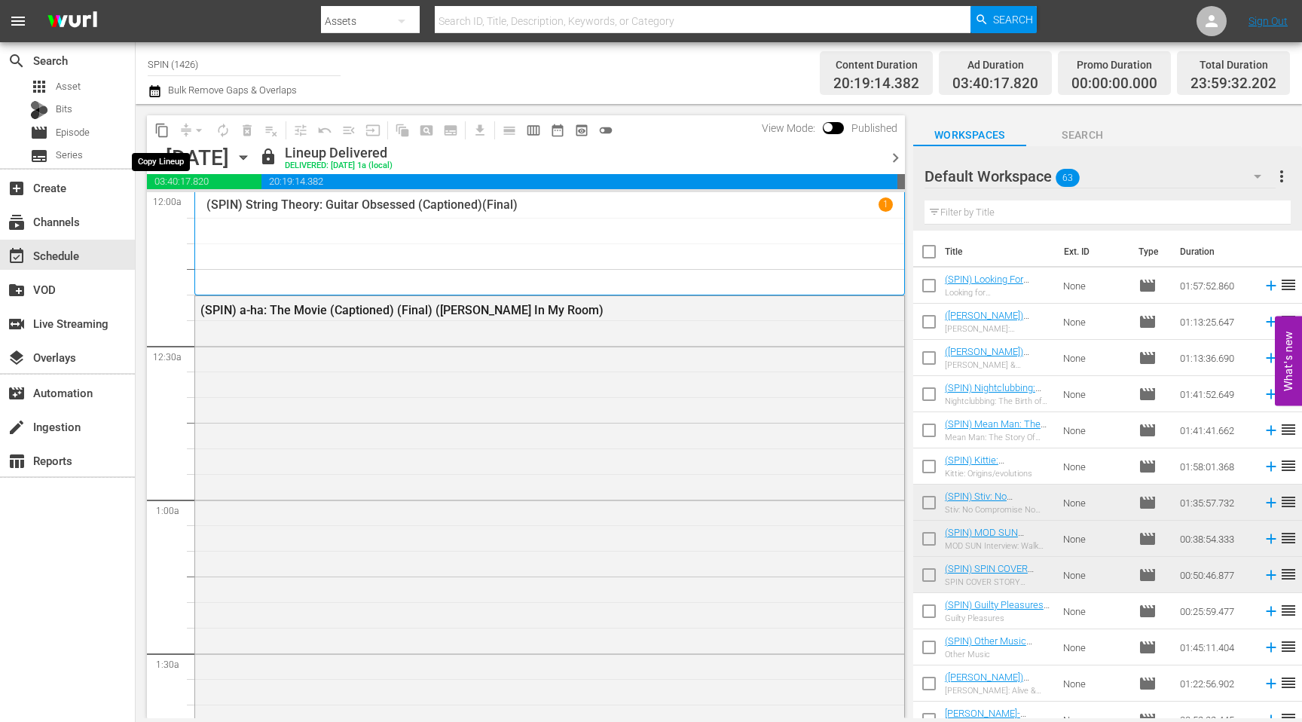
click at [161, 132] on span "content_copy" at bounding box center [161, 130] width 15 height 15
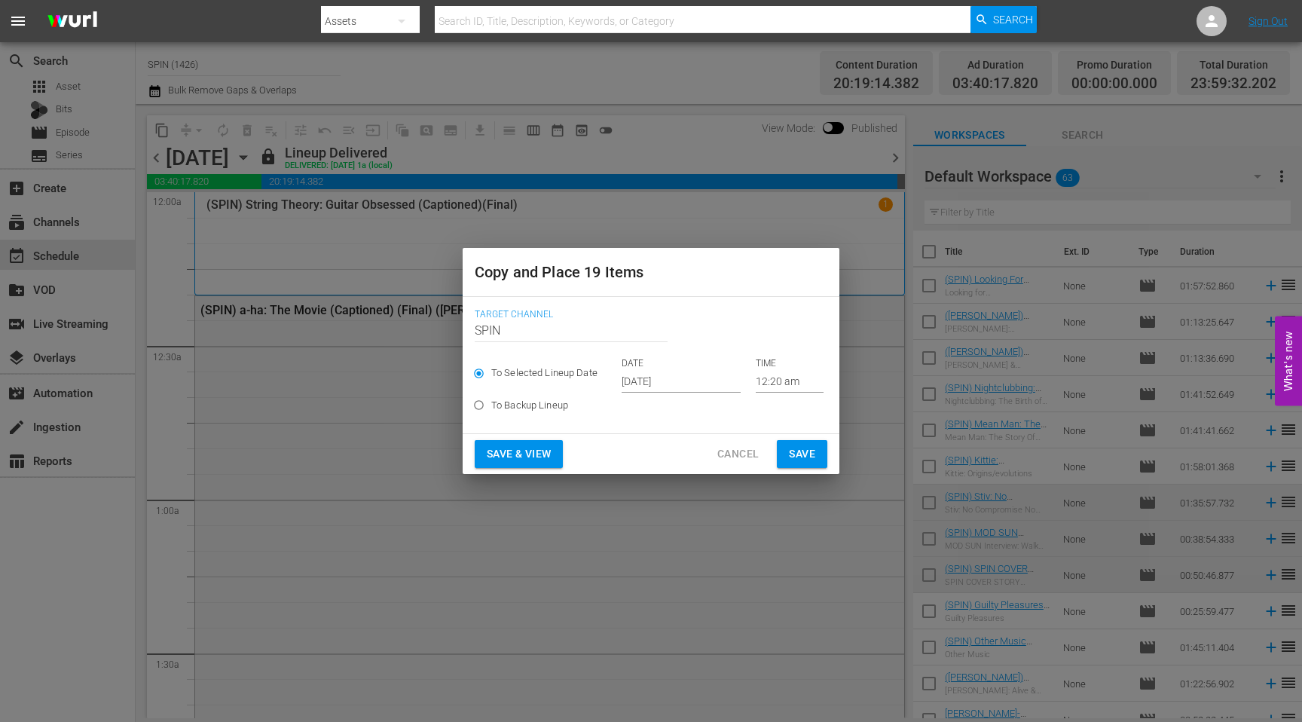
click at [634, 376] on input "[DATE]" at bounding box center [680, 381] width 119 height 23
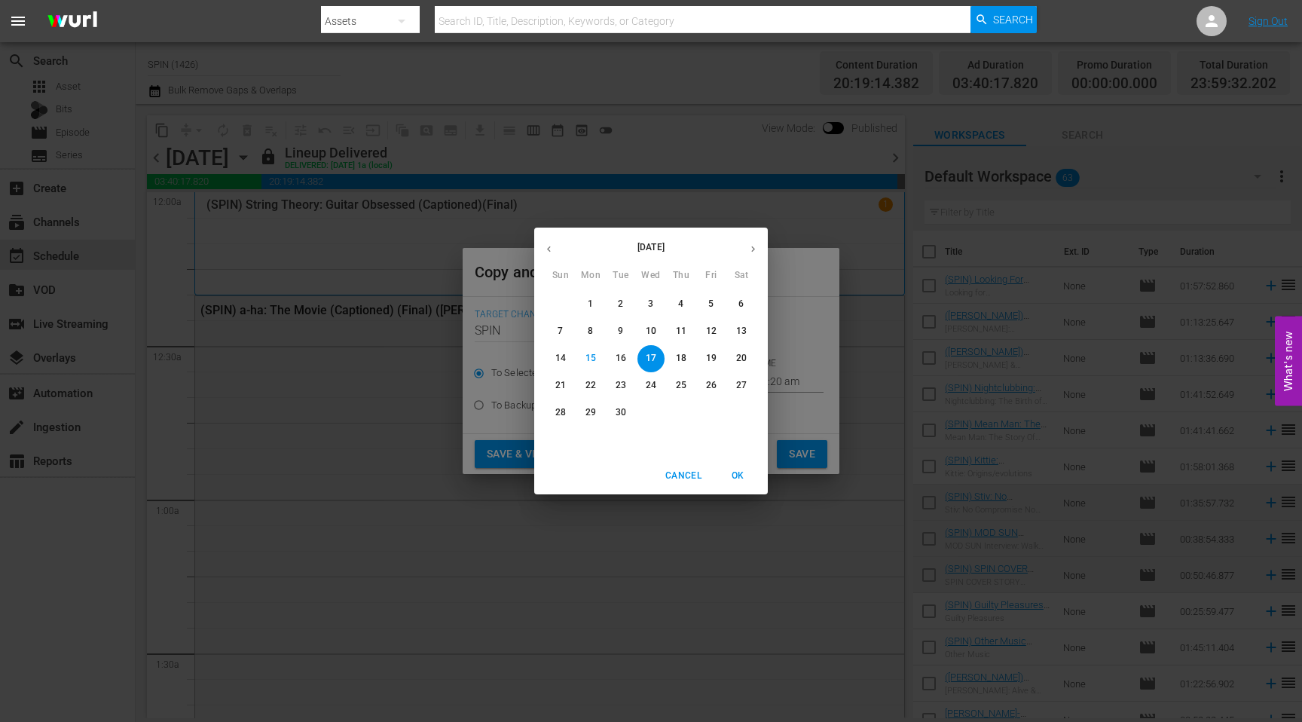
click at [713, 359] on p "20" at bounding box center [741, 358] width 11 height 13
type input "[DATE]"
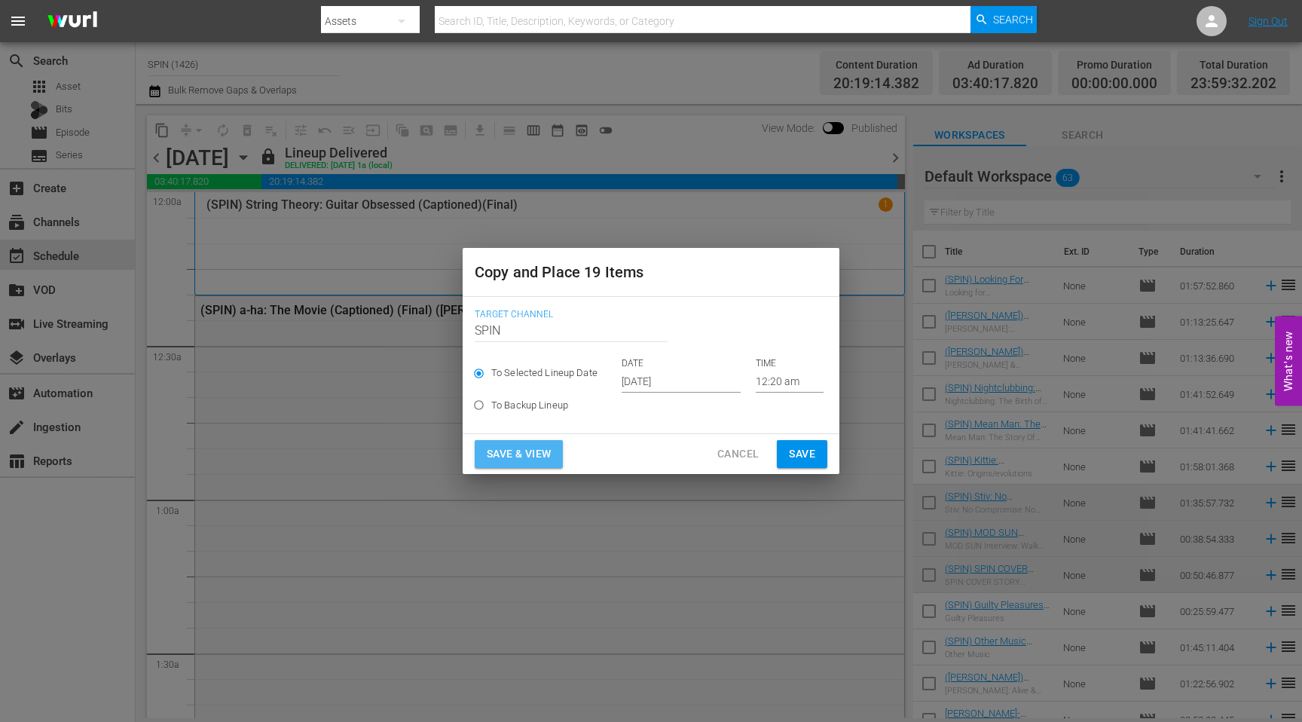
click at [525, 458] on span "Save & View" at bounding box center [519, 453] width 64 height 19
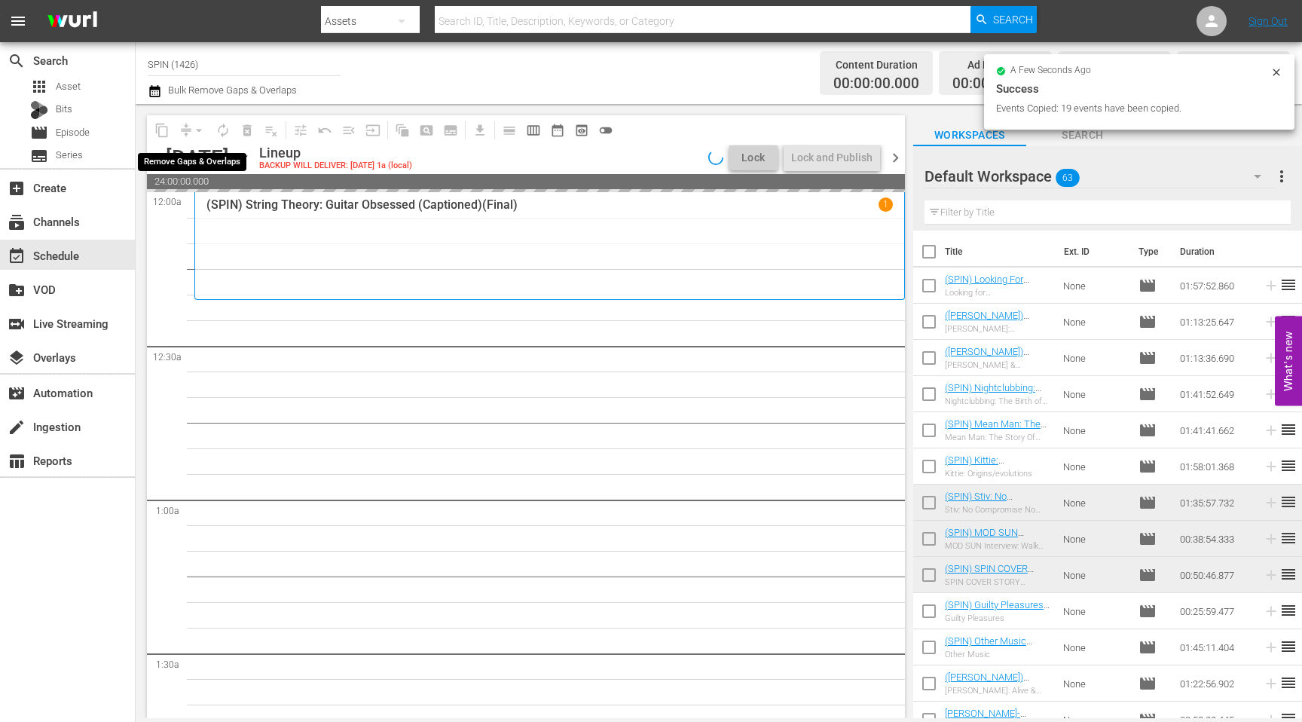
click at [190, 133] on div "arrow_drop_down" at bounding box center [199, 130] width 24 height 24
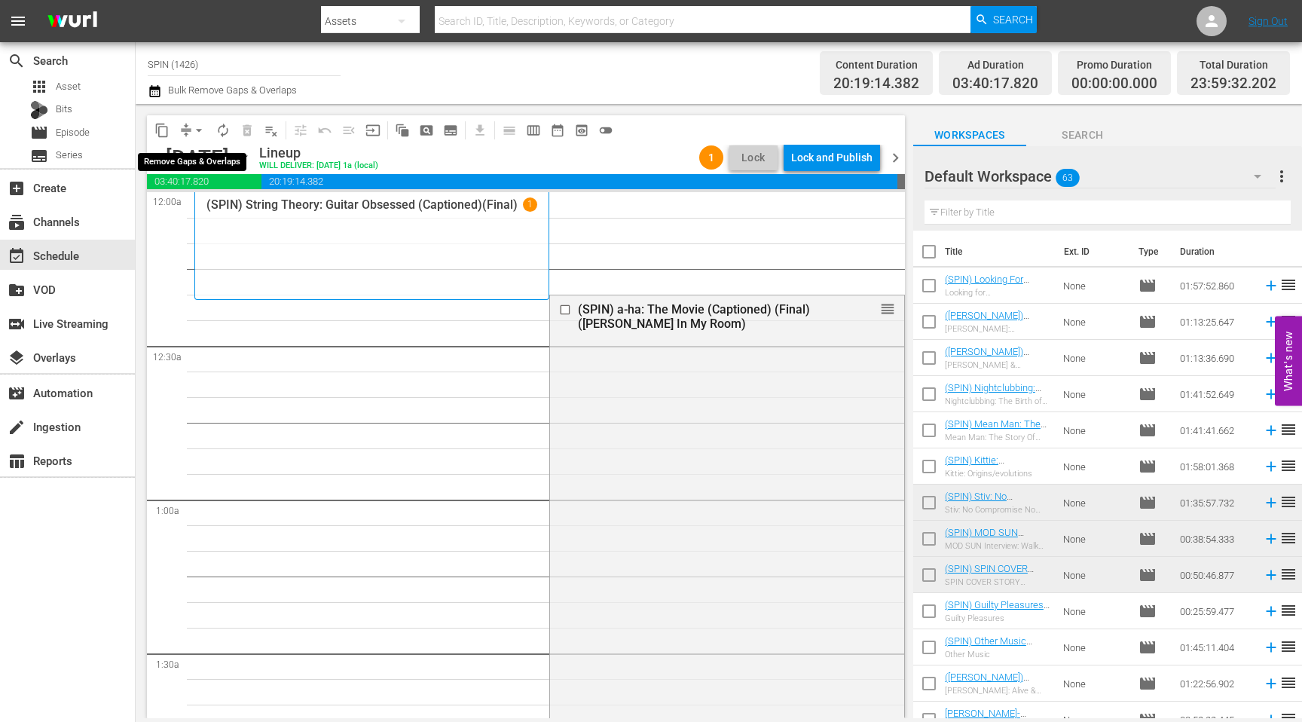
click at [195, 132] on span "arrow_drop_down" at bounding box center [198, 130] width 15 height 15
click at [207, 217] on li "Align to End of Previous Day" at bounding box center [200, 210] width 158 height 25
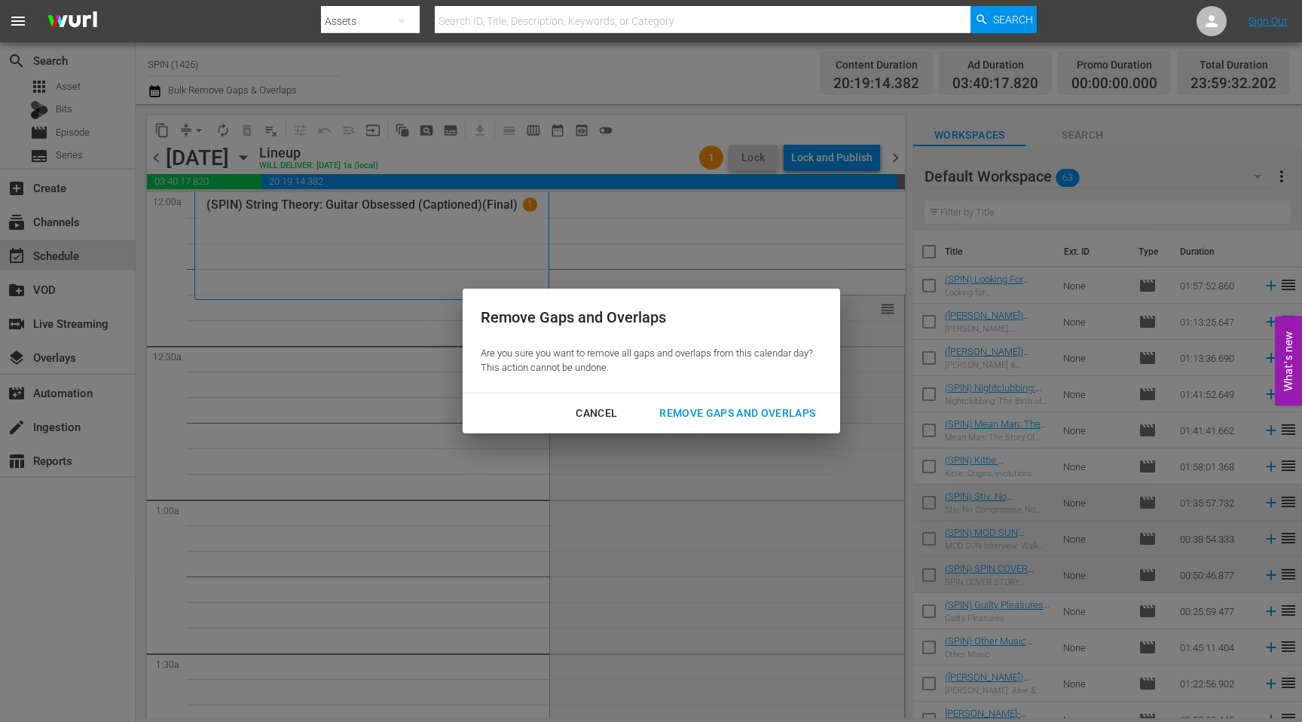
click at [713, 401] on button "Remove Gaps and Overlaps" at bounding box center [737, 413] width 192 height 28
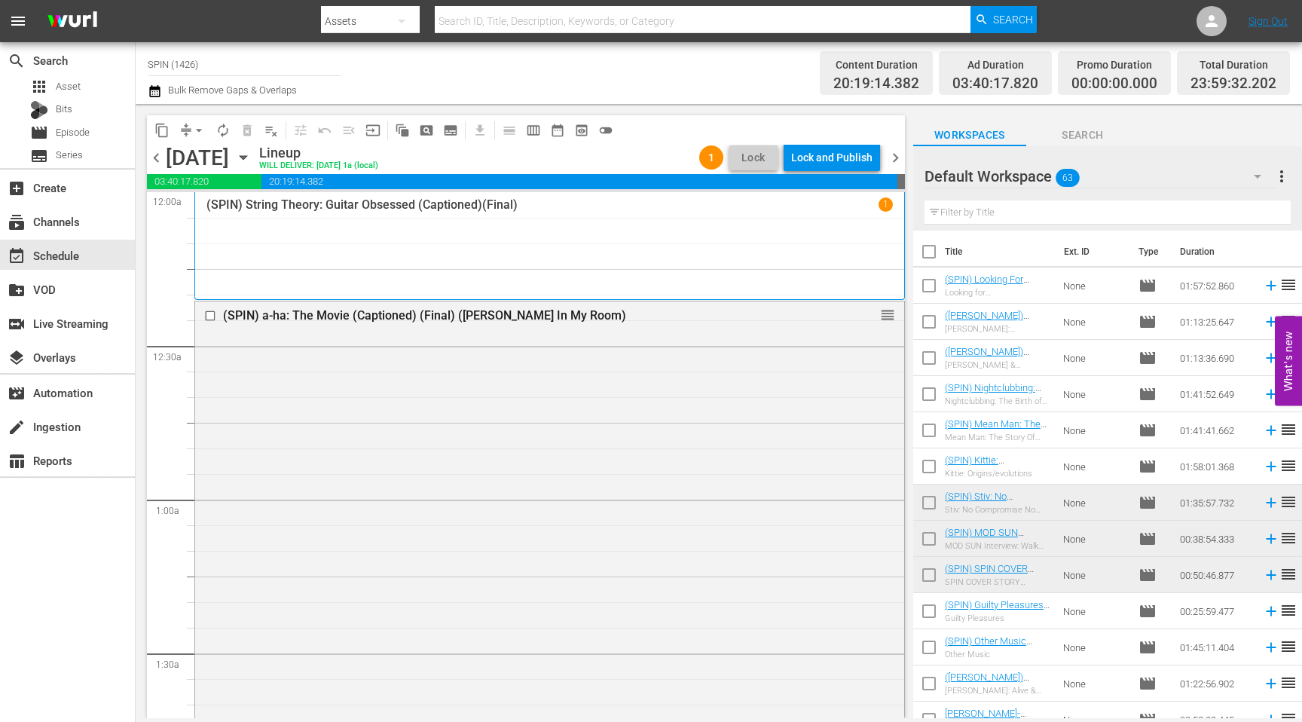
click at [713, 154] on div "Lock and Publish" at bounding box center [831, 157] width 81 height 27
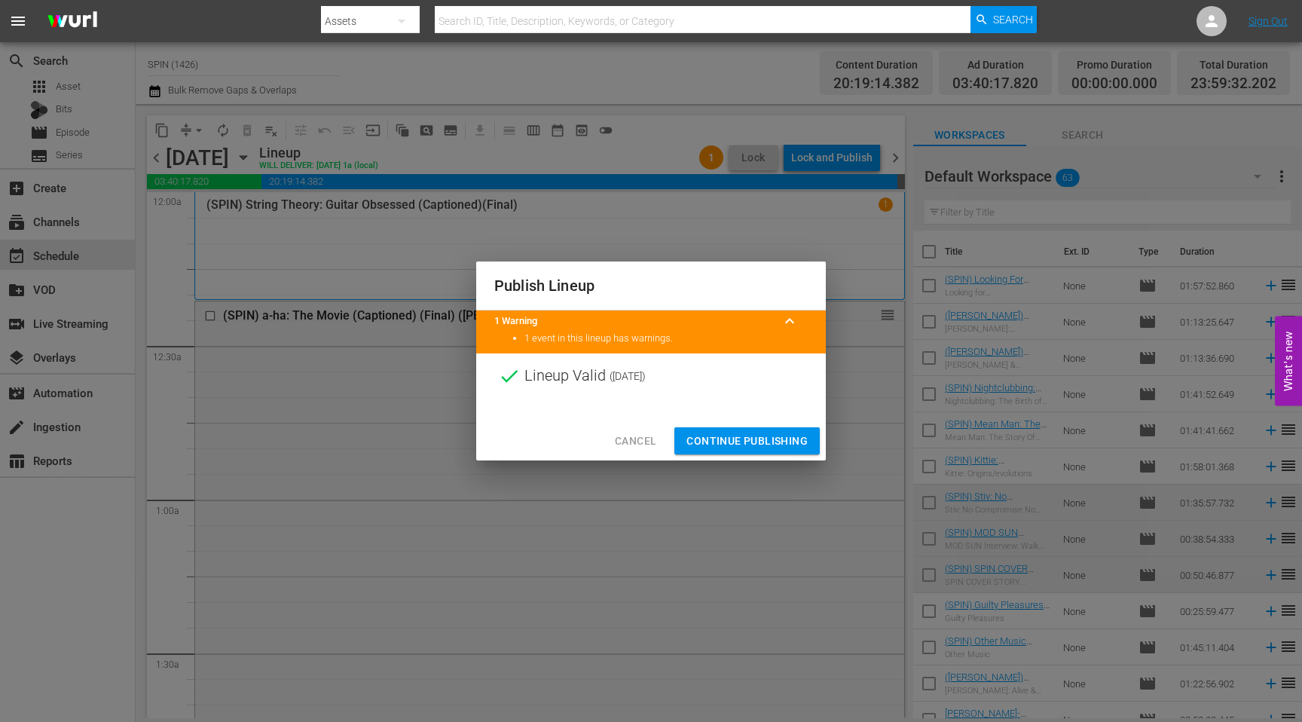
click at [713, 439] on span "Continue Publishing" at bounding box center [746, 441] width 121 height 19
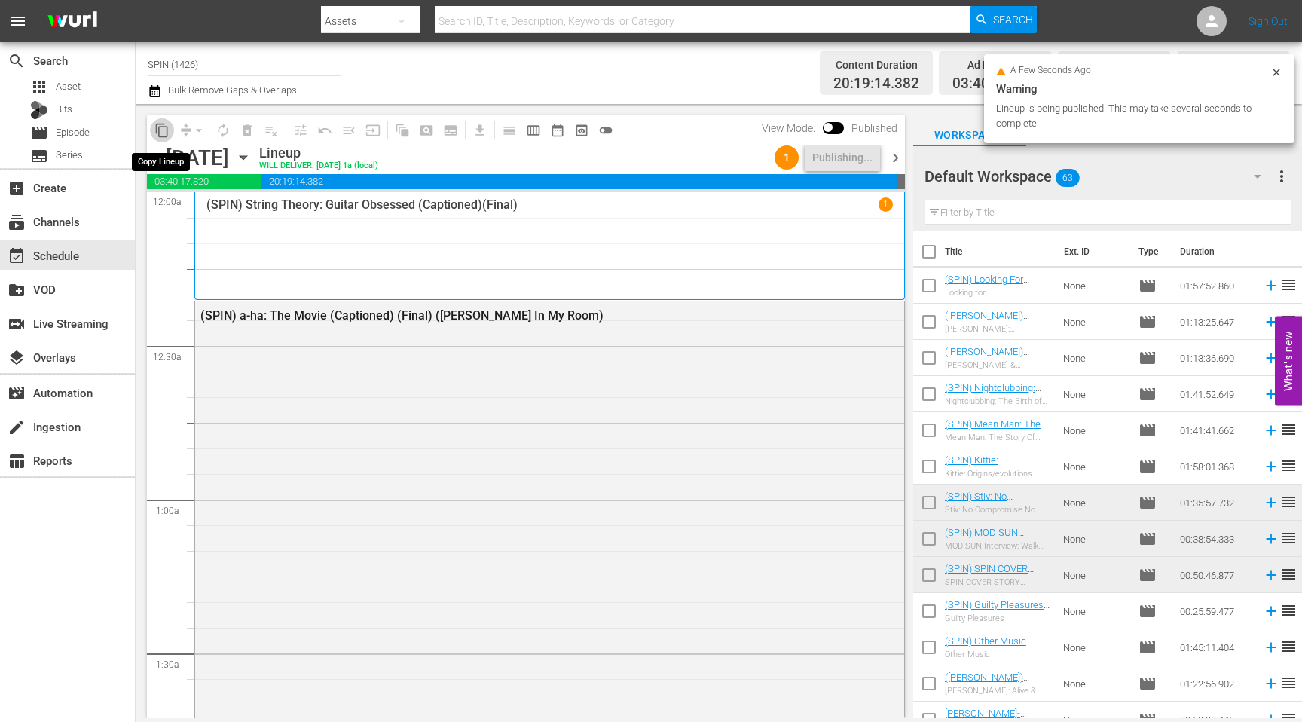
click at [165, 127] on span "content_copy" at bounding box center [161, 130] width 15 height 15
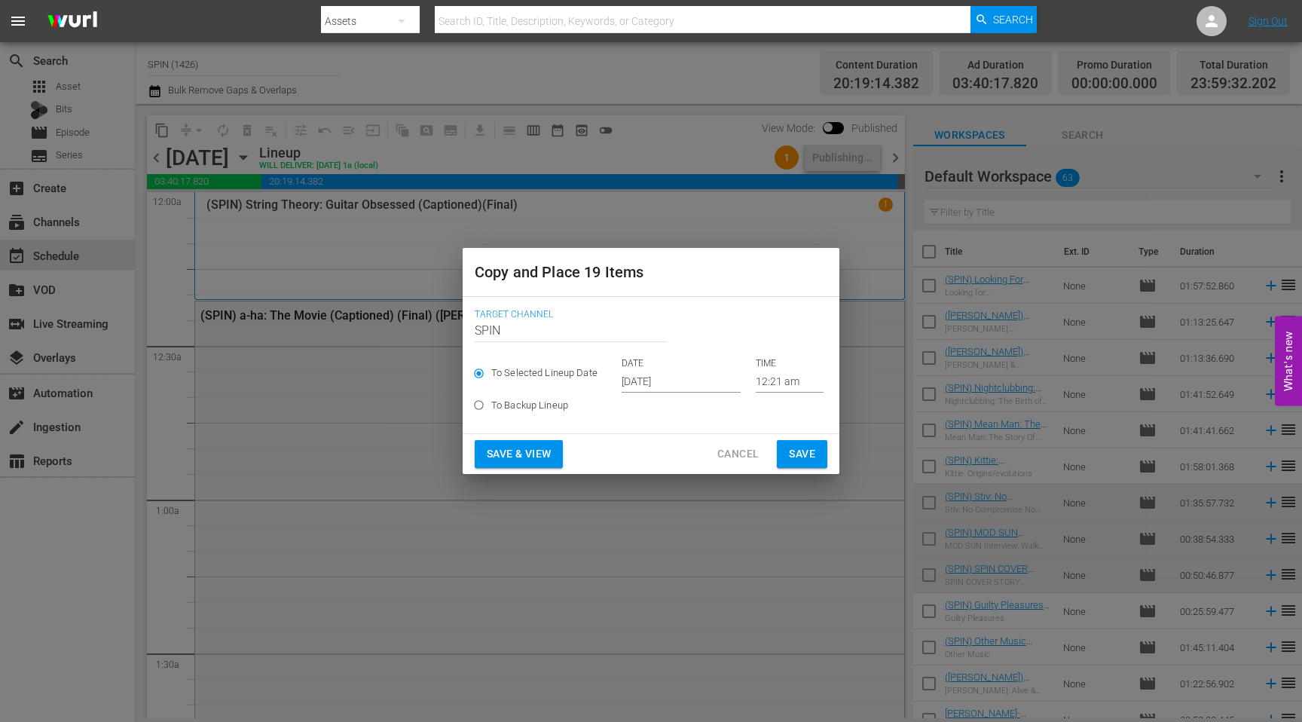
click at [713, 459] on span "Cancel" at bounding box center [737, 453] width 41 height 19
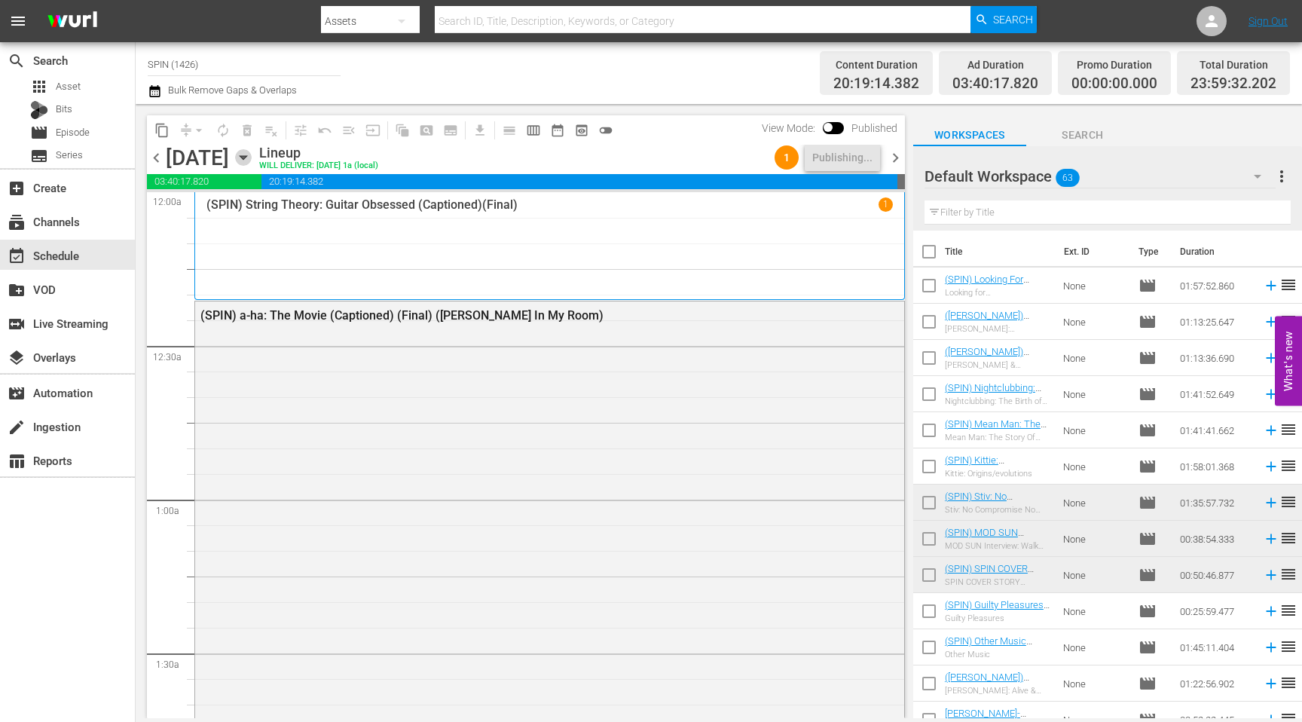
click at [252, 154] on icon "button" at bounding box center [243, 157] width 17 height 17
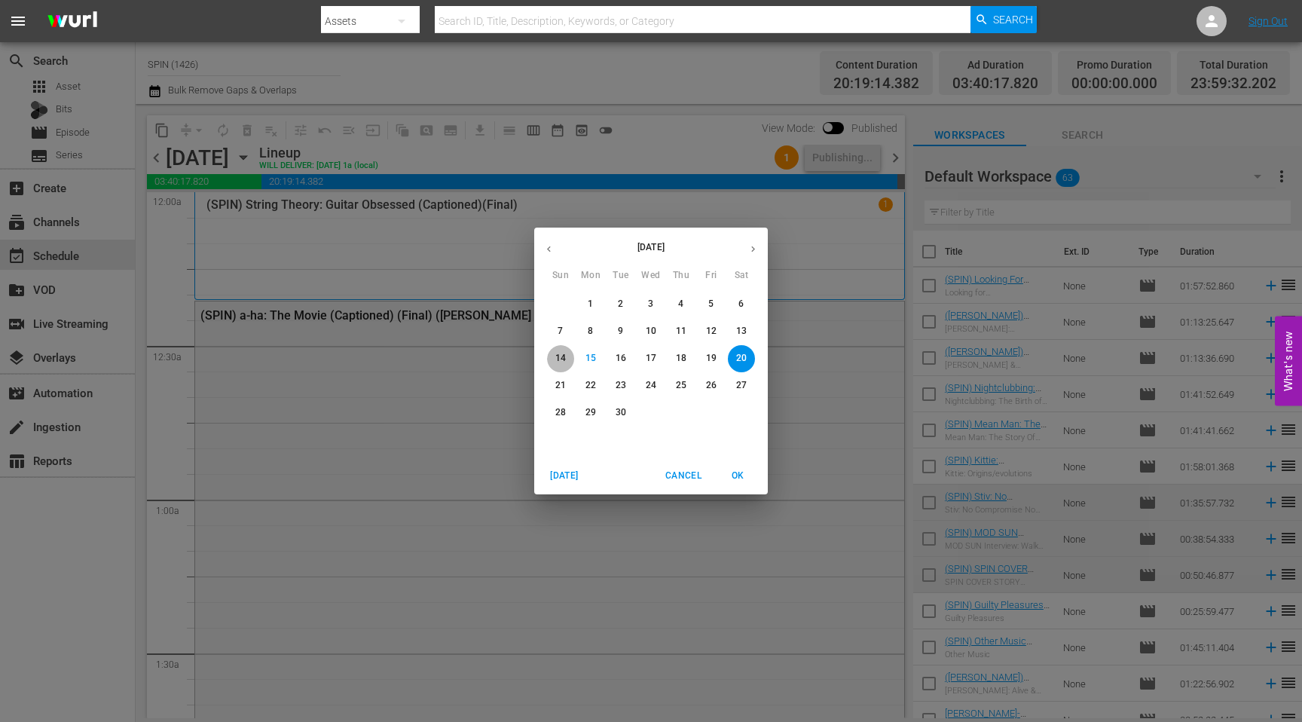
click at [566, 359] on span "14" at bounding box center [560, 358] width 27 height 13
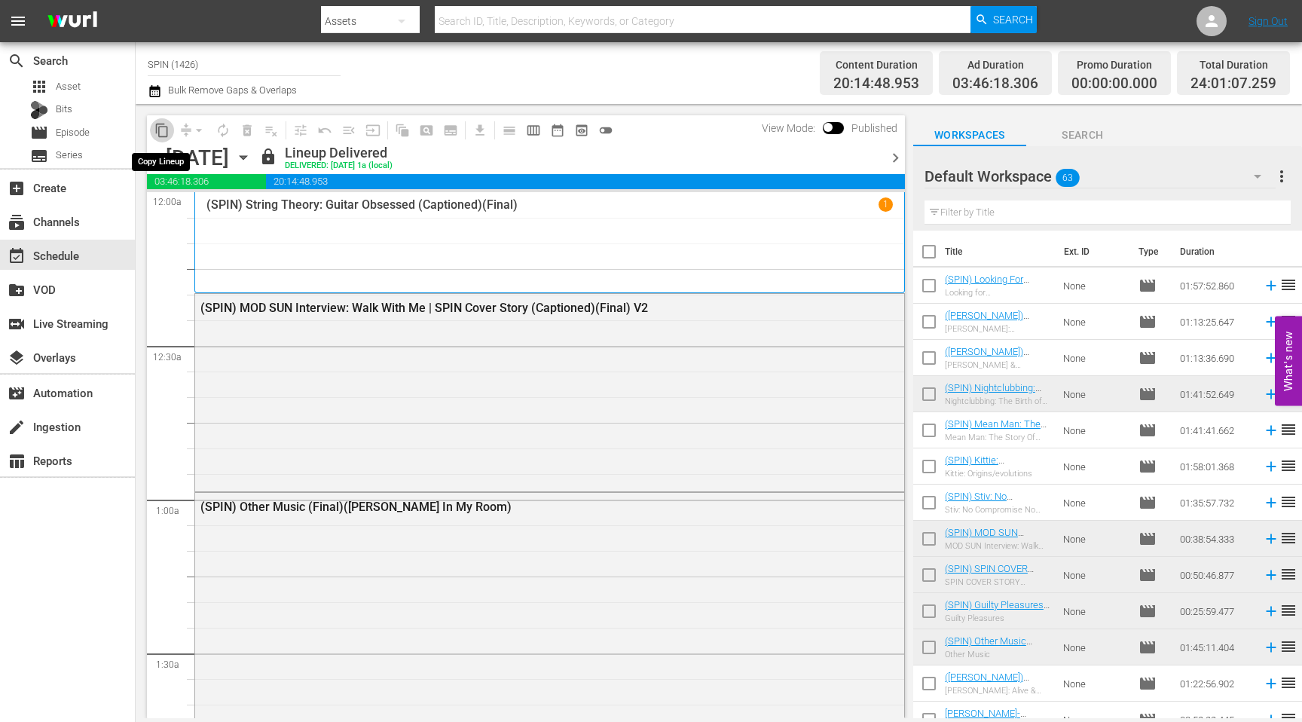
click at [160, 126] on span "content_copy" at bounding box center [161, 130] width 15 height 15
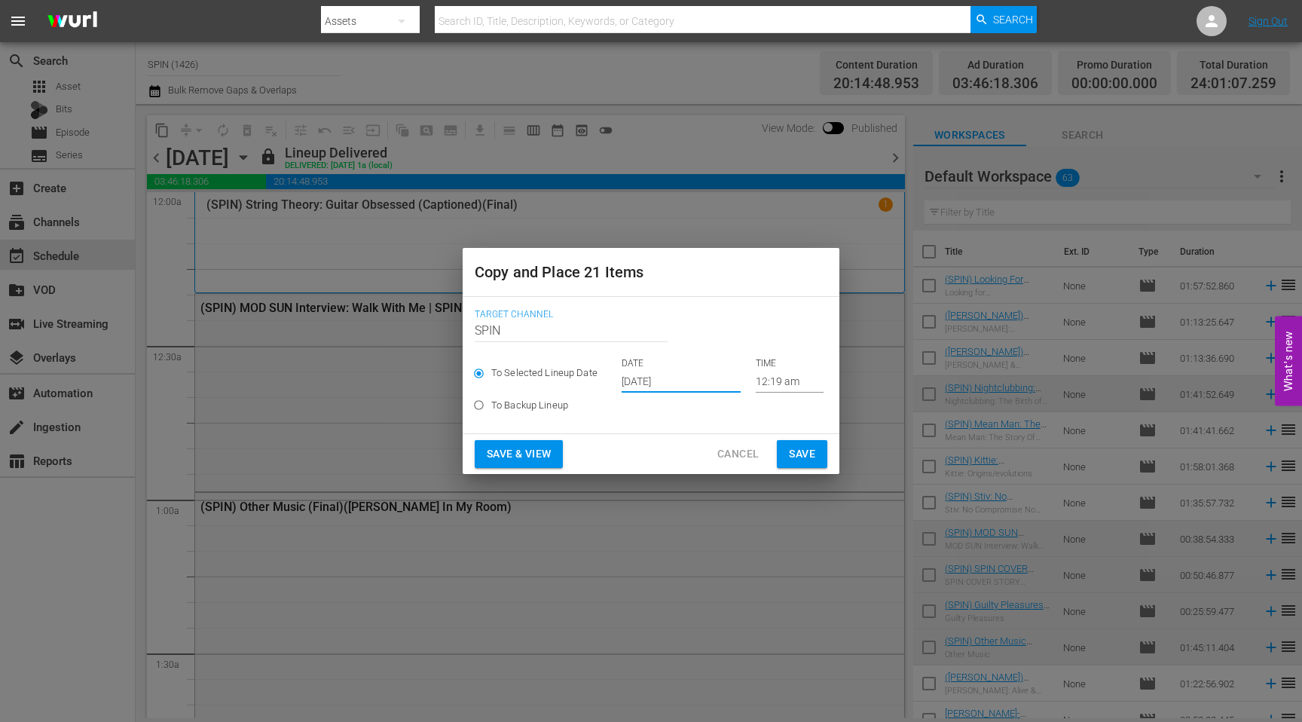
click at [636, 381] on input "[DATE]" at bounding box center [680, 381] width 119 height 23
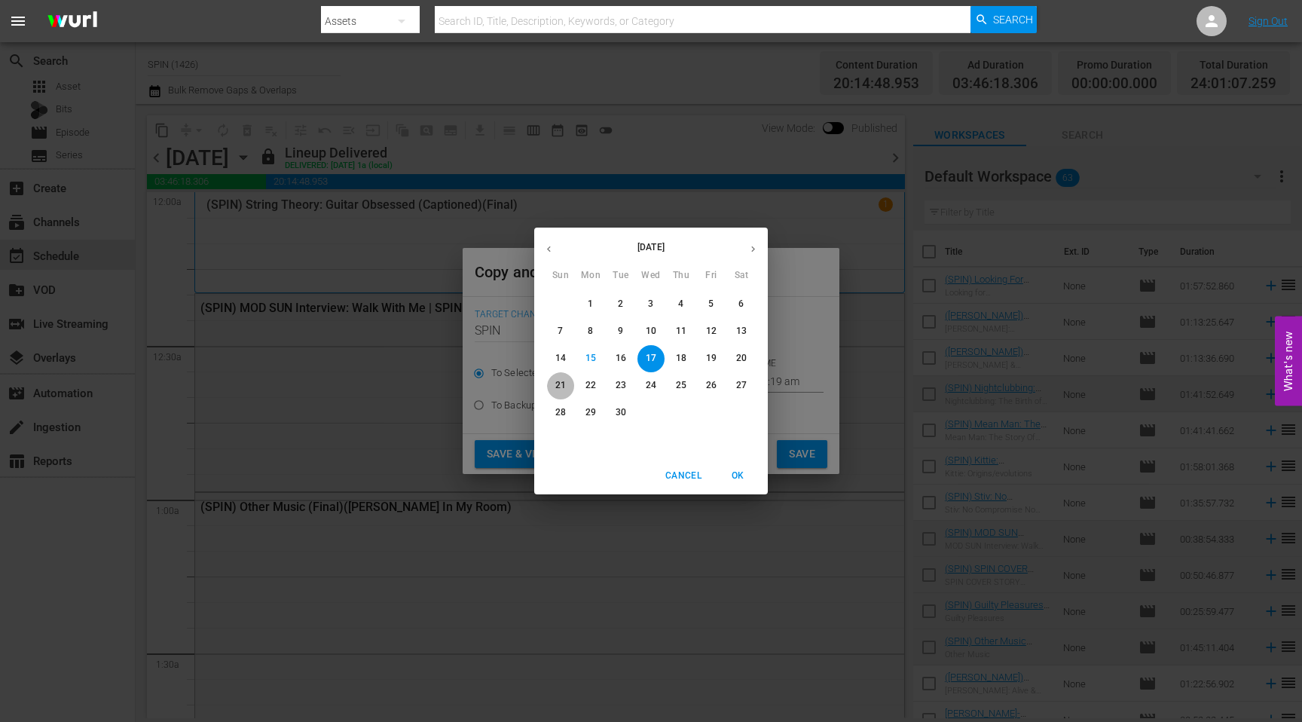
click at [557, 383] on p "21" at bounding box center [560, 385] width 11 height 13
type input "[DATE]"
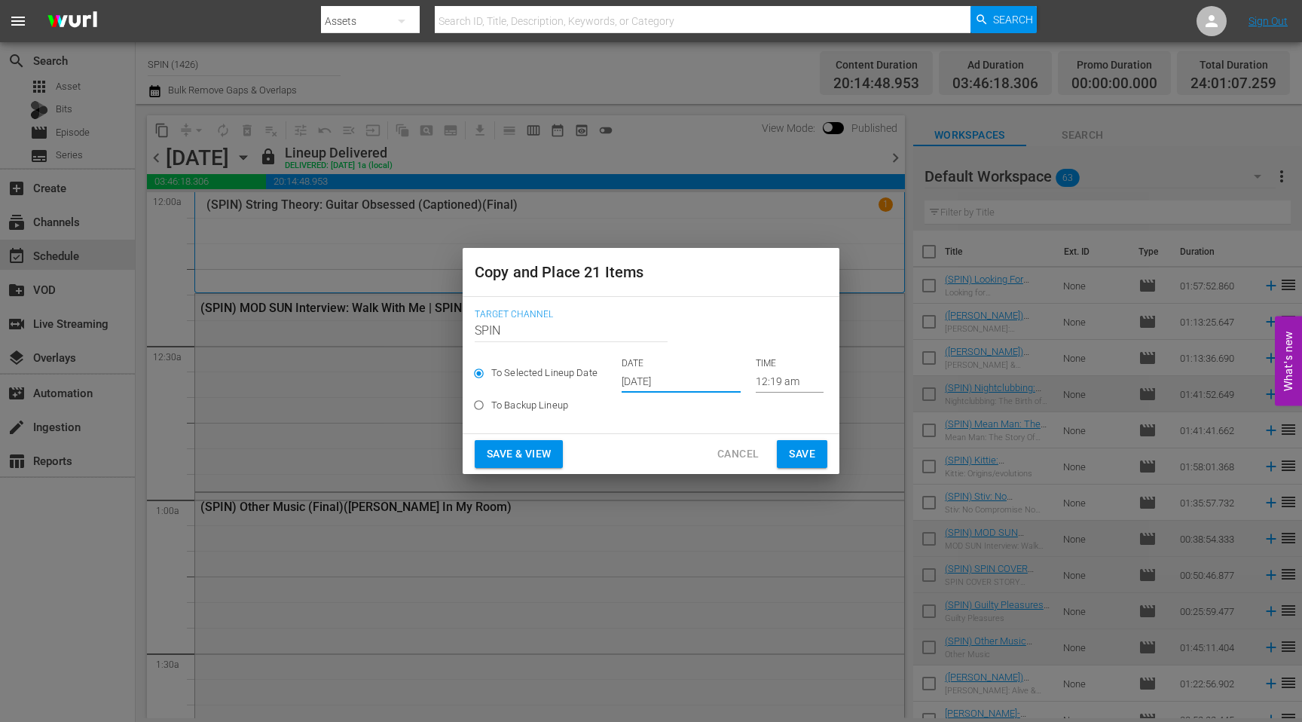
click at [517, 454] on span "Save & View" at bounding box center [519, 453] width 64 height 19
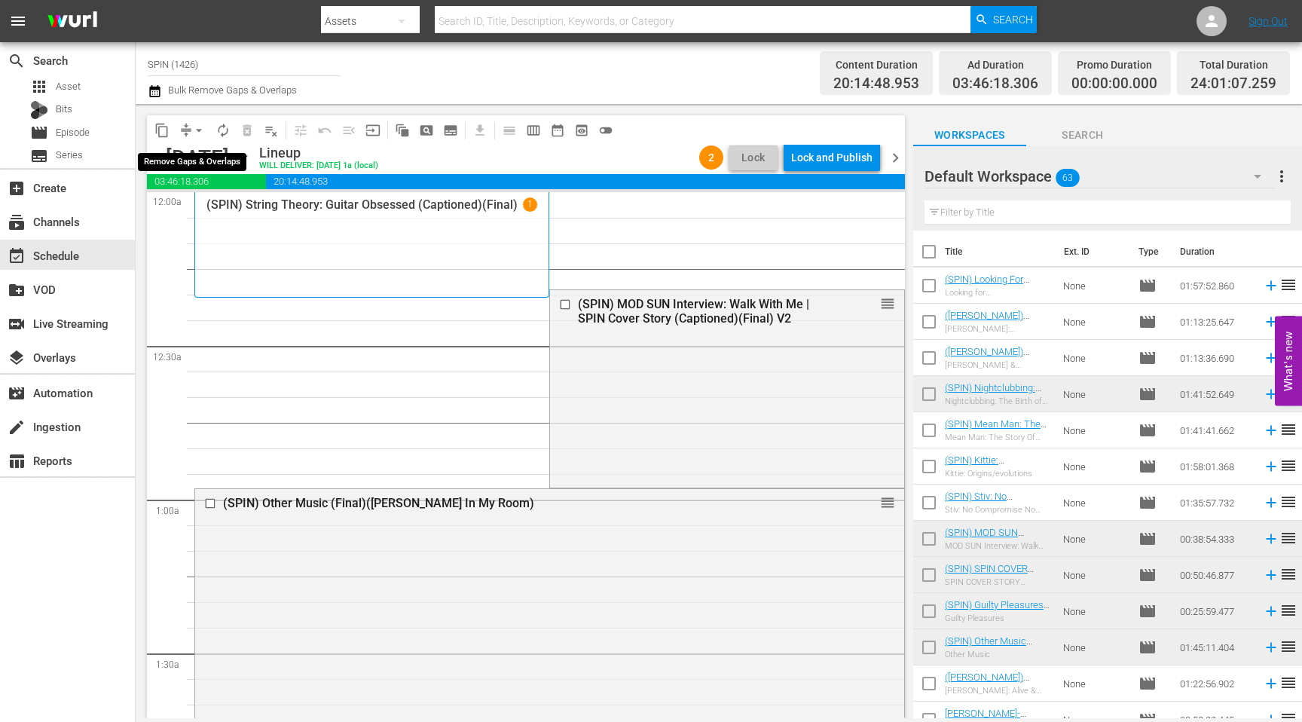
click at [194, 136] on span "arrow_drop_down" at bounding box center [198, 130] width 15 height 15
click at [231, 218] on li "Align to End of Previous Day" at bounding box center [200, 210] width 158 height 25
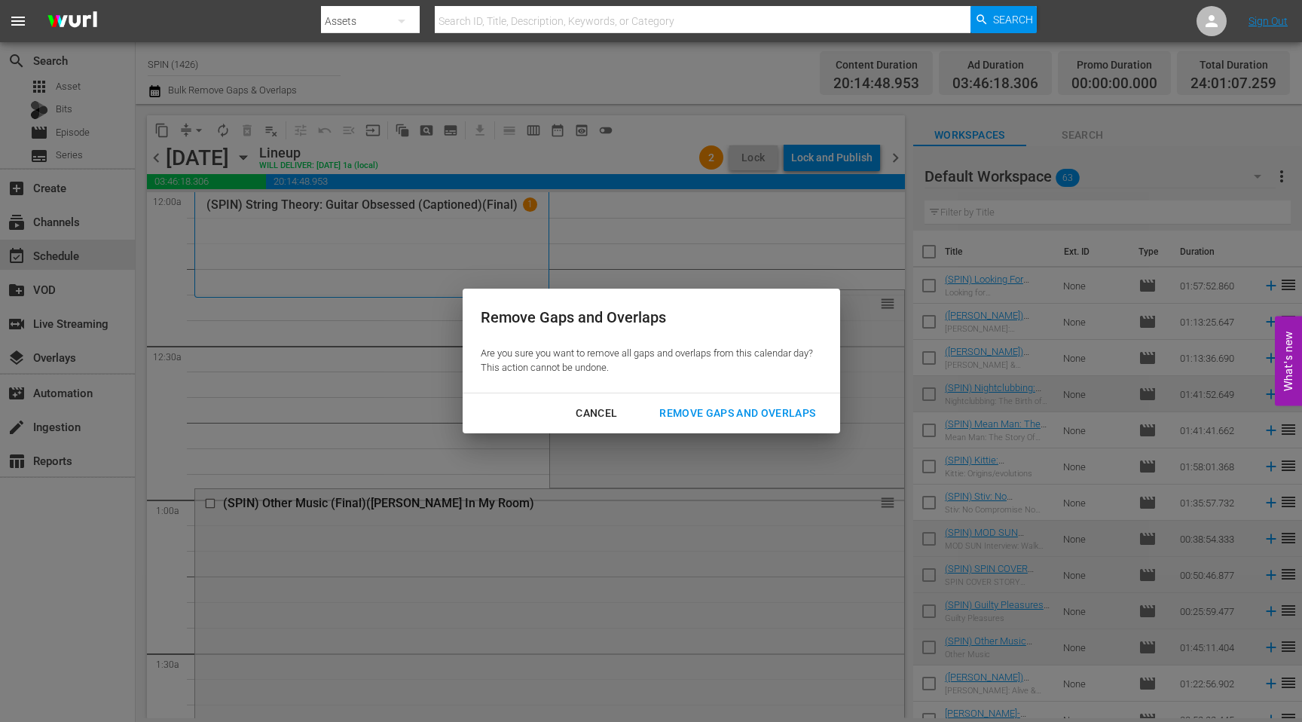
click at [713, 407] on div "Remove Gaps and Overlaps" at bounding box center [737, 413] width 180 height 19
